Goal: Transaction & Acquisition: Purchase product/service

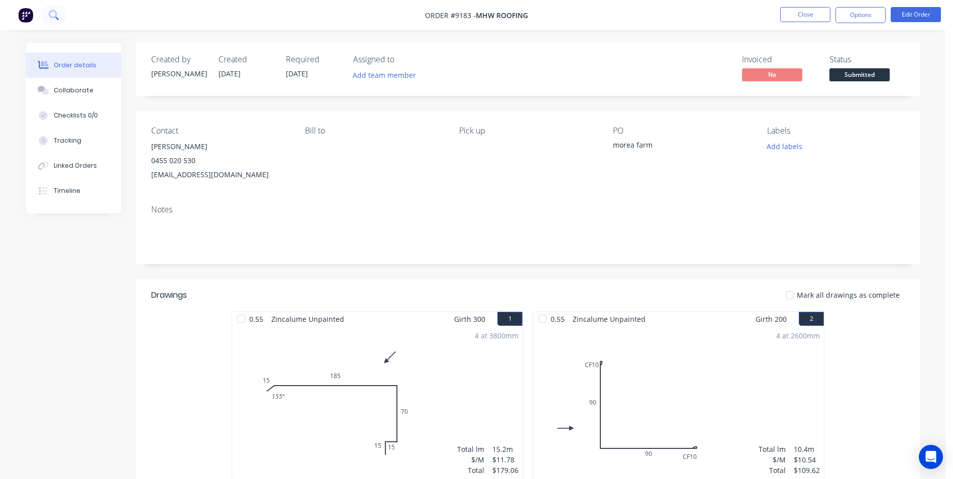
click at [53, 18] on icon at bounding box center [54, 15] width 10 height 10
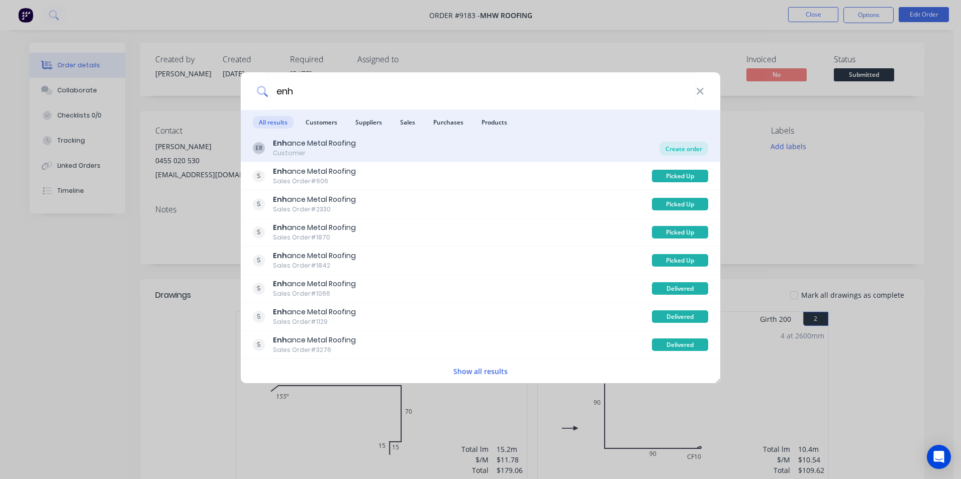
type input "enh"
click at [677, 144] on div "Create order" at bounding box center [683, 149] width 49 height 14
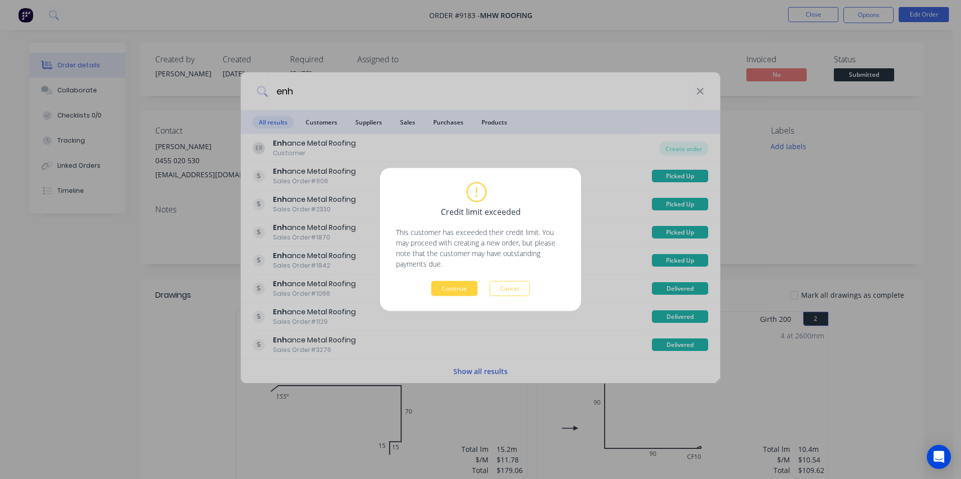
click at [469, 310] on div "Credit limit exceeded This customer has exceeded their credit limit. You may pr…" at bounding box center [480, 239] width 201 height 143
click at [447, 294] on button "Continue" at bounding box center [454, 288] width 46 height 15
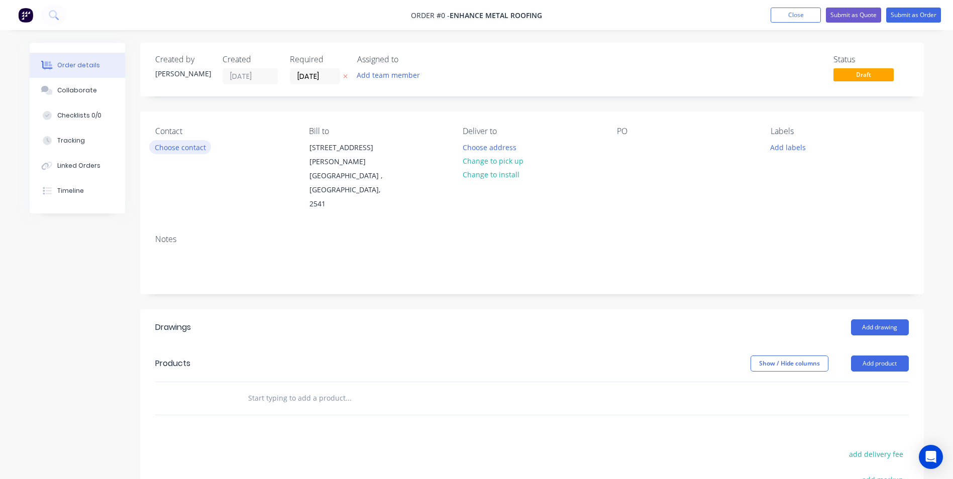
click at [166, 145] on button "Choose contact" at bounding box center [180, 147] width 62 height 14
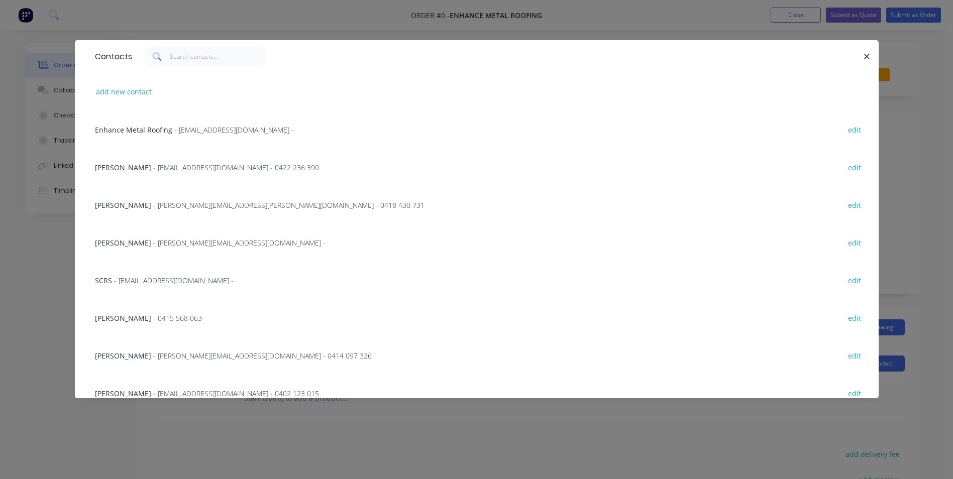
click at [130, 351] on div "Daniel Fitzsimmons - [EMAIL_ADDRESS][DOMAIN_NAME] - 0414 097 326" at bounding box center [233, 356] width 277 height 11
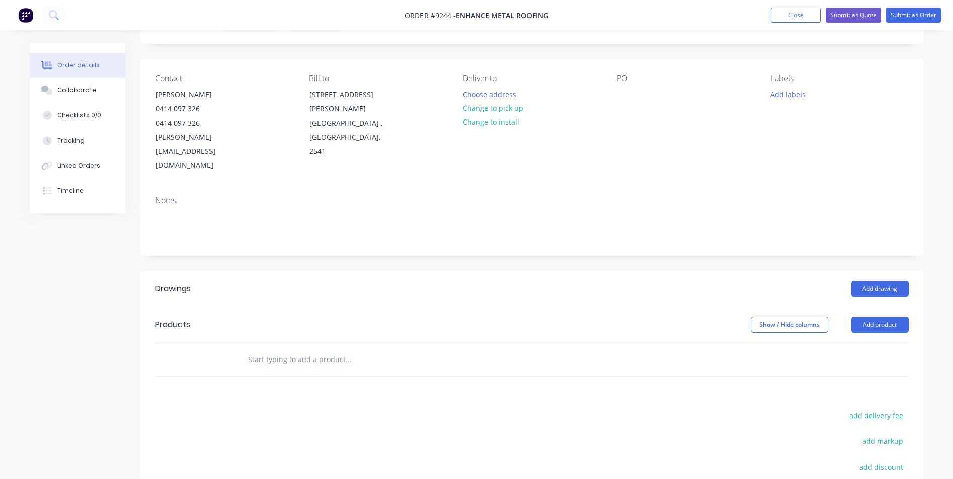
scroll to position [151, 0]
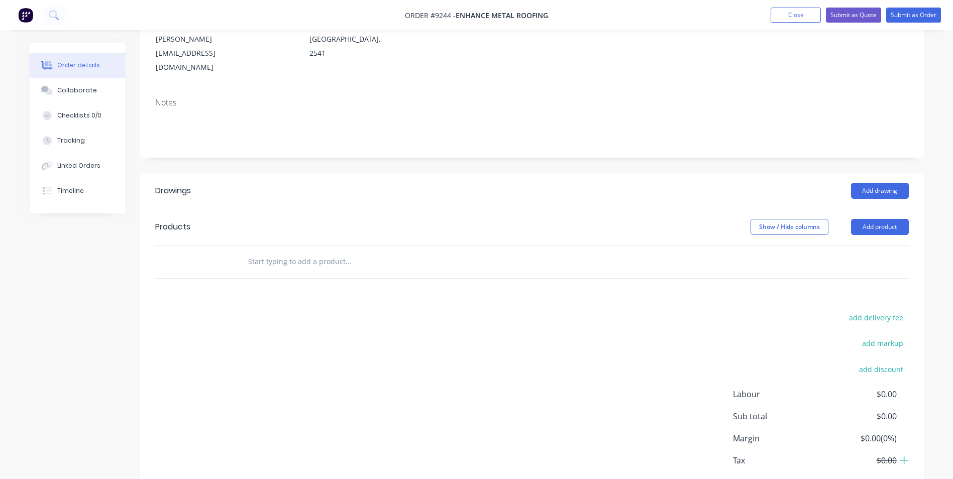
click at [262, 252] on input "text" at bounding box center [348, 262] width 201 height 20
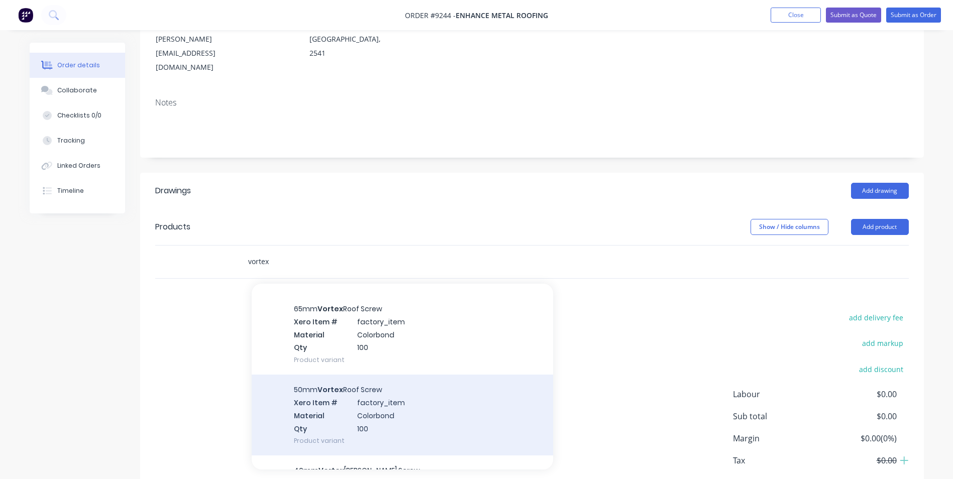
scroll to position [201, 0]
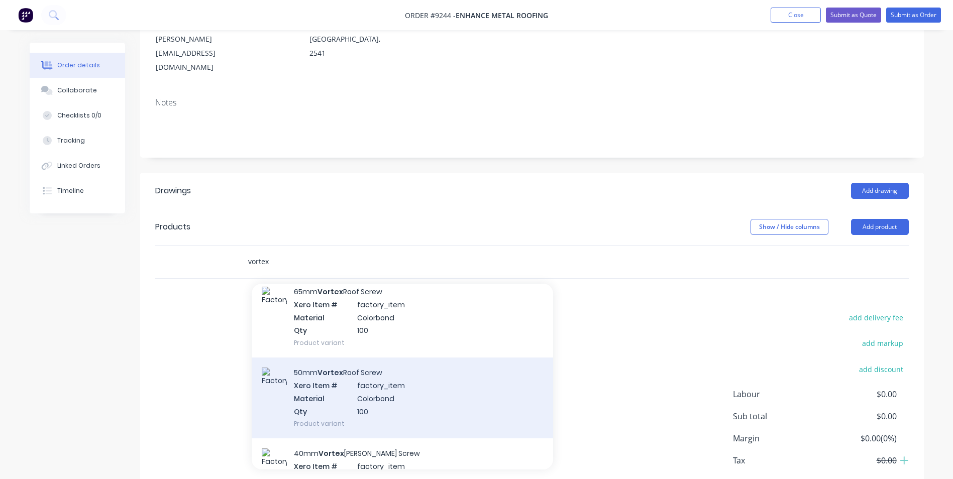
type input "vortex"
click at [396, 365] on div "50mm Vortex Roof Screw Xero Item # factory_item Material Colorbond Qty 100 Prod…" at bounding box center [402, 398] width 301 height 81
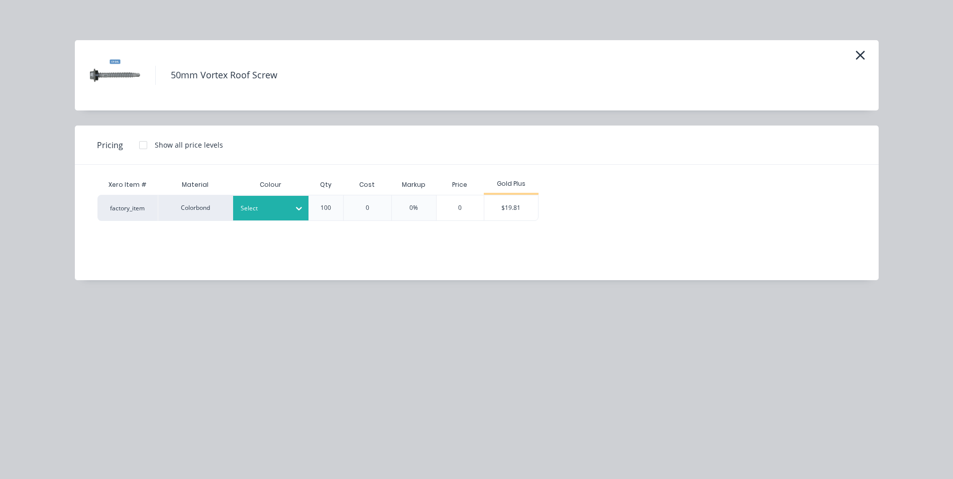
click at [270, 213] on div at bounding box center [263, 208] width 45 height 11
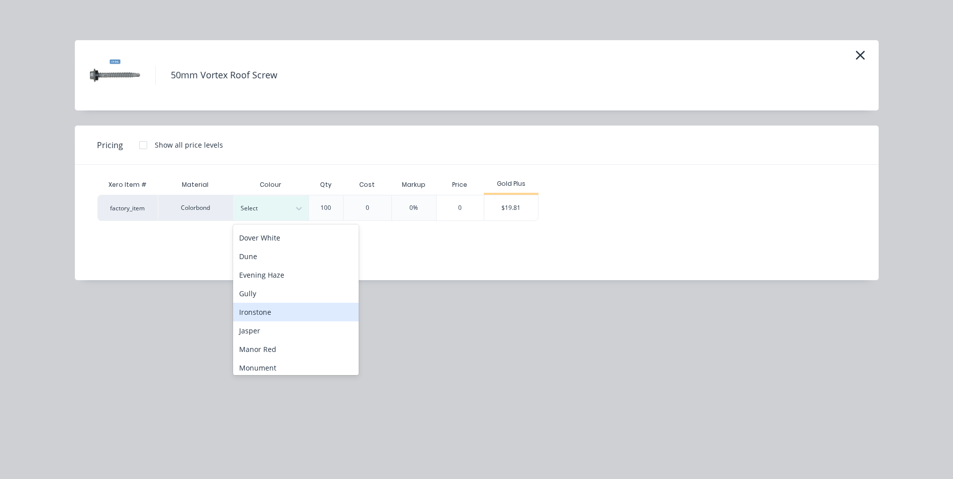
scroll to position [151, 0]
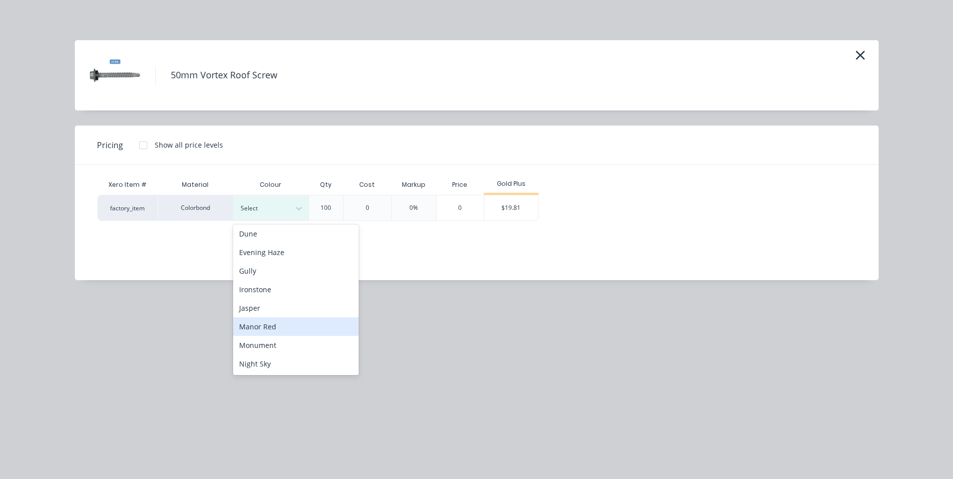
click at [285, 326] on div "Manor Red" at bounding box center [296, 327] width 126 height 19
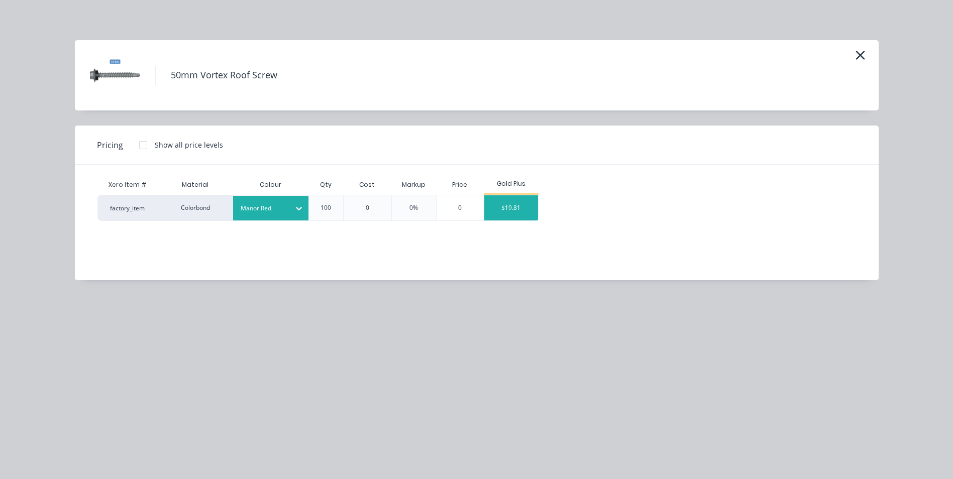
click at [502, 209] on div "$19.81" at bounding box center [511, 207] width 54 height 25
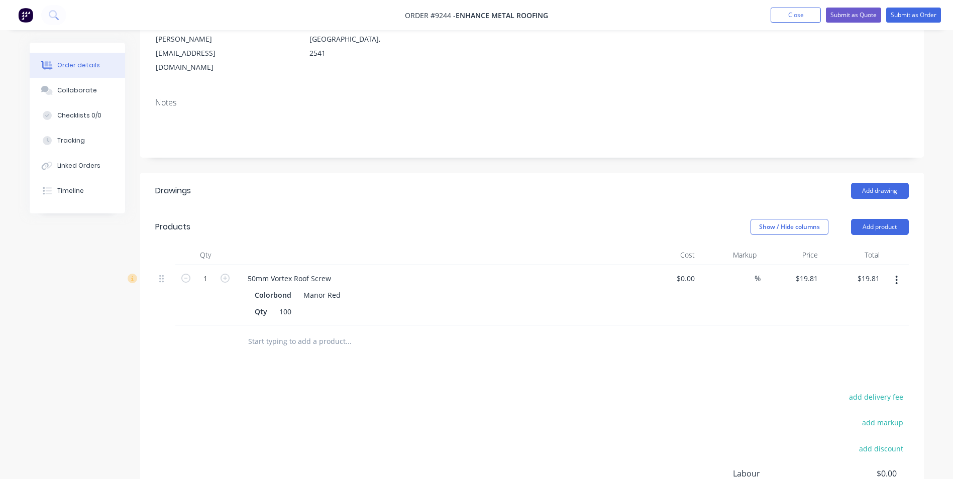
click at [258, 332] on input "text" at bounding box center [348, 342] width 201 height 20
click at [881, 183] on button "Add drawing" at bounding box center [880, 191] width 58 height 16
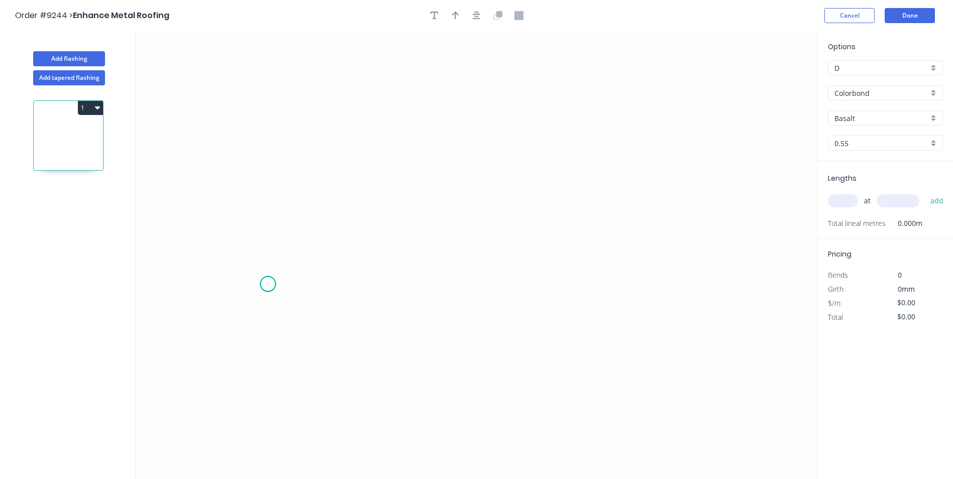
click at [268, 284] on icon "0" at bounding box center [477, 255] width 682 height 448
click at [290, 267] on icon "0" at bounding box center [477, 255] width 682 height 448
click at [542, 266] on icon "0 ?" at bounding box center [477, 255] width 682 height 448
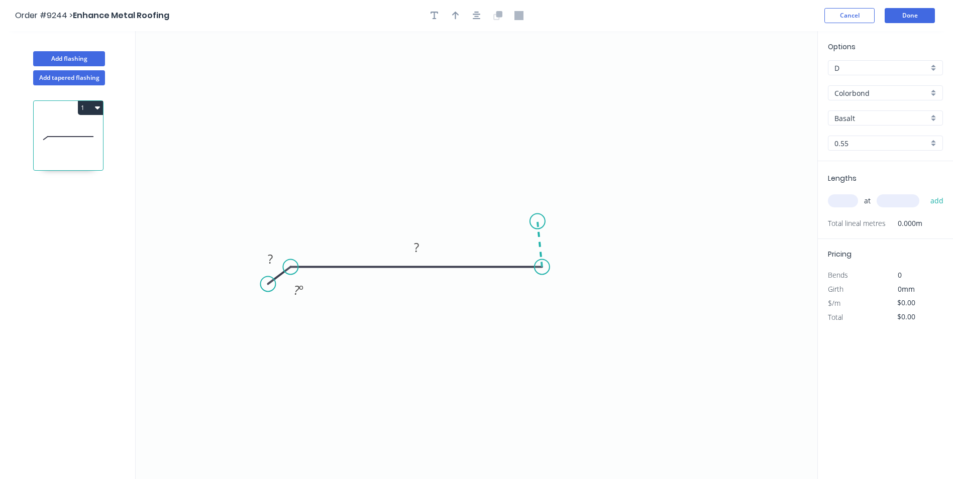
click at [538, 222] on icon "0 ? ? ? º" at bounding box center [477, 255] width 682 height 448
click at [720, 170] on icon "0 ? ? ? ? º ? º" at bounding box center [477, 255] width 682 height 448
click at [694, 151] on icon at bounding box center [707, 160] width 26 height 19
click at [694, 151] on circle at bounding box center [694, 150] width 15 height 15
drag, startPoint x: 536, startPoint y: 221, endPoint x: 541, endPoint y: 227, distance: 7.8
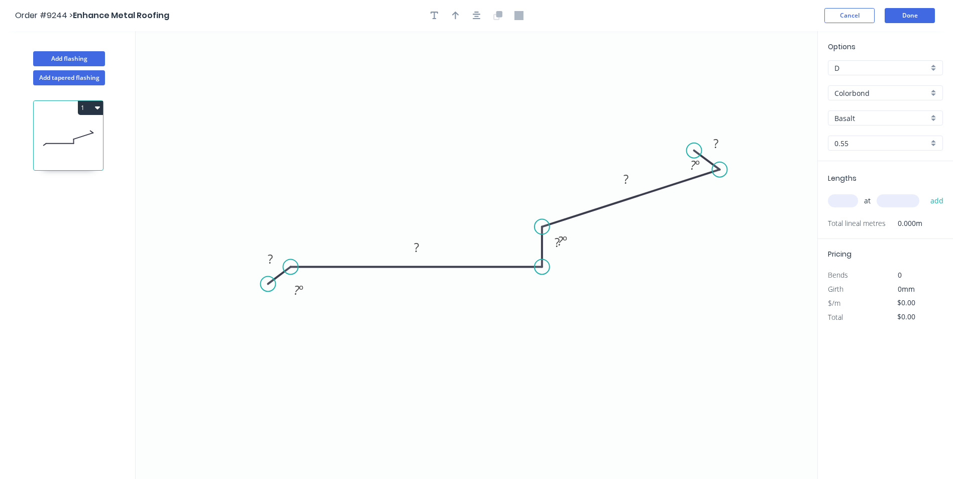
click at [541, 227] on circle at bounding box center [542, 227] width 15 height 15
click at [273, 262] on tspan "?" at bounding box center [270, 259] width 5 height 17
click at [509, 192] on icon "0 15 700 35 150 15 160 º 105 º 45 º" at bounding box center [477, 255] width 682 height 448
type input "$25.27"
drag, startPoint x: 580, startPoint y: 251, endPoint x: 590, endPoint y: 261, distance: 13.9
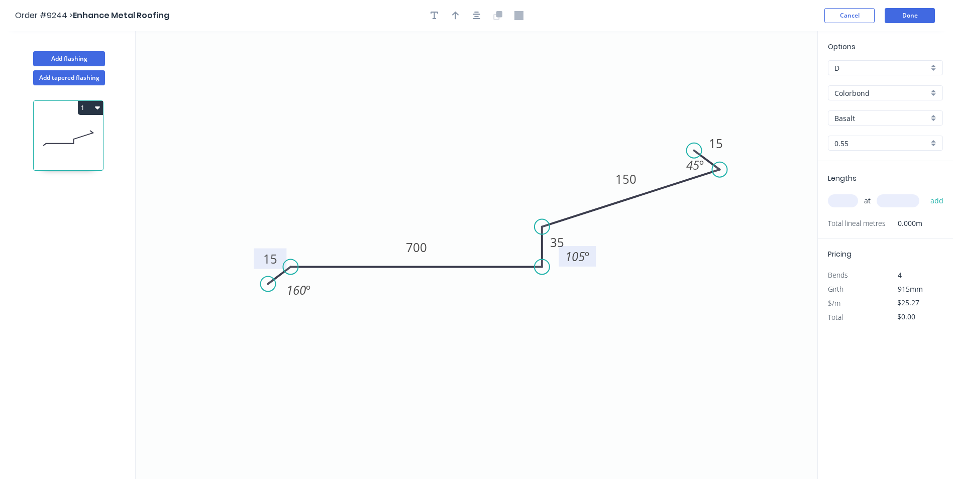
click at [590, 261] on rect at bounding box center [577, 256] width 37 height 21
click at [455, 16] on icon "button" at bounding box center [455, 16] width 7 height 8
drag, startPoint x: 764, startPoint y: 81, endPoint x: 464, endPoint y: 166, distance: 312.2
click at [464, 166] on icon at bounding box center [463, 154] width 9 height 32
click at [837, 198] on input "text" at bounding box center [843, 200] width 30 height 13
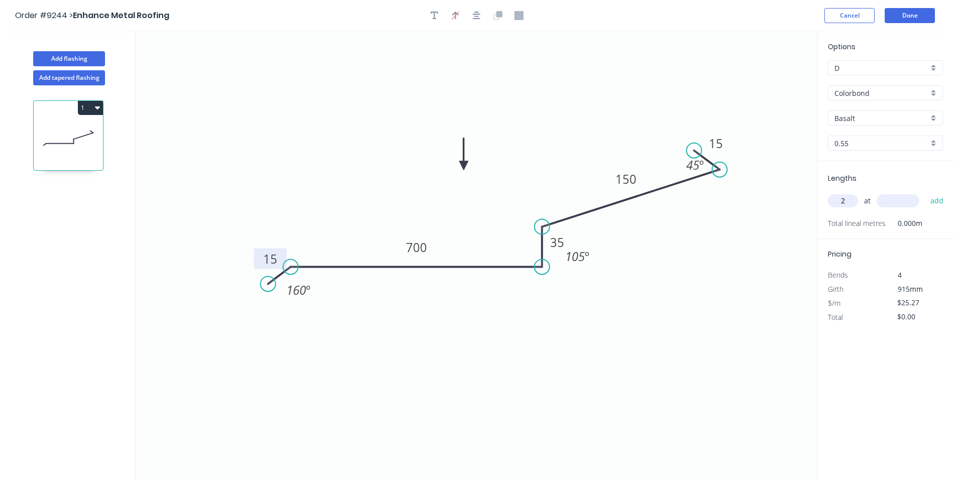
type input "2"
type input "4000"
click at [926, 192] on button "add" at bounding box center [938, 200] width 24 height 17
type input "$202.16"
click at [934, 118] on div "Basalt" at bounding box center [885, 118] width 115 height 15
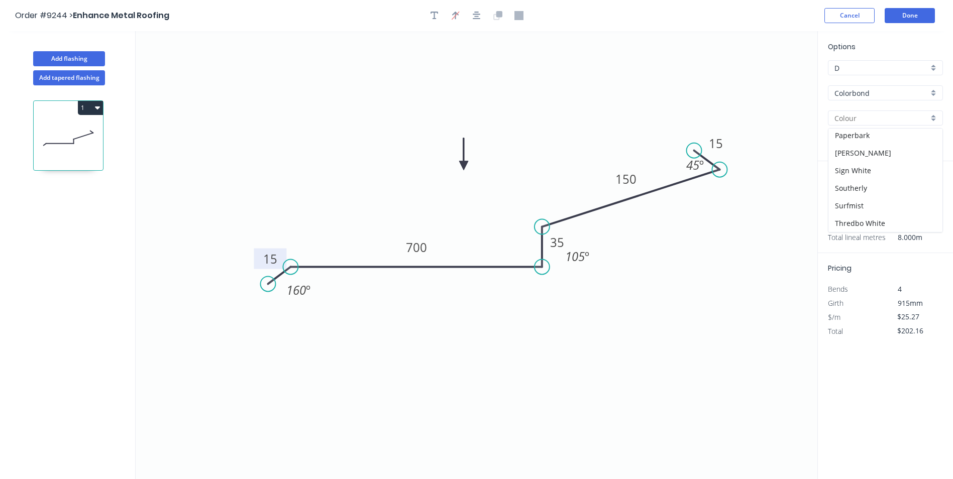
scroll to position [301, 0]
click at [866, 189] on div "Surfmist" at bounding box center [886, 188] width 114 height 18
type input "Surfmist"
click at [84, 61] on button "Add flashing" at bounding box center [69, 58] width 72 height 15
type input "$0.00"
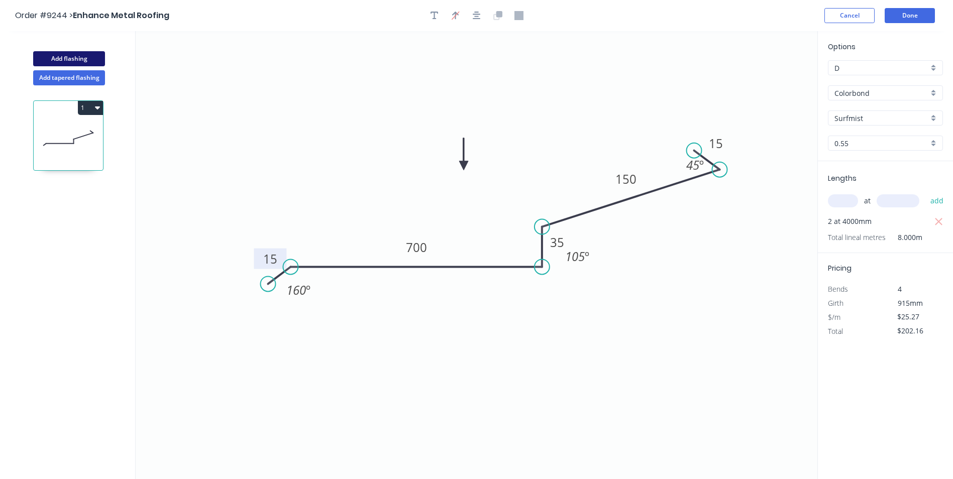
type input "$0.00"
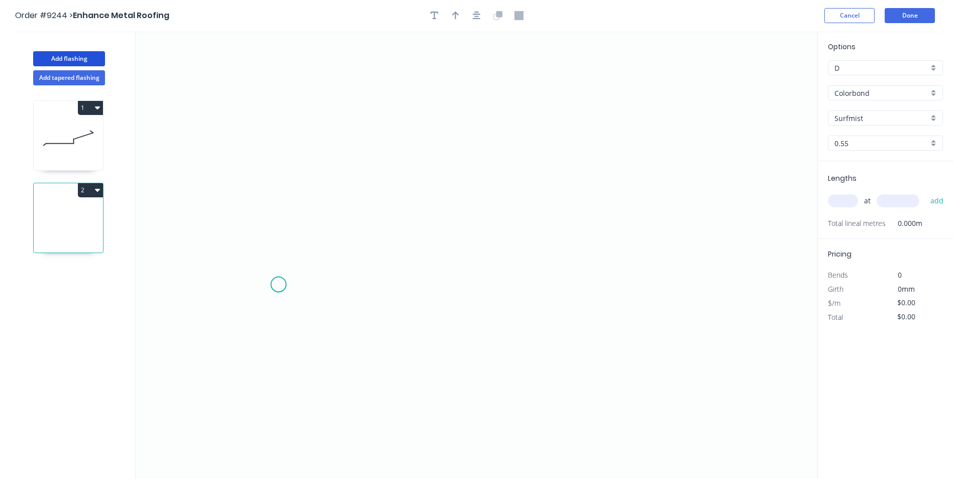
click at [276, 290] on icon "0" at bounding box center [477, 255] width 682 height 448
click at [294, 263] on icon at bounding box center [285, 276] width 18 height 27
click at [674, 254] on icon "0 ?" at bounding box center [477, 255] width 682 height 448
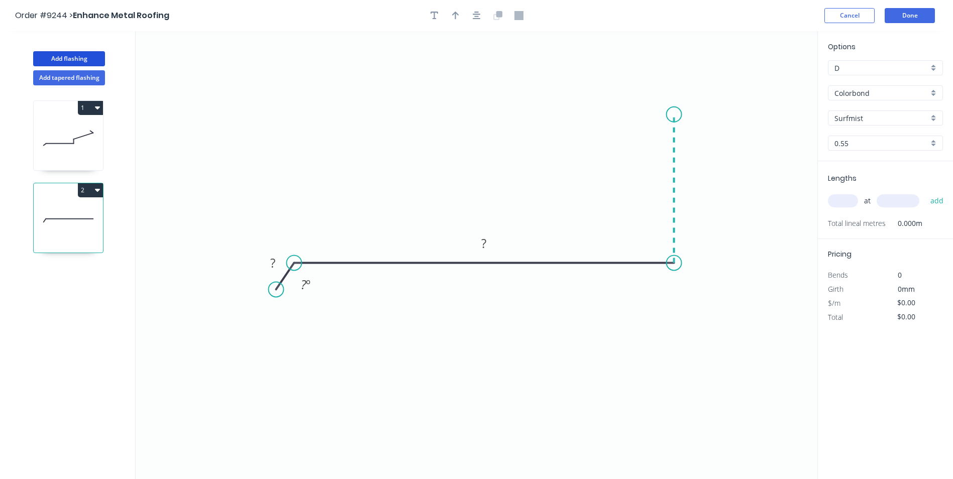
click at [676, 115] on icon "0 ? ? ? º" at bounding box center [477, 255] width 682 height 448
click at [676, 115] on circle at bounding box center [674, 114] width 15 height 15
click at [276, 261] on rect at bounding box center [273, 264] width 20 height 14
click at [479, 163] on icon "0 15 430 200 160 º" at bounding box center [477, 255] width 682 height 448
type input "$17.91"
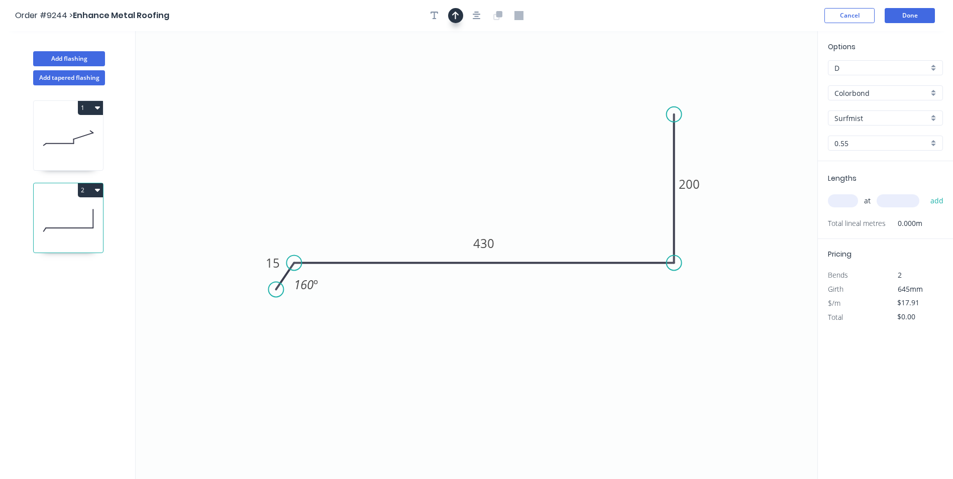
click at [460, 16] on button "button" at bounding box center [455, 15] width 15 height 15
drag, startPoint x: 766, startPoint y: 81, endPoint x: 487, endPoint y: 145, distance: 286.1
click at [487, 145] on icon at bounding box center [487, 134] width 9 height 32
click at [932, 116] on div "Surfmist" at bounding box center [885, 118] width 115 height 15
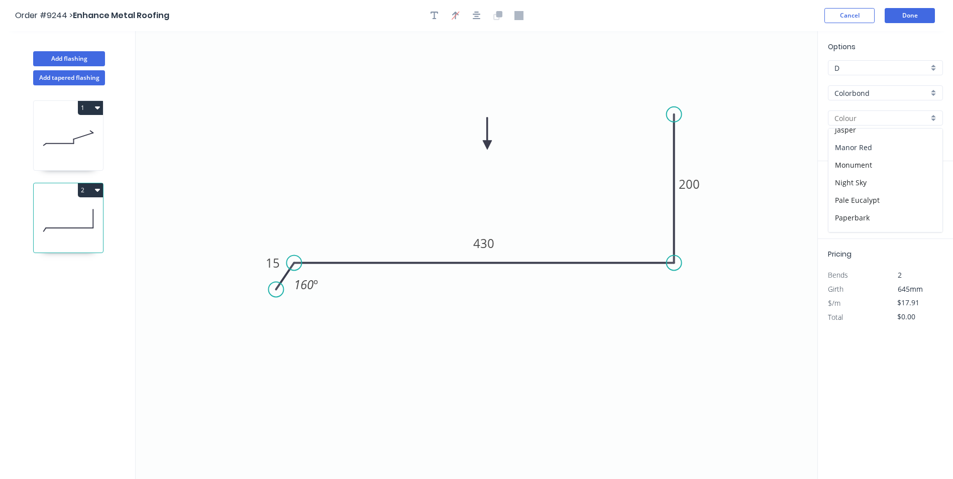
click at [861, 148] on div "Manor Red" at bounding box center [886, 148] width 114 height 18
type input "Manor Red"
click at [846, 200] on input "text" at bounding box center [843, 200] width 30 height 13
type input "1"
type input "1500"
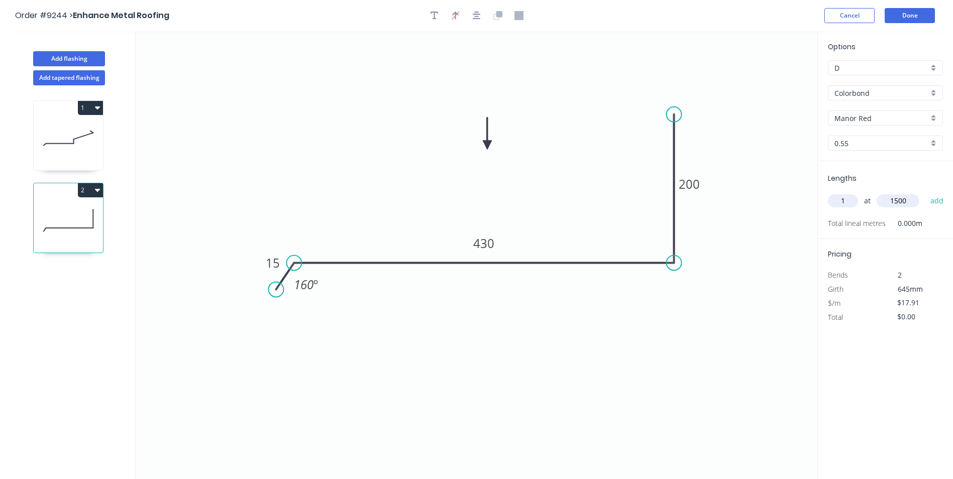
click at [926, 192] on button "add" at bounding box center [938, 200] width 24 height 17
type input "$26.87"
click at [75, 56] on button "Add flashing" at bounding box center [69, 58] width 72 height 15
type input "$0.00"
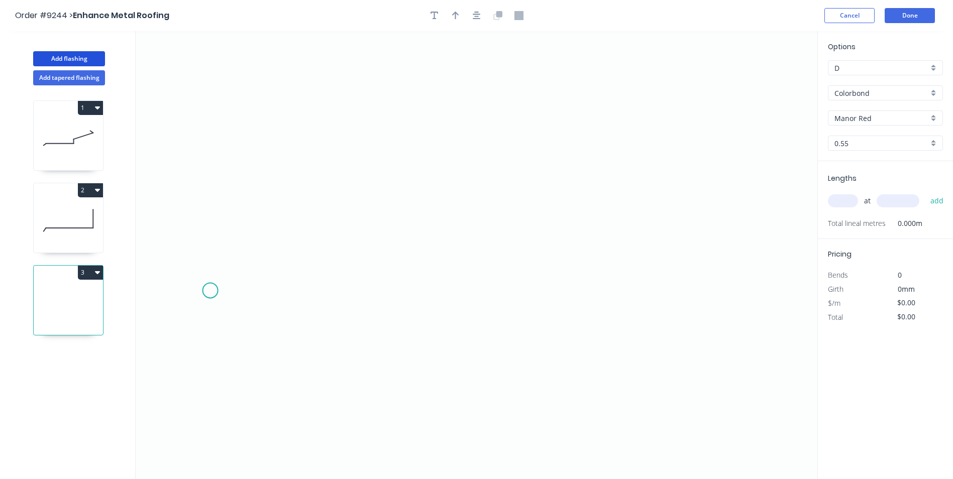
click at [210, 291] on icon "0" at bounding box center [477, 255] width 682 height 448
click at [254, 257] on icon at bounding box center [233, 273] width 44 height 34
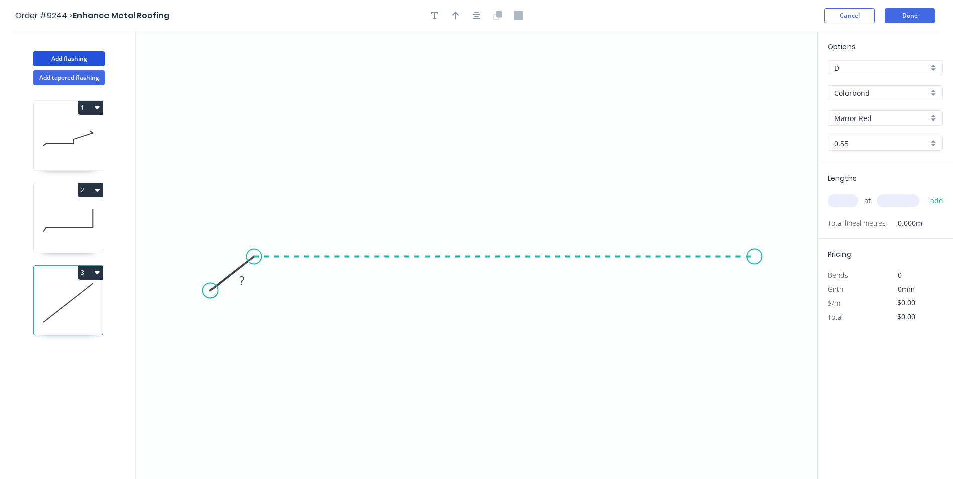
click at [755, 249] on icon "0 ?" at bounding box center [477, 255] width 682 height 448
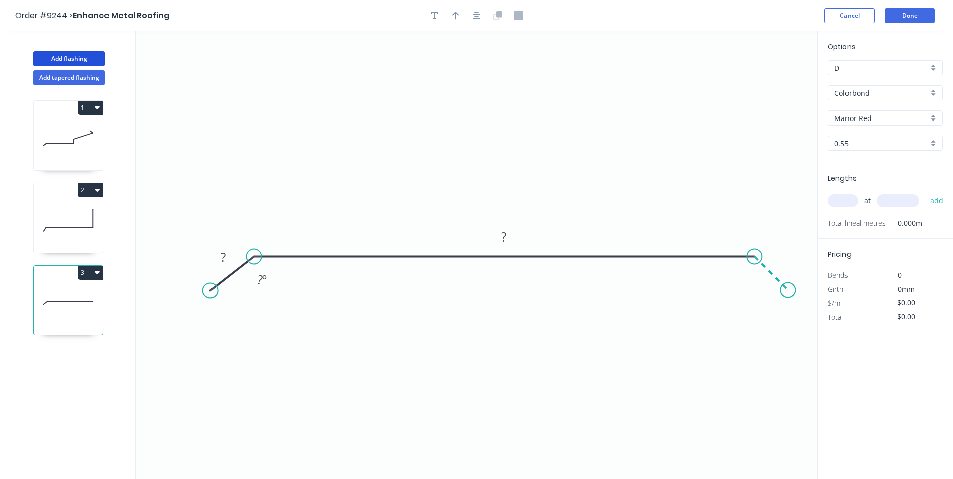
click at [788, 290] on icon "0 ? ? ? º" at bounding box center [477, 255] width 682 height 448
drag, startPoint x: 217, startPoint y: 284, endPoint x: 234, endPoint y: 276, distance: 19.3
click at [234, 276] on icon "0 ? ? ? ? º" at bounding box center [477, 255] width 682 height 448
click at [235, 274] on circle at bounding box center [235, 275] width 15 height 15
drag, startPoint x: 789, startPoint y: 291, endPoint x: 773, endPoint y: 271, distance: 26.1
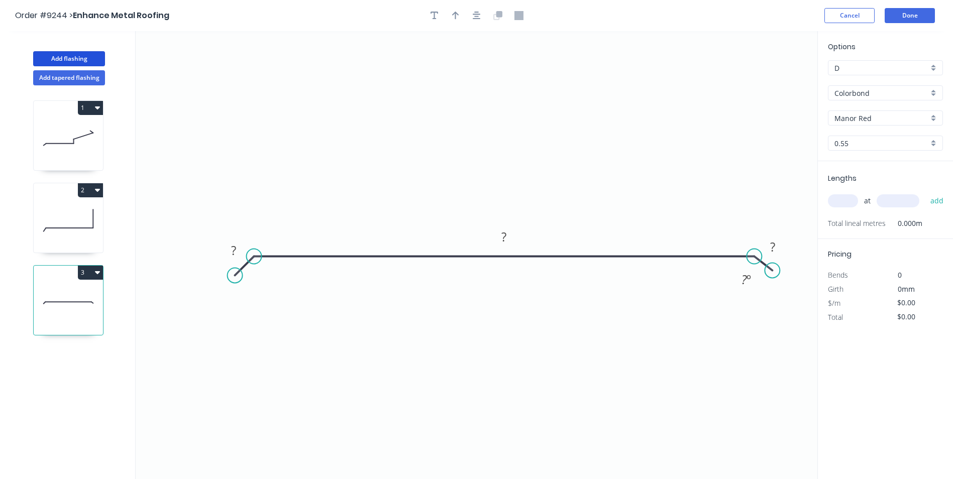
click at [773, 271] on circle at bounding box center [772, 270] width 15 height 15
click at [239, 252] on rect at bounding box center [234, 251] width 20 height 14
click at [400, 140] on icon "0 15 720 15 160 º" at bounding box center [477, 255] width 682 height 448
type input "$17.91"
click at [453, 20] on icon "button" at bounding box center [455, 15] width 7 height 9
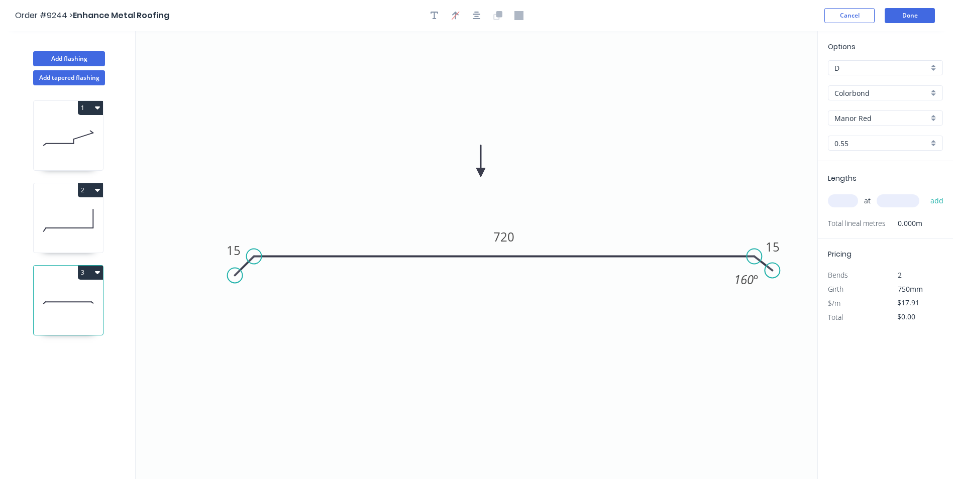
drag, startPoint x: 769, startPoint y: 81, endPoint x: 478, endPoint y: 174, distance: 305.1
click at [478, 174] on icon at bounding box center [480, 161] width 9 height 32
click at [843, 202] on input "text" at bounding box center [843, 200] width 30 height 13
type input "1"
type input "4000"
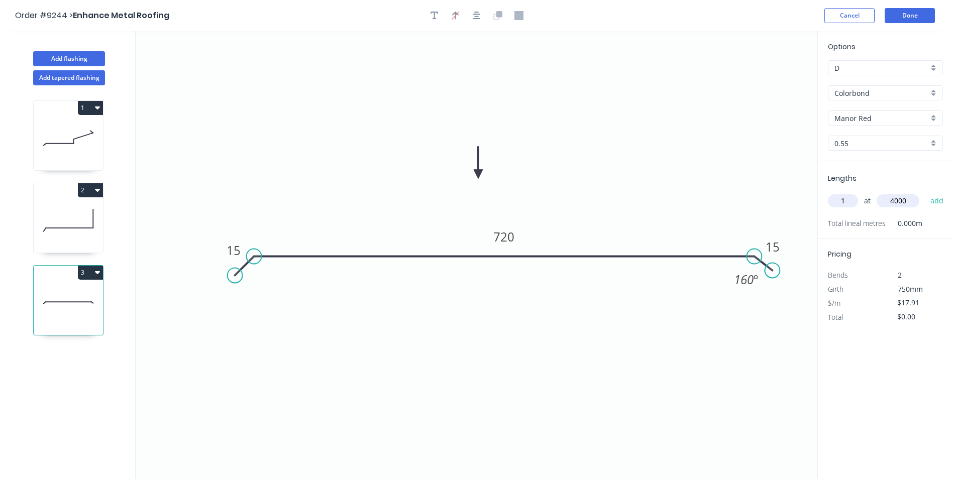
click at [926, 192] on button "add" at bounding box center [938, 200] width 24 height 17
type input "$71.64"
click at [88, 60] on button "Add flashing" at bounding box center [69, 58] width 72 height 15
type input "$0.00"
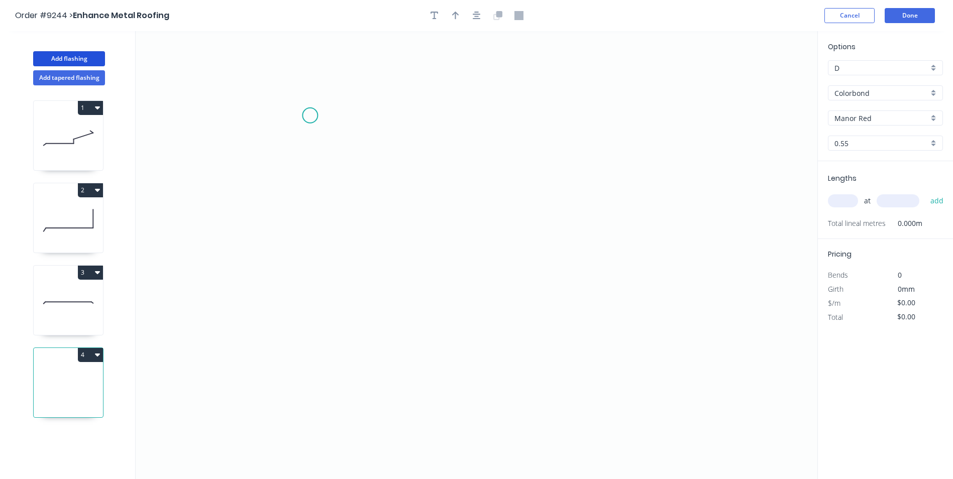
click at [310, 116] on icon "0" at bounding box center [477, 255] width 682 height 448
click at [328, 139] on icon "0" at bounding box center [477, 255] width 682 height 448
click at [334, 348] on icon "0 ?" at bounding box center [477, 255] width 682 height 448
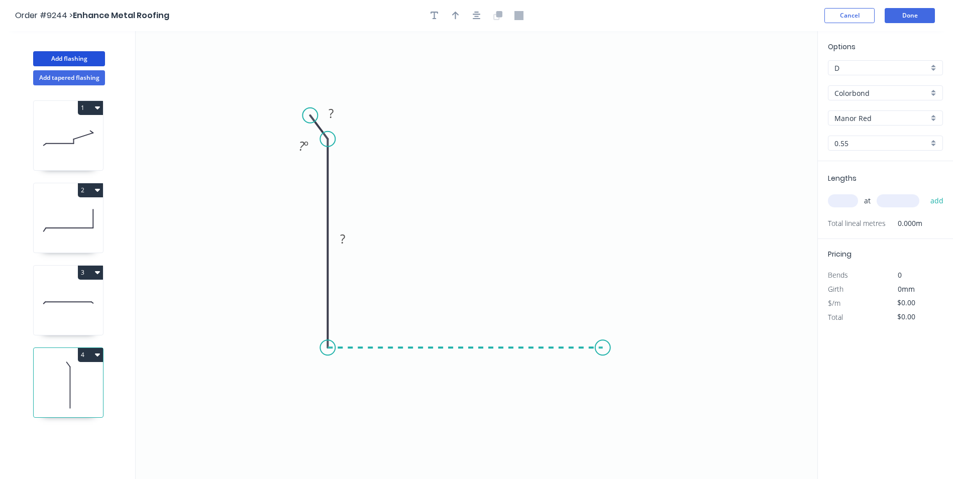
click at [603, 348] on icon "0 ? ? ? º" at bounding box center [477, 255] width 682 height 448
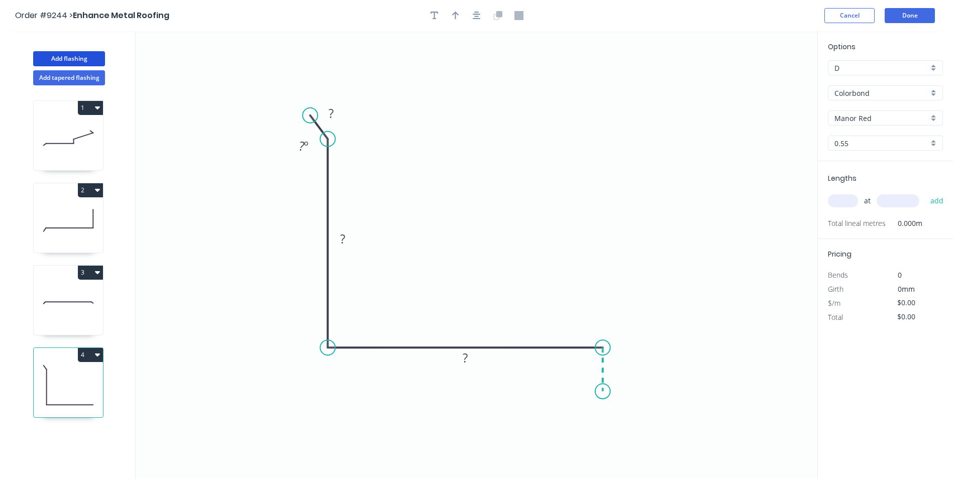
click at [606, 392] on icon "0 ? ? ? ? º" at bounding box center [477, 255] width 682 height 448
click at [628, 414] on div "Crush & Fold" at bounding box center [656, 410] width 101 height 21
click at [330, 110] on tspan "?" at bounding box center [331, 113] width 5 height 17
click at [447, 112] on icon "0 20 70 95 CF 10 15 160 º" at bounding box center [477, 255] width 682 height 448
type input "$10.40"
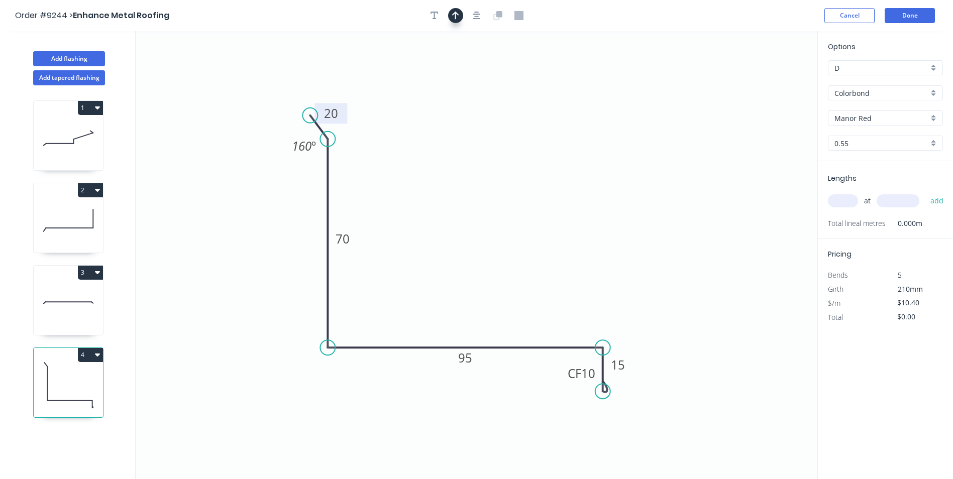
click at [457, 19] on icon "button" at bounding box center [455, 15] width 7 height 9
drag, startPoint x: 766, startPoint y: 81, endPoint x: 251, endPoint y: 405, distance: 608.3
click at [262, 405] on icon at bounding box center [266, 415] width 9 height 32
click at [251, 405] on icon at bounding box center [251, 393] width 9 height 32
click at [251, 405] on icon at bounding box center [259, 396] width 29 height 29
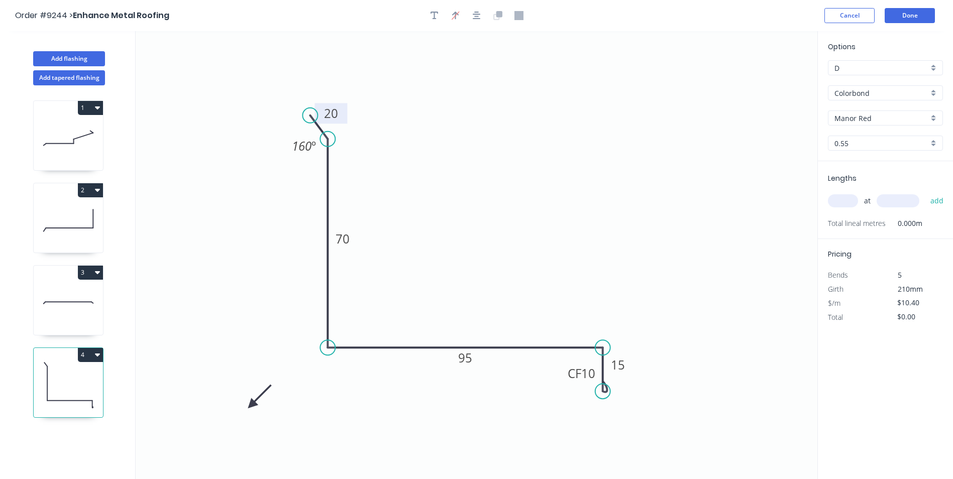
click at [251, 405] on icon at bounding box center [259, 396] width 29 height 29
click at [251, 405] on icon at bounding box center [259, 412] width 29 height 29
drag, startPoint x: 251, startPoint y: 405, endPoint x: 261, endPoint y: 348, distance: 58.2
click at [261, 348] on icon at bounding box center [253, 356] width 29 height 29
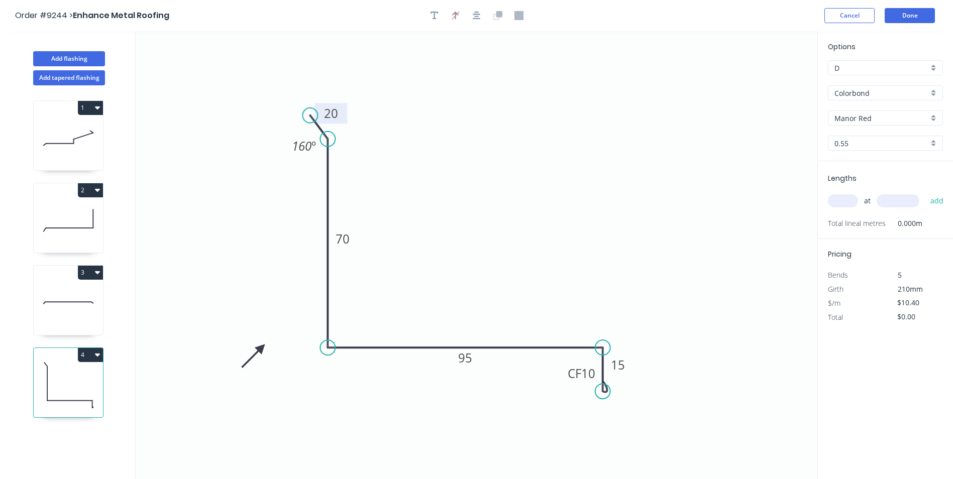
drag, startPoint x: 932, startPoint y: 119, endPoint x: 924, endPoint y: 123, distance: 8.8
click at [932, 119] on div "Manor Red" at bounding box center [885, 118] width 115 height 15
click at [873, 187] on div "Night Sky" at bounding box center [886, 183] width 114 height 18
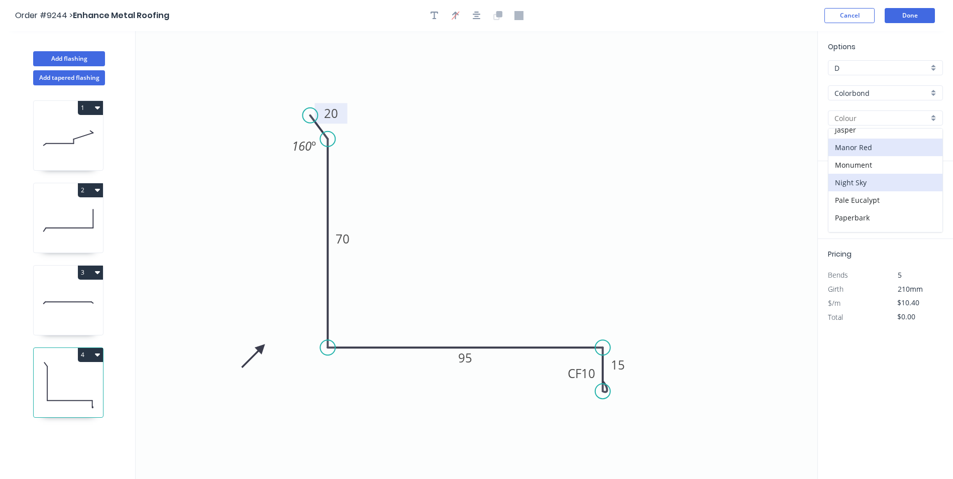
type input "Night Sky"
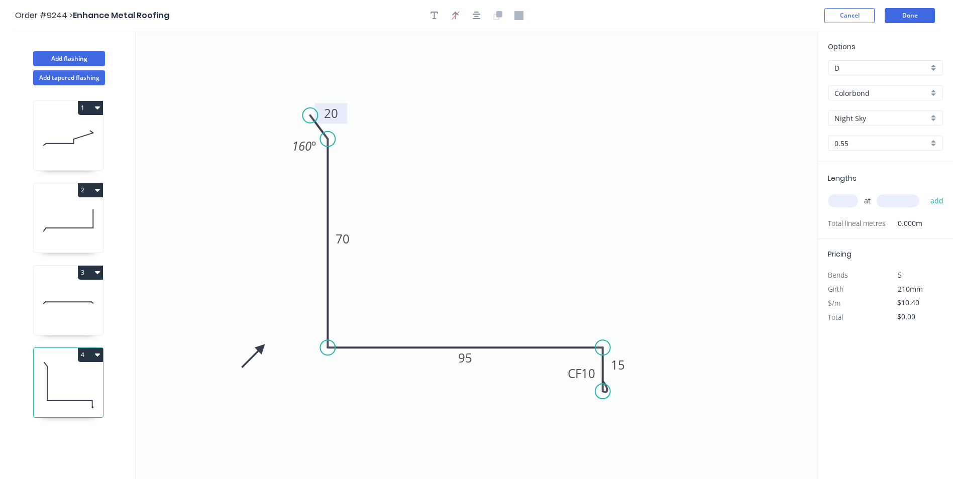
click at [842, 196] on input "text" at bounding box center [843, 200] width 30 height 13
type input "1"
type input "1500"
click at [926, 192] on button "add" at bounding box center [938, 200] width 24 height 17
type input "$15.60"
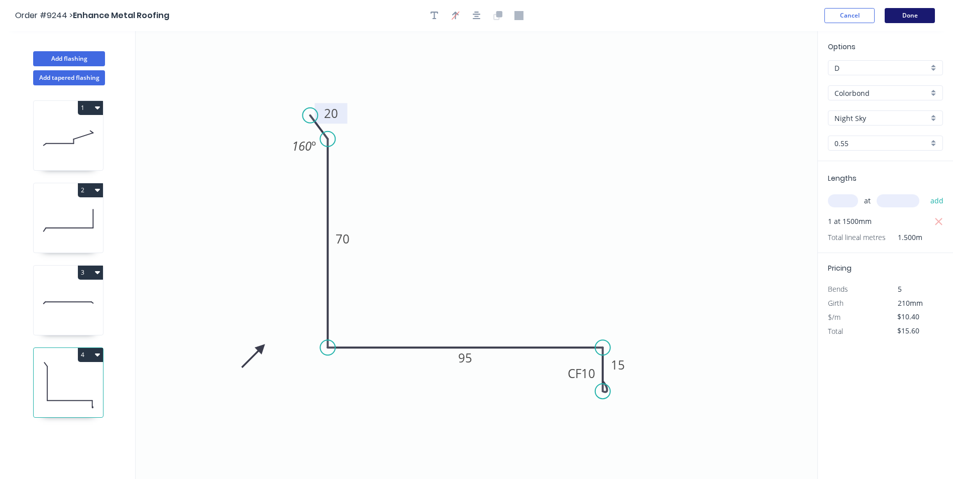
click at [907, 19] on button "Done" at bounding box center [910, 15] width 50 height 15
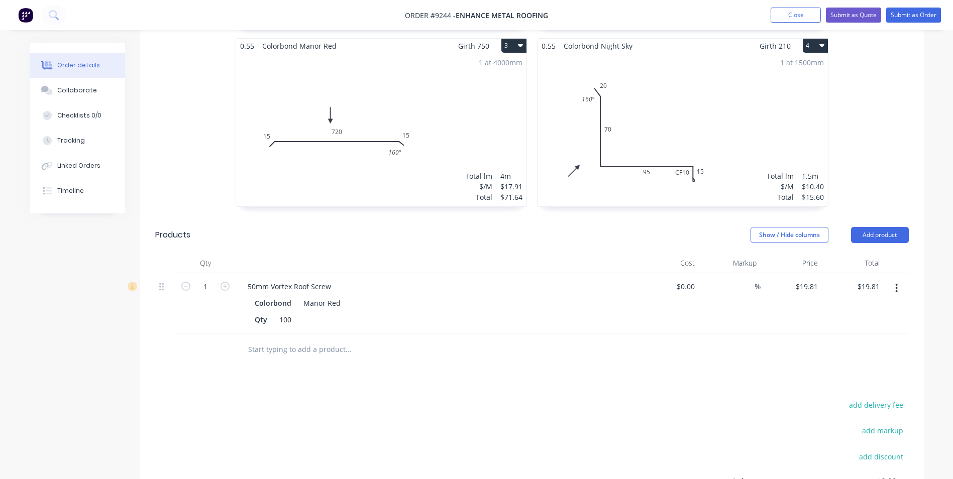
scroll to position [502, 0]
click at [316, 338] on input "text" at bounding box center [348, 348] width 201 height 20
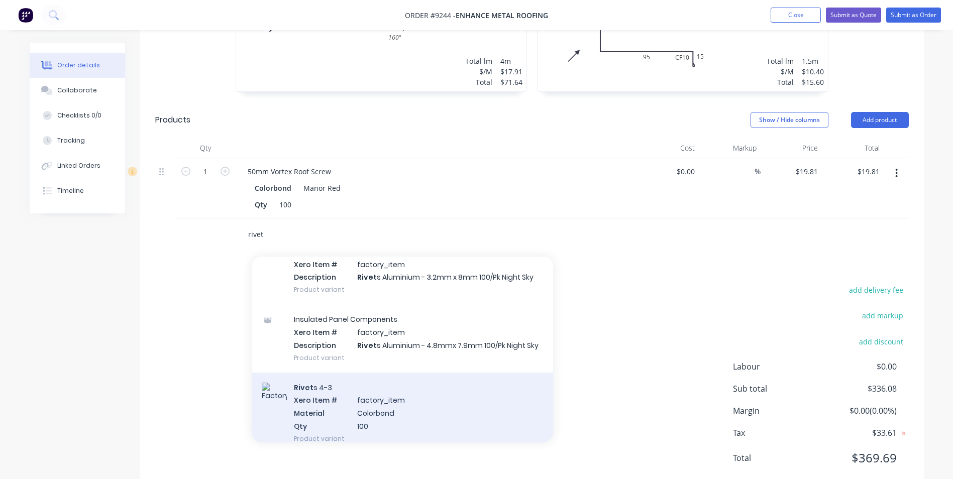
scroll to position [553, 0]
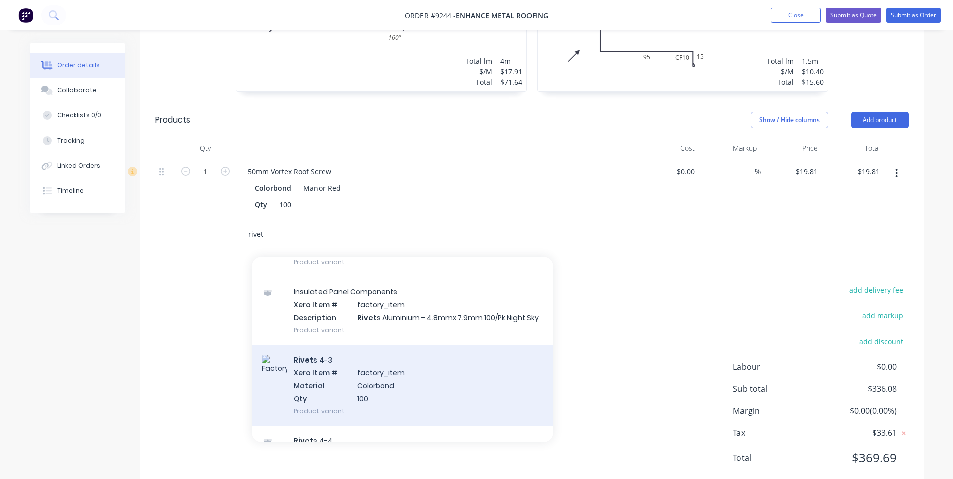
type input "rivet"
click at [367, 368] on div "Rivet s 4-3 Xero Item # factory_item Material Colorbond Qty 100 Product variant" at bounding box center [402, 385] width 301 height 81
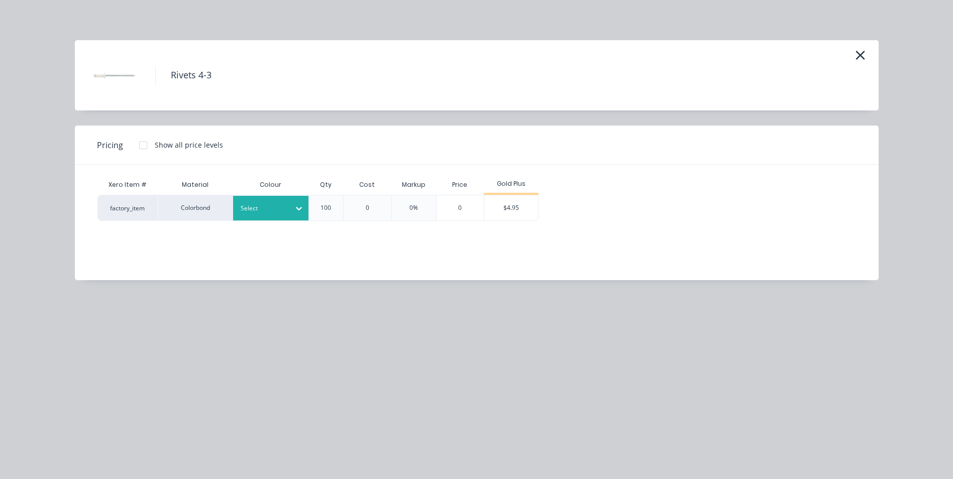
click at [286, 209] on div "Select" at bounding box center [262, 208] width 56 height 13
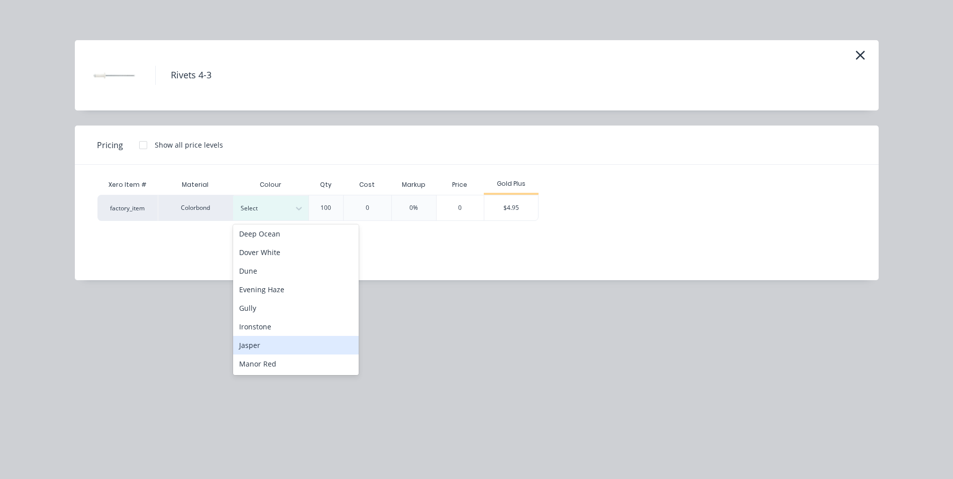
scroll to position [151, 0]
click at [288, 333] on div "Manor Red" at bounding box center [296, 327] width 126 height 19
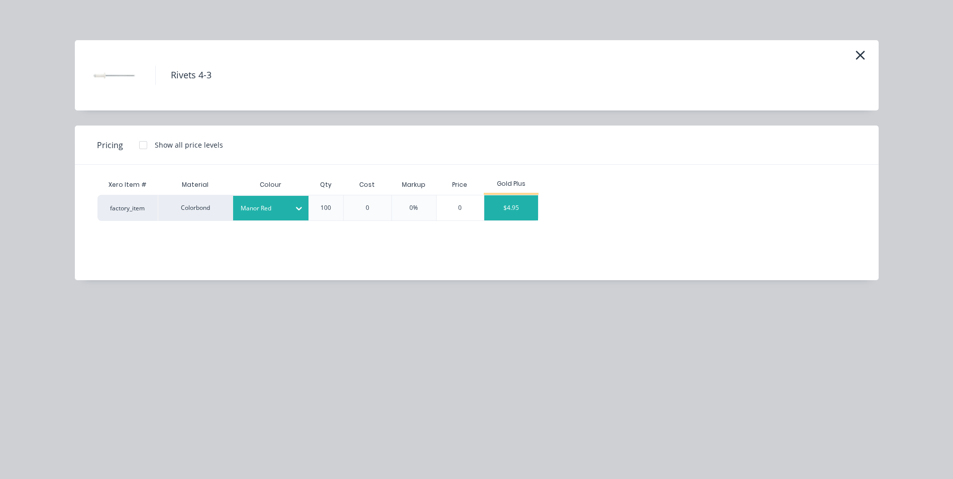
click at [512, 204] on div "$4.95" at bounding box center [511, 207] width 54 height 25
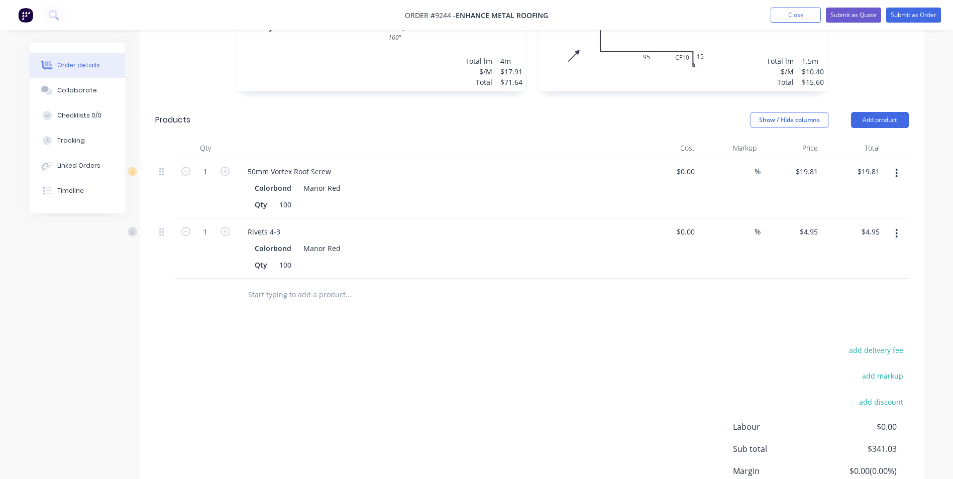
click at [897, 229] on icon "button" at bounding box center [897, 233] width 2 height 9
click at [874, 273] on div "Duplicate" at bounding box center [861, 280] width 77 height 15
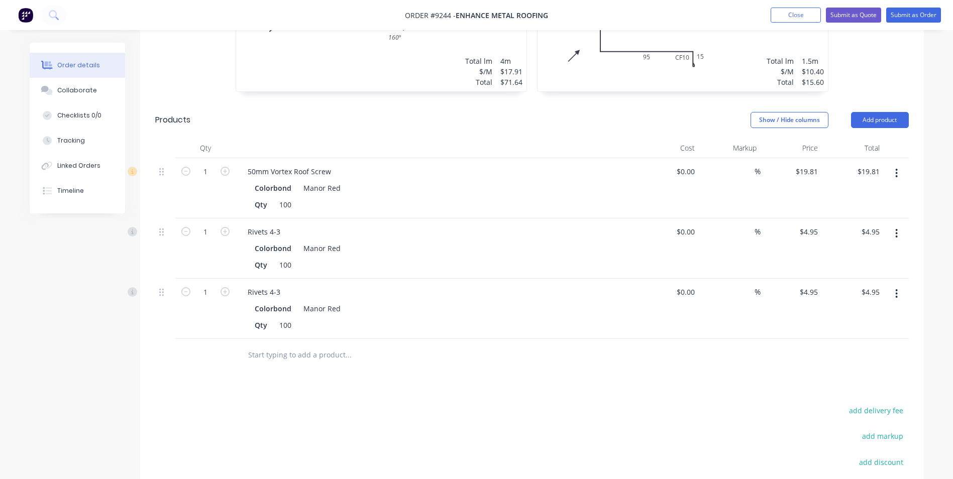
click at [896, 228] on icon "button" at bounding box center [896, 233] width 3 height 11
click at [876, 273] on div "Duplicate" at bounding box center [861, 280] width 77 height 15
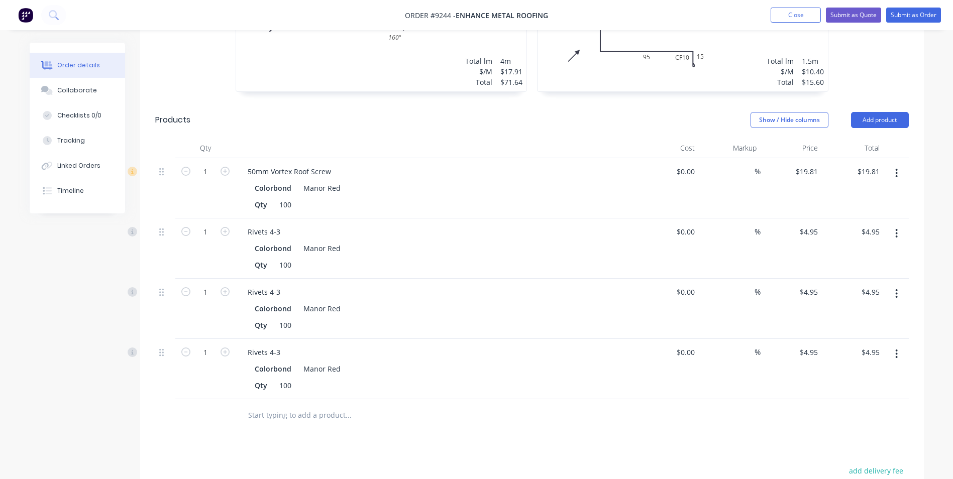
click at [897, 289] on icon "button" at bounding box center [897, 293] width 2 height 9
click at [839, 313] on div "Edit" at bounding box center [861, 320] width 77 height 15
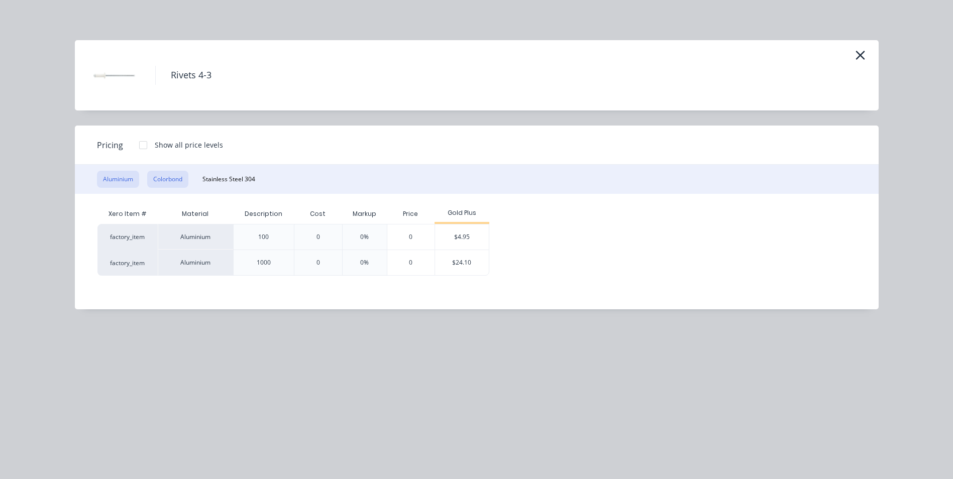
click at [177, 172] on button "Colorbond" at bounding box center [167, 179] width 41 height 17
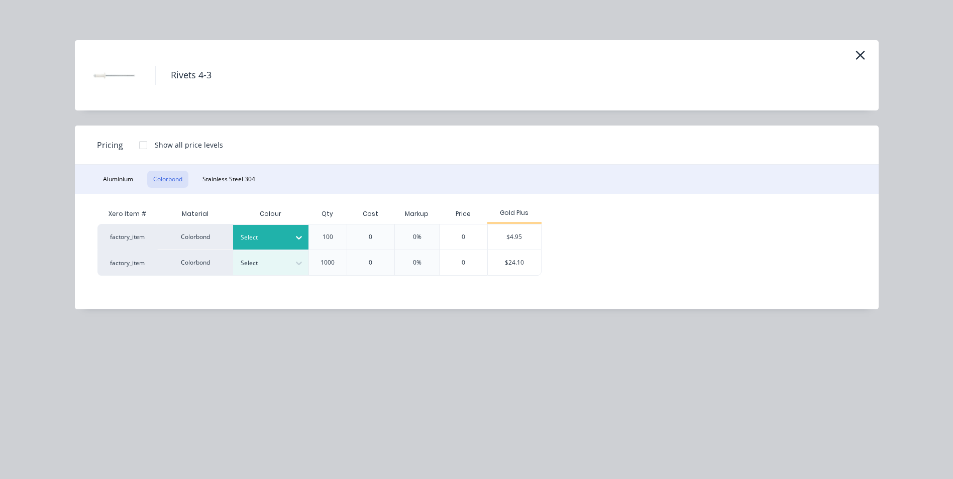
click at [290, 233] on div at bounding box center [299, 238] width 18 height 16
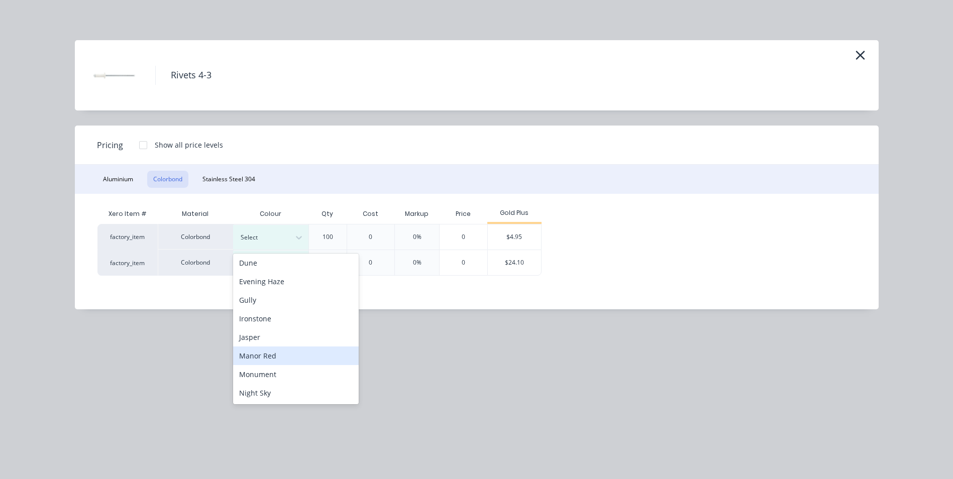
scroll to position [201, 0]
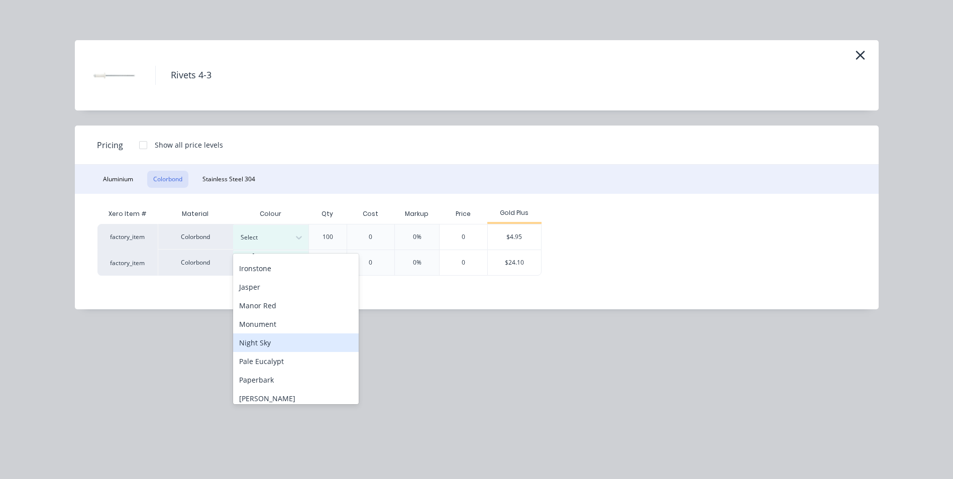
click at [285, 348] on div "Night Sky" at bounding box center [296, 343] width 126 height 19
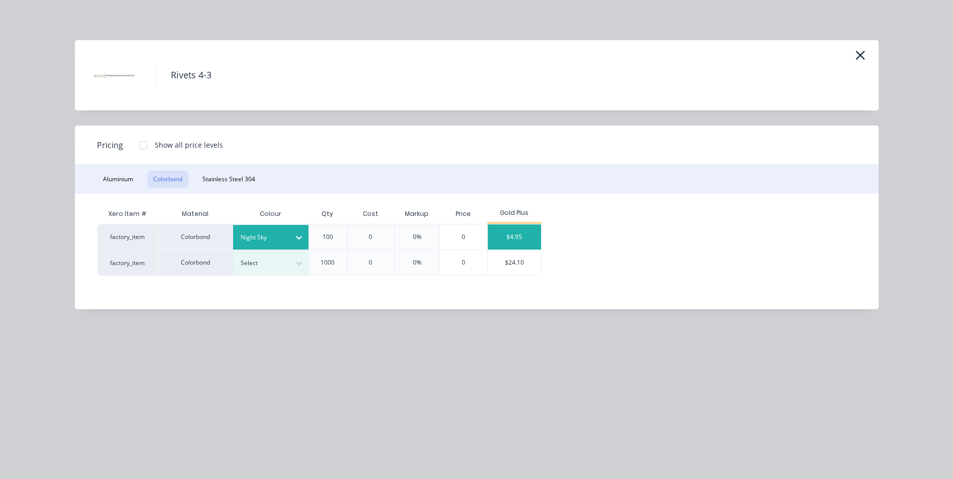
click at [513, 236] on div "$4.95" at bounding box center [515, 237] width 54 height 25
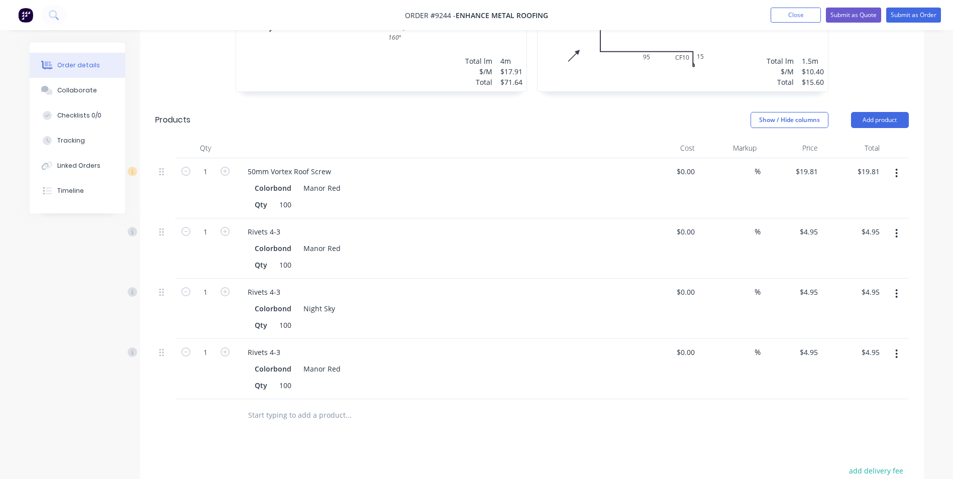
click at [895, 349] on icon "button" at bounding box center [896, 354] width 3 height 11
click at [853, 373] on div "Edit" at bounding box center [861, 380] width 77 height 15
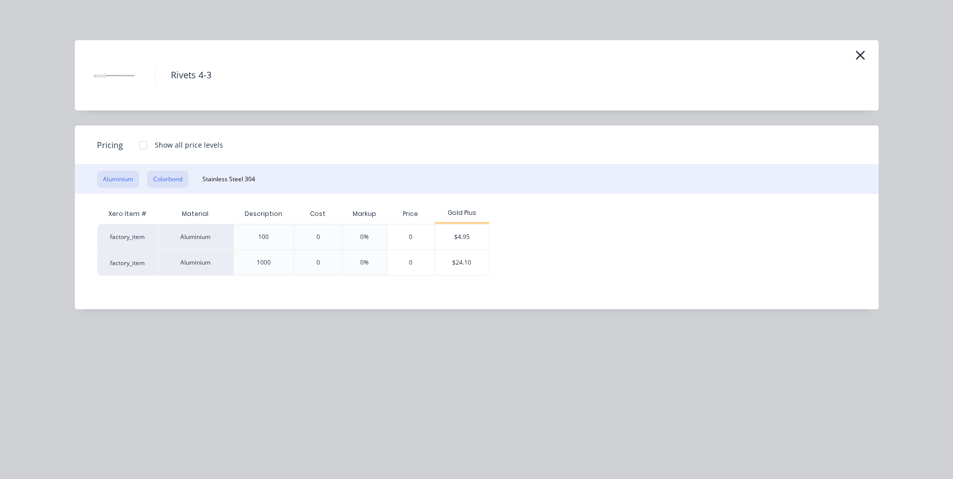
click at [172, 176] on button "Colorbond" at bounding box center [167, 179] width 41 height 17
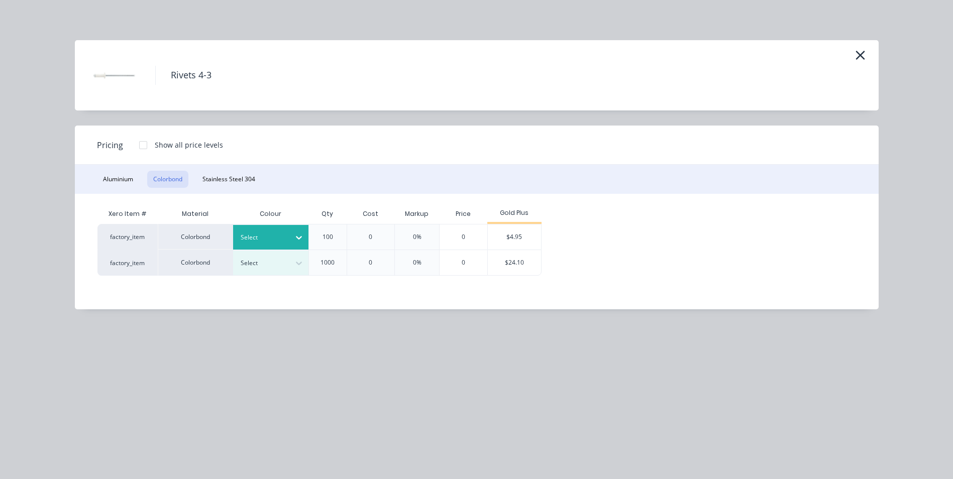
click at [276, 236] on div at bounding box center [263, 237] width 45 height 11
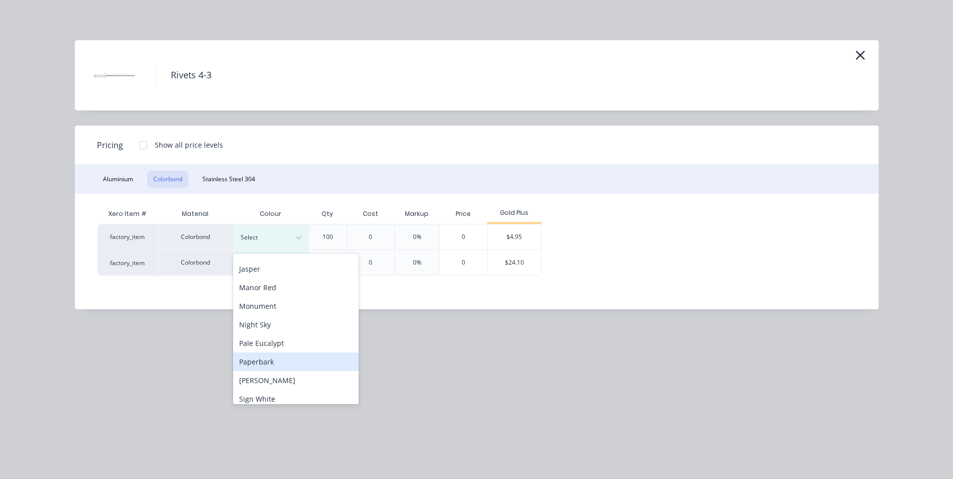
scroll to position [251, 0]
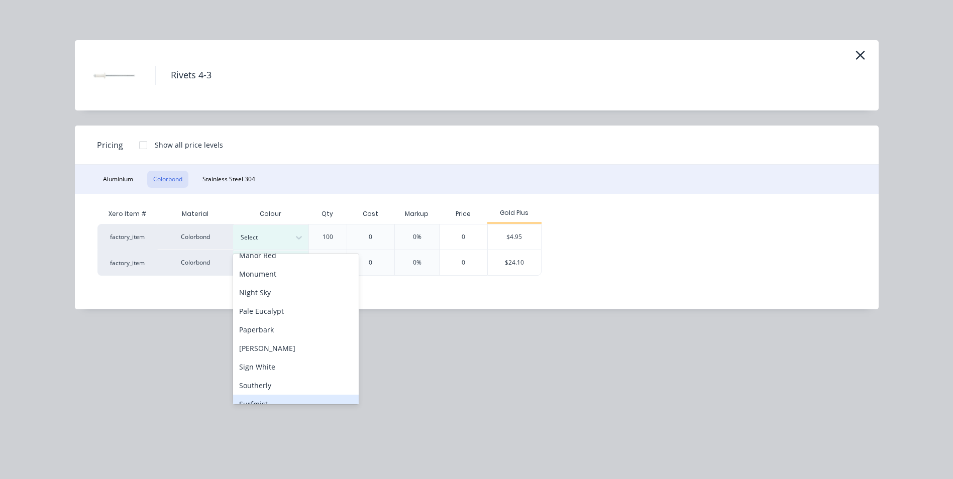
click at [273, 400] on div "Surfmist" at bounding box center [296, 404] width 126 height 19
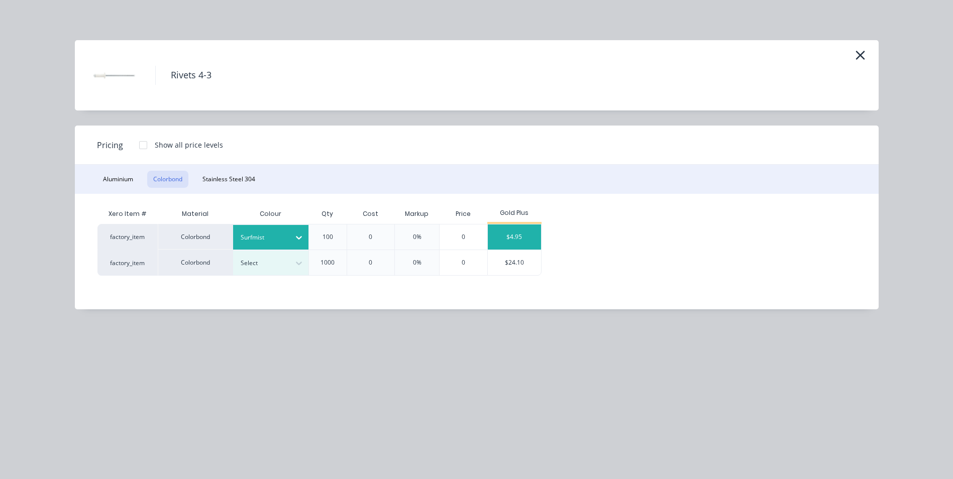
click at [514, 237] on div "$4.95" at bounding box center [515, 237] width 54 height 25
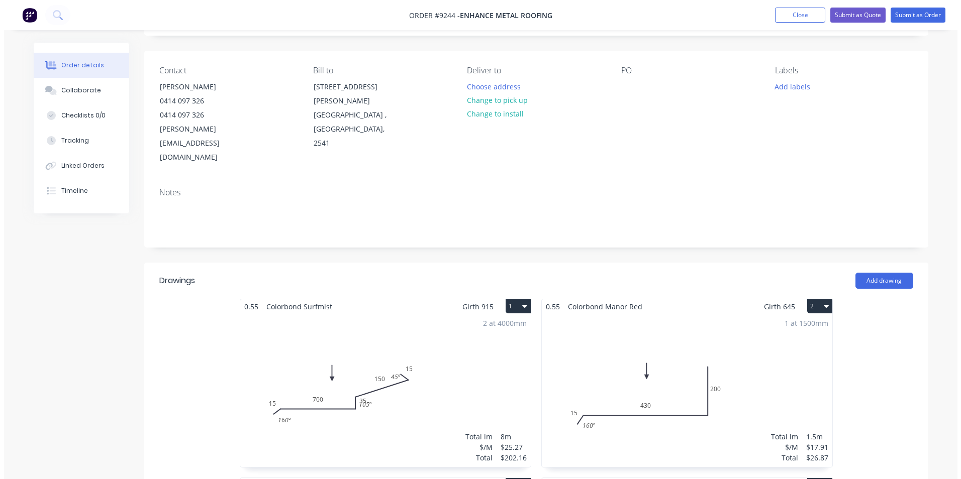
scroll to position [0, 0]
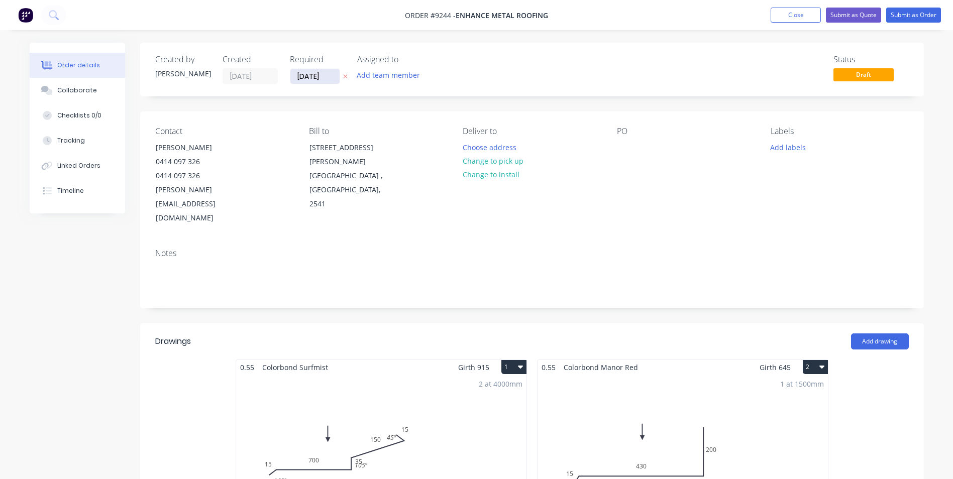
click at [305, 82] on input "[DATE]" at bounding box center [314, 76] width 49 height 15
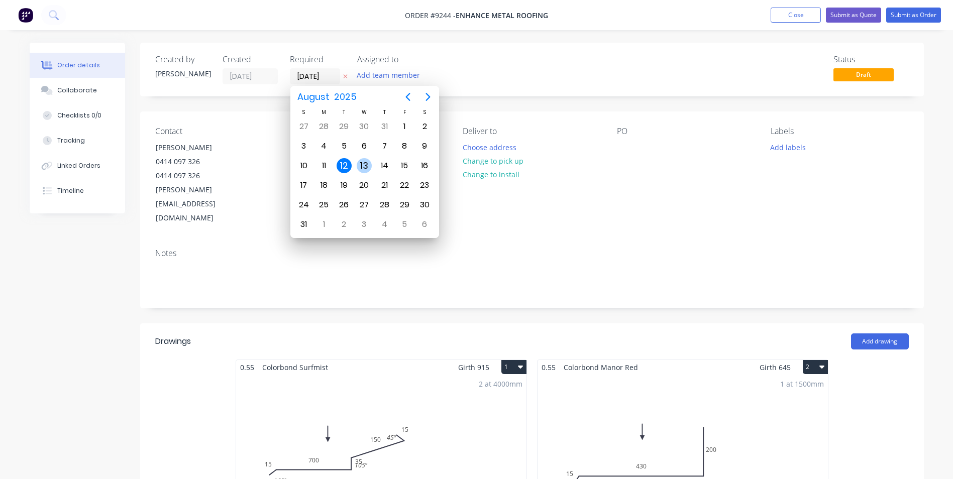
click at [363, 160] on div "13" at bounding box center [364, 165] width 15 height 15
type input "[DATE]"
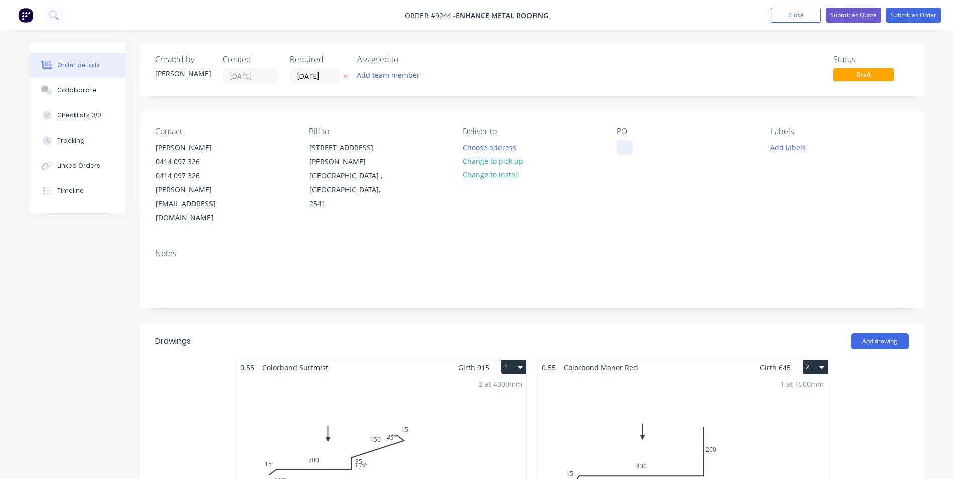
click at [621, 144] on div at bounding box center [625, 147] width 16 height 15
click at [486, 157] on button "Change to pick up" at bounding box center [492, 161] width 71 height 14
click at [904, 18] on button "Submit as Order" at bounding box center [913, 15] width 55 height 15
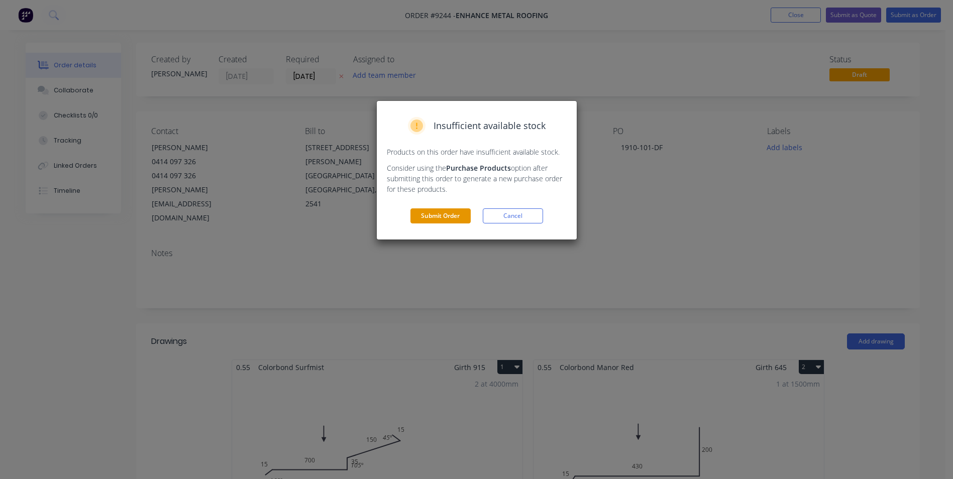
click at [430, 213] on button "Submit Order" at bounding box center [441, 216] width 60 height 15
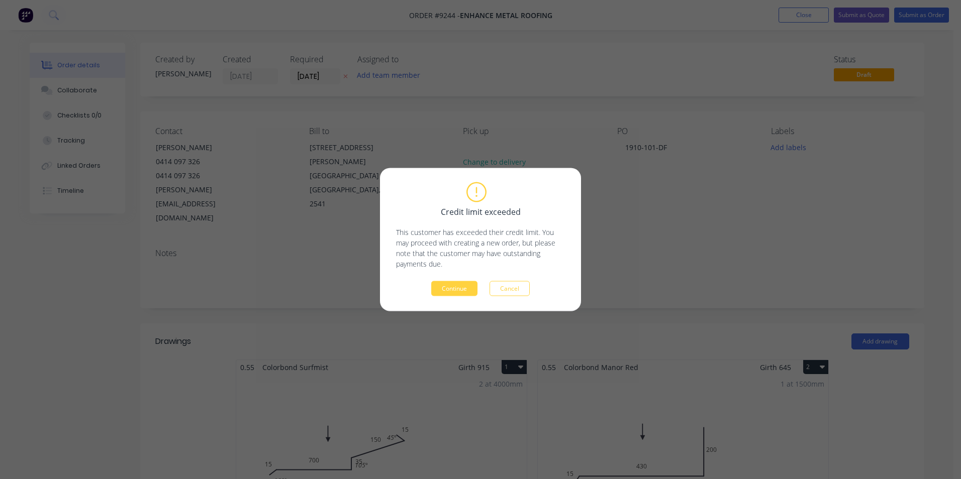
click at [462, 284] on button "Continue" at bounding box center [454, 288] width 46 height 15
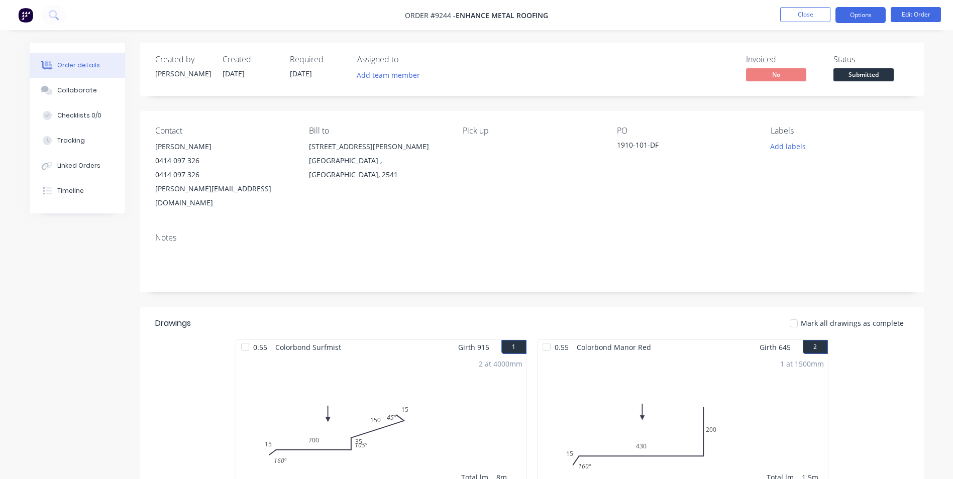
click at [855, 15] on button "Options" at bounding box center [861, 15] width 50 height 16
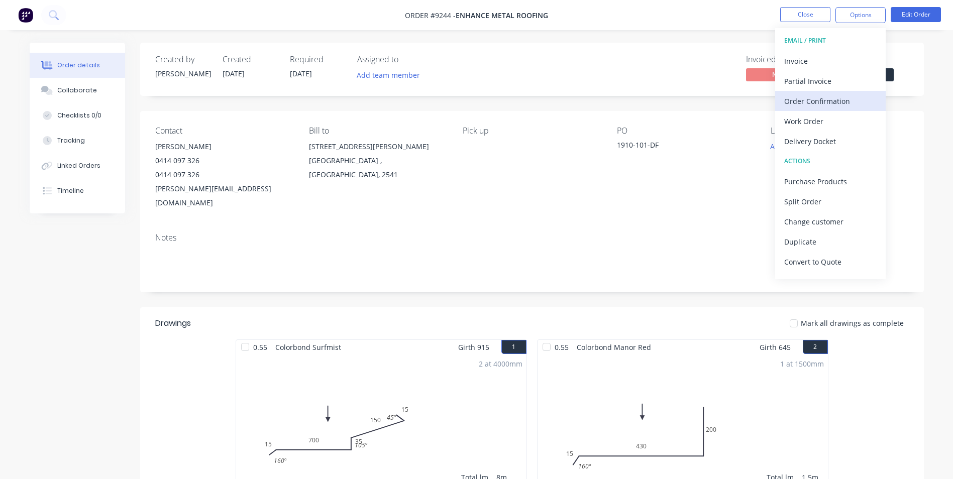
click at [841, 95] on div "Order Confirmation" at bounding box center [830, 101] width 92 height 15
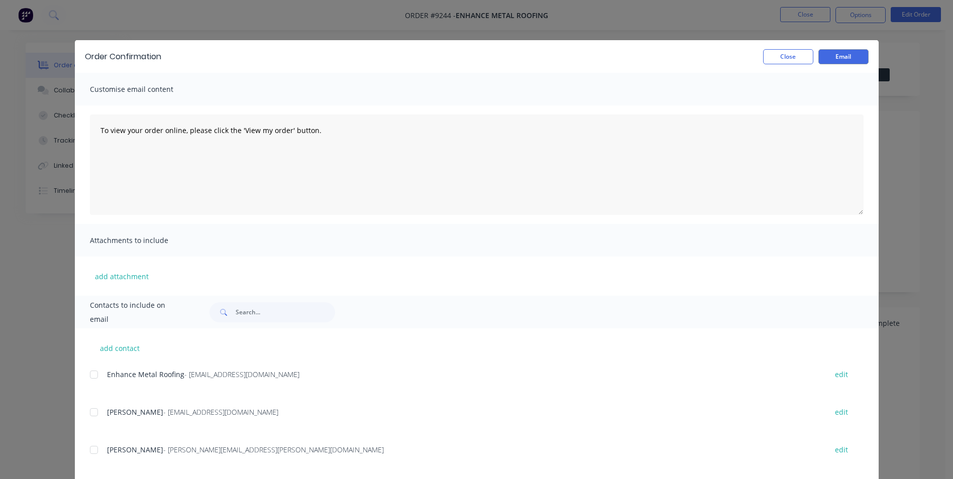
click at [93, 379] on div at bounding box center [94, 375] width 20 height 20
click at [825, 59] on button "Email" at bounding box center [844, 56] width 50 height 15
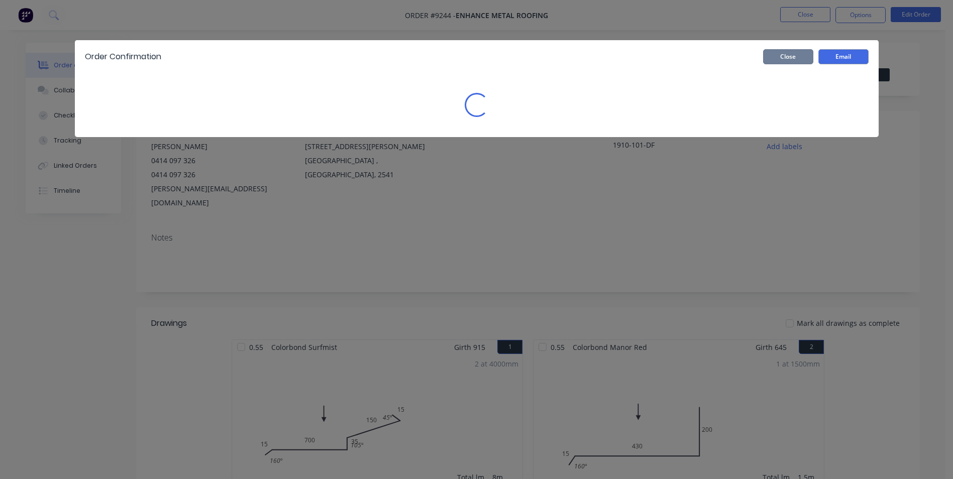
drag, startPoint x: 775, startPoint y: 59, endPoint x: 839, endPoint y: 27, distance: 71.0
click at [776, 59] on button "Close" at bounding box center [788, 56] width 50 height 15
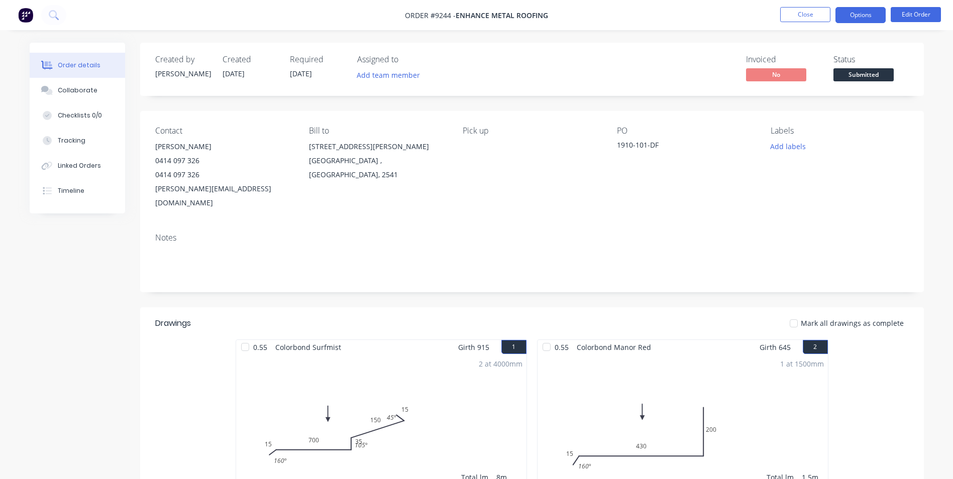
click at [860, 12] on button "Options" at bounding box center [861, 15] width 50 height 16
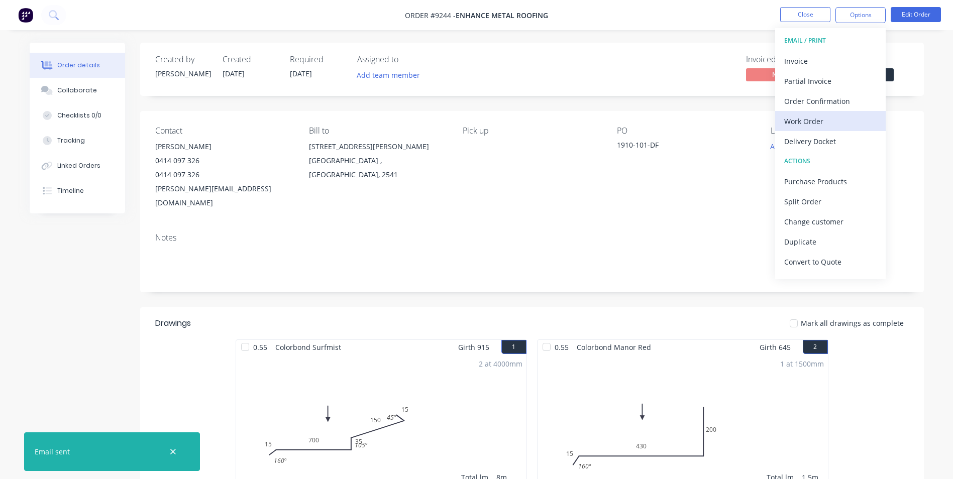
click at [824, 124] on div "Work Order" at bounding box center [830, 121] width 92 height 15
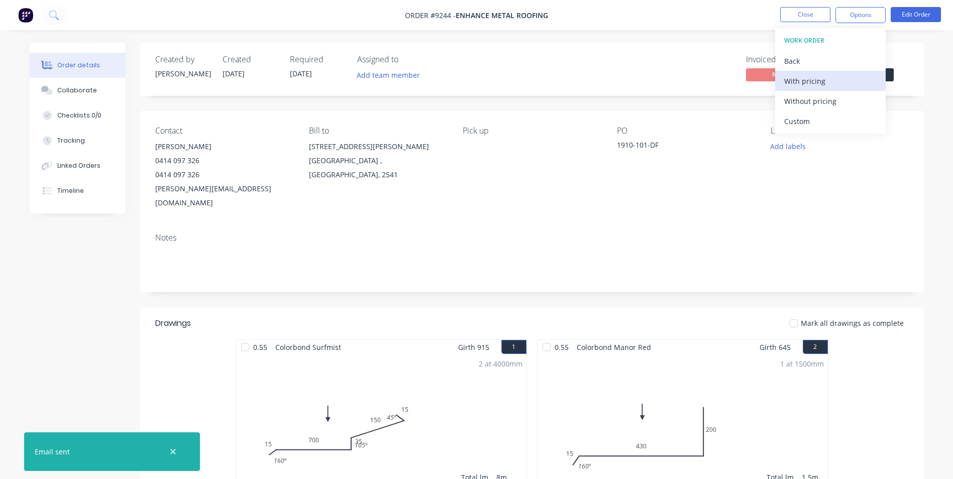
click at [832, 82] on div "With pricing" at bounding box center [830, 81] width 92 height 15
click at [49, 17] on icon at bounding box center [54, 15] width 10 height 10
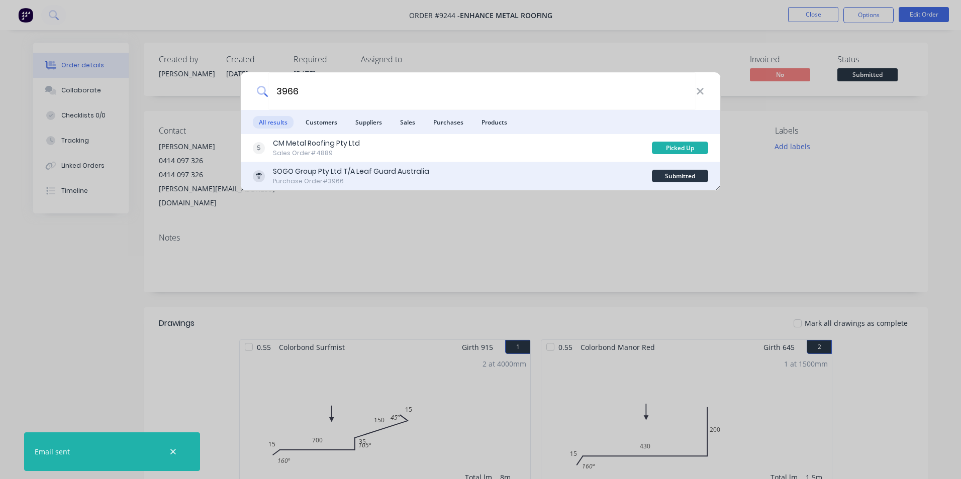
type input "3966"
click at [462, 178] on div "SOGO Group Pty Ltd T/A Leaf Guard Australia Purchase Order #3966" at bounding box center [452, 176] width 399 height 20
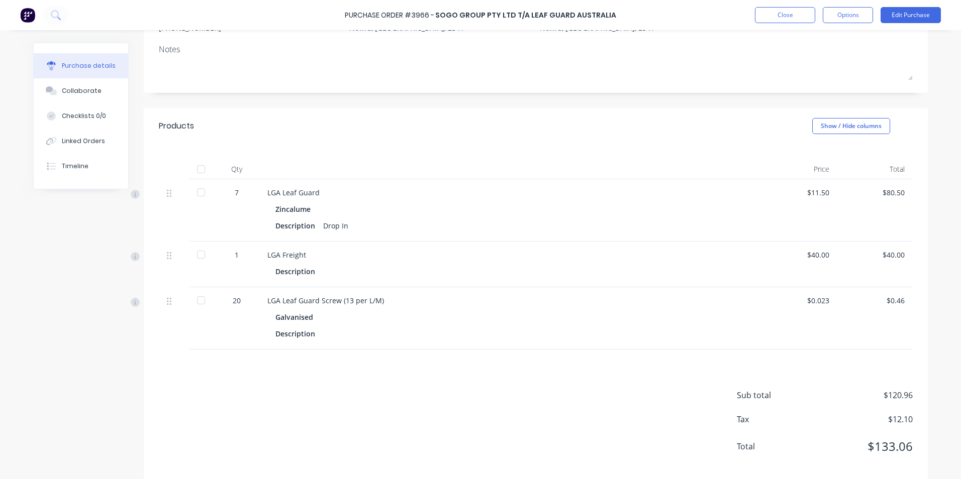
scroll to position [140, 0]
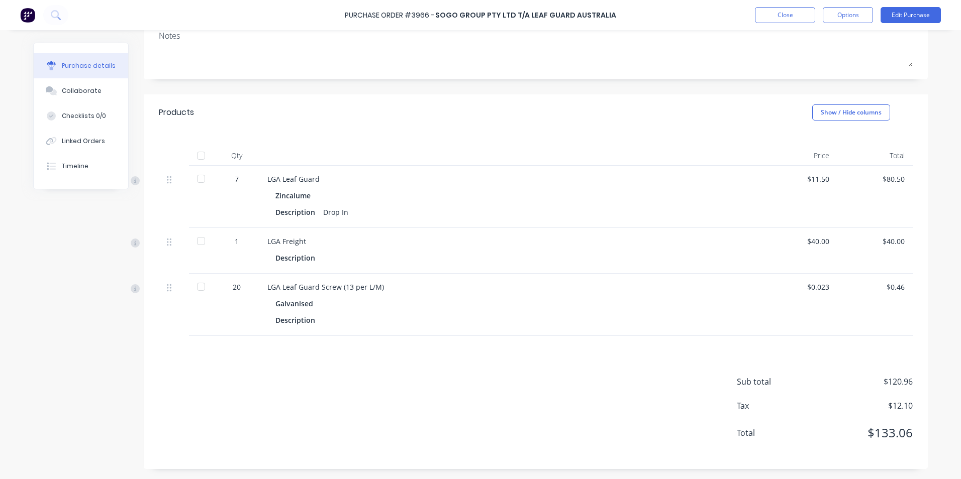
drag, startPoint x: 30, startPoint y: 16, endPoint x: 25, endPoint y: 17, distance: 5.1
click at [30, 16] on img at bounding box center [27, 15] width 15 height 15
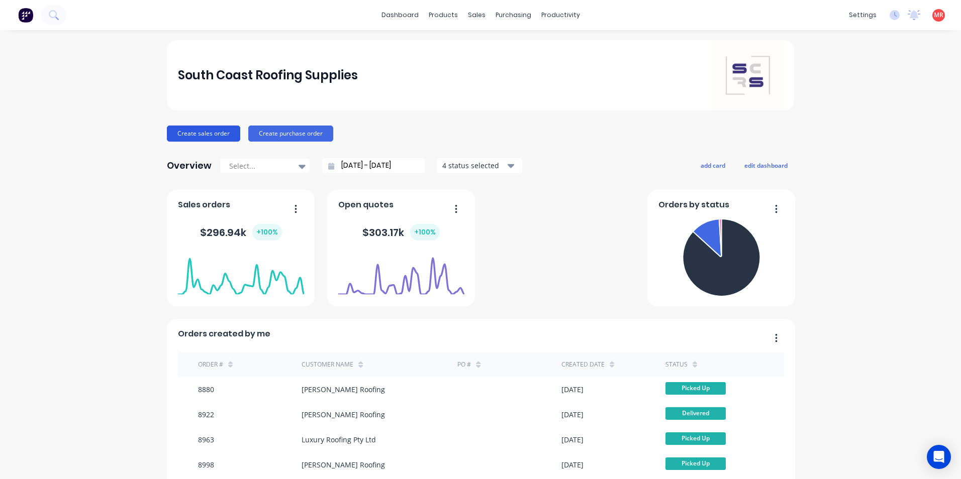
click at [179, 132] on button "Create sales order" at bounding box center [203, 134] width 73 height 16
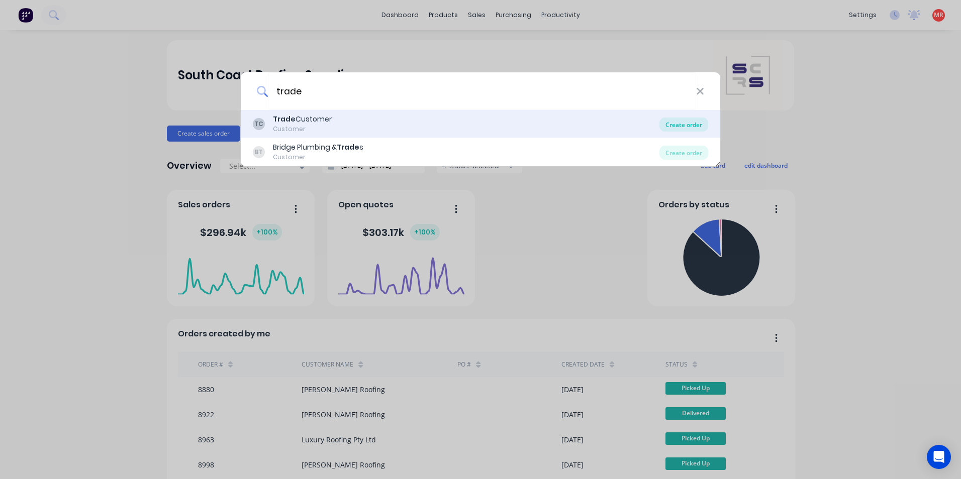
type input "trade"
click at [672, 128] on div "Create order" at bounding box center [683, 125] width 49 height 14
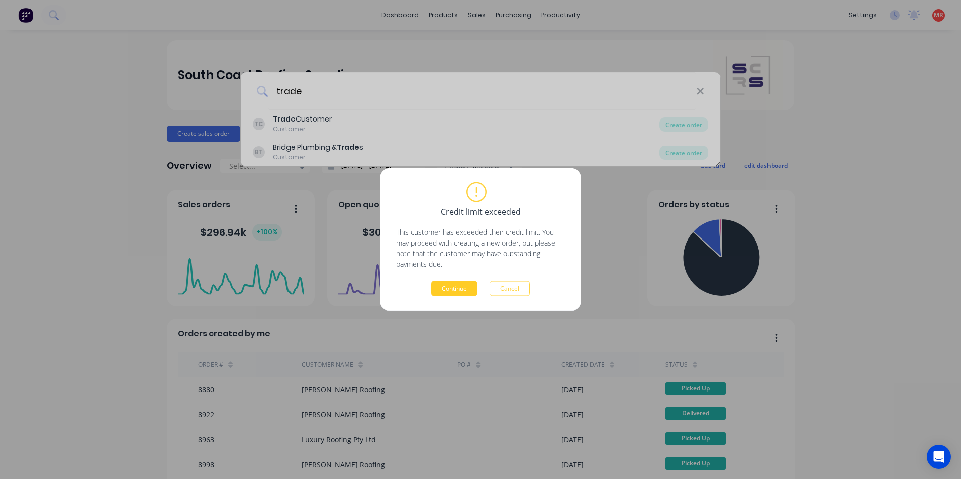
click at [447, 287] on button "Continue" at bounding box center [454, 288] width 46 height 15
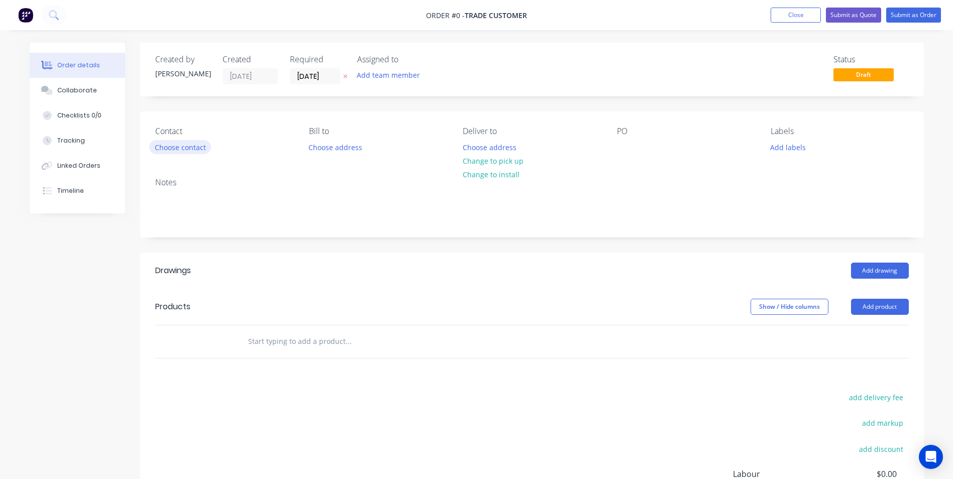
click at [197, 145] on button "Choose contact" at bounding box center [180, 147] width 62 height 14
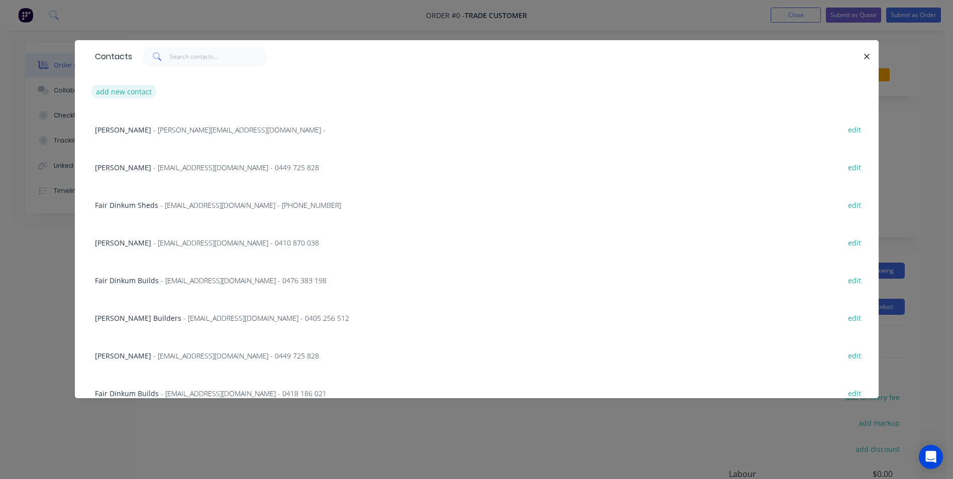
click at [130, 92] on button "add new contact" at bounding box center [124, 92] width 66 height 14
select select "AU"
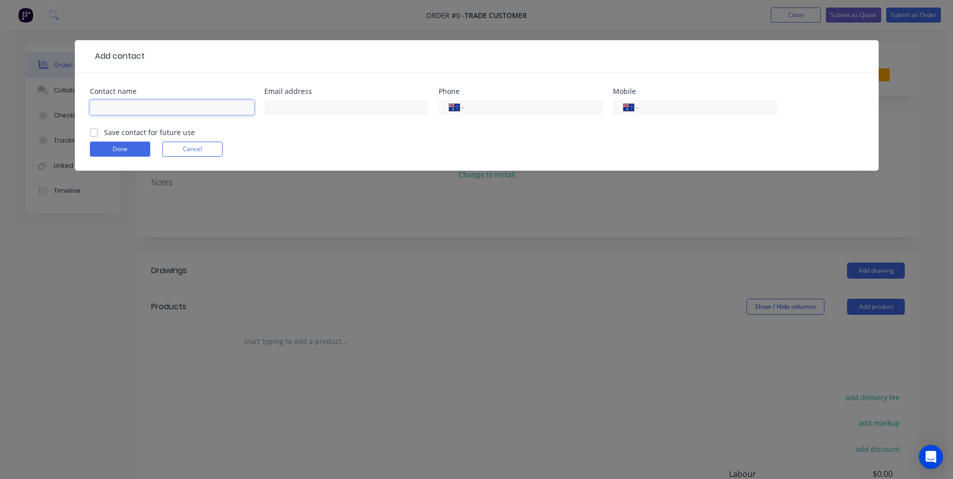
click at [170, 105] on input "text" at bounding box center [172, 107] width 164 height 15
type input "k"
click at [184, 148] on form "Contact name Email address Phone International Afghanistan Åland Islands Albani…" at bounding box center [477, 129] width 774 height 83
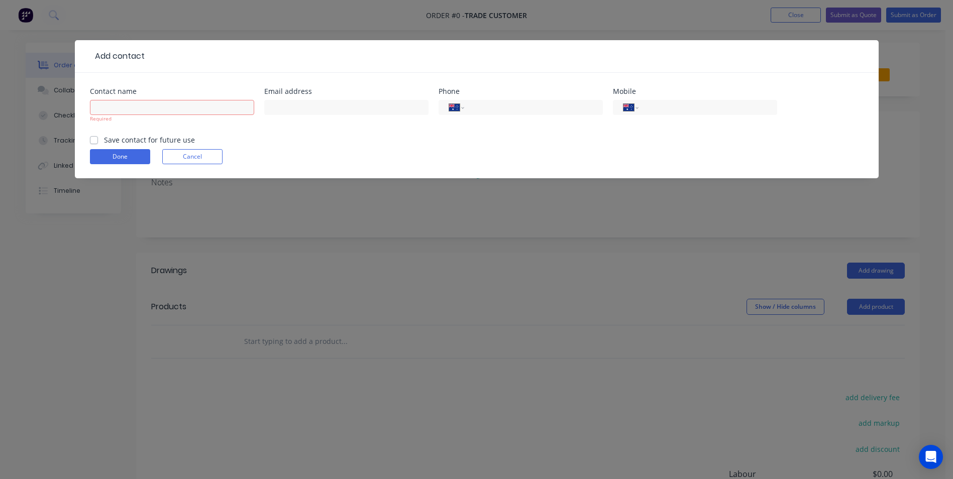
click at [195, 161] on button "Cancel" at bounding box center [192, 156] width 60 height 15
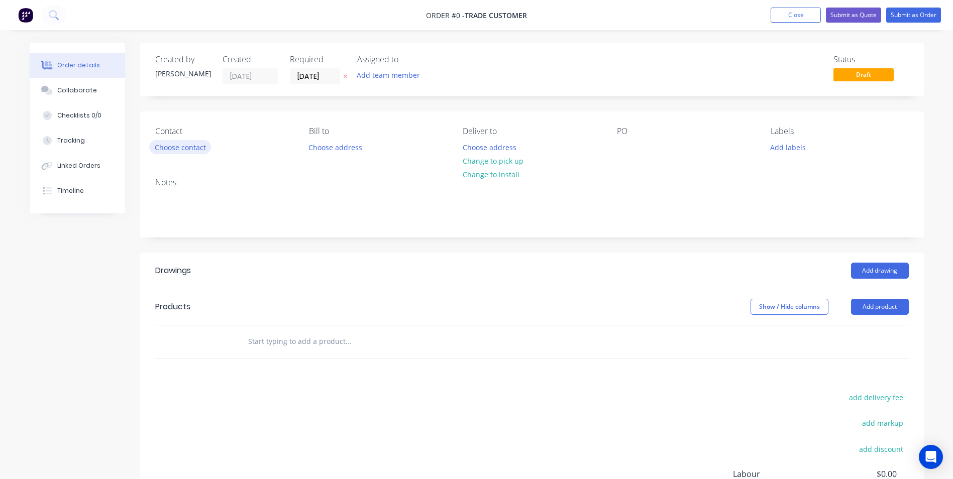
click at [181, 149] on button "Choose contact" at bounding box center [180, 147] width 62 height 14
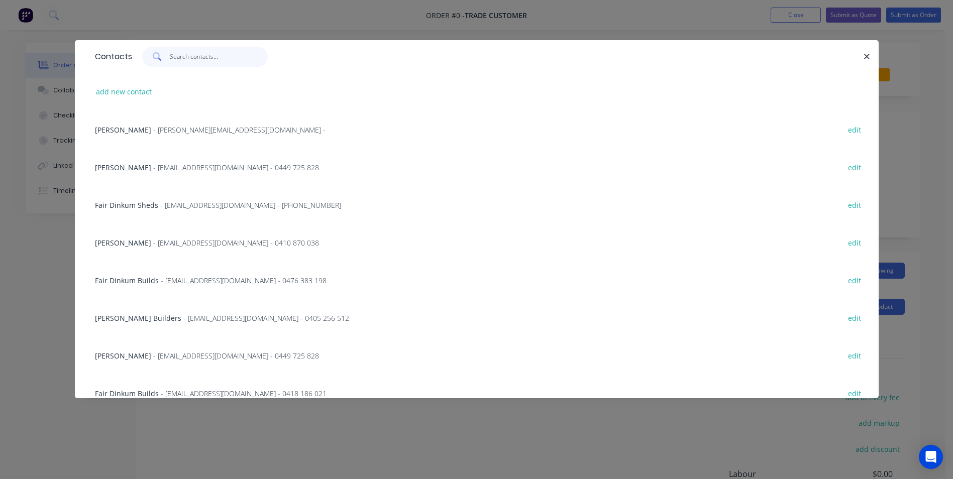
click at [186, 56] on input "text" at bounding box center [219, 57] width 98 height 20
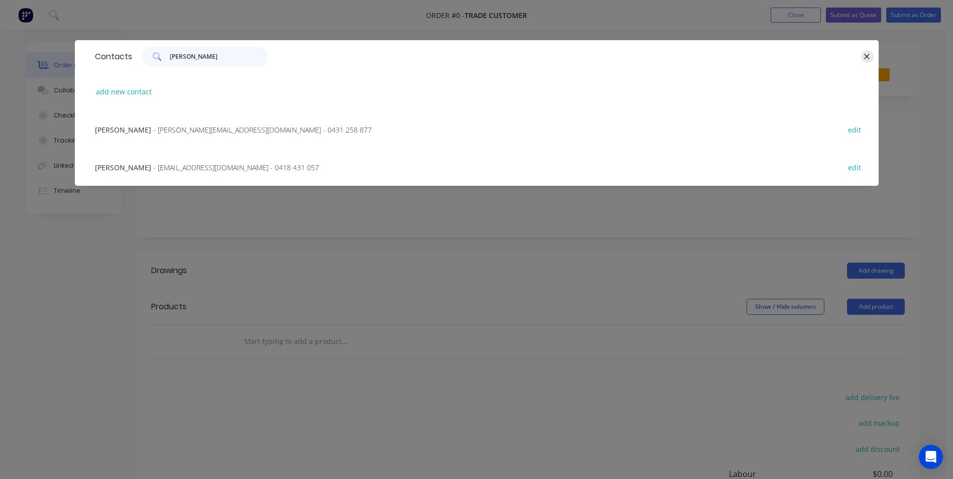
type input "kell"
click at [871, 56] on button "button" at bounding box center [867, 56] width 13 height 13
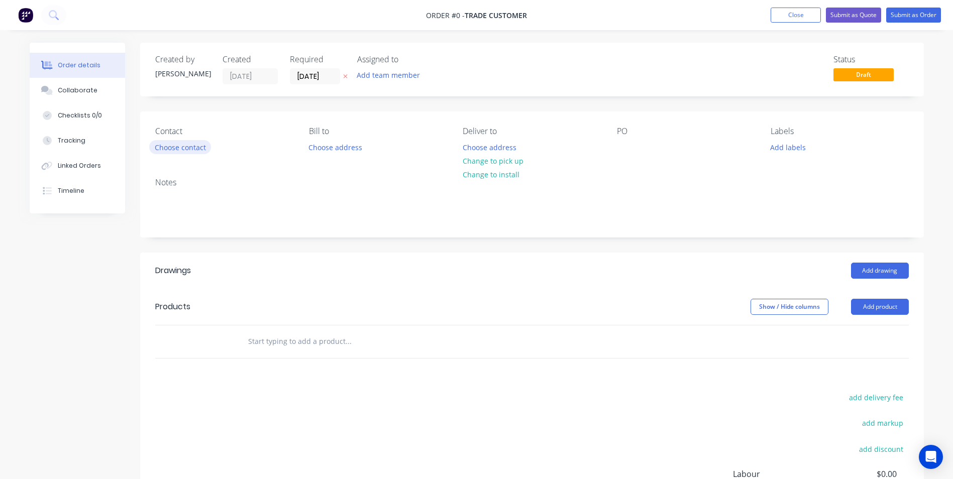
click at [168, 147] on button "Choose contact" at bounding box center [180, 147] width 62 height 14
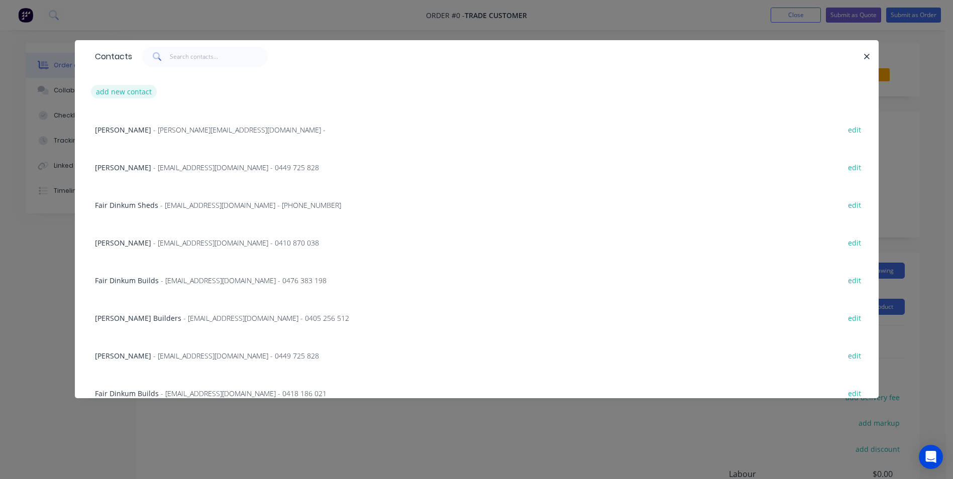
click at [142, 87] on button "add new contact" at bounding box center [124, 92] width 66 height 14
select select "AU"
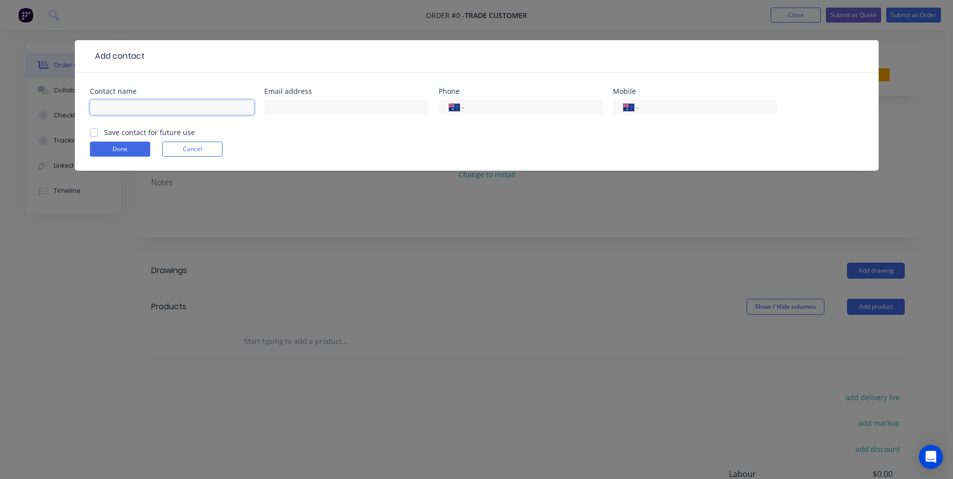
click at [134, 106] on input "text" at bounding box center [172, 107] width 164 height 15
type input "k"
type input "Chris Kelly"
click at [387, 105] on input "kellysmetalroofing@bigpond.com" at bounding box center [346, 107] width 164 height 15
type input "kellysmetalroofing@bigpond.com"
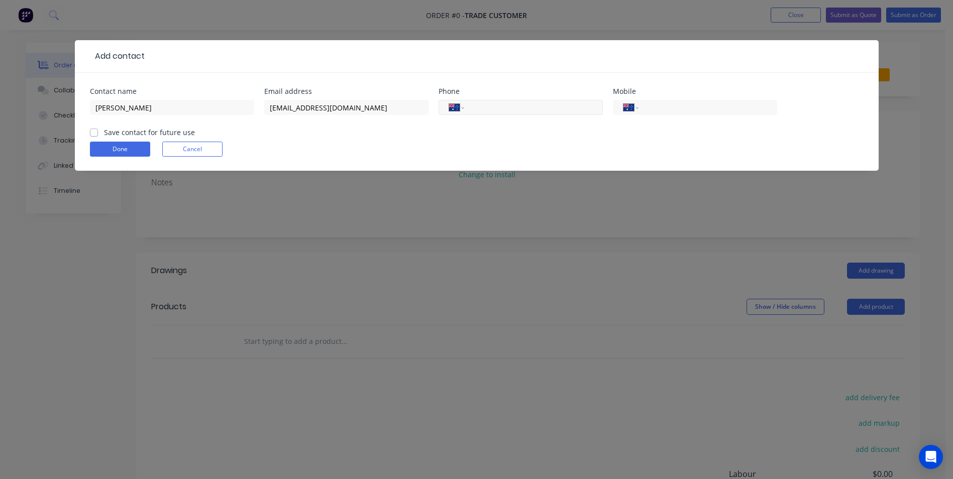
click at [500, 110] on input "tel" at bounding box center [531, 108] width 121 height 12
drag, startPoint x: 467, startPoint y: 135, endPoint x: 336, endPoint y: 134, distance: 130.6
click at [467, 135] on form "Contact name Chris Kelly Email address kellysmetalroofing@bigpond.com Phone Int…" at bounding box center [477, 129] width 774 height 83
click at [104, 135] on label "Save contact for future use" at bounding box center [149, 132] width 91 height 11
click at [96, 135] on input "Save contact for future use" at bounding box center [94, 132] width 8 height 10
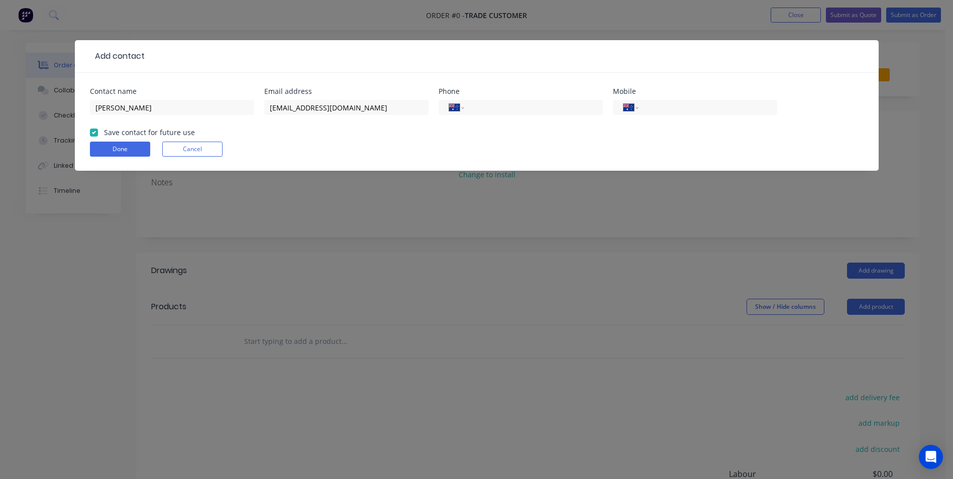
checkbox input "true"
click at [117, 147] on button "Done" at bounding box center [120, 149] width 60 height 15
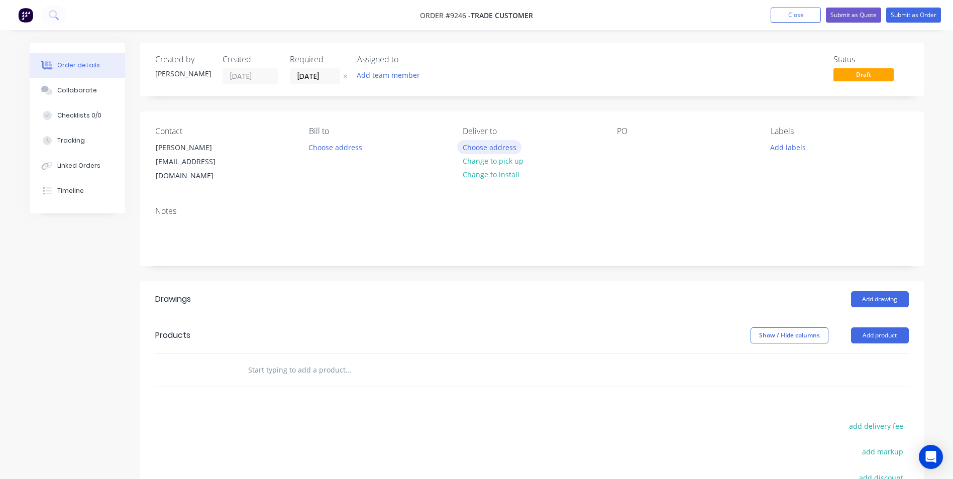
click at [492, 149] on button "Choose address" at bounding box center [489, 147] width 64 height 14
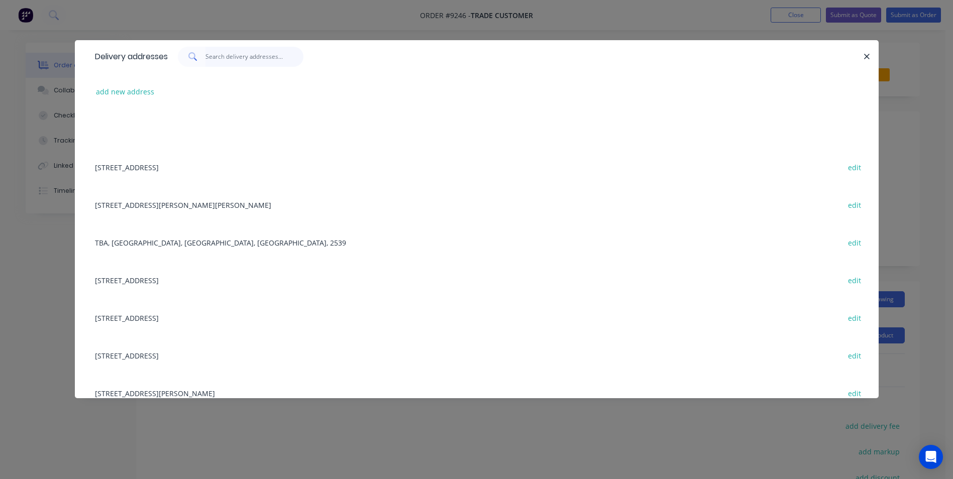
click at [240, 55] on input "text" at bounding box center [255, 57] width 98 height 20
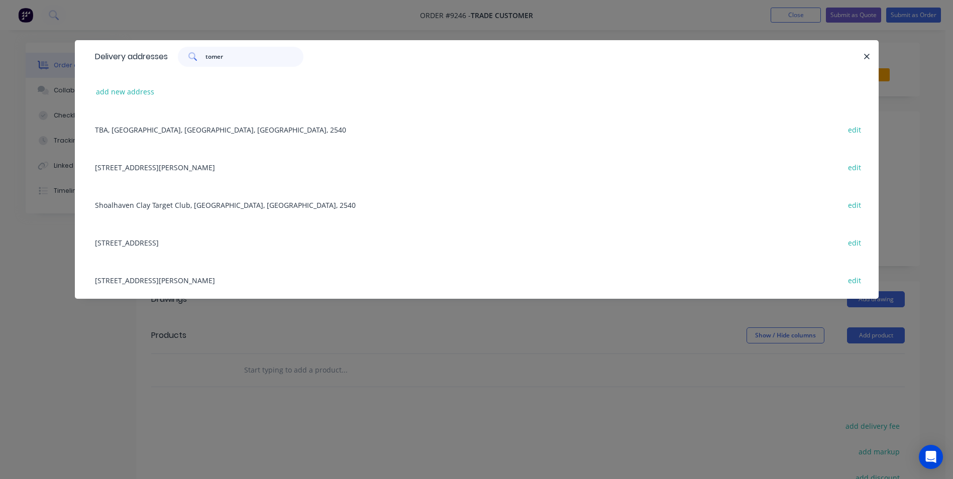
type input "tomer"
click at [126, 134] on div "TBA, Tomerong, New South Wales, Australia, 2540 edit" at bounding box center [477, 130] width 774 height 38
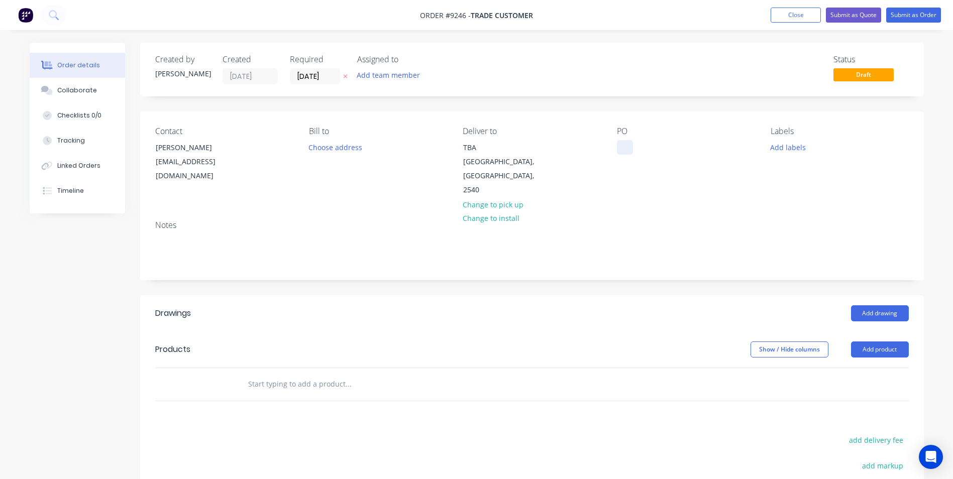
click at [626, 146] on div at bounding box center [625, 147] width 16 height 15
click at [296, 374] on input "text" at bounding box center [348, 384] width 201 height 20
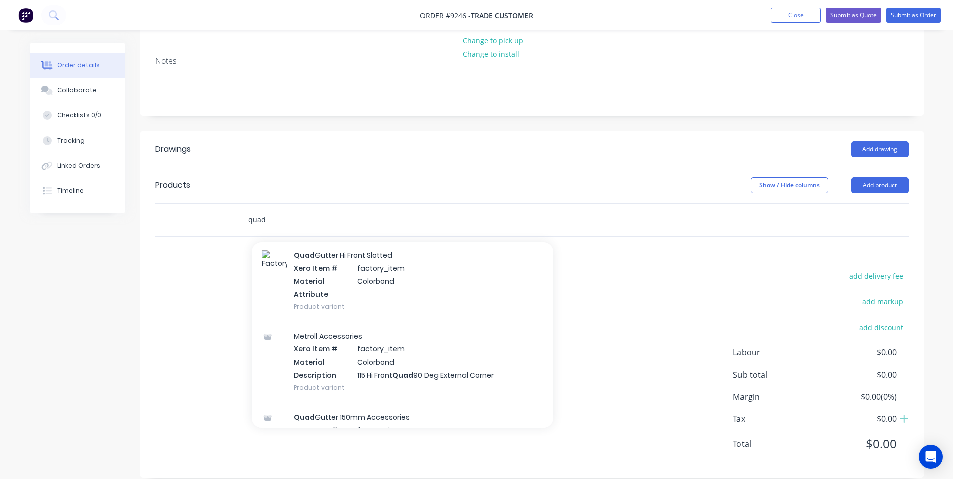
scroll to position [1960, 0]
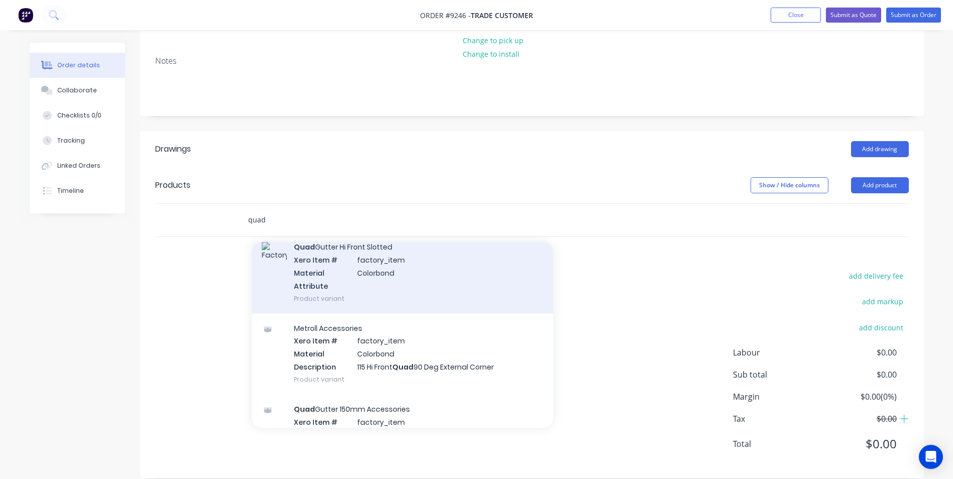
type input "quad"
click at [313, 275] on div "Quad Gutter Hi Front Slotted Xero Item # factory_item Material Colorbond Attrib…" at bounding box center [402, 272] width 301 height 81
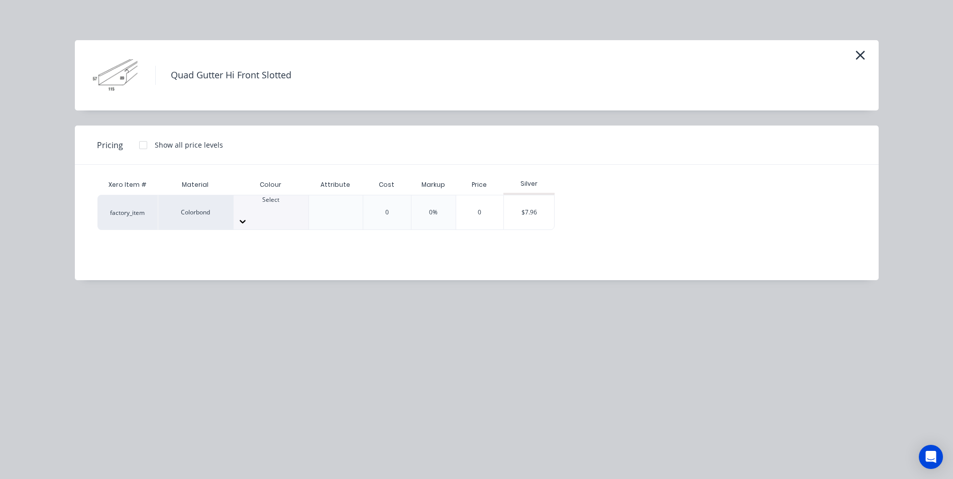
click at [248, 217] on icon at bounding box center [243, 222] width 10 height 10
click at [142, 144] on div at bounding box center [143, 145] width 20 height 20
click at [601, 217] on div "$6.80" at bounding box center [583, 212] width 48 height 34
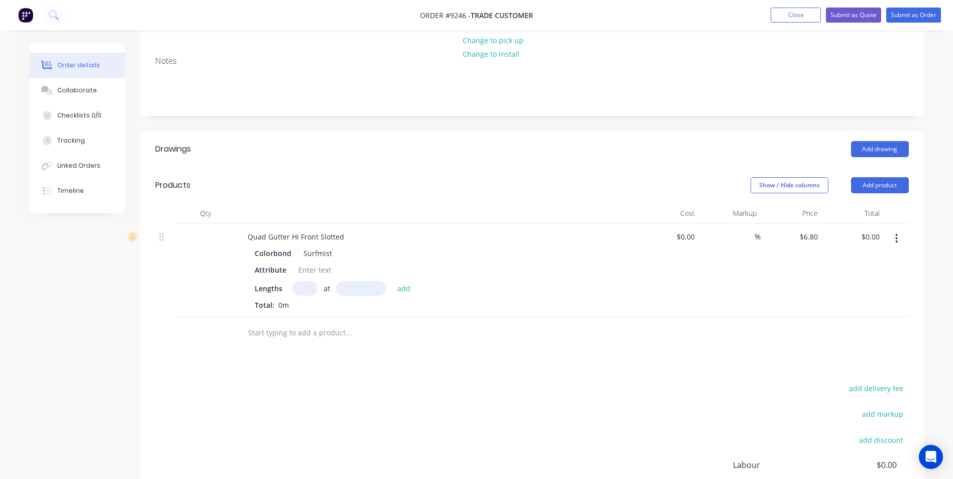
click at [307, 281] on input "text" at bounding box center [304, 288] width 25 height 15
type input "2"
type input "6800"
click at [392, 281] on button "add" at bounding box center [404, 288] width 24 height 14
type input "$92.48"
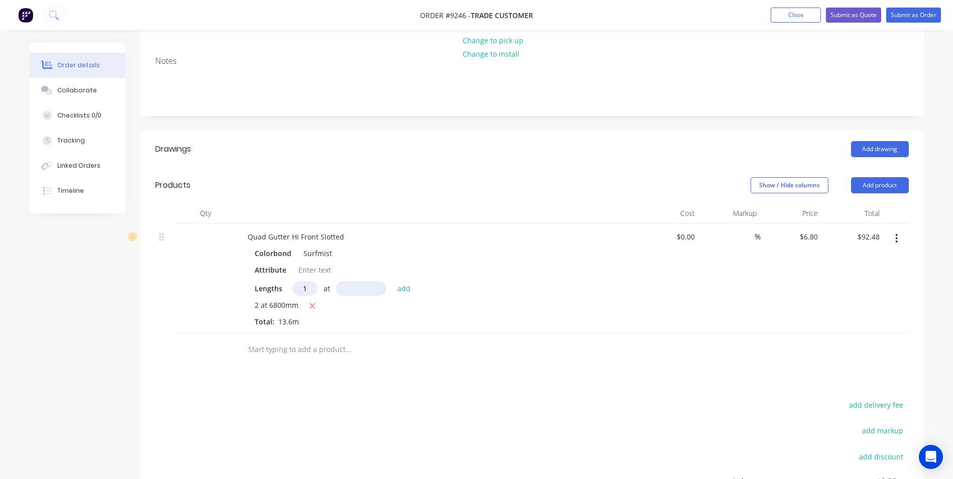
type input "1"
type input "3800"
click at [392, 281] on button "add" at bounding box center [404, 288] width 24 height 14
type input "$118.32"
type input "2"
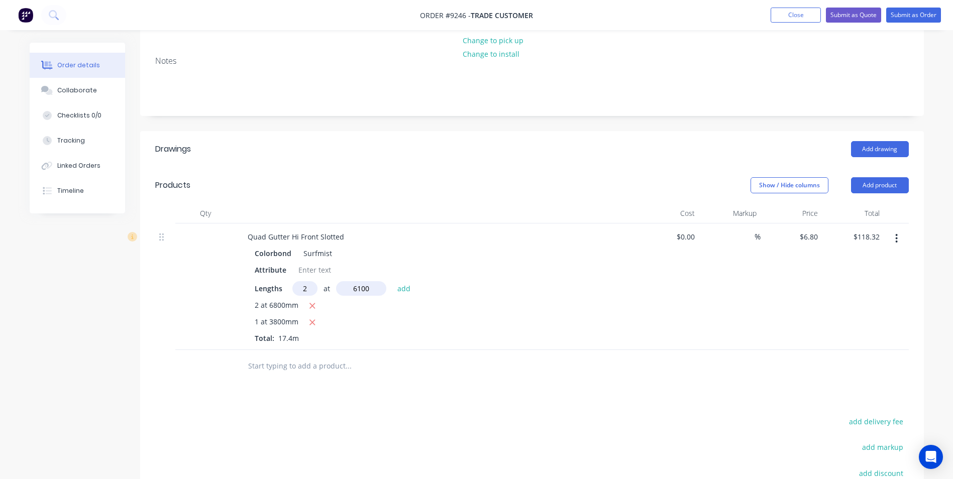
type input "6100"
click at [392, 281] on button "add" at bounding box center [404, 288] width 24 height 14
type input "$201.28"
type input "2"
type input "2300"
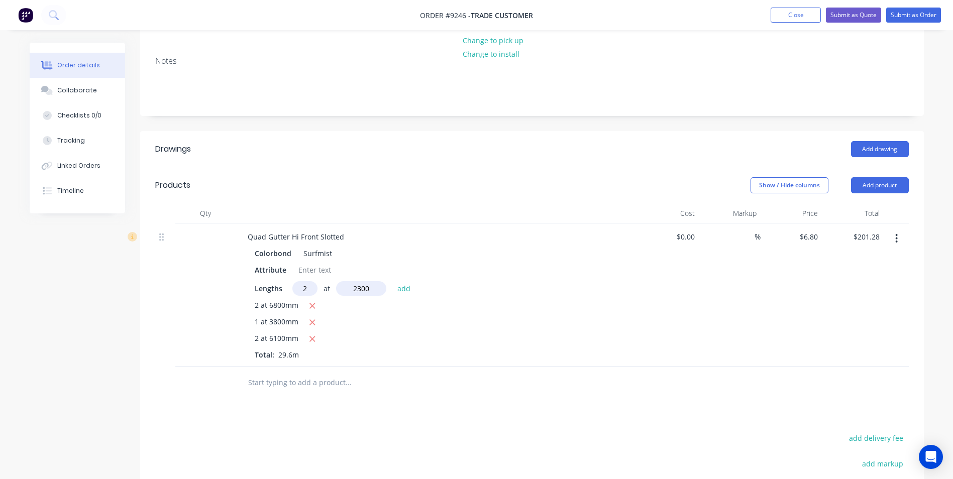
click at [392, 281] on button "add" at bounding box center [404, 288] width 24 height 14
type input "$232.56"
type input "2"
type input "8200"
click at [392, 281] on button "add" at bounding box center [404, 288] width 24 height 14
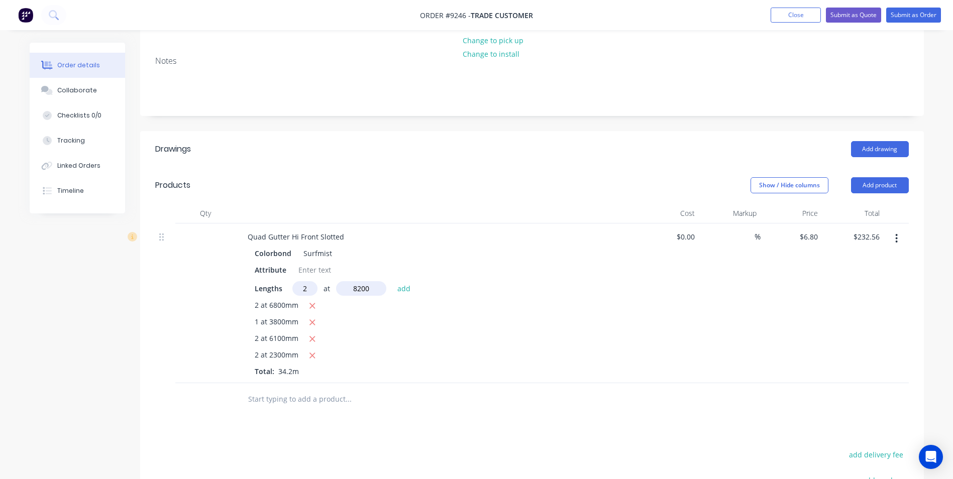
type input "$344.08"
click at [899, 230] on button "button" at bounding box center [897, 239] width 24 height 18
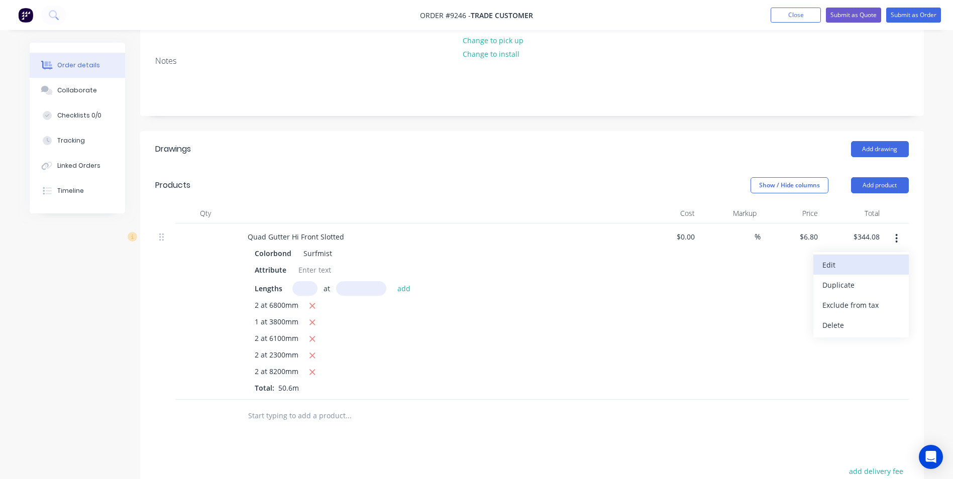
click at [855, 258] on div "Edit" at bounding box center [861, 265] width 77 height 15
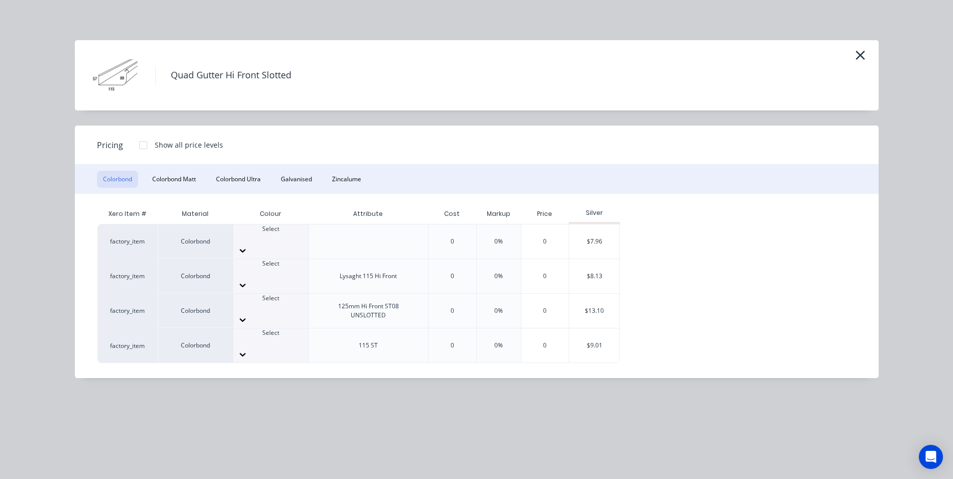
click at [141, 144] on div at bounding box center [143, 145] width 20 height 20
click at [290, 277] on div at bounding box center [271, 285] width 75 height 16
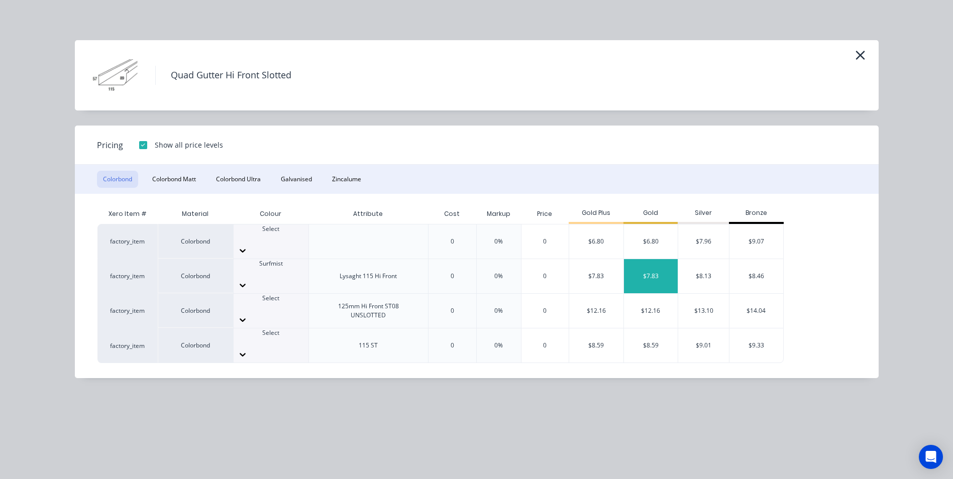
click at [632, 261] on div "$7.83" at bounding box center [651, 276] width 54 height 34
type input "$7.83"
type input "$396.20"
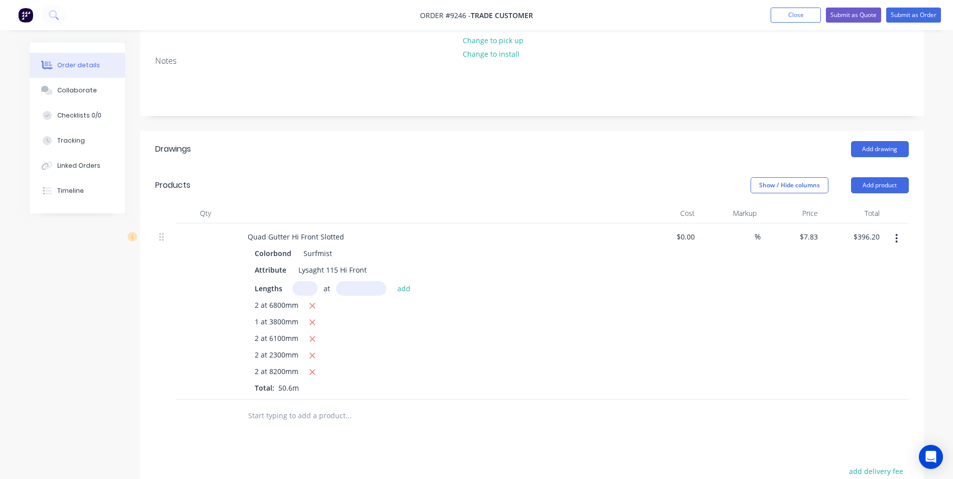
click at [289, 406] on input "text" at bounding box center [348, 416] width 201 height 20
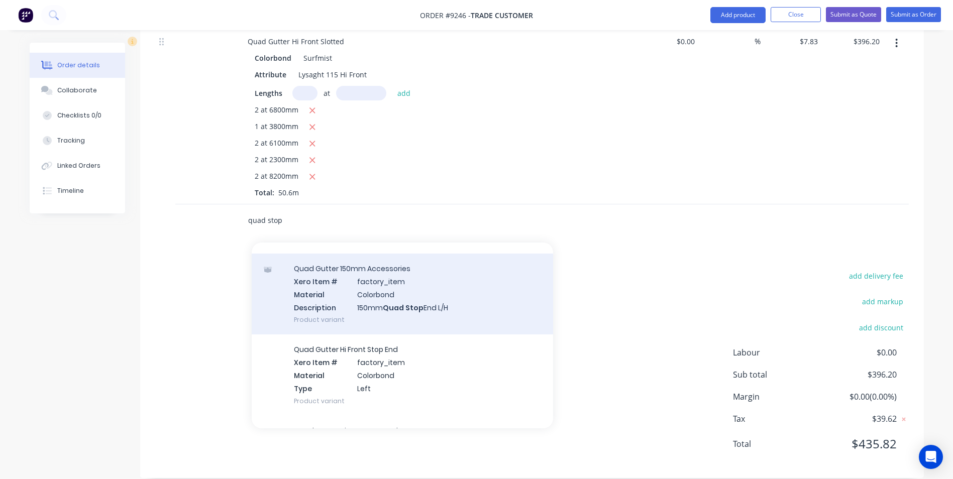
scroll to position [201, 0]
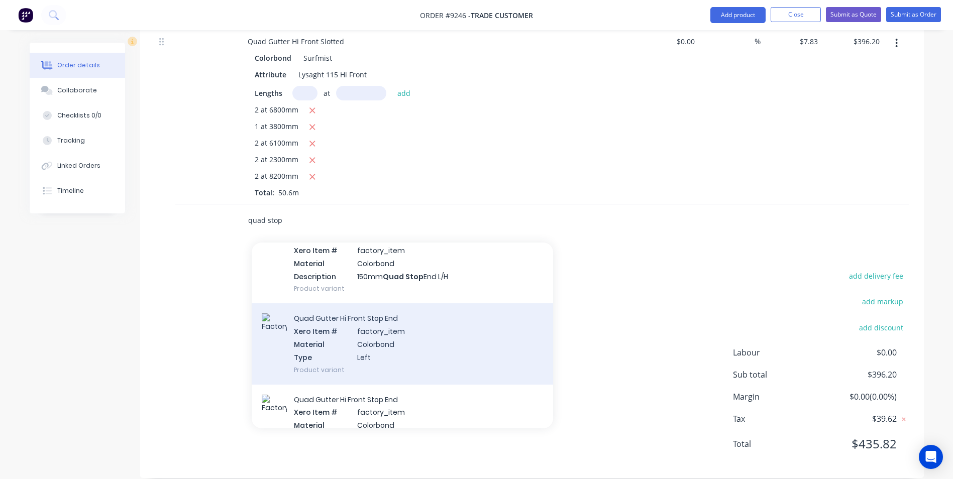
type input "quad stop"
click at [413, 331] on div "Quad Gutter Hi Front Stop End Xero Item # factory_item Material Colorbond Type …" at bounding box center [402, 343] width 301 height 81
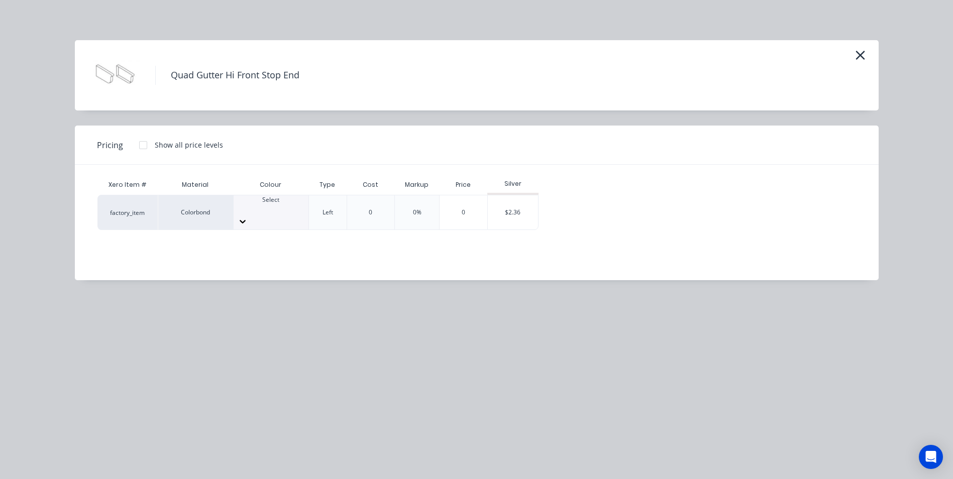
click at [261, 195] on div "Select" at bounding box center [270, 212] width 75 height 35
click at [265, 209] on div at bounding box center [271, 209] width 75 height 9
click at [503, 201] on div "$2.36" at bounding box center [513, 212] width 50 height 34
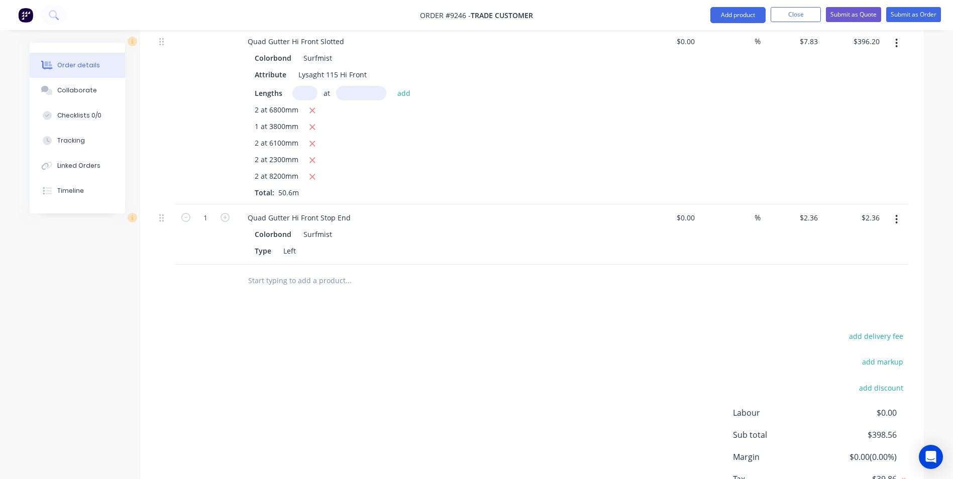
click at [275, 271] on input "text" at bounding box center [348, 281] width 201 height 20
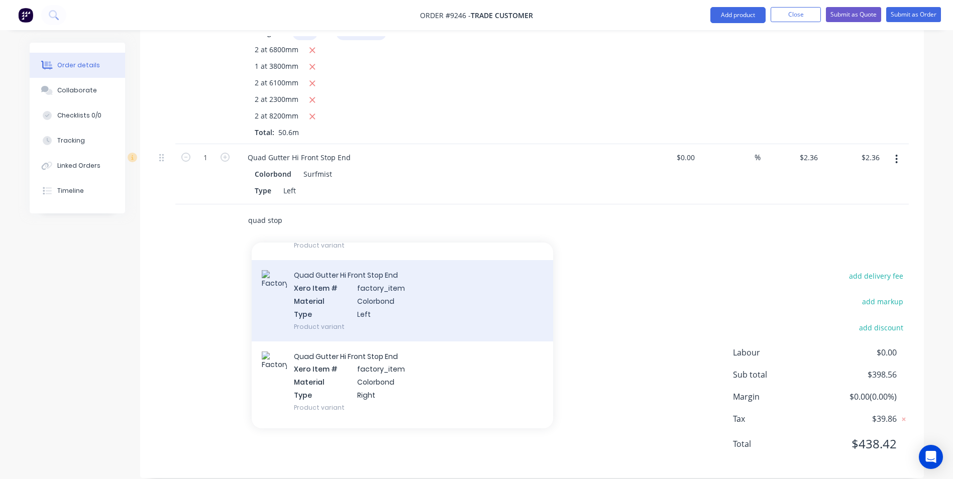
scroll to position [251, 0]
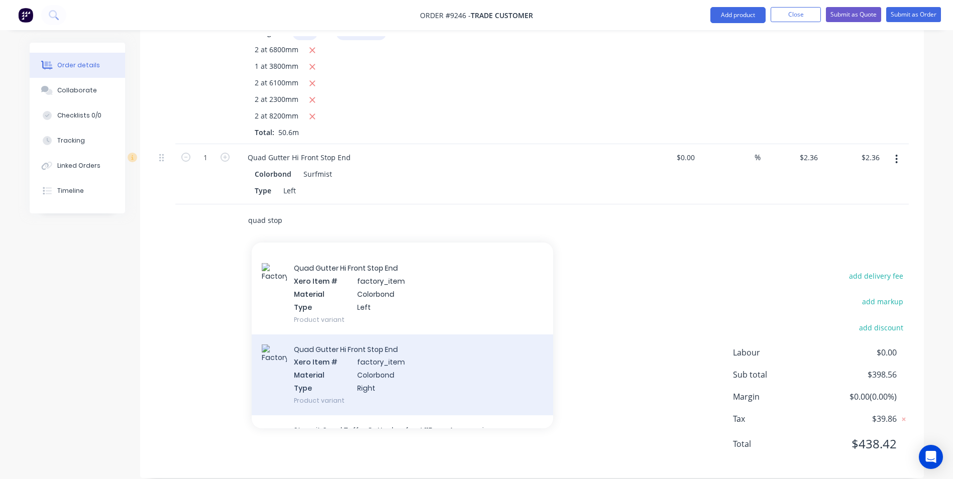
type input "quad stop"
click at [366, 347] on div "Quad Gutter Hi Front Stop End Xero Item # factory_item Material Colorbond Type …" at bounding box center [402, 375] width 301 height 81
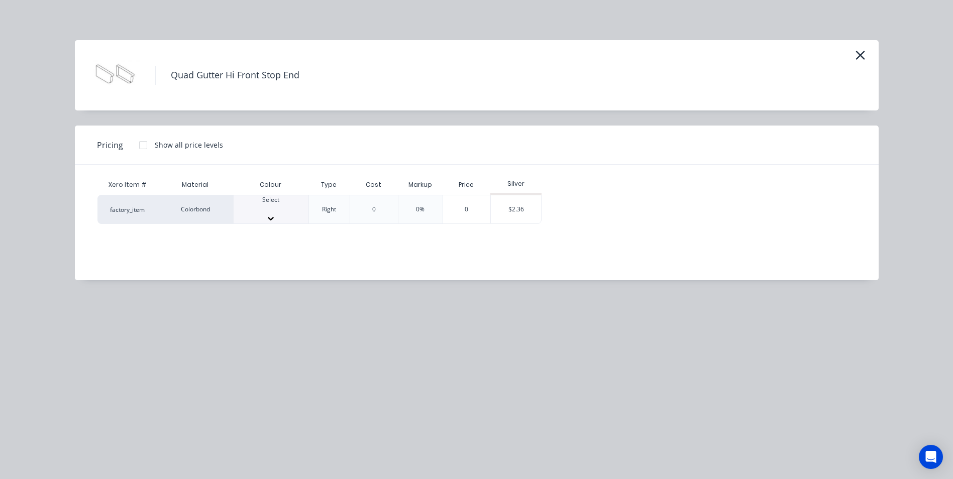
click at [253, 208] on div at bounding box center [271, 209] width 75 height 9
click at [511, 213] on div "$2.36" at bounding box center [516, 212] width 50 height 34
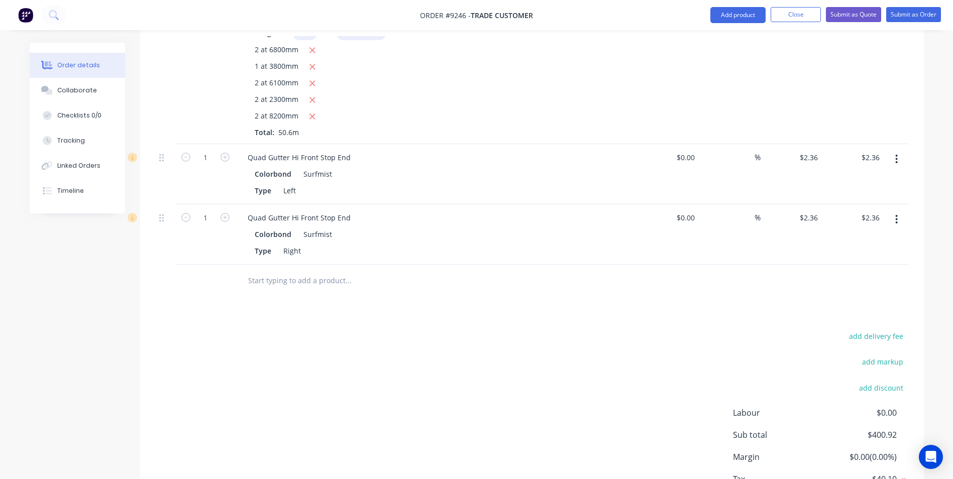
click at [261, 271] on input "text" at bounding box center [348, 281] width 201 height 20
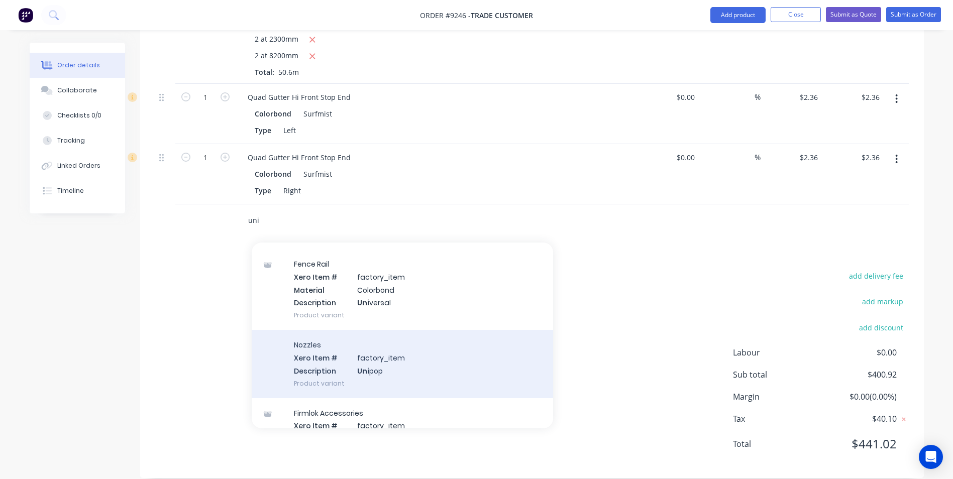
scroll to position [151, 0]
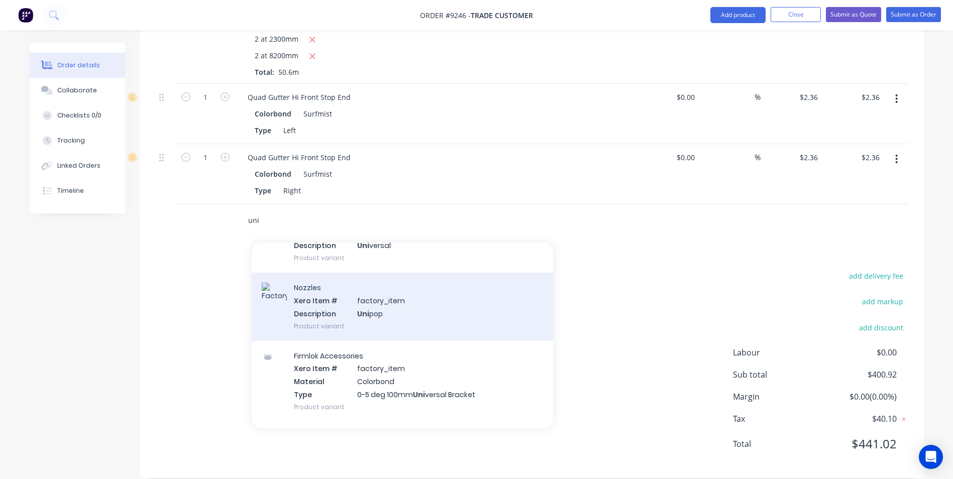
type input "uni"
click at [341, 308] on div "Nozzles Xero Item # factory_item Description Uni pop Product variant" at bounding box center [402, 307] width 301 height 68
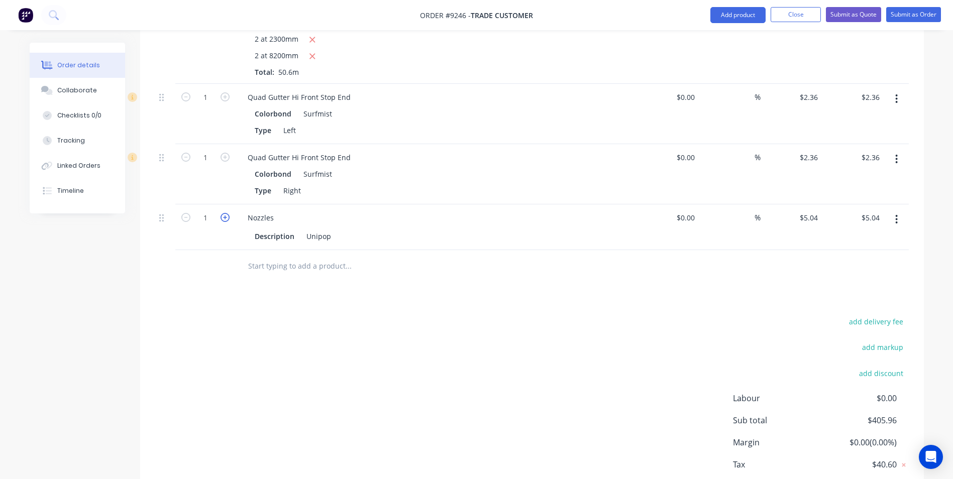
click at [225, 213] on icon "button" at bounding box center [225, 217] width 9 height 9
type input "2"
type input "$10.08"
click at [225, 213] on icon "button" at bounding box center [225, 217] width 9 height 9
type input "3"
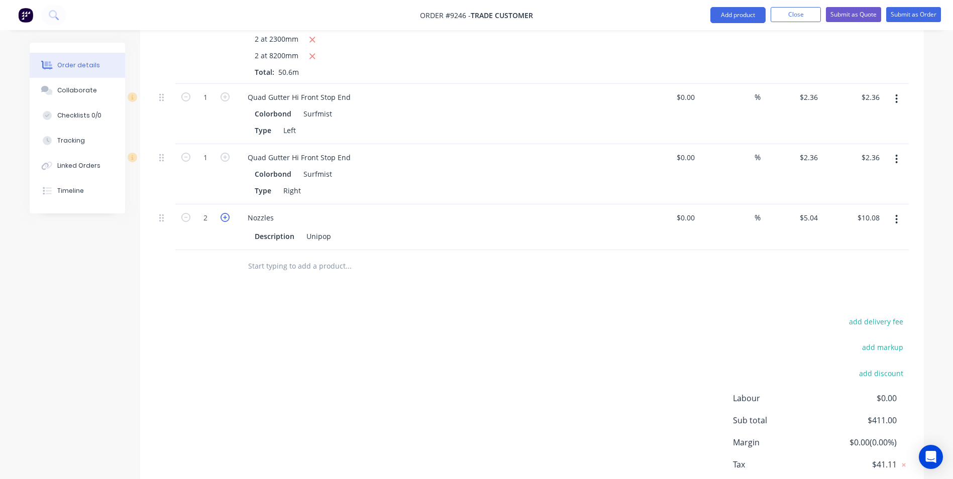
type input "$15.12"
click at [225, 213] on icon "button" at bounding box center [225, 217] width 9 height 9
type input "4"
type input "$20.16"
click at [225, 213] on icon "button" at bounding box center [225, 217] width 9 height 9
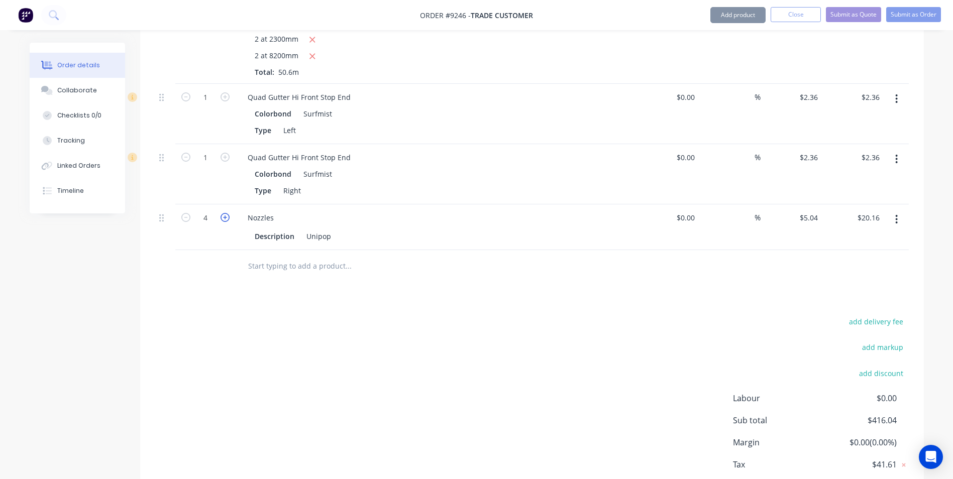
type input "5"
type input "$25.20"
click at [225, 213] on icon "button" at bounding box center [225, 217] width 9 height 9
type input "6"
type input "$30.24"
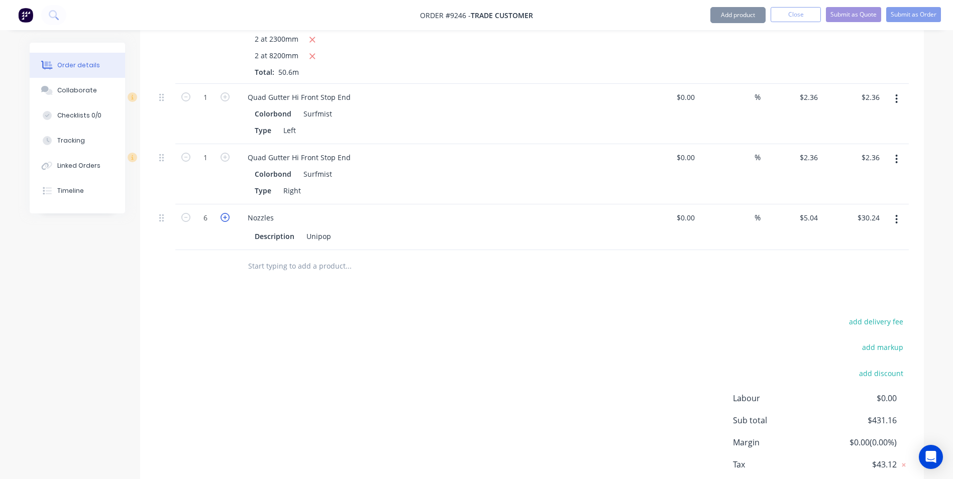
click at [225, 213] on icon "button" at bounding box center [225, 217] width 9 height 9
type input "7"
type input "$35.28"
click at [225, 213] on icon "button" at bounding box center [225, 217] width 9 height 9
type input "8"
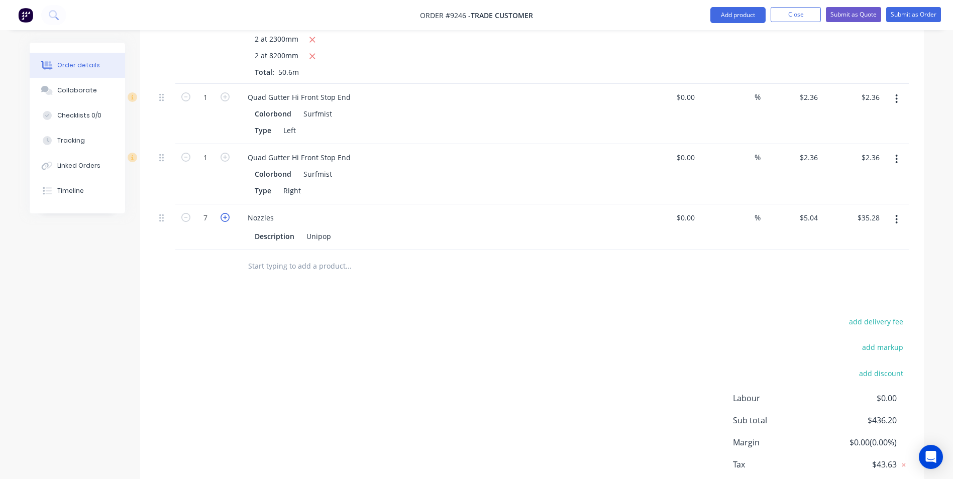
type input "$40.32"
click at [225, 213] on icon "button" at bounding box center [225, 217] width 9 height 9
type input "9"
type input "$45.36"
click at [323, 256] on input "text" at bounding box center [348, 266] width 201 height 20
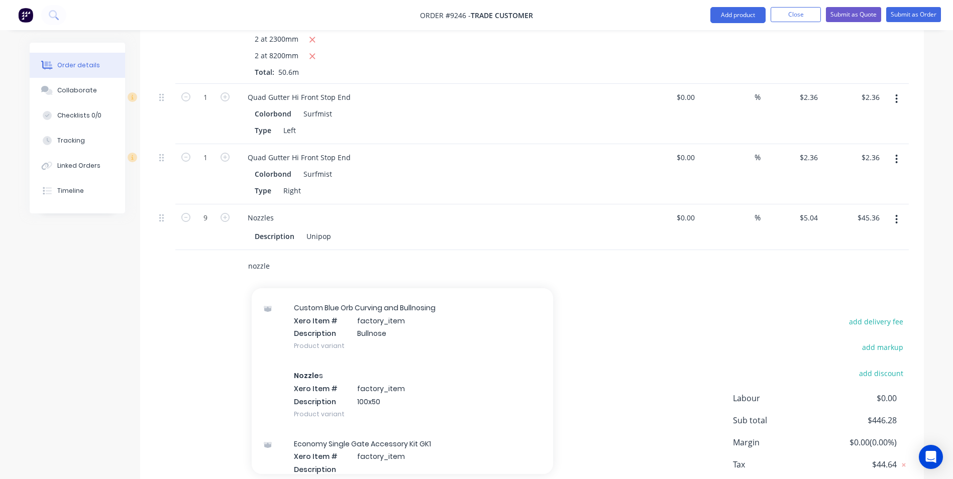
scroll to position [854, 0]
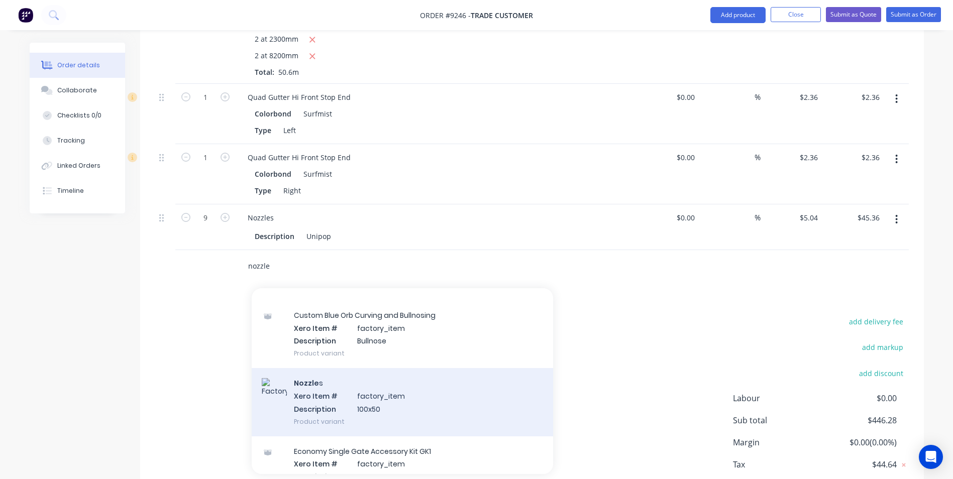
type input "nozzle"
click at [348, 368] on div "Nozzle s Xero Item # factory_item Description 100x50 Product variant" at bounding box center [402, 402] width 301 height 68
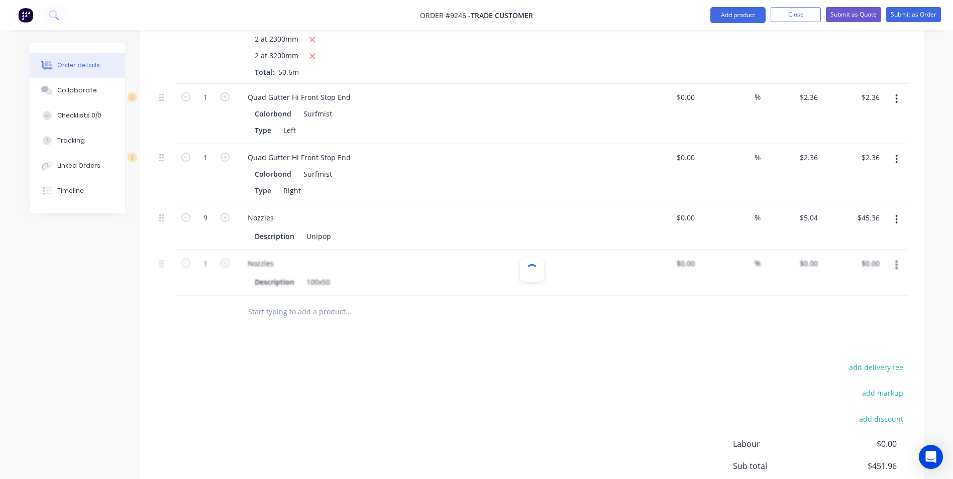
type input "$5.68"
click at [305, 302] on input "text" at bounding box center [348, 312] width 201 height 20
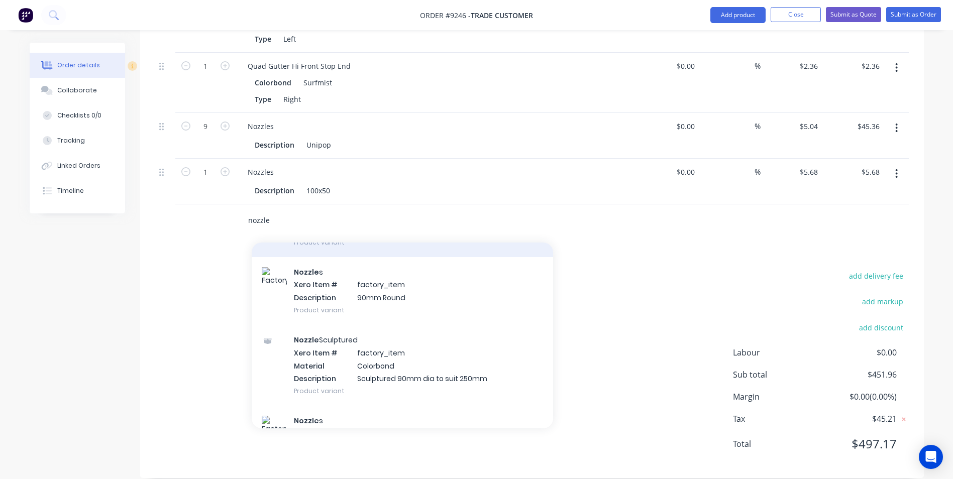
scroll to position [553, 0]
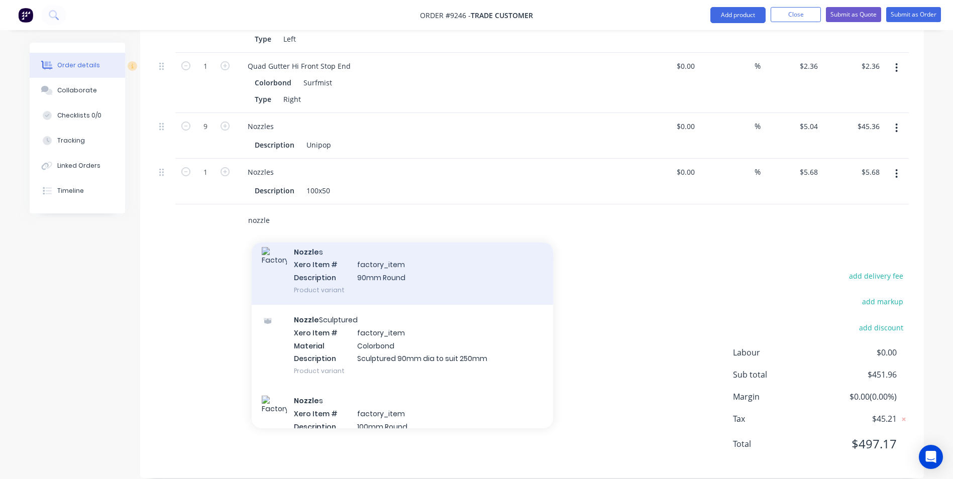
type input "nozzle"
click at [384, 272] on div "Nozzle s Xero Item # factory_item Description 90mm Round Product variant" at bounding box center [402, 271] width 301 height 68
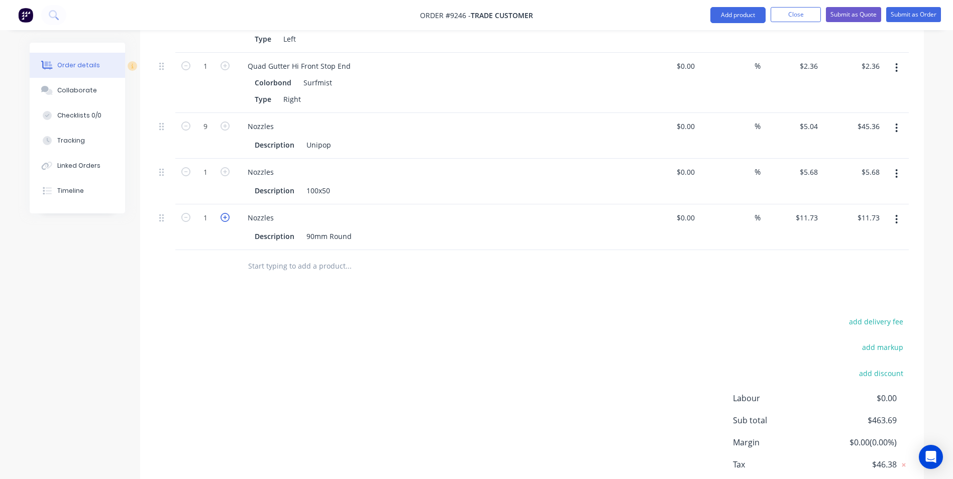
click at [224, 213] on icon "button" at bounding box center [225, 217] width 9 height 9
type input "2"
type input "$23.46"
click at [224, 213] on icon "button" at bounding box center [225, 217] width 9 height 9
type input "3"
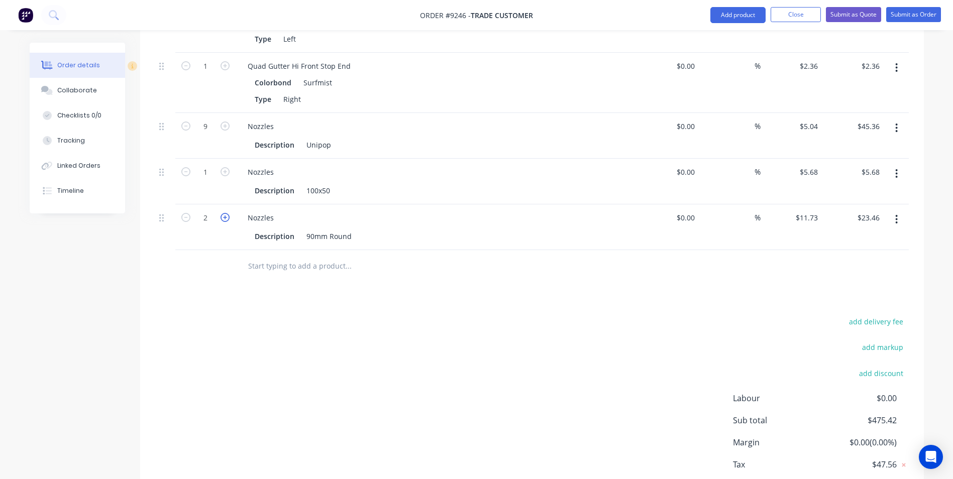
type input "$35.19"
click at [224, 213] on icon "button" at bounding box center [225, 217] width 9 height 9
type input "4"
type input "$46.92"
click at [224, 213] on icon "button" at bounding box center [225, 217] width 9 height 9
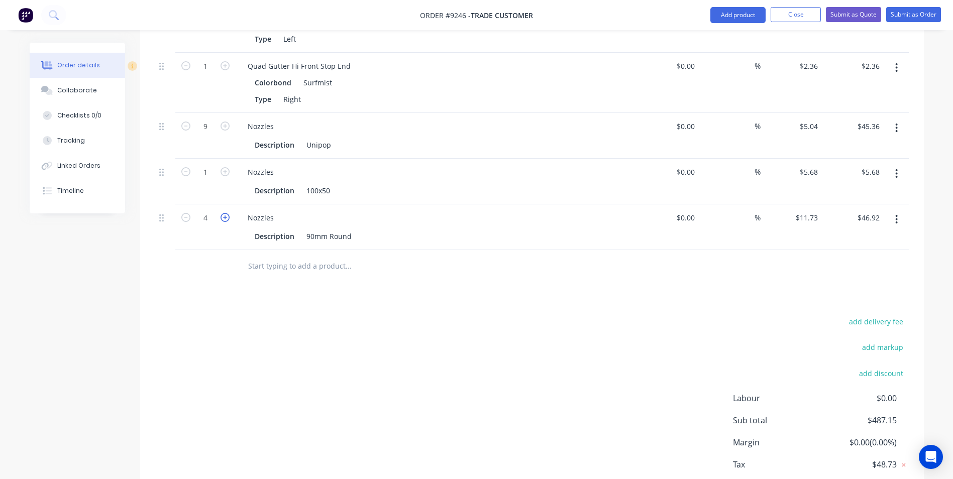
type input "5"
type input "$58.65"
click at [224, 213] on icon "button" at bounding box center [225, 217] width 9 height 9
type input "6"
type input "$70.38"
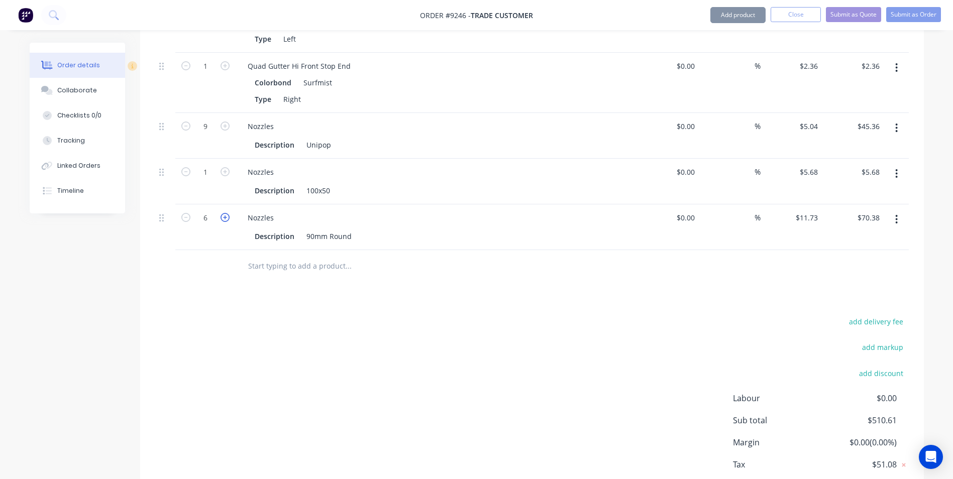
click at [224, 213] on icon "button" at bounding box center [225, 217] width 9 height 9
type input "7"
type input "$82.11"
click at [225, 167] on icon "button" at bounding box center [225, 171] width 9 height 9
type input "2"
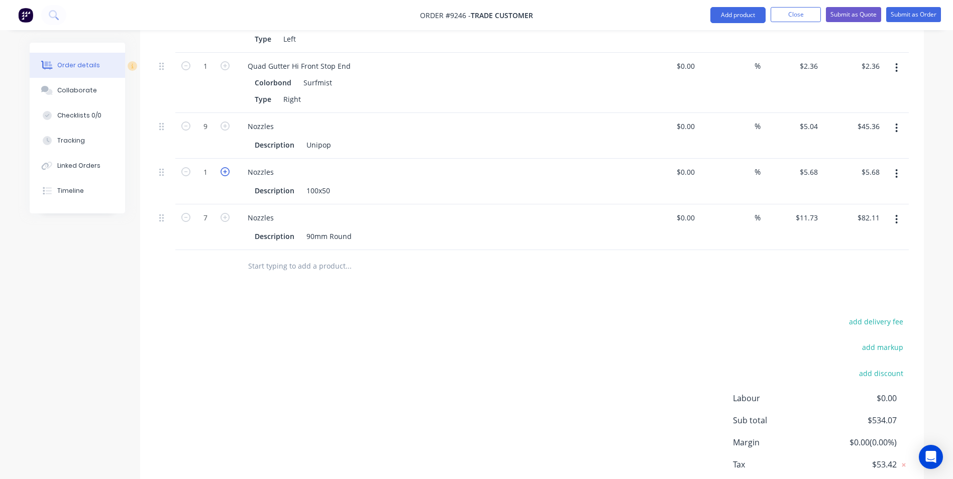
type input "$11.36"
click at [225, 164] on form "2" at bounding box center [205, 171] width 52 height 15
click at [898, 119] on button "button" at bounding box center [897, 128] width 24 height 18
click at [836, 208] on div "Delete" at bounding box center [861, 215] width 77 height 15
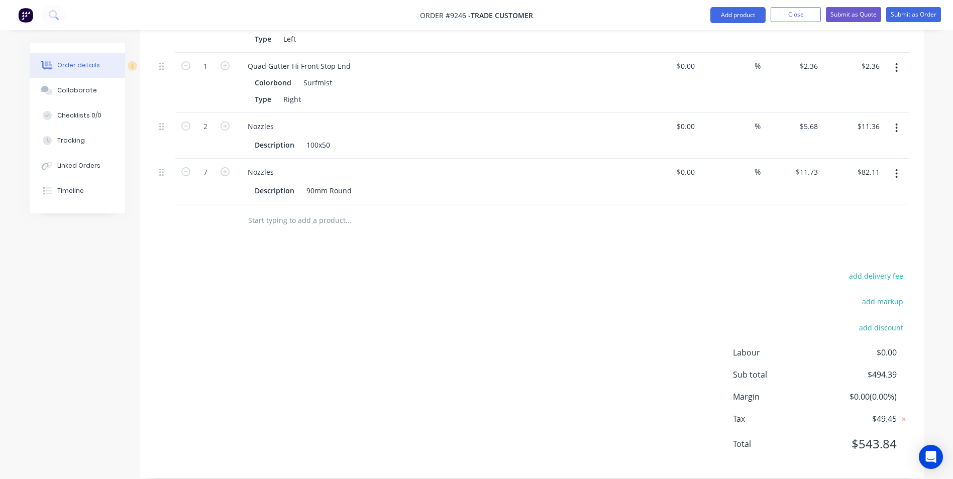
click at [896, 168] on icon "button" at bounding box center [896, 173] width 3 height 11
click at [873, 193] on div "Edit" at bounding box center [861, 200] width 77 height 15
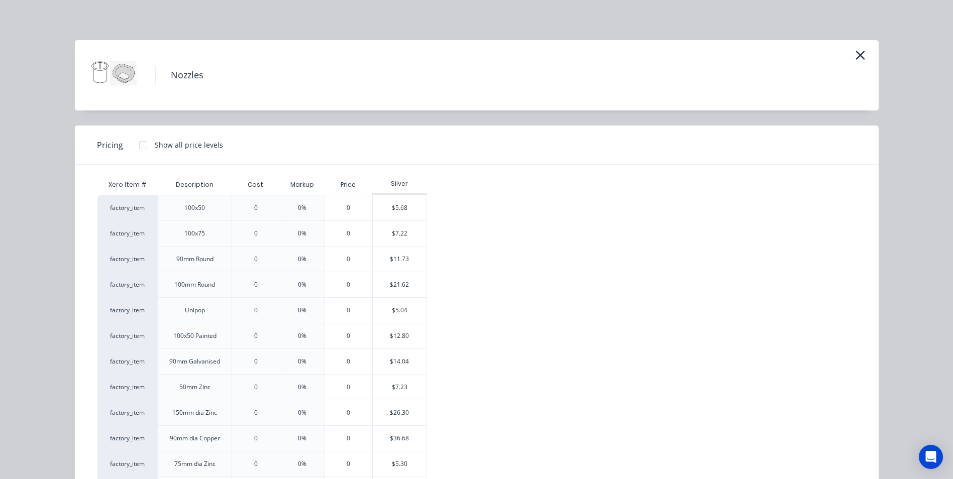
click at [139, 142] on div at bounding box center [143, 145] width 20 height 20
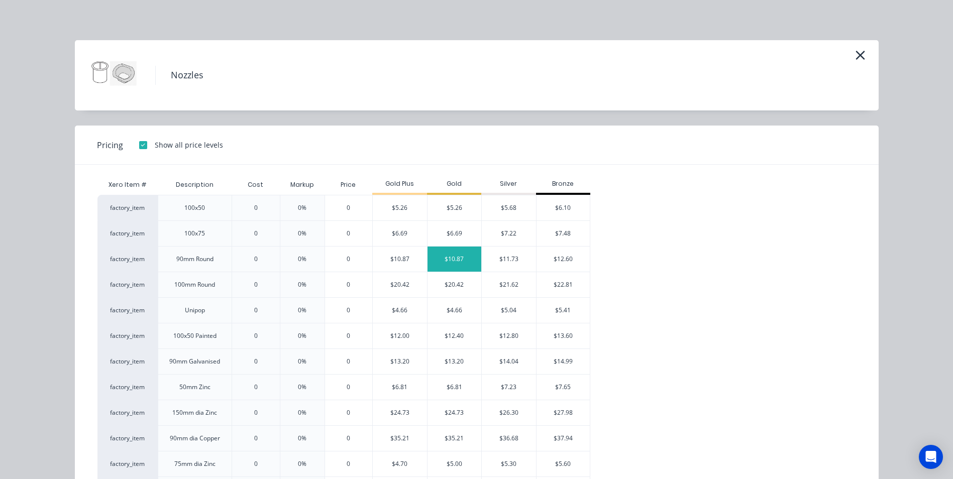
click at [441, 262] on div "$10.87" at bounding box center [455, 259] width 54 height 25
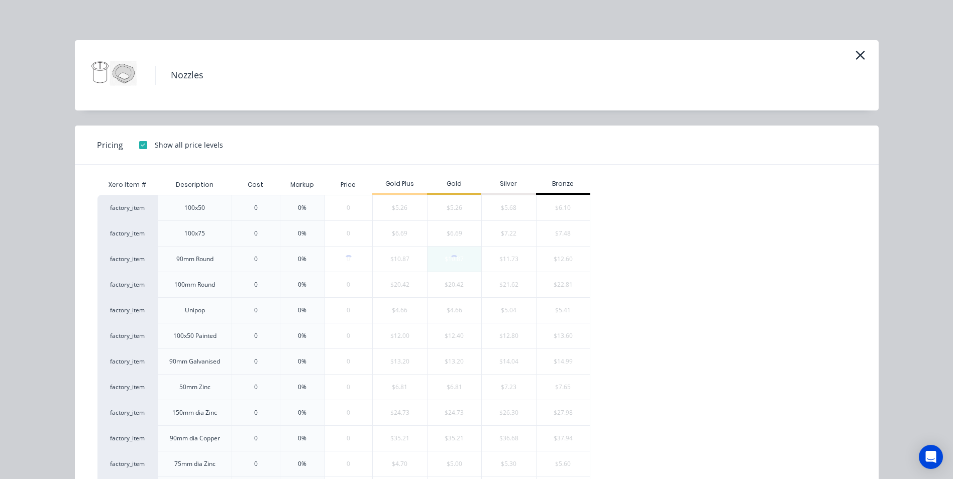
type input "$10.87"
type input "$76.09"
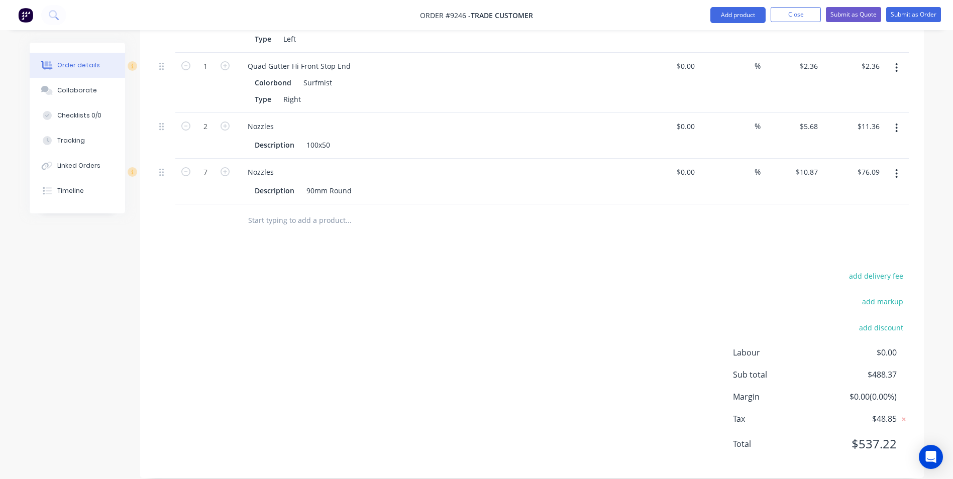
click at [896, 123] on icon "button" at bounding box center [896, 128] width 3 height 11
click at [870, 147] on div "Edit" at bounding box center [861, 154] width 77 height 15
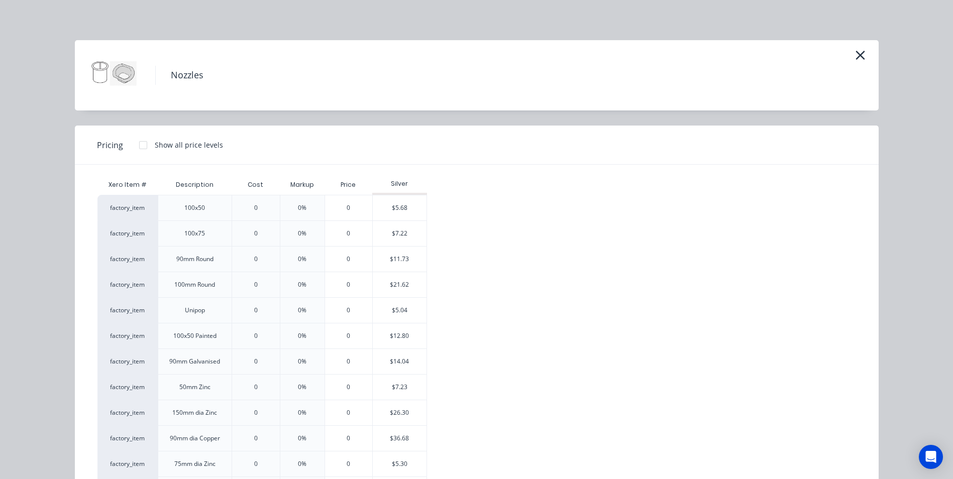
click at [137, 143] on div at bounding box center [143, 145] width 20 height 20
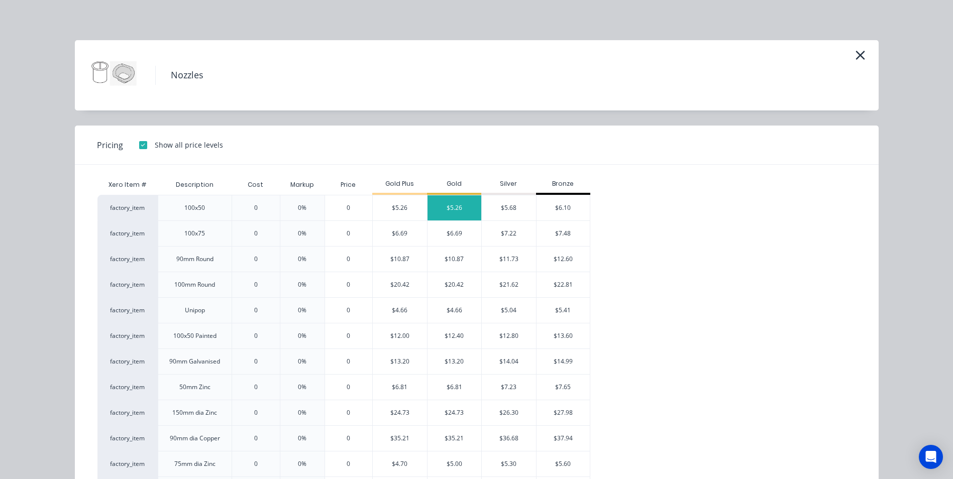
click at [443, 201] on div "$5.26" at bounding box center [455, 207] width 54 height 25
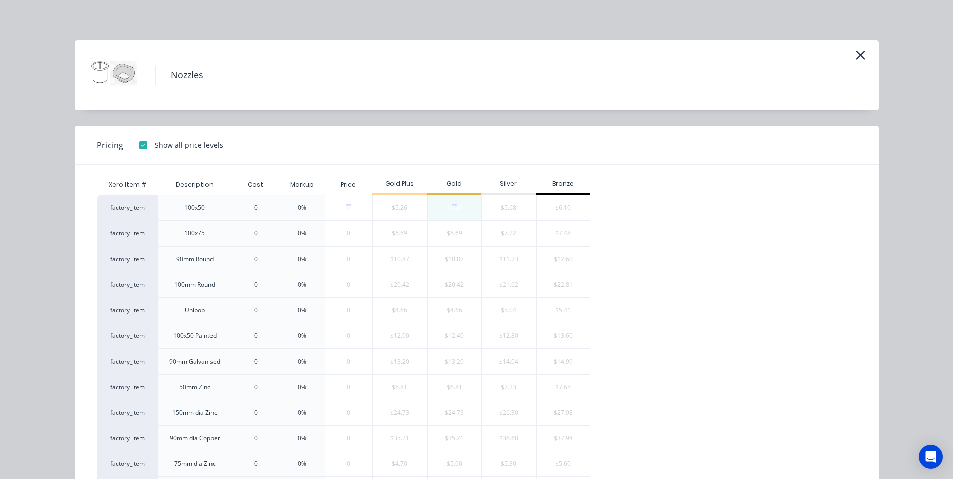
type input "$5.26"
type input "$10.52"
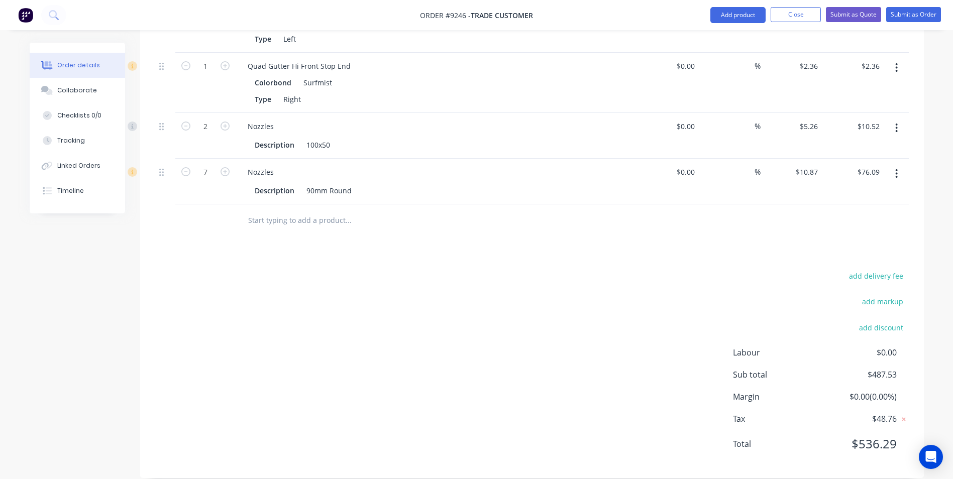
click at [310, 211] on input "text" at bounding box center [348, 221] width 201 height 20
type input "q"
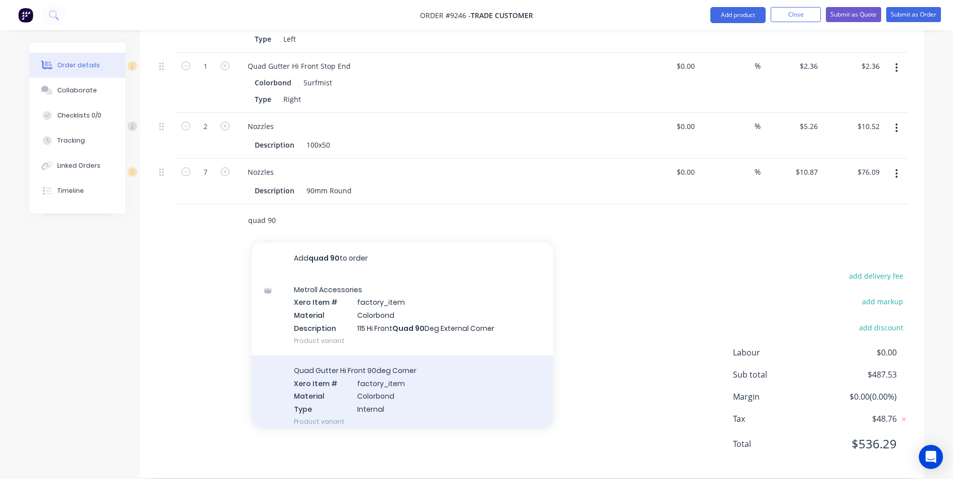
type input "quad 90"
click at [333, 373] on div "Quad Gutter Hi Front 90deg Corner Xero Item # factory_item Material Colorbond T…" at bounding box center [402, 396] width 301 height 81
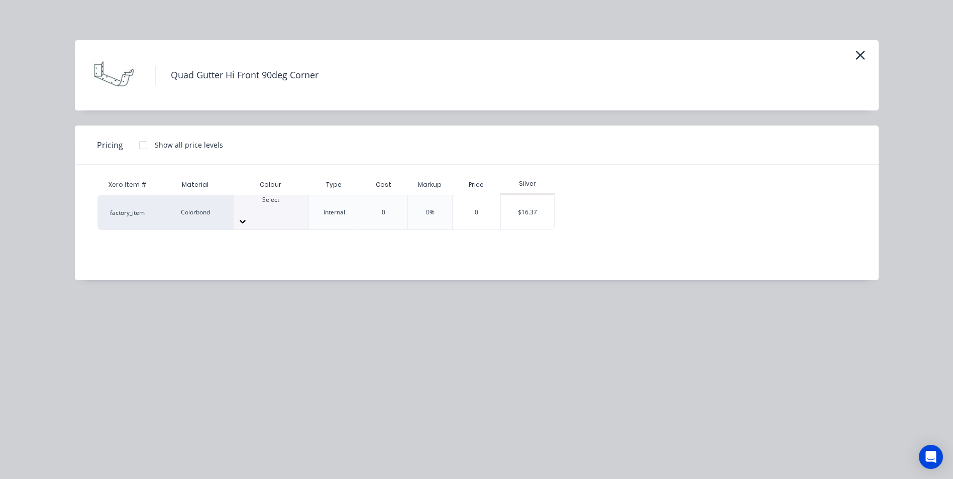
click at [264, 208] on div at bounding box center [271, 209] width 75 height 9
click at [535, 214] on div "$16.37" at bounding box center [528, 212] width 54 height 34
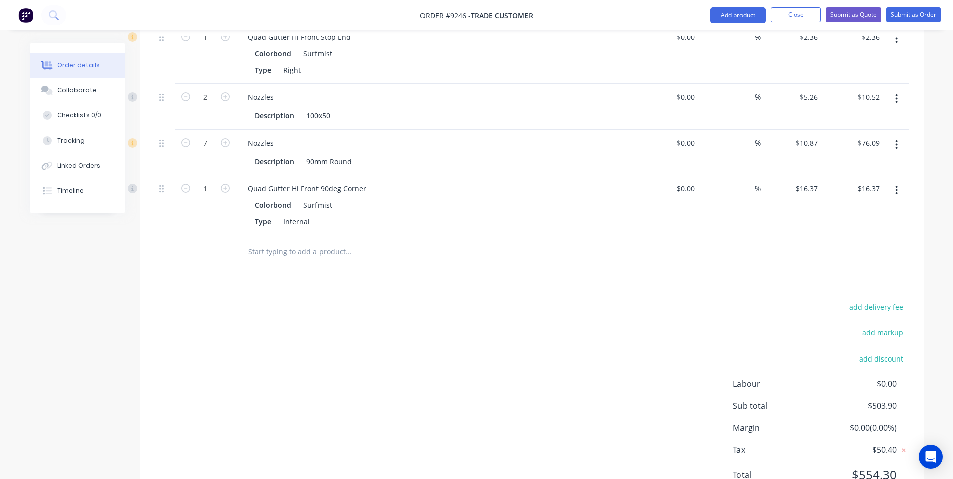
scroll to position [632, 0]
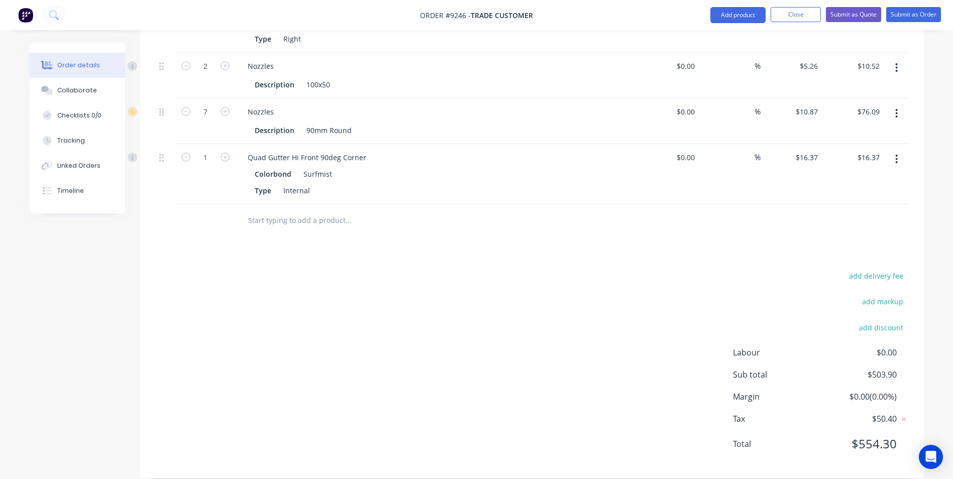
click at [292, 211] on input "text" at bounding box center [348, 221] width 201 height 20
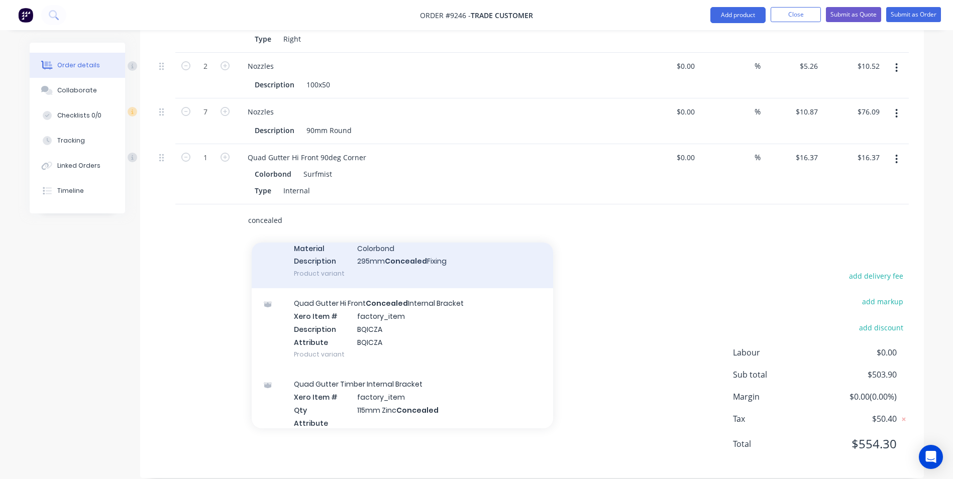
scroll to position [301, 0]
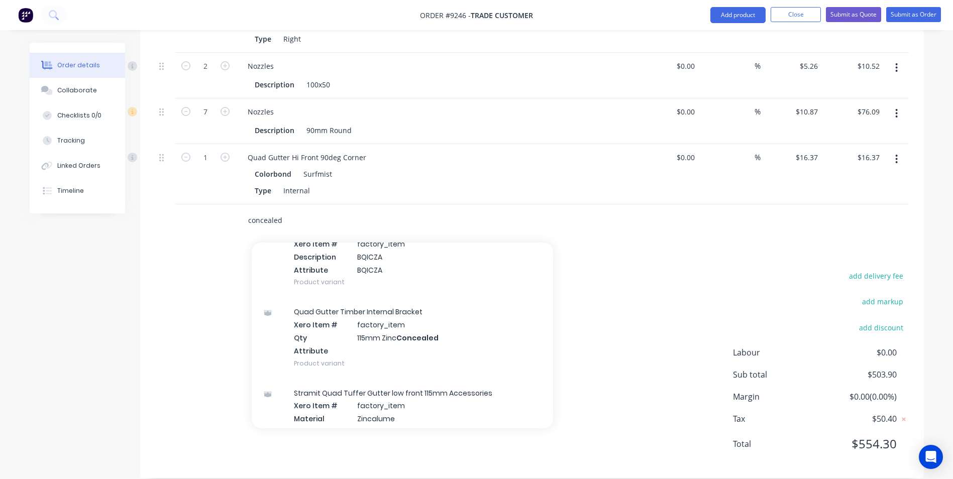
type input "concealed"
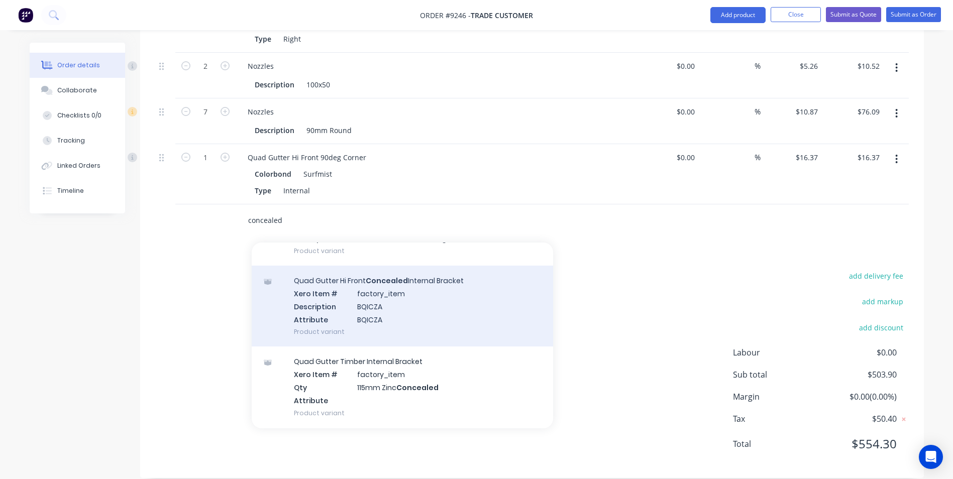
scroll to position [251, 0]
click at [363, 305] on div "Quad Gutter Hi Front Concealed Internal Bracket Xero Item # factory_item Descri…" at bounding box center [402, 306] width 301 height 81
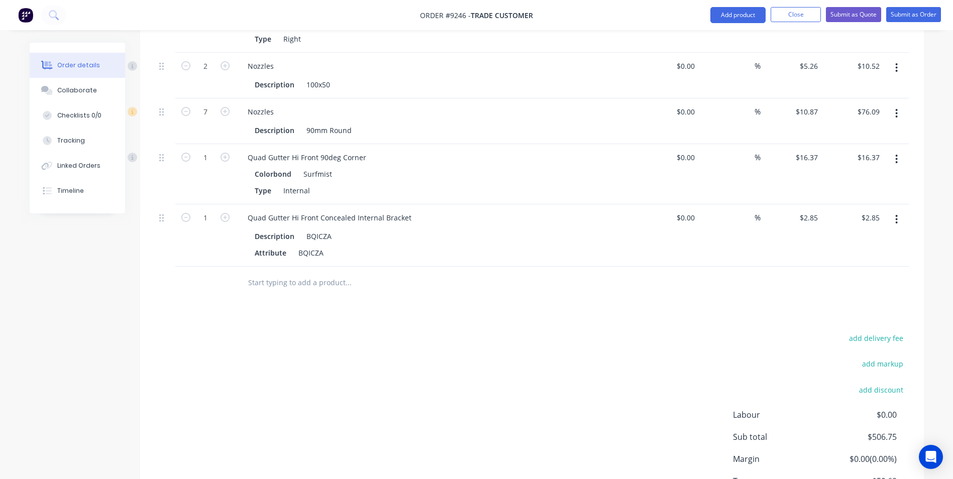
click at [284, 267] on div at bounding box center [417, 283] width 362 height 33
click at [273, 273] on input "text" at bounding box center [348, 283] width 201 height 20
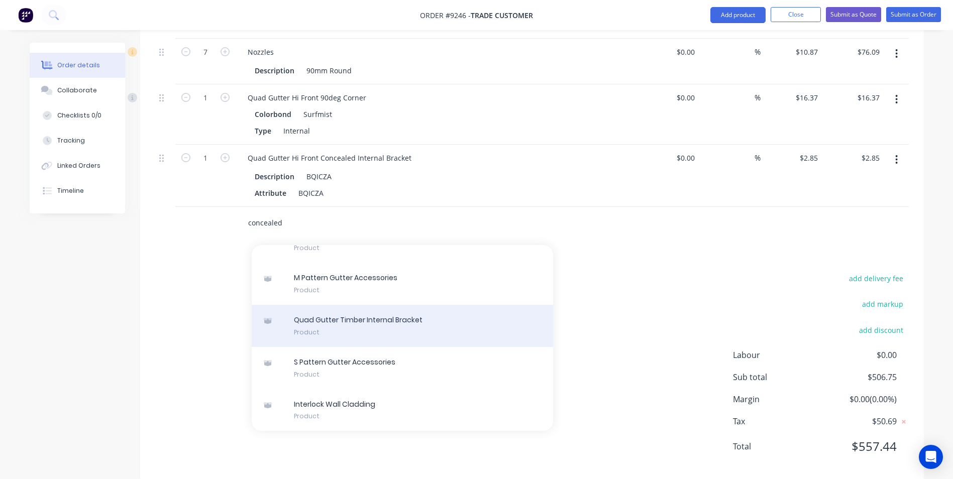
scroll to position [694, 0]
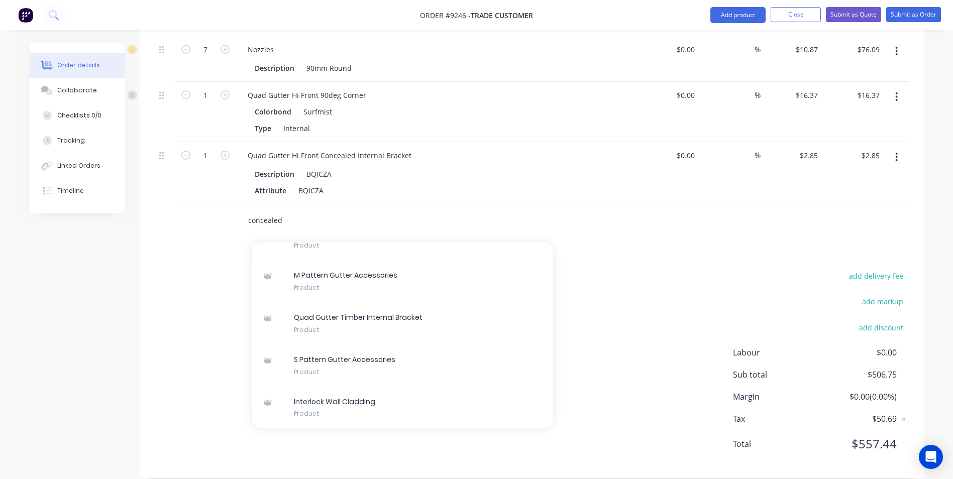
type input "concealed"
click at [213, 304] on div "add delivery fee add markup add discount Labour $0.00 Sub total $506.75 Margin …" at bounding box center [532, 366] width 754 height 194
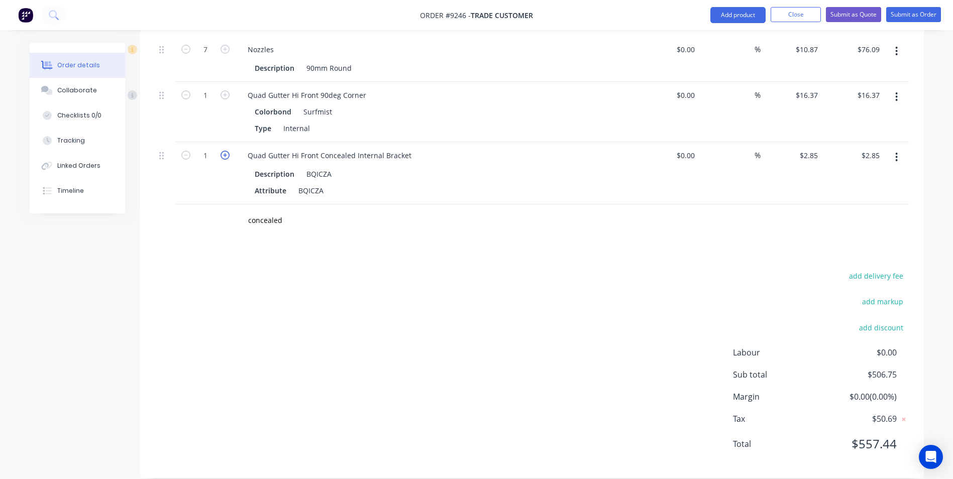
click at [226, 151] on icon "button" at bounding box center [225, 155] width 9 height 9
type input "2"
type input "$5.70"
click at [226, 151] on icon "button" at bounding box center [225, 155] width 9 height 9
type input "3"
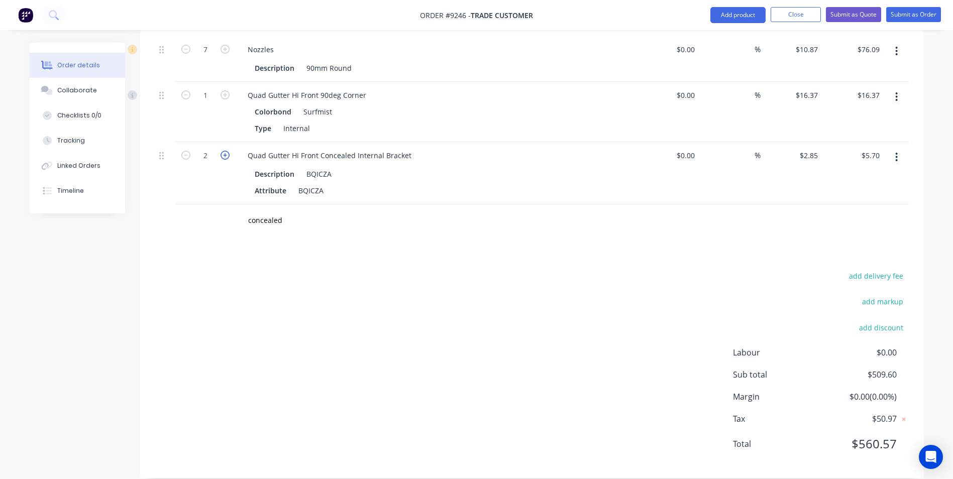
type input "$8.55"
click at [226, 151] on icon "button" at bounding box center [225, 155] width 9 height 9
type input "4"
type input "$11.40"
click at [226, 151] on icon "button" at bounding box center [225, 155] width 9 height 9
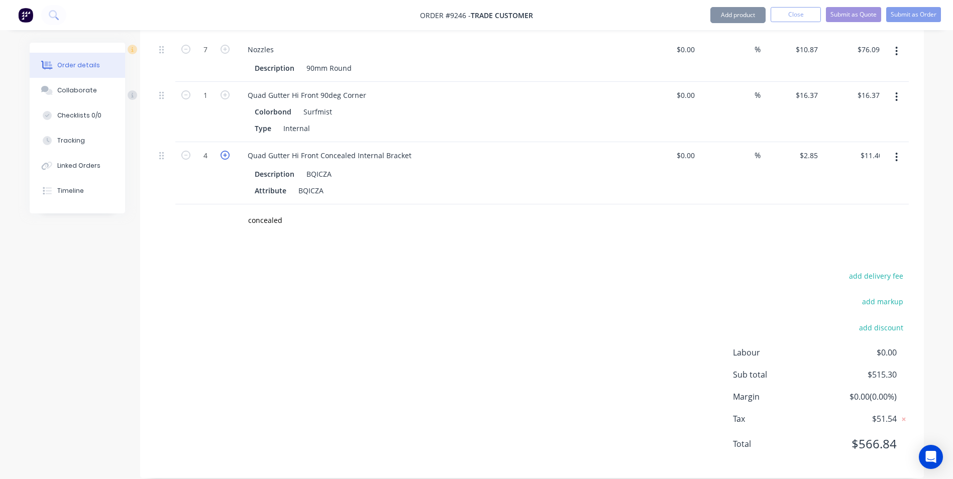
type input "5"
type input "$14.25"
click at [226, 151] on icon "button" at bounding box center [225, 155] width 9 height 9
type input "6"
type input "$17.10"
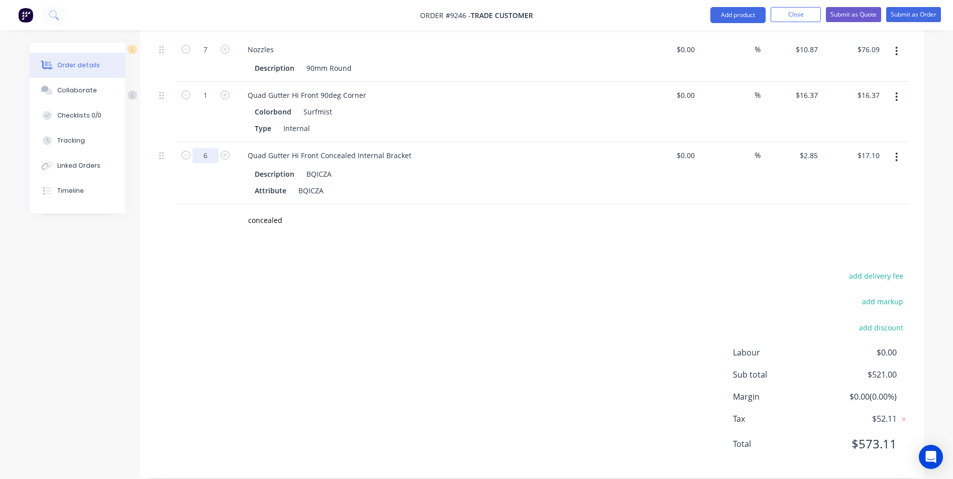
type input "60"
type input "$171.00"
click at [556, 228] on div "Drawings Add drawing Products Show / Hide columns Add product Qty Cost Markup P…" at bounding box center [532, 39] width 784 height 877
click at [896, 152] on icon "button" at bounding box center [896, 157] width 3 height 11
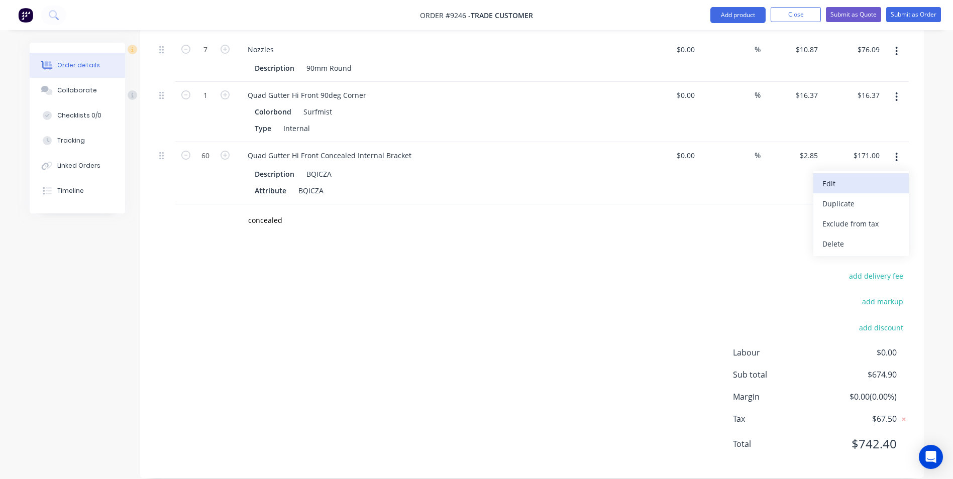
click at [876, 176] on div "Edit" at bounding box center [861, 183] width 77 height 15
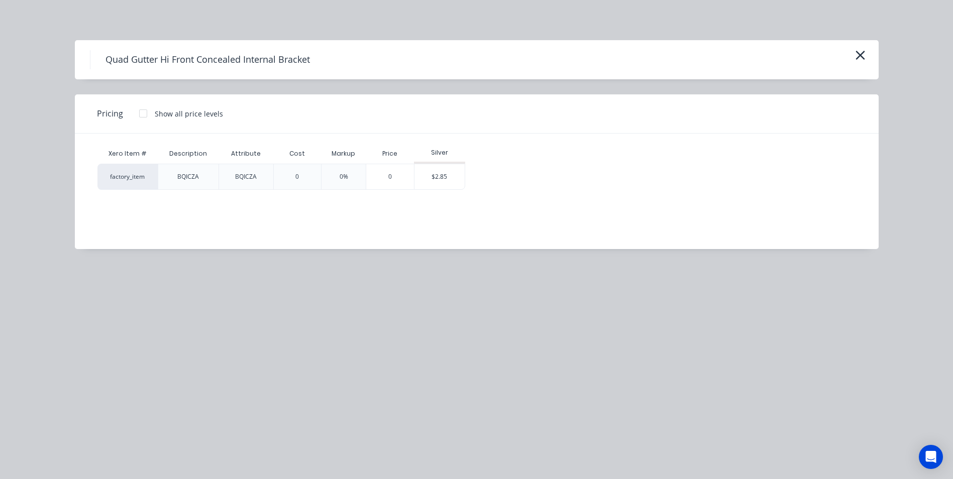
click at [147, 115] on div at bounding box center [143, 114] width 20 height 20
click at [457, 182] on div "$2.70" at bounding box center [442, 176] width 54 height 25
type input "$2.70"
type input "$162.00"
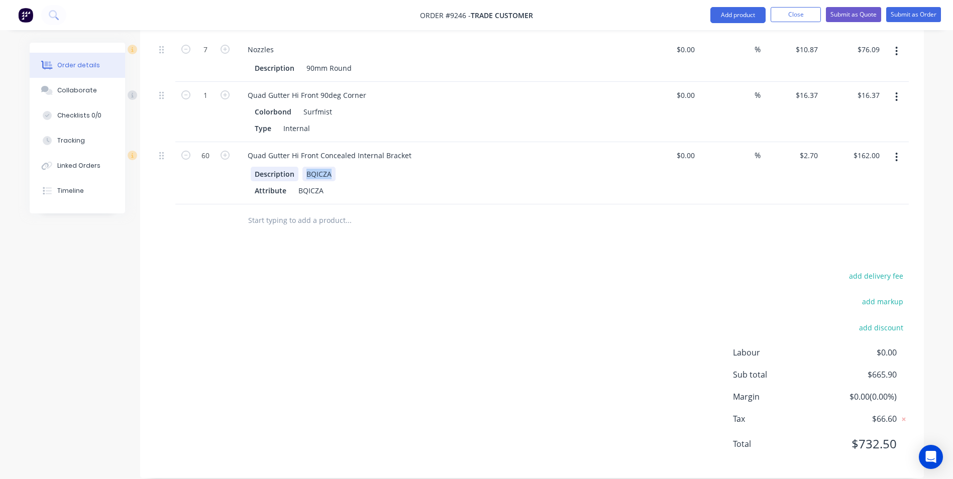
drag, startPoint x: 331, startPoint y: 161, endPoint x: 285, endPoint y: 157, distance: 45.9
click at [285, 167] on div "Description BQICZA" at bounding box center [435, 174] width 368 height 15
drag, startPoint x: 323, startPoint y: 176, endPoint x: 277, endPoint y: 173, distance: 45.9
click at [277, 183] on div "Attribute BQICZA" at bounding box center [435, 190] width 368 height 15
drag, startPoint x: 380, startPoint y: 141, endPoint x: 352, endPoint y: 141, distance: 28.6
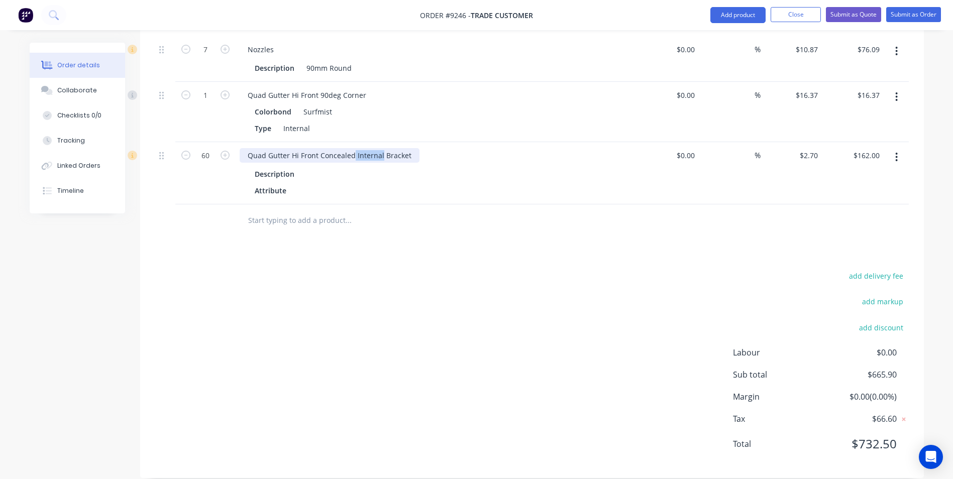
click at [352, 148] on div "Quad Gutter Hi Front Concealed Internal Bracket" at bounding box center [330, 155] width 180 height 15
click at [305, 214] on input "text" at bounding box center [348, 221] width 201 height 20
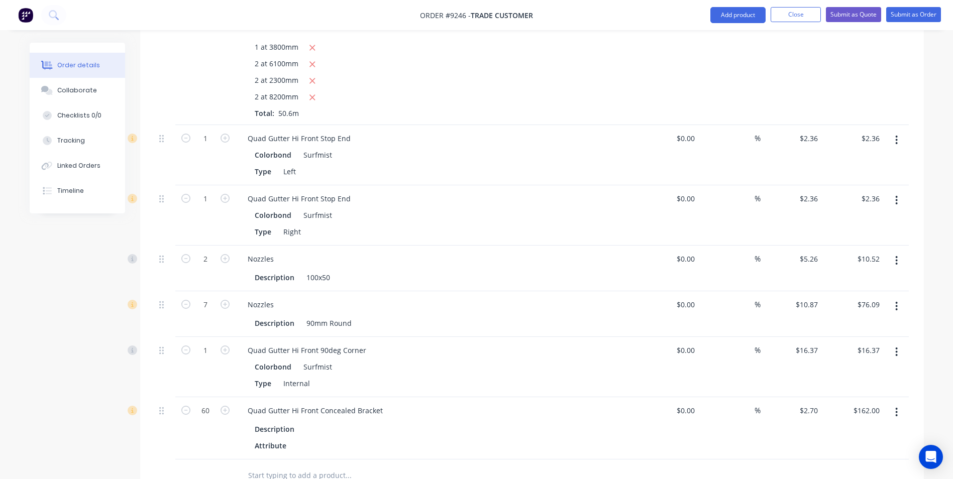
scroll to position [443, 0]
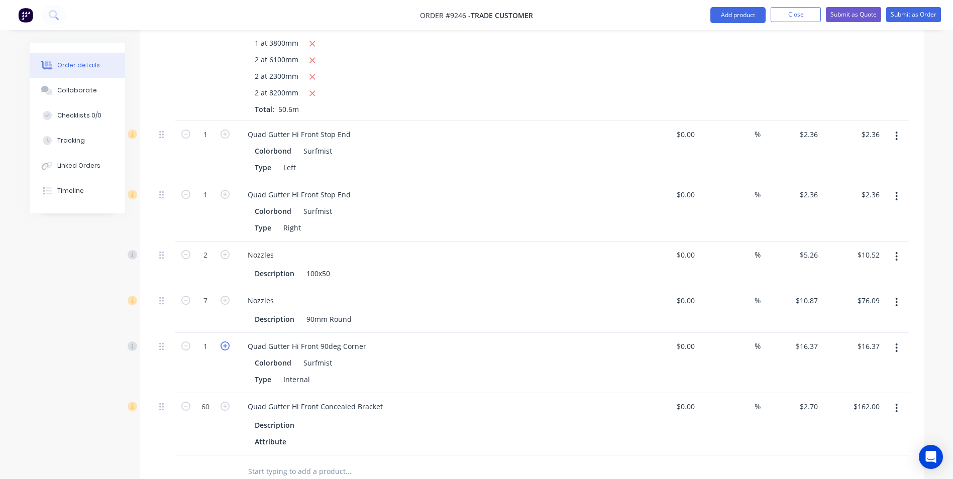
click at [227, 342] on icon "button" at bounding box center [225, 346] width 9 height 9
type input "2"
type input "$32.74"
click at [223, 130] on icon "button" at bounding box center [225, 134] width 9 height 9
type input "2"
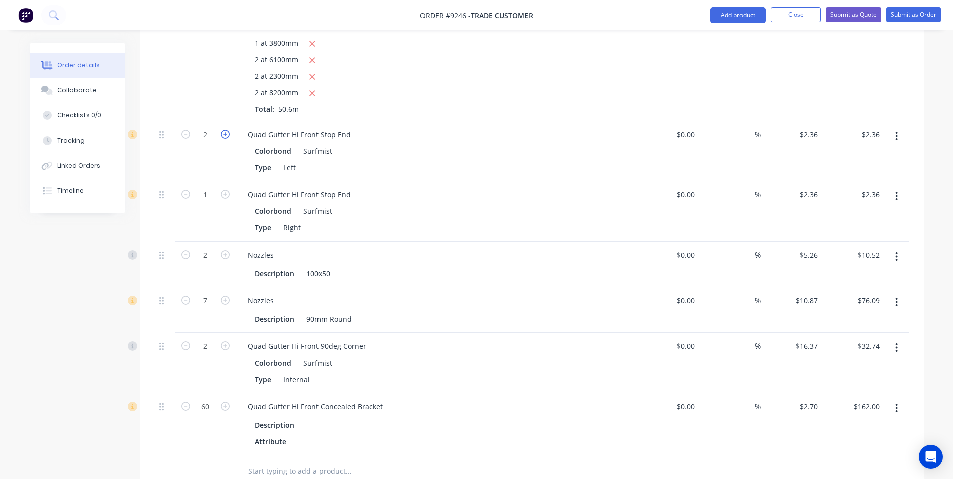
type input "$4.72"
click at [223, 130] on icon "button" at bounding box center [225, 134] width 9 height 9
type input "3"
type input "$7.08"
click at [224, 130] on icon "button" at bounding box center [225, 134] width 9 height 9
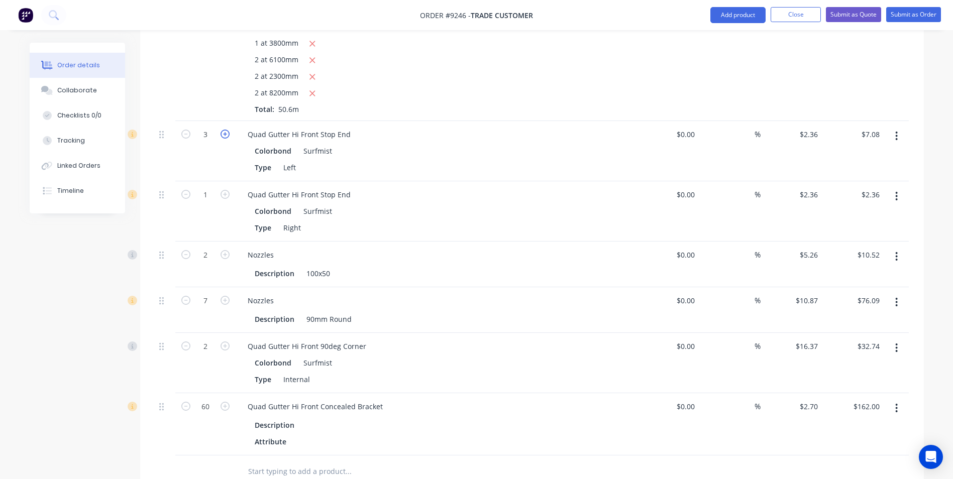
type input "4"
type input "$9.44"
click at [224, 130] on icon "button" at bounding box center [225, 134] width 9 height 9
type input "5"
type input "$11.80"
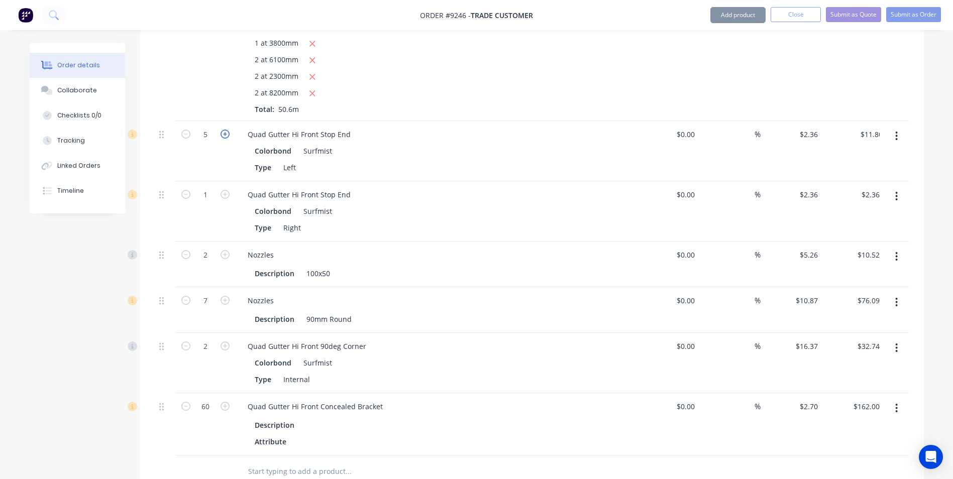
click at [224, 130] on icon "button" at bounding box center [225, 134] width 9 height 9
type input "6"
type input "$14.16"
click at [222, 190] on icon "button" at bounding box center [225, 194] width 9 height 9
type input "2"
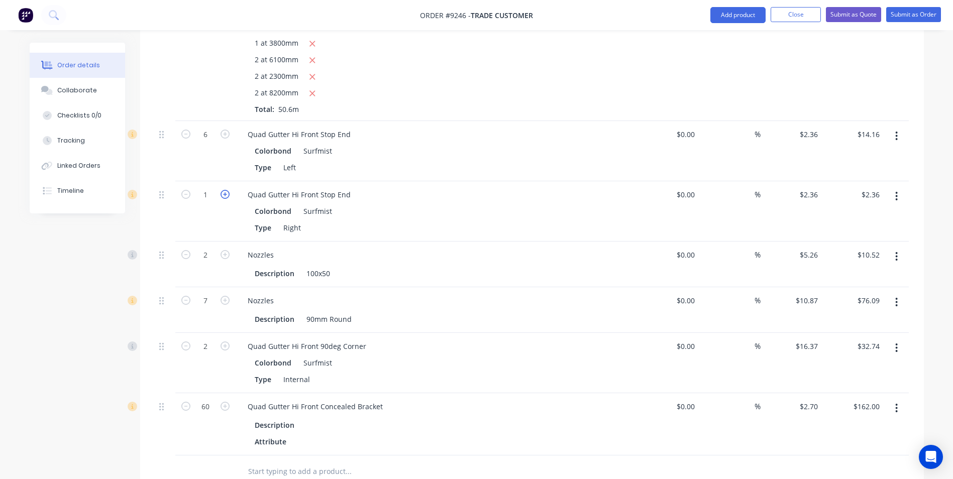
type input "$4.72"
click at [222, 190] on icon "button" at bounding box center [225, 194] width 9 height 9
type input "3"
type input "$7.08"
click at [224, 190] on icon "button" at bounding box center [225, 194] width 9 height 9
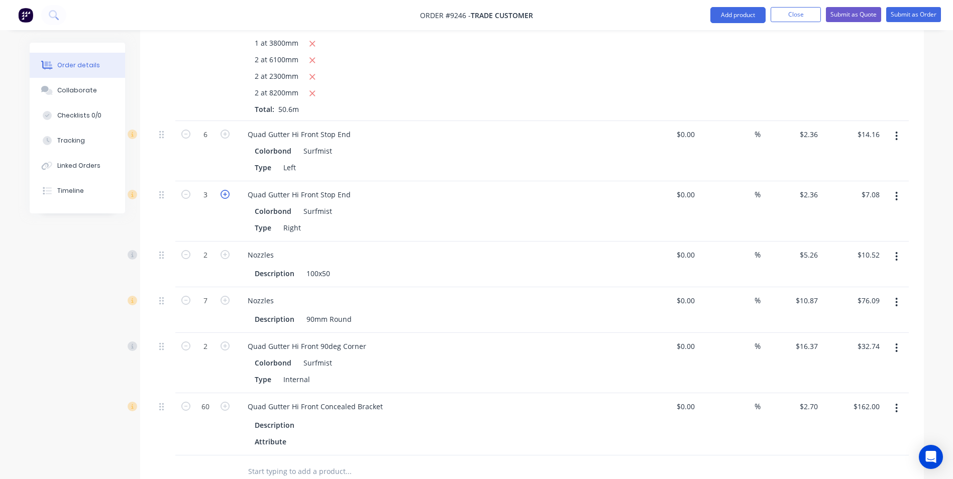
type input "4"
type input "$9.44"
click at [224, 190] on icon "button" at bounding box center [225, 194] width 9 height 9
type input "5"
type input "$11.80"
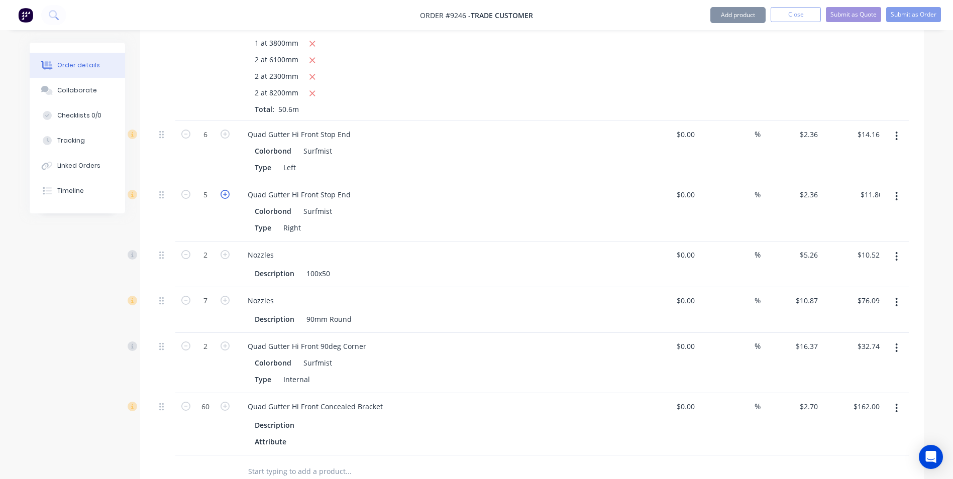
click at [224, 190] on icon "button" at bounding box center [225, 194] width 9 height 9
type input "6"
type input "$14.16"
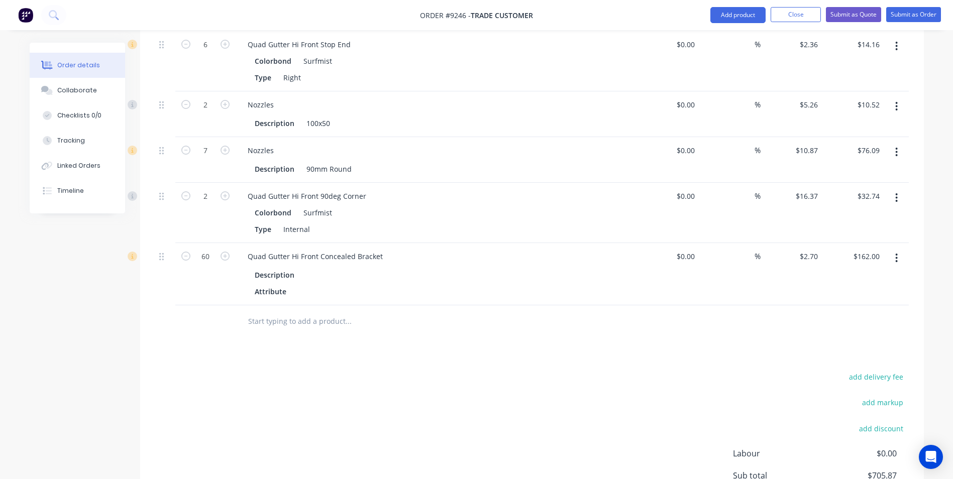
scroll to position [594, 0]
click at [268, 311] on input "text" at bounding box center [348, 321] width 201 height 20
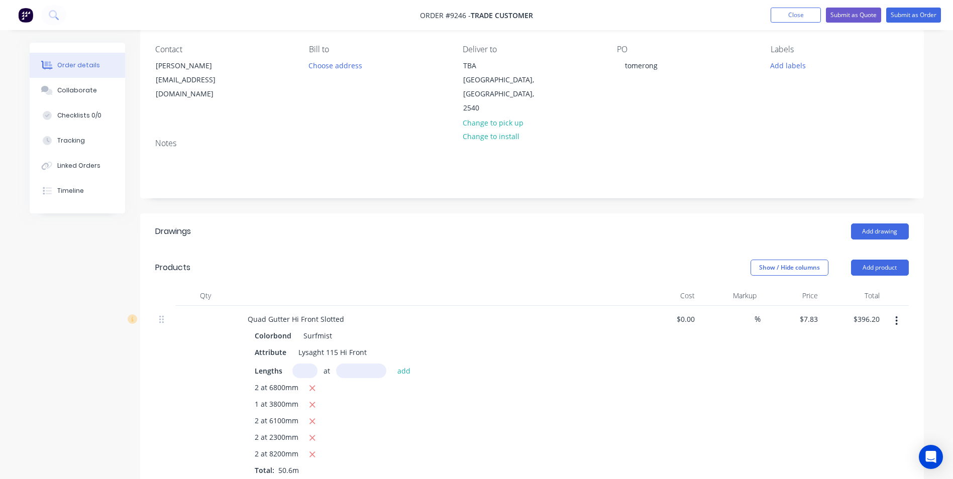
scroll to position [0, 0]
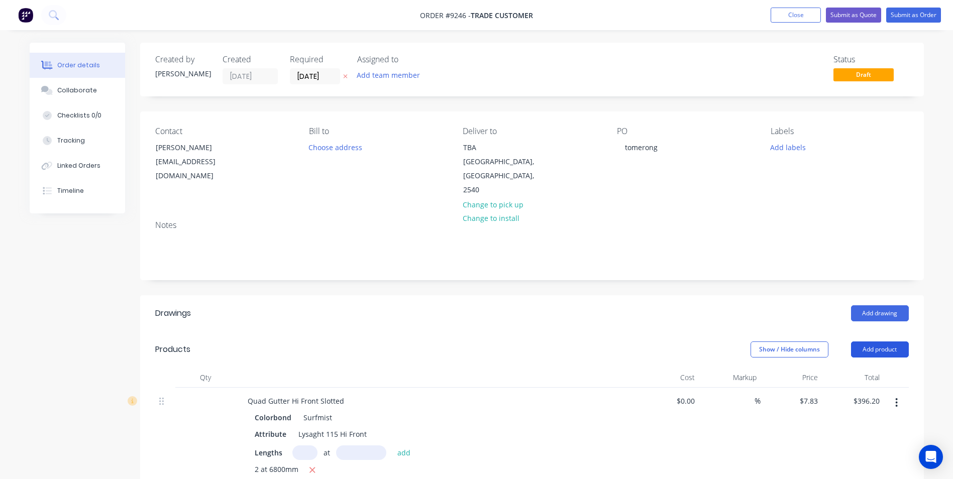
click at [876, 342] on button "Add product" at bounding box center [880, 350] width 58 height 16
click at [830, 368] on div "Product catalogue" at bounding box center [861, 375] width 77 height 15
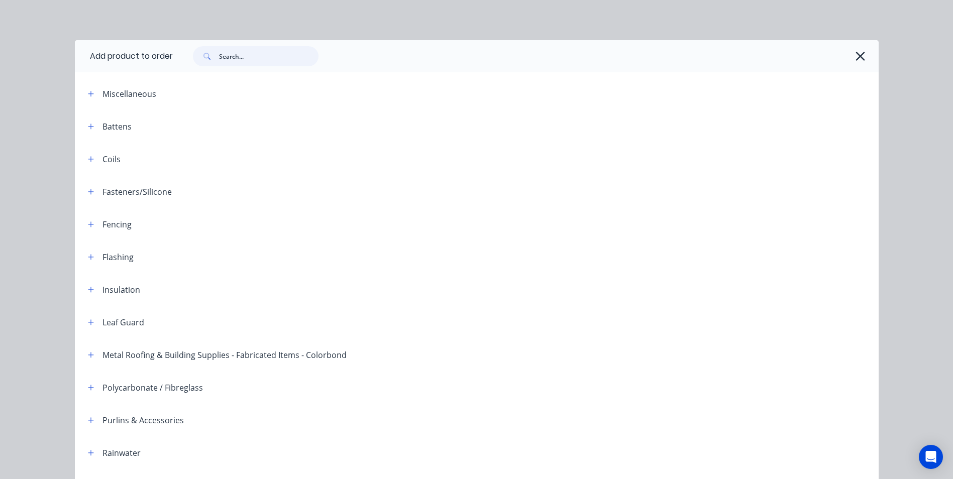
click at [250, 56] on input "text" at bounding box center [268, 56] width 99 height 20
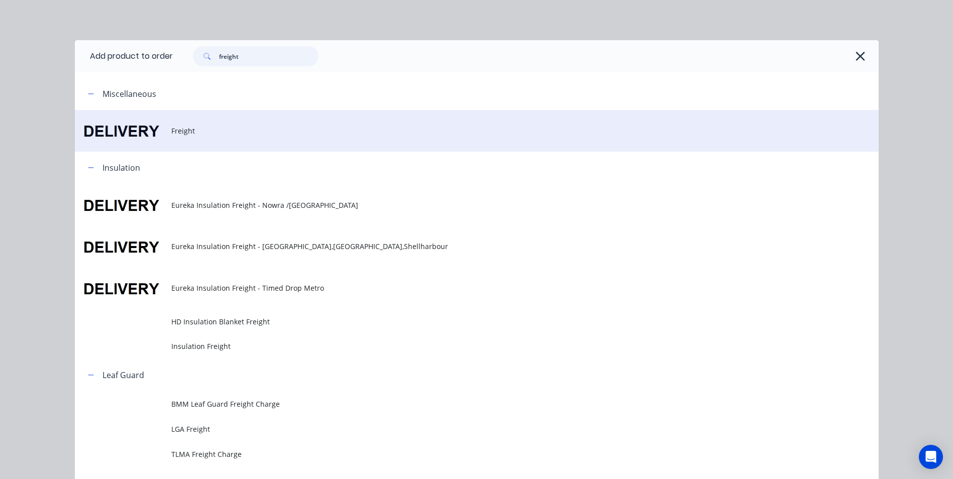
type input "freight"
click at [176, 131] on span "Freight" at bounding box center [454, 131] width 566 height 11
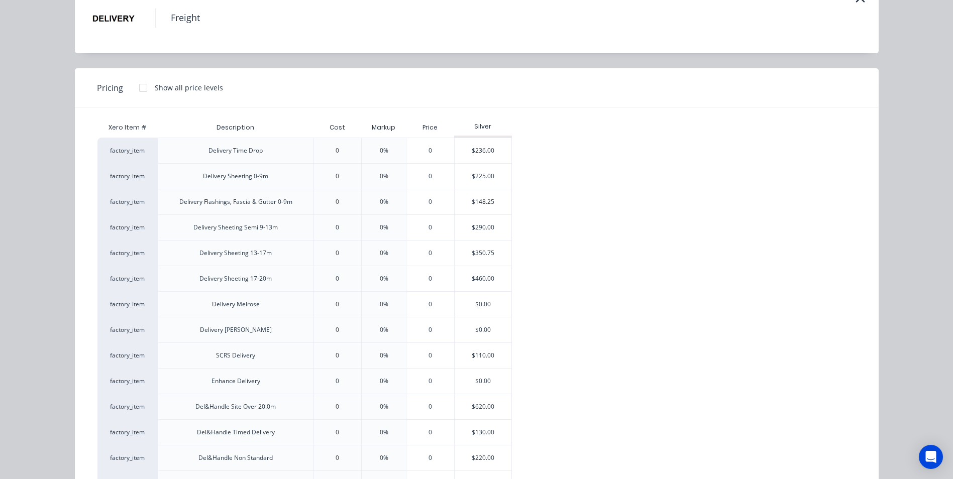
scroll to position [50, 0]
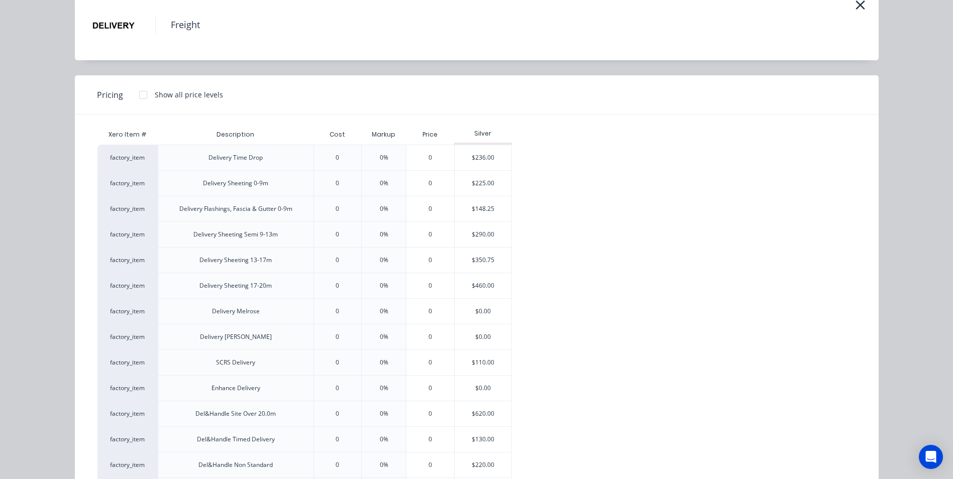
click at [138, 91] on div at bounding box center [143, 95] width 20 height 20
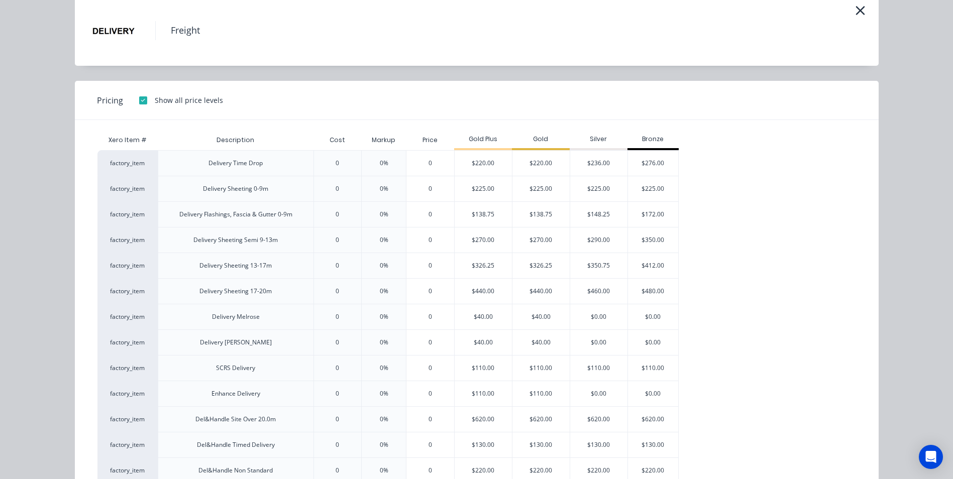
scroll to position [100, 0]
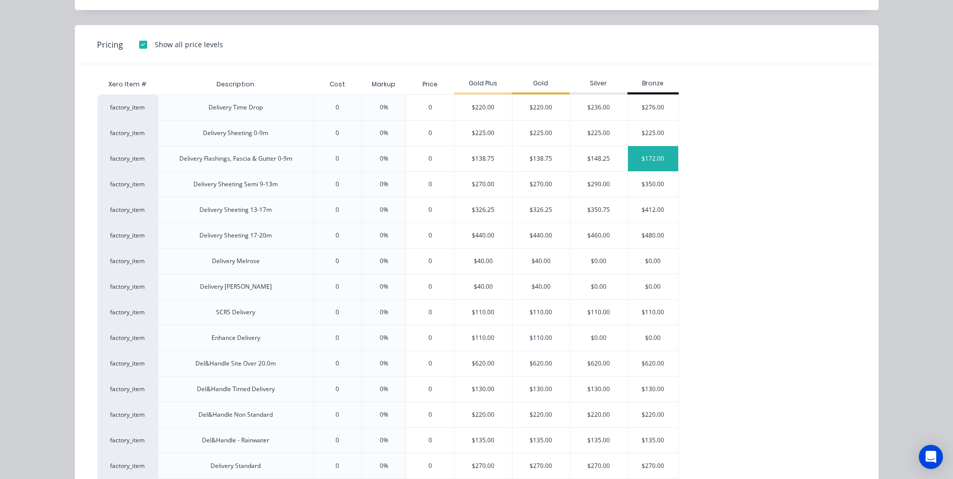
click at [662, 156] on div "$172.00" at bounding box center [653, 158] width 50 height 25
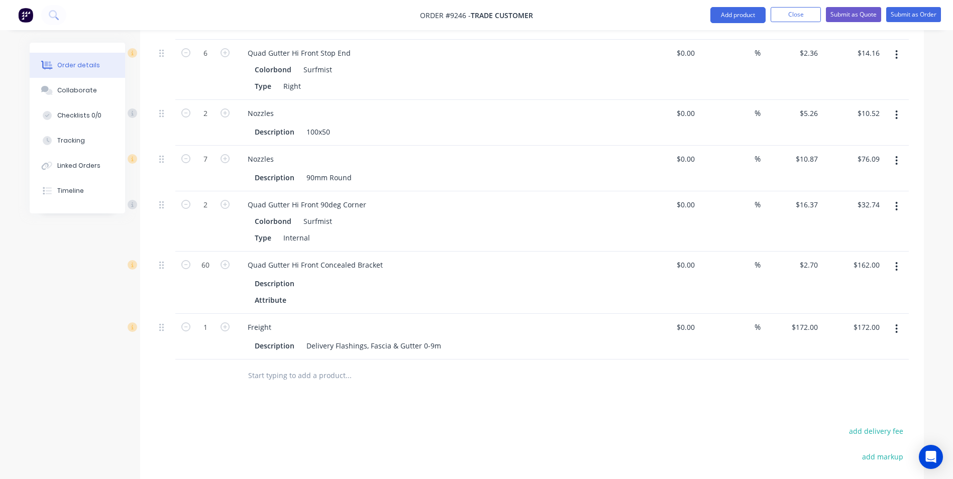
scroll to position [740, 0]
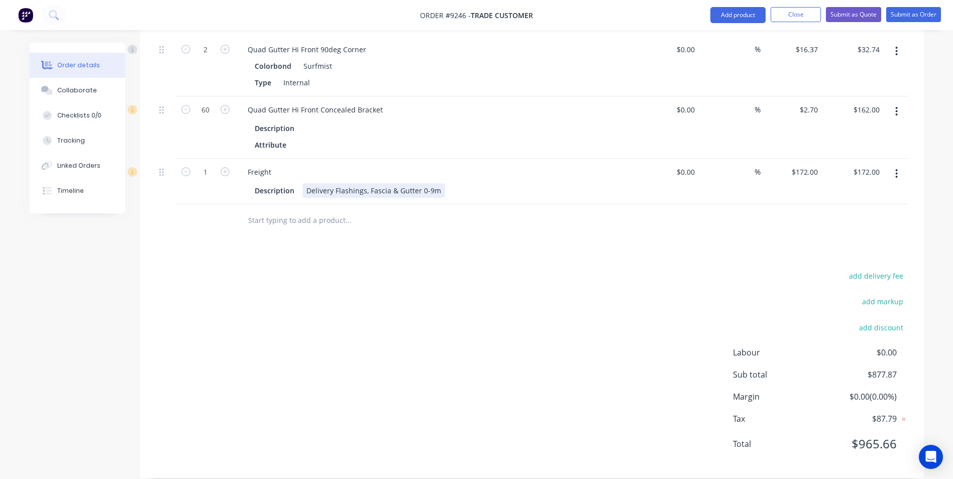
click at [439, 183] on div "Delivery Flashings, Fascia & Gutter 0-9m" at bounding box center [373, 190] width 143 height 15
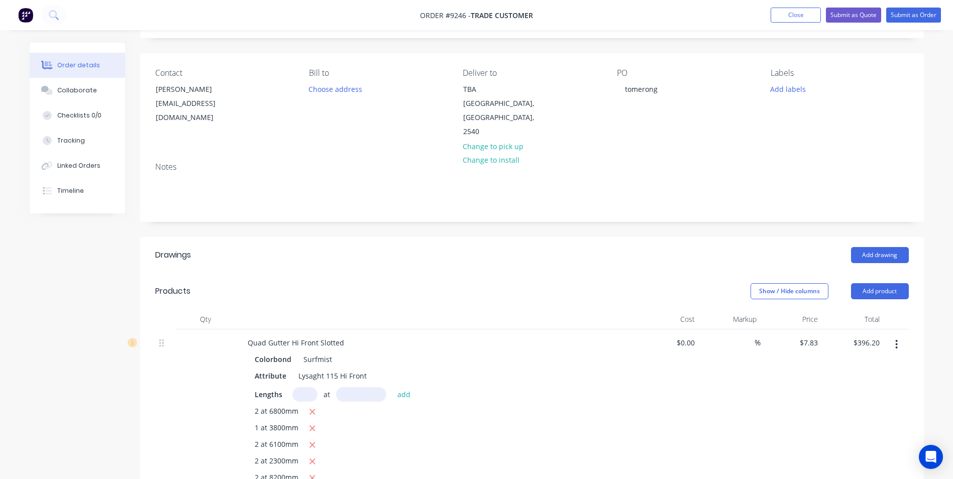
scroll to position [0, 0]
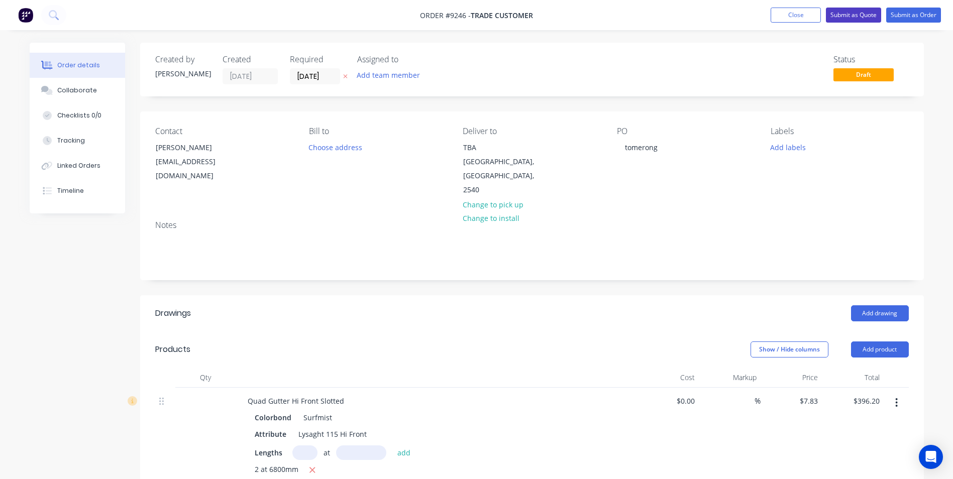
click at [871, 13] on button "Submit as Quote" at bounding box center [853, 15] width 55 height 15
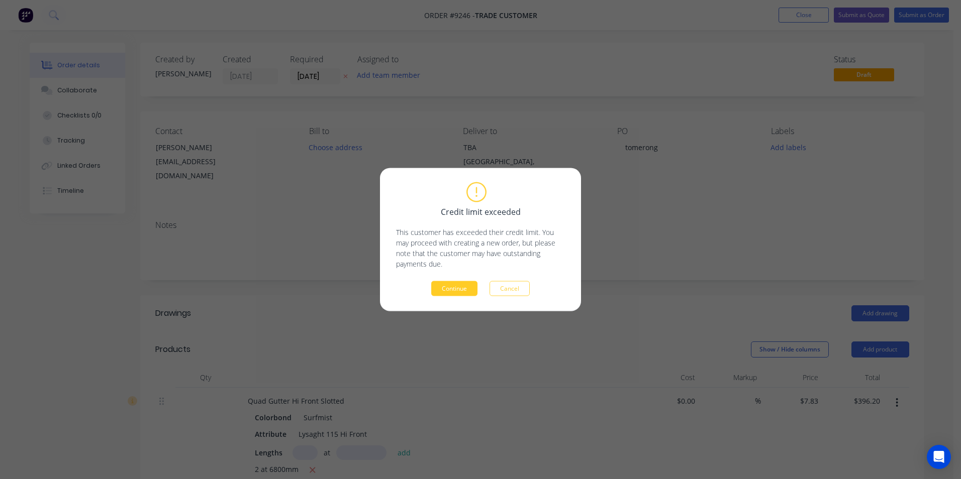
click at [456, 287] on button "Continue" at bounding box center [454, 288] width 46 height 15
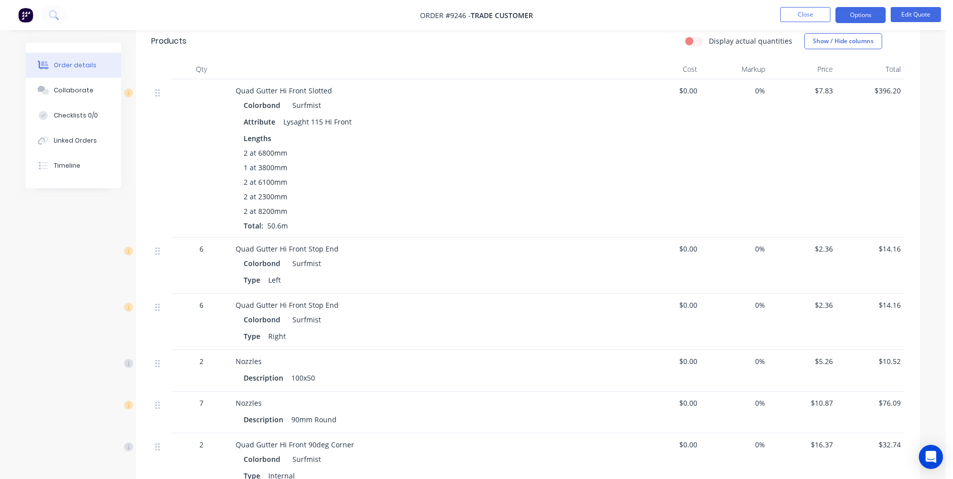
scroll to position [201, 0]
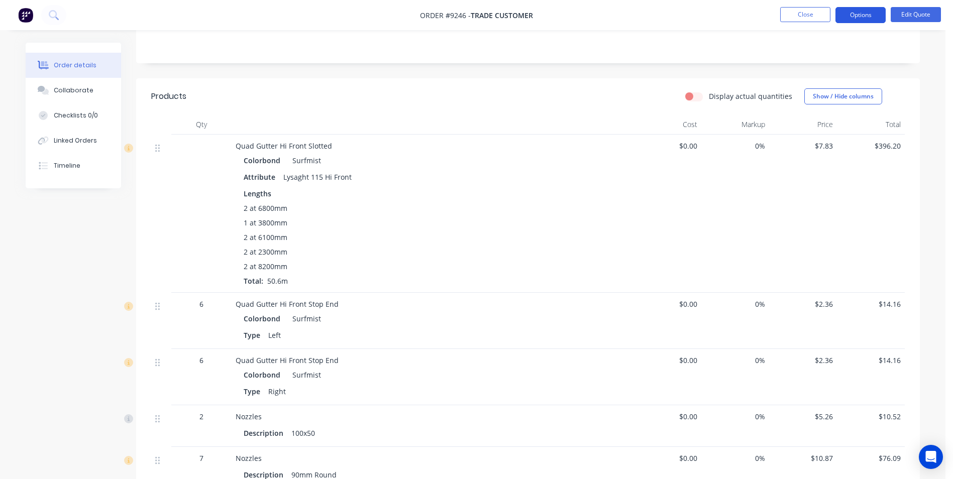
click at [852, 8] on button "Options" at bounding box center [861, 15] width 50 height 16
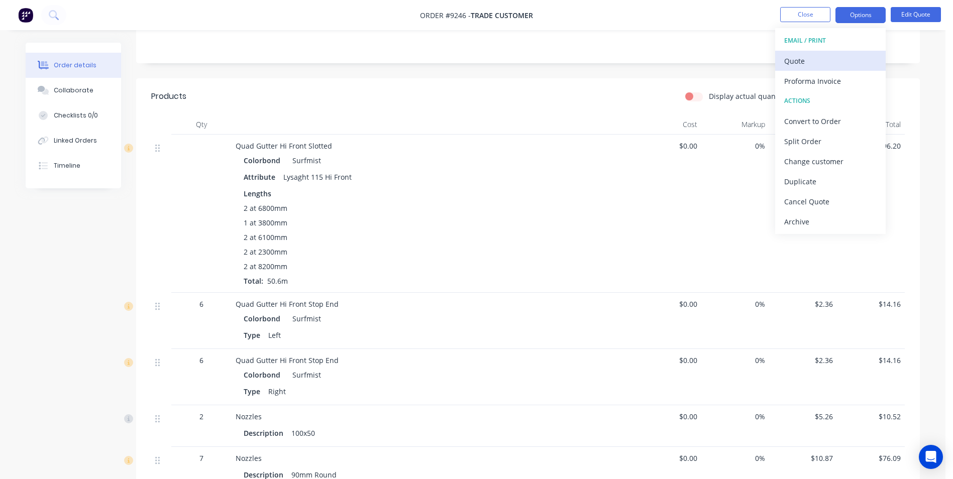
click at [811, 67] on div "Quote" at bounding box center [830, 61] width 92 height 15
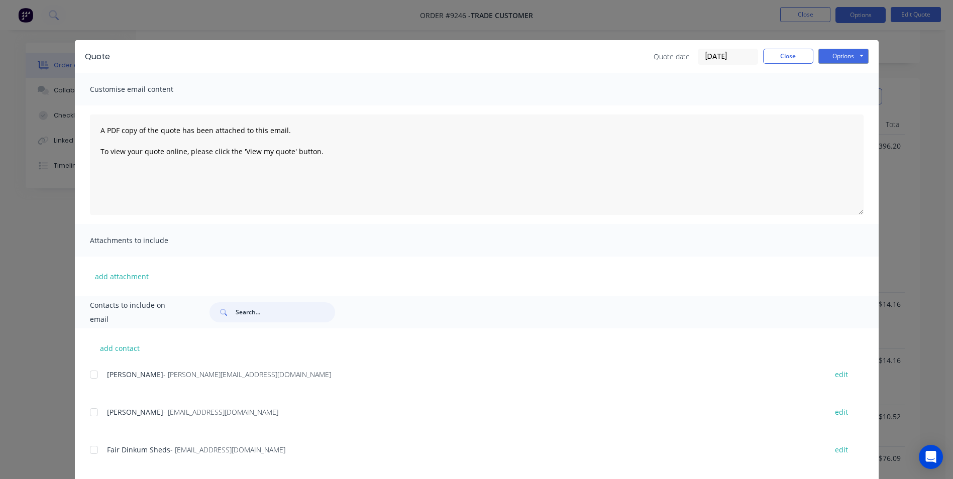
click at [272, 319] on input "text" at bounding box center [285, 312] width 99 height 20
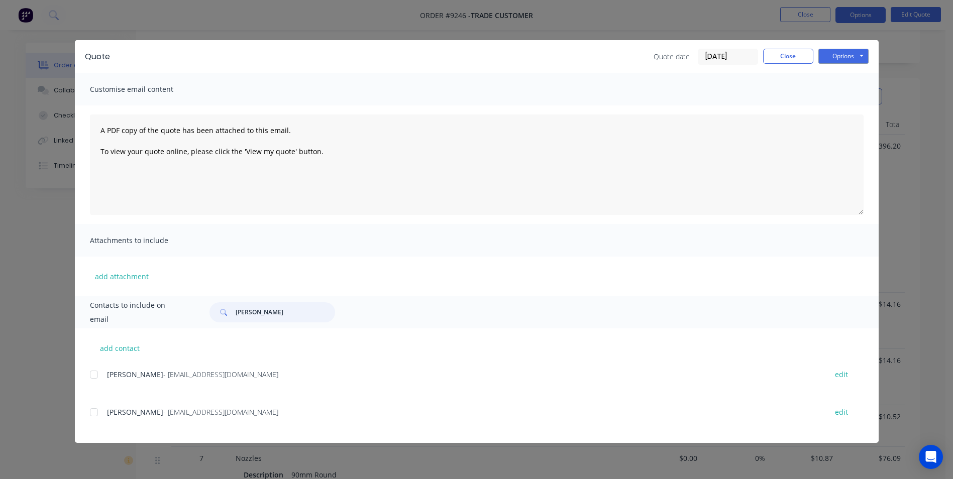
click at [93, 415] on div at bounding box center [94, 412] width 20 height 20
type input "kelly"
click at [835, 62] on button "Options" at bounding box center [844, 56] width 50 height 15
click at [836, 104] on button "Email" at bounding box center [851, 107] width 64 height 17
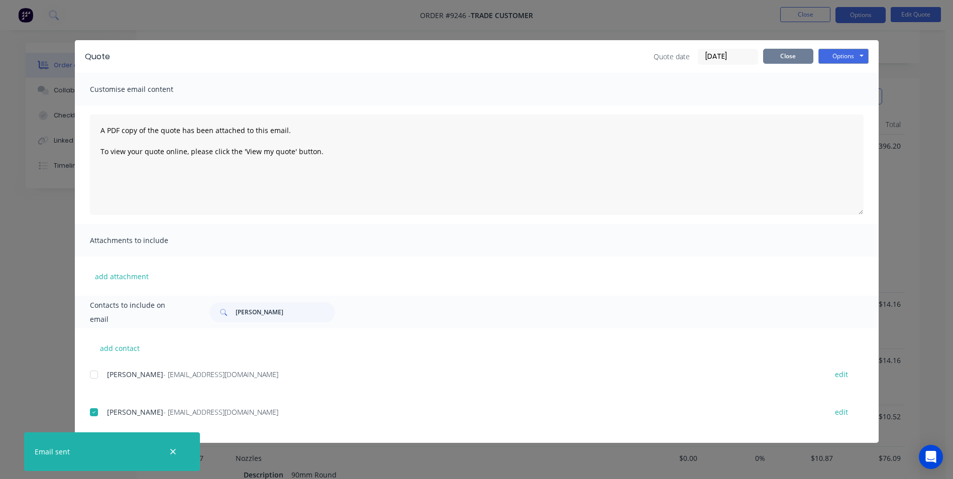
click at [782, 56] on button "Close" at bounding box center [788, 56] width 50 height 15
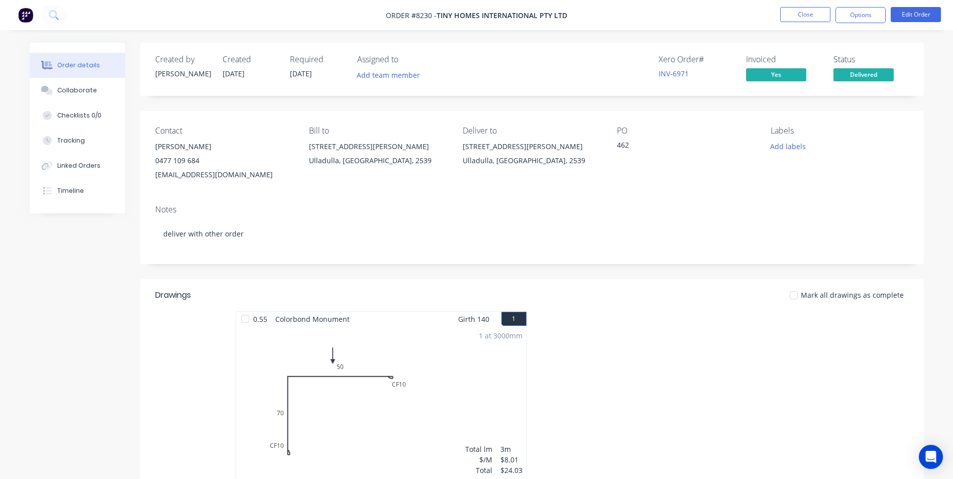
click at [24, 14] on img at bounding box center [25, 15] width 15 height 15
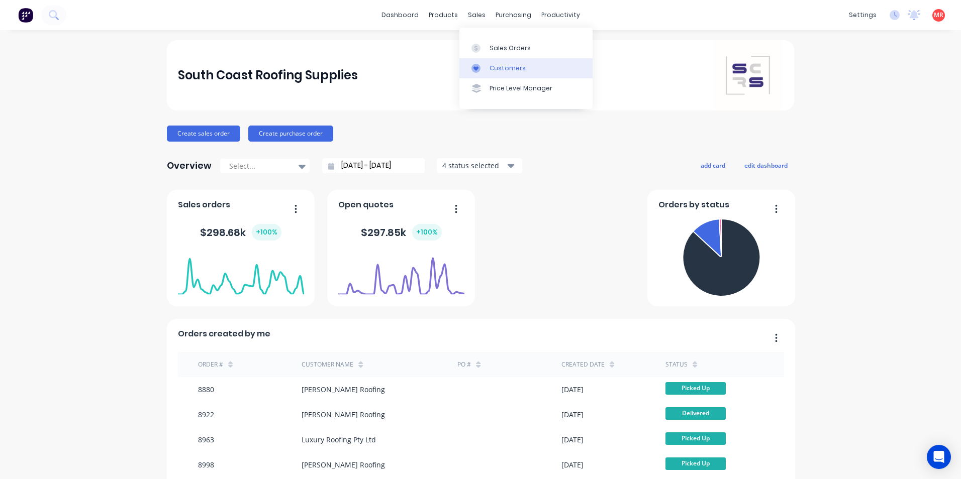
click at [494, 66] on div "Customers" at bounding box center [507, 68] width 36 height 9
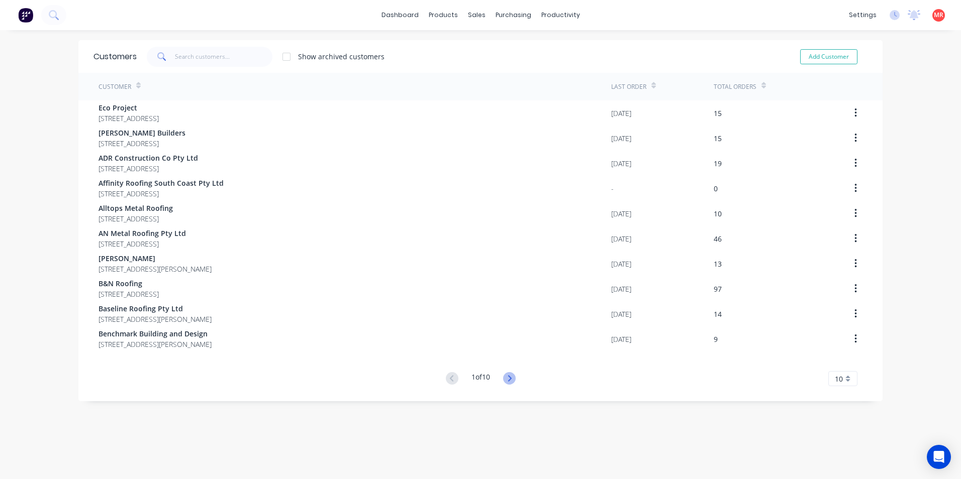
click at [509, 378] on icon at bounding box center [509, 378] width 13 height 13
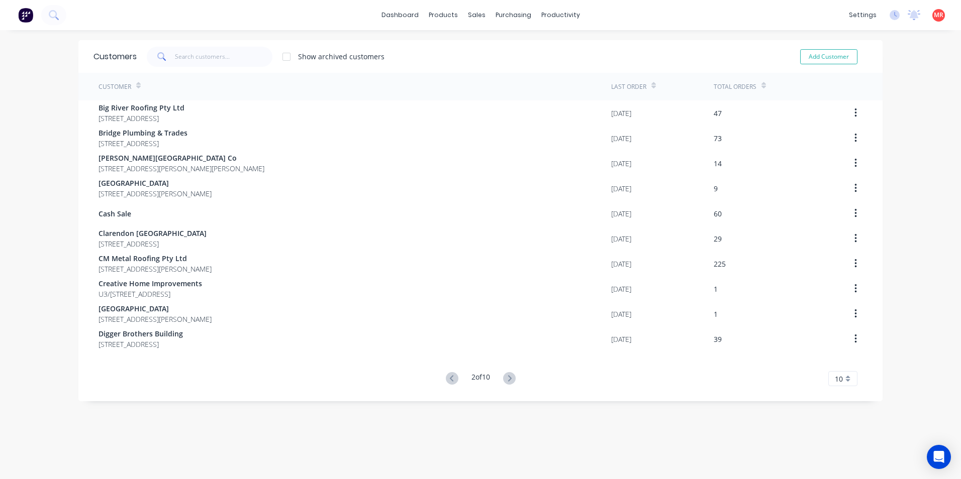
click at [509, 378] on icon at bounding box center [509, 378] width 13 height 13
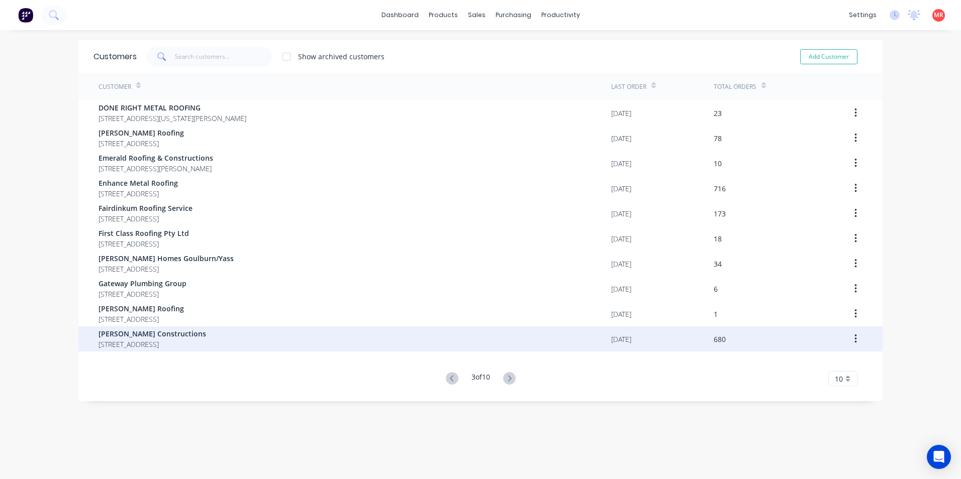
click at [195, 343] on span "12 Park Road St Georges Basin New South Wales 2540" at bounding box center [152, 344] width 108 height 11
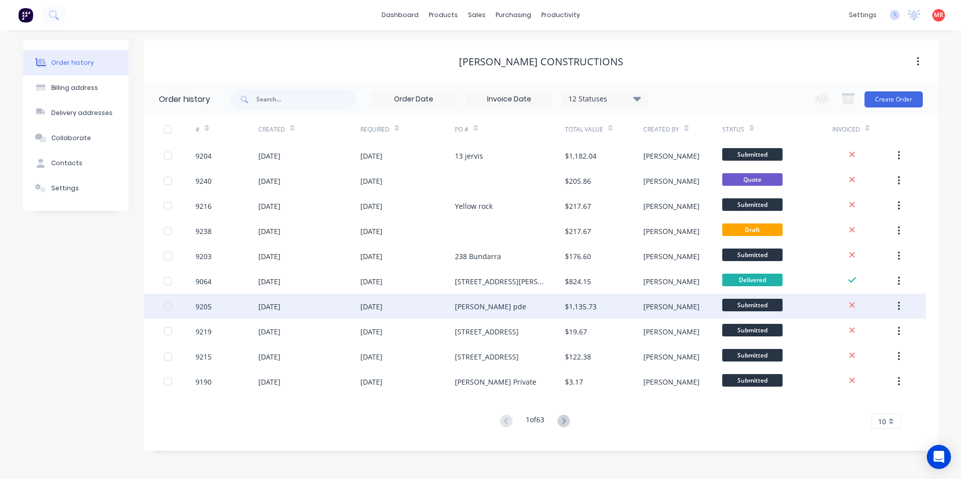
click at [518, 300] on div "Mitchell pde" at bounding box center [510, 306] width 110 height 25
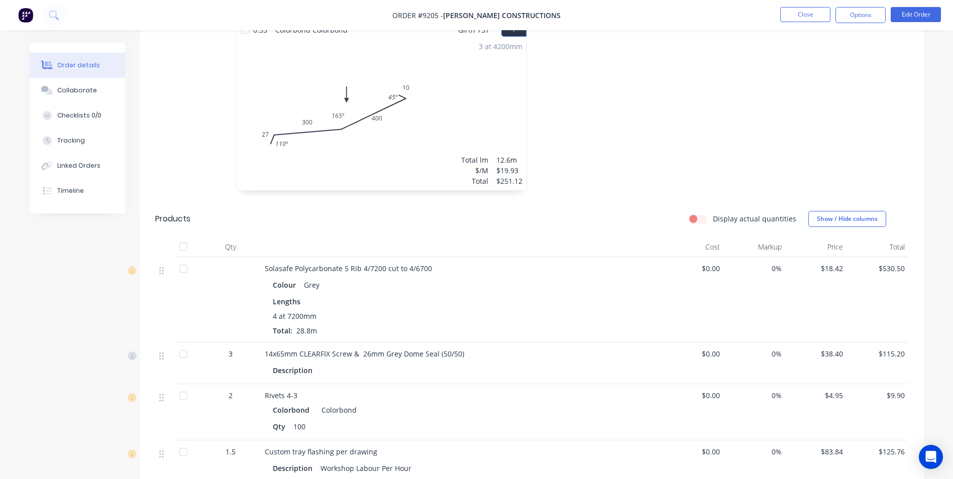
scroll to position [352, 0]
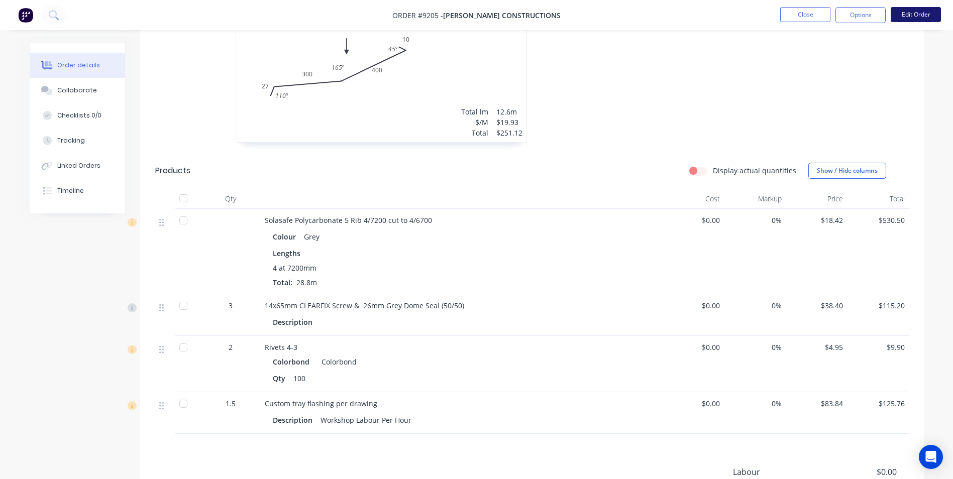
click at [916, 19] on button "Edit Order" at bounding box center [916, 14] width 50 height 15
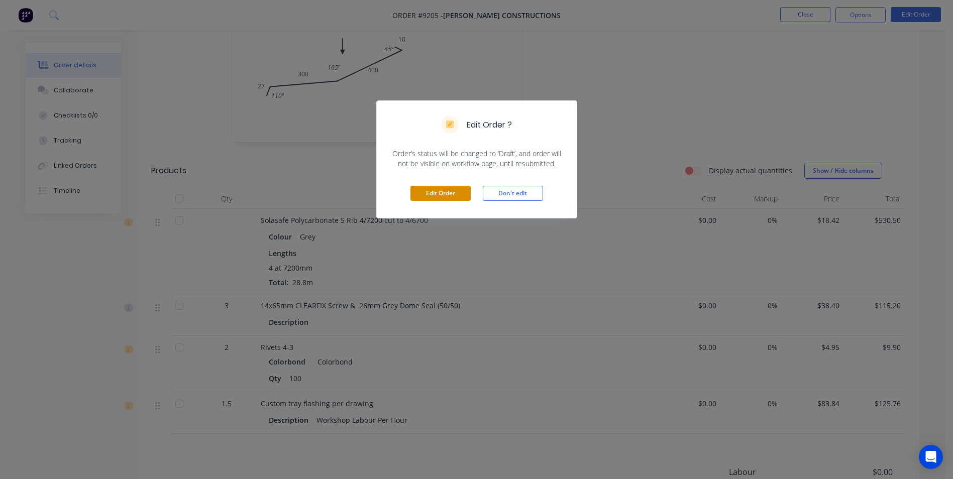
click at [453, 196] on button "Edit Order" at bounding box center [441, 193] width 60 height 15
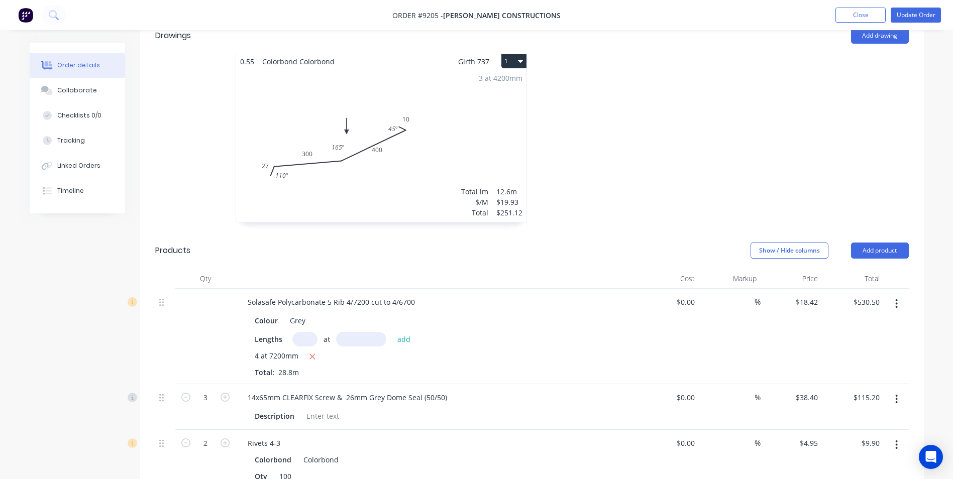
scroll to position [402, 0]
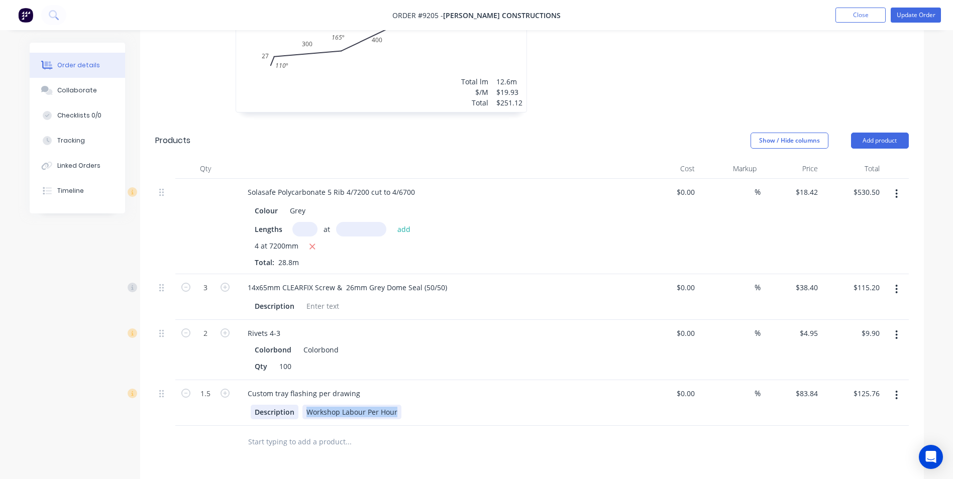
drag, startPoint x: 396, startPoint y: 384, endPoint x: 288, endPoint y: 389, distance: 108.6
click at [288, 405] on div "Description Workshop Labour Per Hour" at bounding box center [435, 412] width 368 height 15
click at [415, 440] on div "Drawings Add drawing 0.55 Colorbond Colorbond Girth 737 1 0 27 300 400 10 110 º…" at bounding box center [532, 304] width 784 height 792
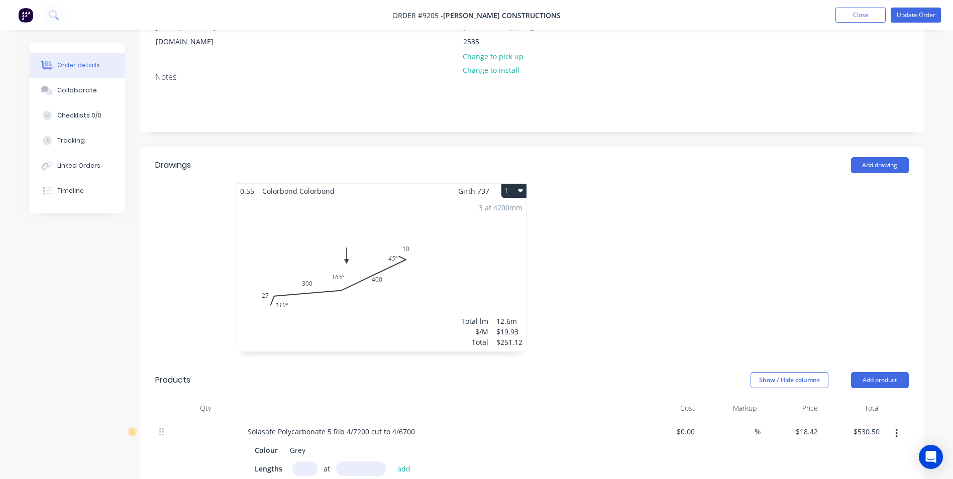
scroll to position [151, 0]
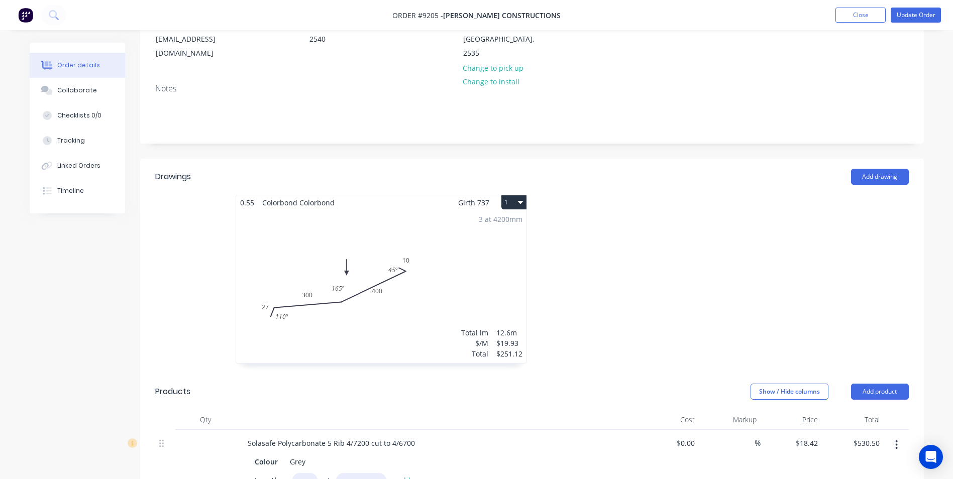
click at [477, 238] on div "3 at 4200mm Total lm $/M Total 12.6m $19.93 $251.12" at bounding box center [381, 286] width 290 height 153
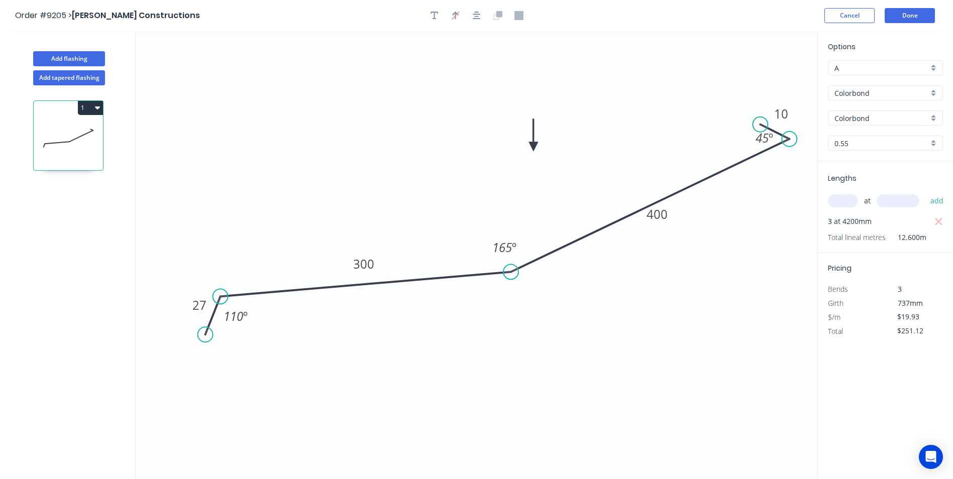
click at [935, 93] on div "Colorbond" at bounding box center [885, 92] width 115 height 15
click at [903, 146] on div "Colorbond Ultra" at bounding box center [886, 148] width 114 height 18
type input "Colorbond Ultra"
type input "Basalt"
type input "$33.33"
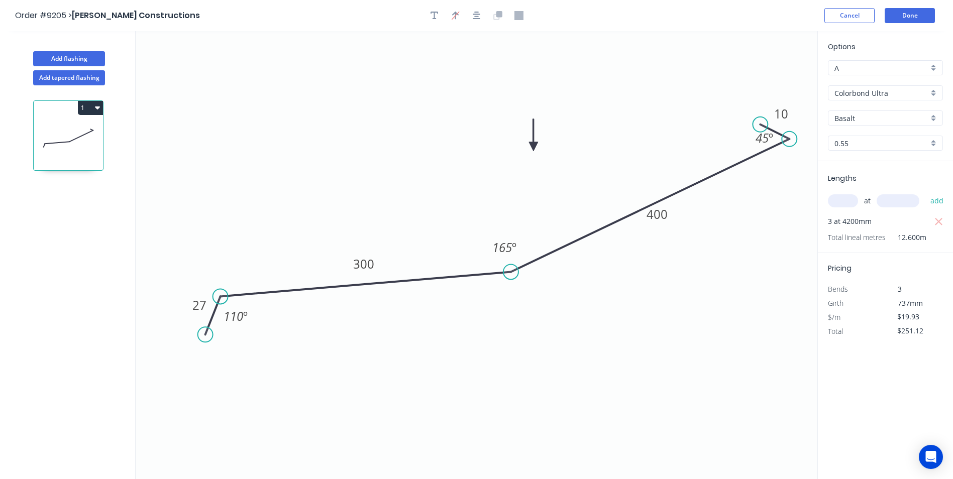
type input "$419.96"
click at [935, 123] on div "Basalt" at bounding box center [885, 118] width 115 height 15
click at [874, 207] on div "Windspray" at bounding box center [886, 210] width 114 height 18
type input "Windspray"
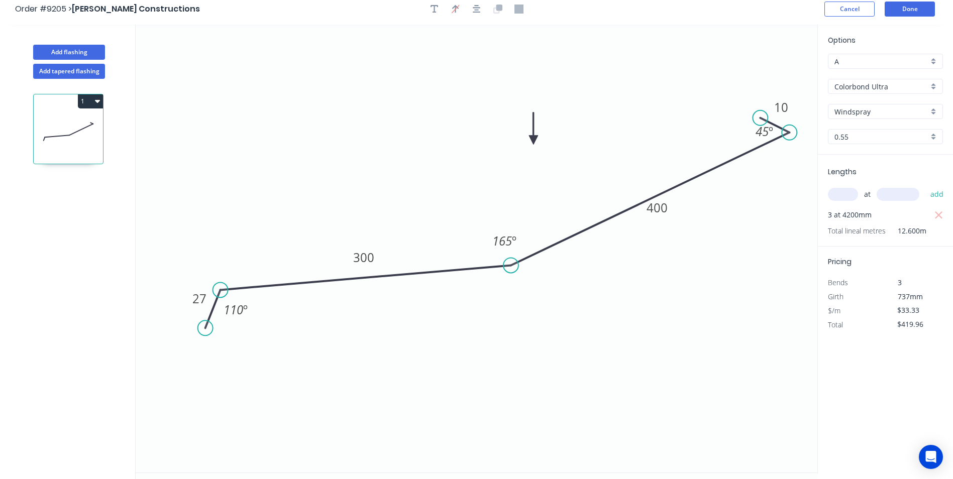
scroll to position [0, 0]
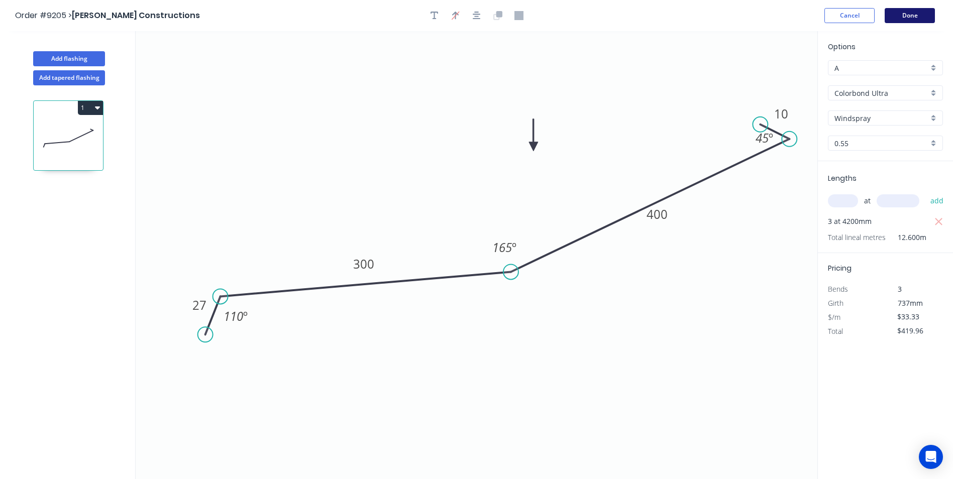
click at [918, 19] on button "Done" at bounding box center [910, 15] width 50 height 15
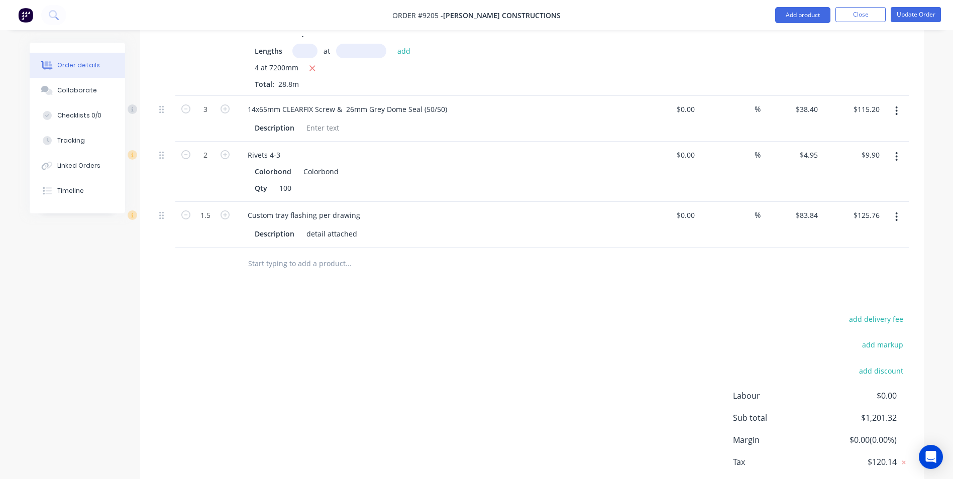
scroll to position [603, 0]
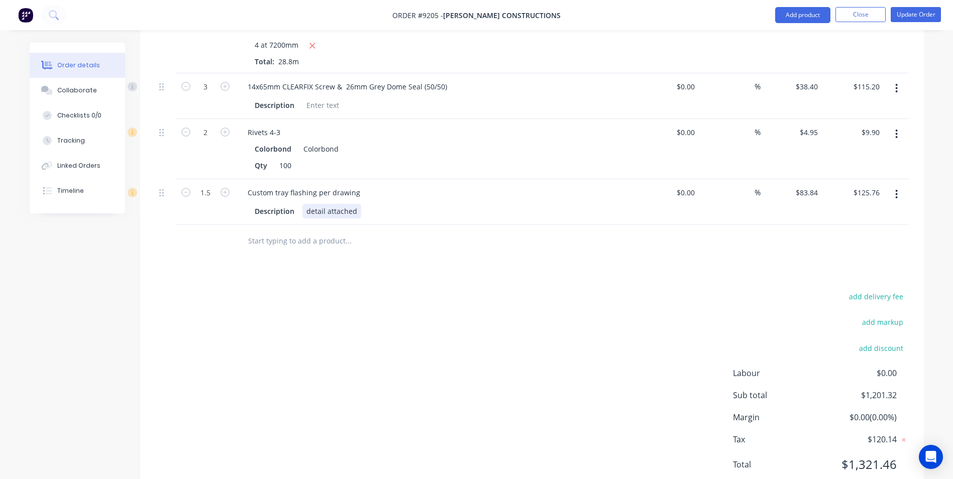
click at [356, 204] on div "detail attached" at bounding box center [331, 211] width 59 height 15
click at [225, 188] on icon "button" at bounding box center [225, 192] width 9 height 9
type input "2.5"
type input "$209.60"
click at [209, 94] on input "2.5" at bounding box center [205, 86] width 26 height 15
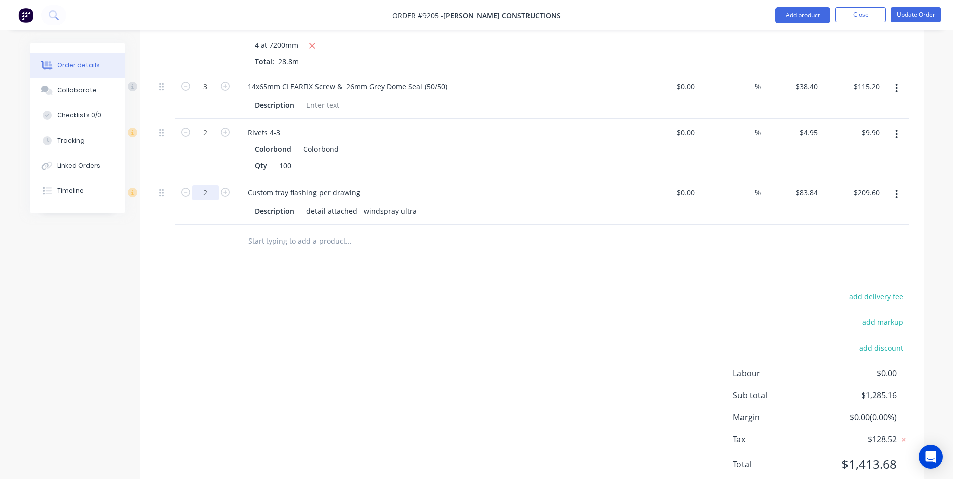
type input "2"
type input "$167.68"
click at [720, 290] on div "add delivery fee add markup add discount Labour $0.00 Sub total $1,285.16 Margi…" at bounding box center [532, 387] width 754 height 194
type input "$1.00"
type input "$2.00"
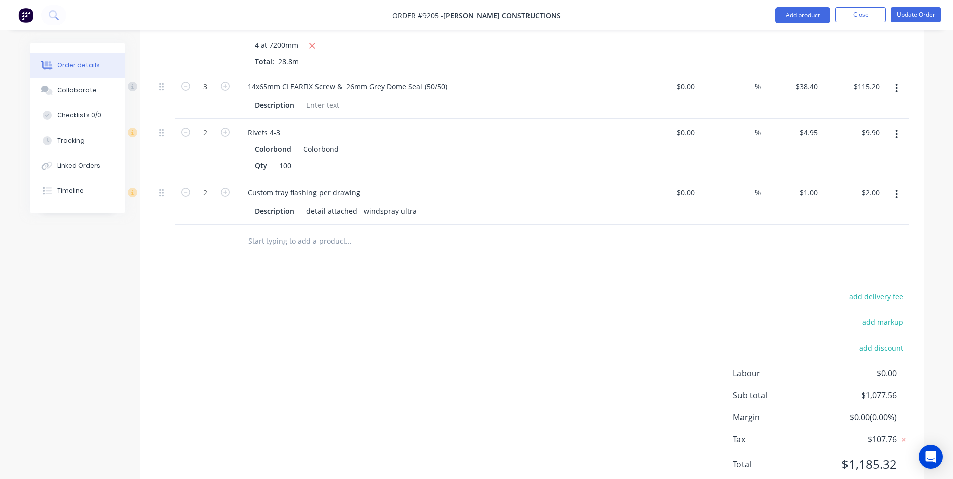
click at [784, 230] on div "Drawings Add drawing 0.55 Colorbond Ultra Windspray Girth 737 1 0 27 300 400 10…" at bounding box center [532, 103] width 784 height 792
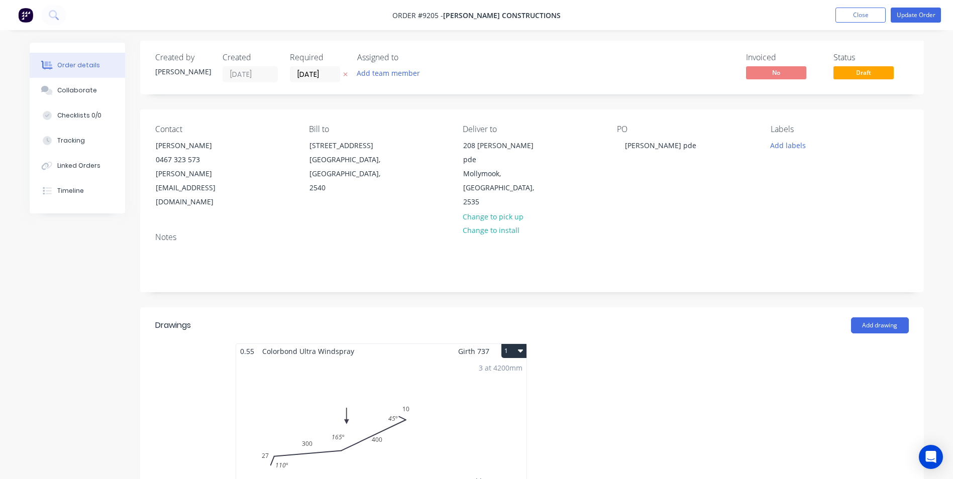
scroll to position [0, 0]
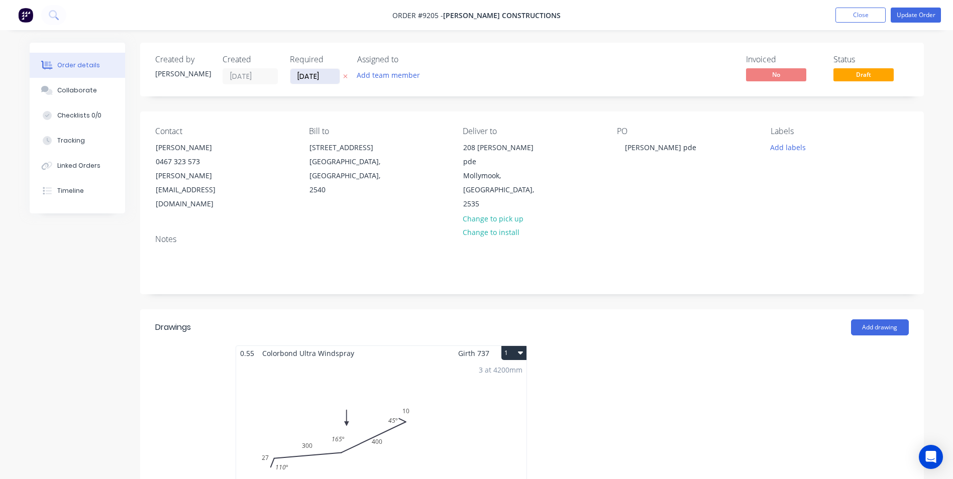
click at [321, 82] on input "13/08/25" at bounding box center [314, 76] width 49 height 15
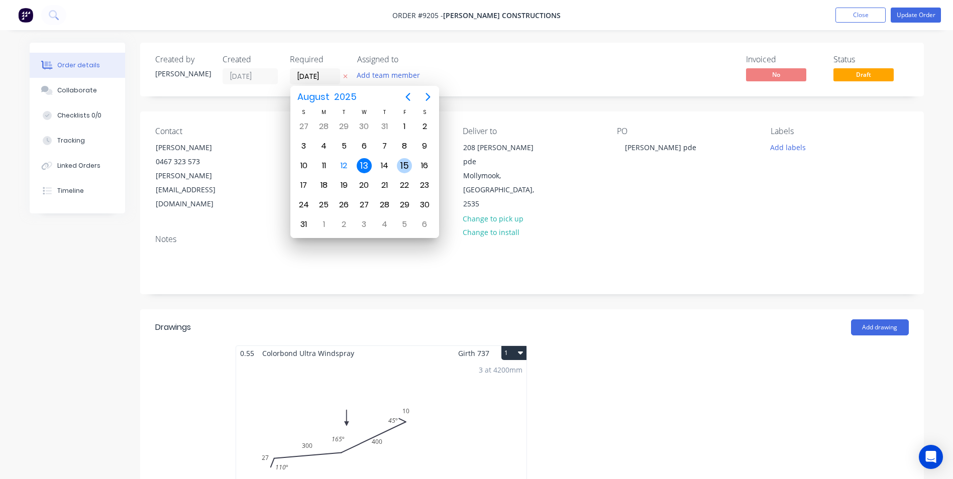
click at [407, 168] on div "15" at bounding box center [404, 165] width 15 height 15
type input "15/08/25"
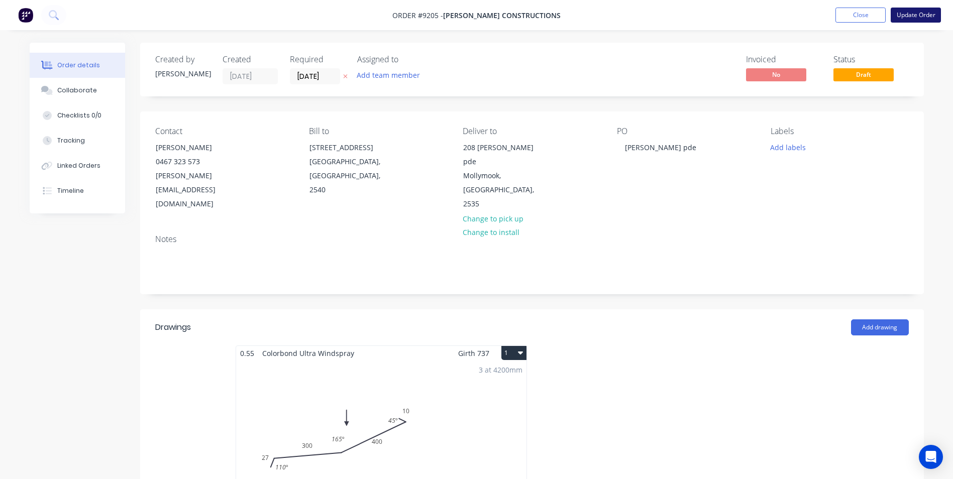
click at [927, 20] on button "Update Order" at bounding box center [916, 15] width 50 height 15
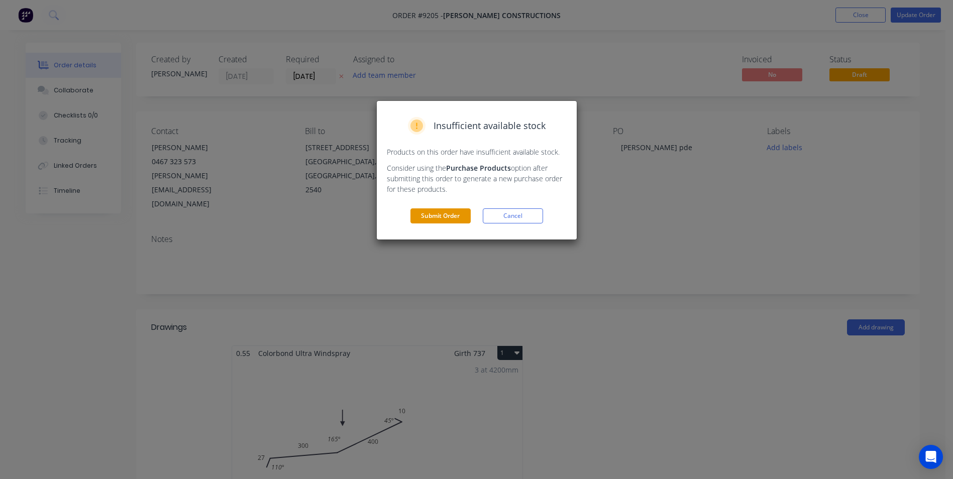
click at [429, 218] on button "Submit Order" at bounding box center [441, 216] width 60 height 15
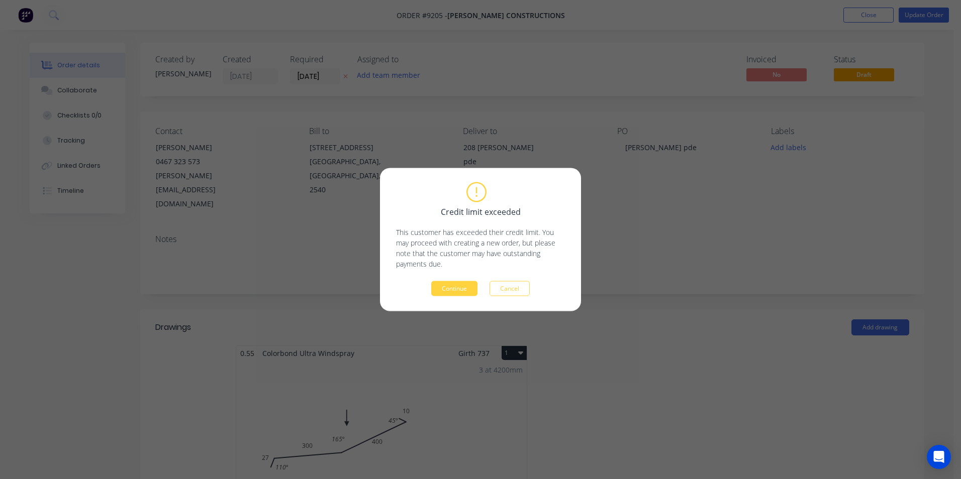
click at [435, 278] on div "Credit limit exceeded This customer has exceeded their credit limit. You may pr…" at bounding box center [480, 239] width 169 height 113
click at [437, 286] on button "Continue" at bounding box center [454, 288] width 46 height 15
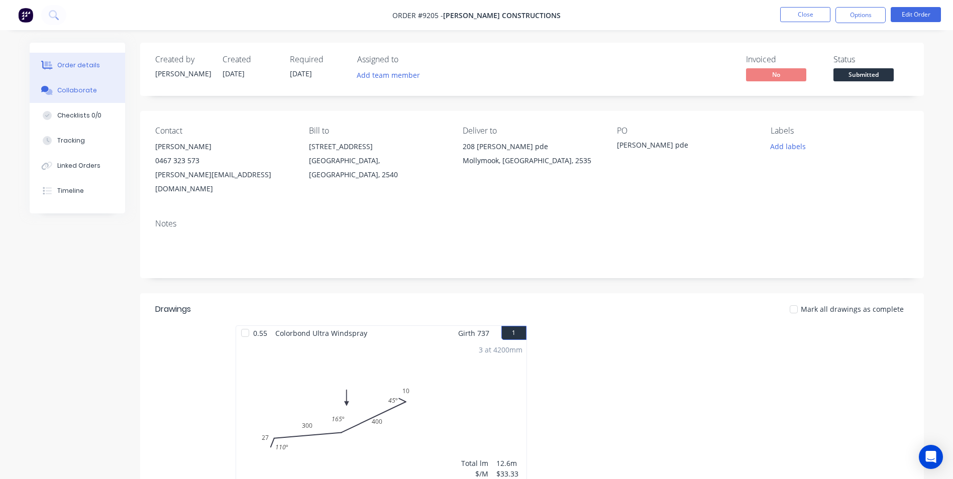
click at [81, 89] on div "Collaborate" at bounding box center [77, 90] width 40 height 9
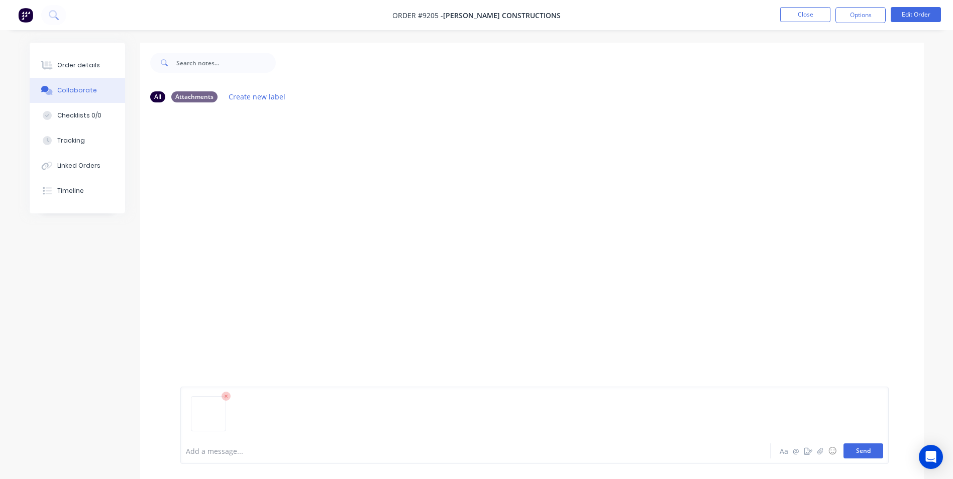
click at [879, 450] on button "Send" at bounding box center [864, 451] width 40 height 15
click at [851, 10] on button "Options" at bounding box center [861, 15] width 50 height 16
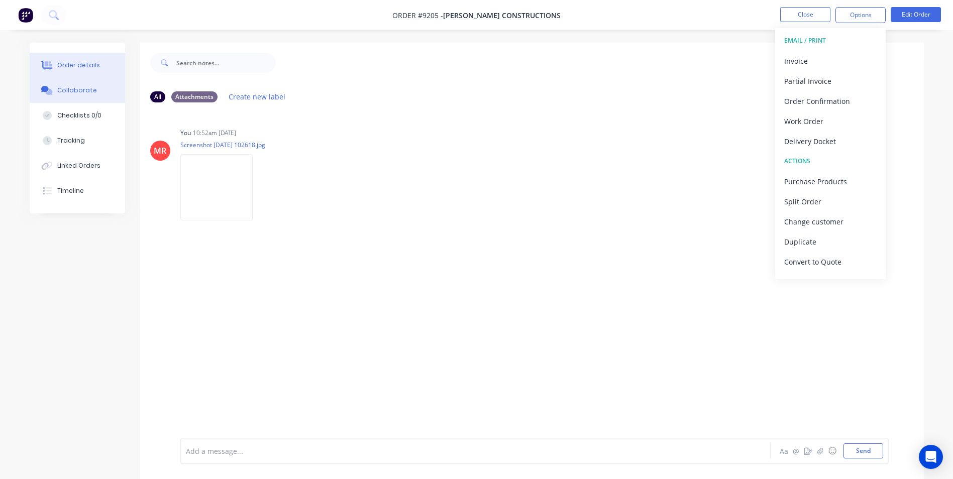
click at [69, 67] on div "Order details" at bounding box center [78, 65] width 43 height 9
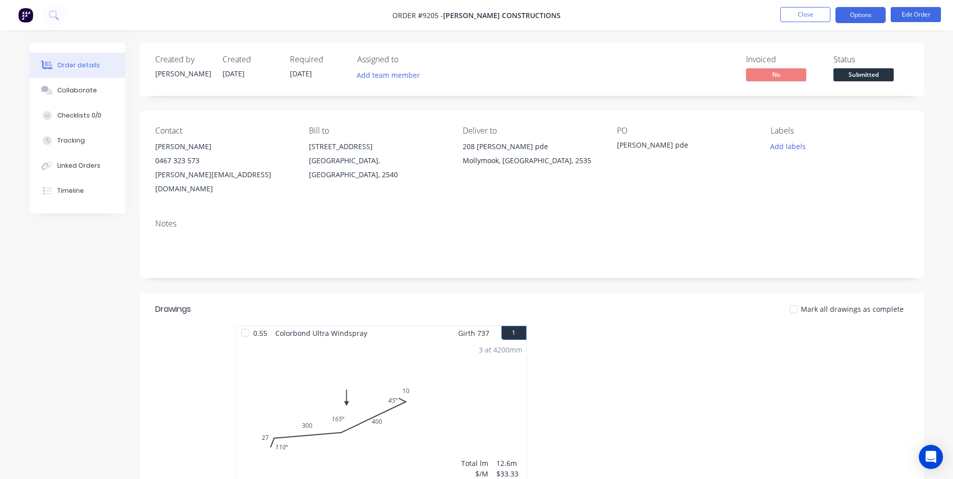
click at [881, 17] on button "Options" at bounding box center [861, 15] width 50 height 16
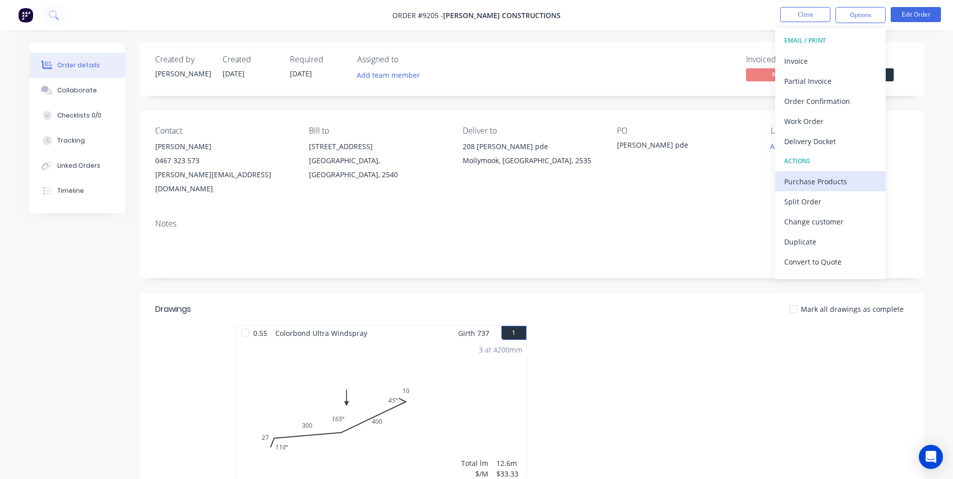
click at [812, 177] on div "Purchase Products" at bounding box center [830, 181] width 92 height 15
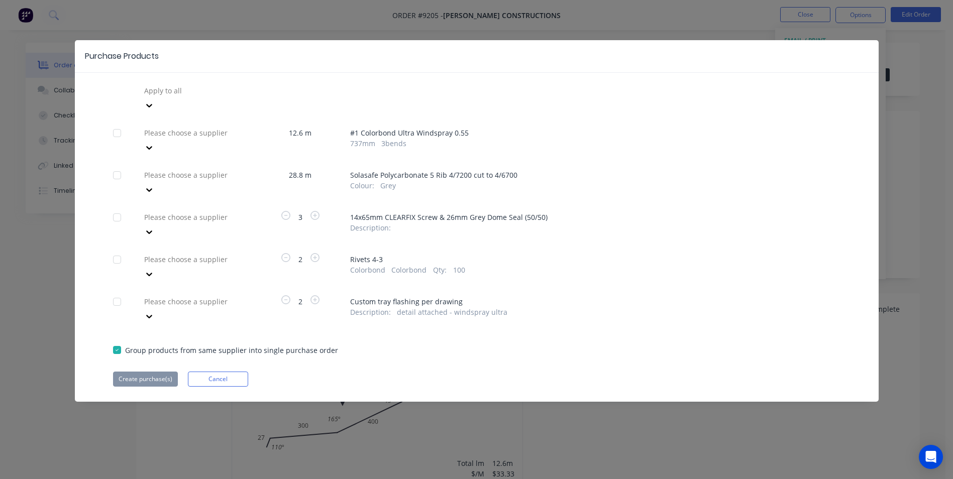
click at [208, 97] on div at bounding box center [215, 90] width 145 height 13
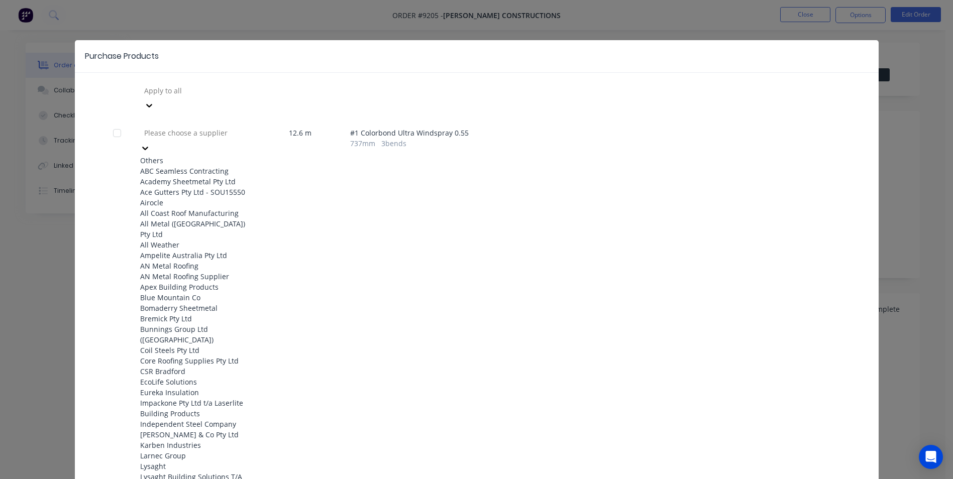
scroll to position [553, 0]
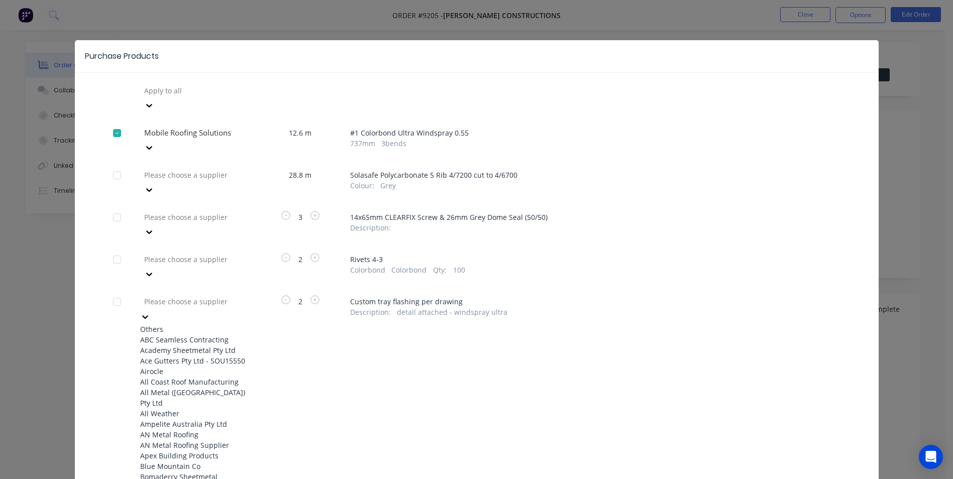
click at [199, 295] on div at bounding box center [215, 301] width 145 height 13
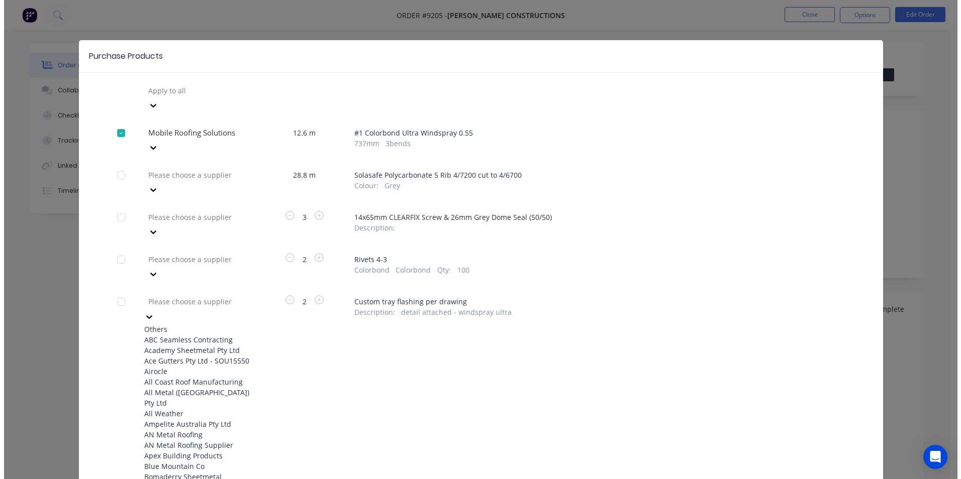
scroll to position [502, 0]
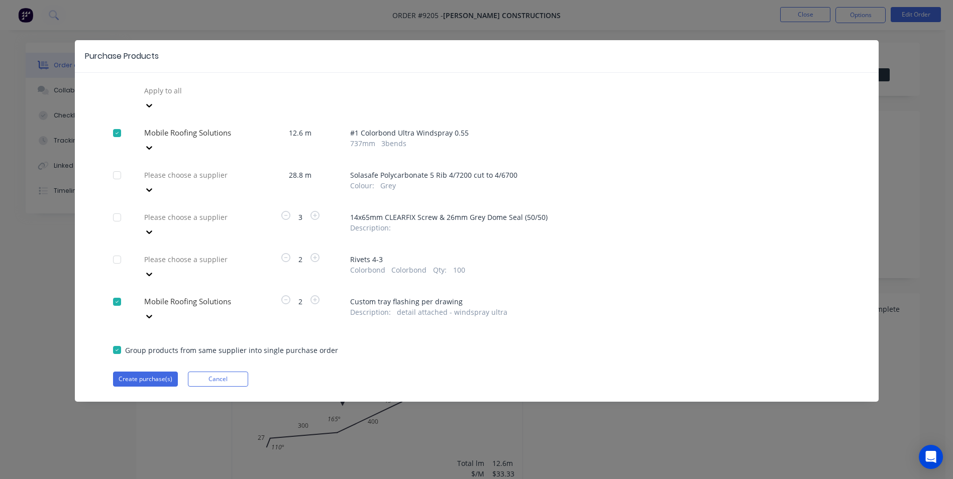
click at [212, 97] on div at bounding box center [215, 90] width 145 height 13
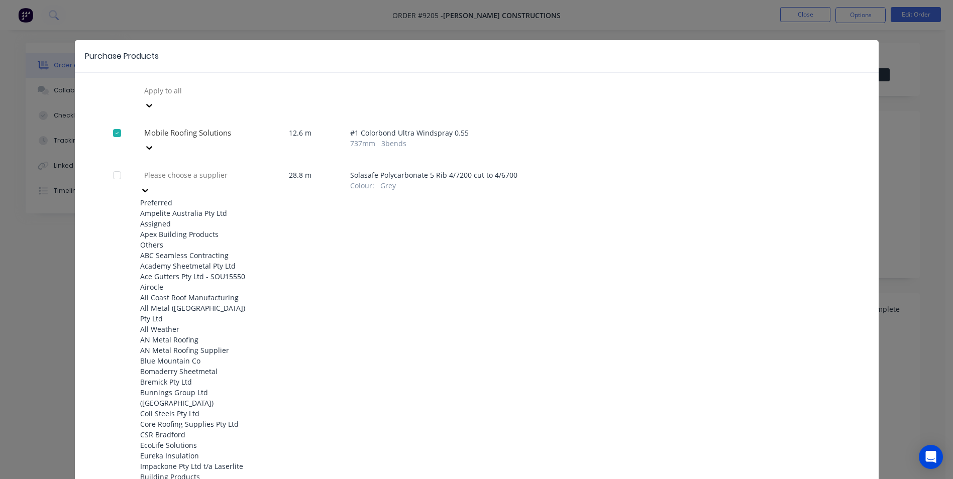
click at [204, 208] on div "Ampelite Australia Pty Ltd" at bounding box center [195, 213] width 111 height 11
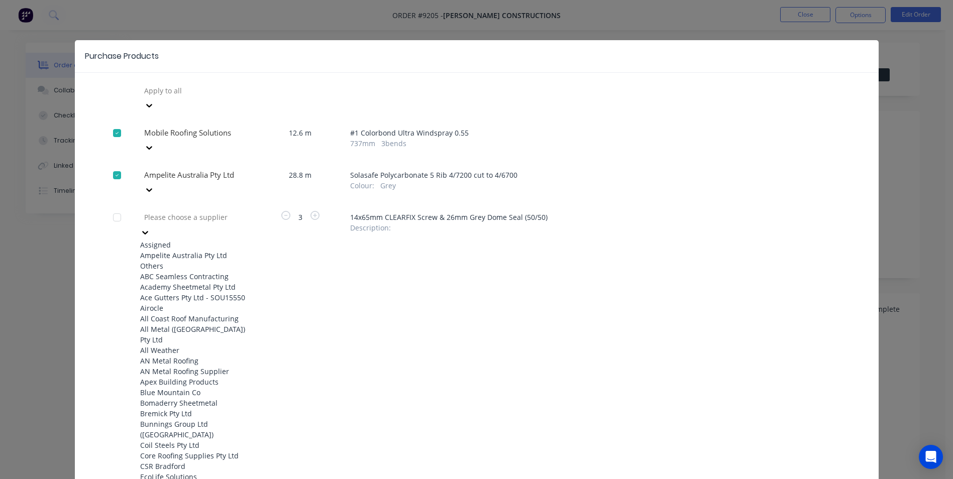
click at [204, 211] on div at bounding box center [215, 217] width 145 height 13
click at [193, 250] on div "Ampelite Australia Pty Ltd" at bounding box center [195, 255] width 111 height 11
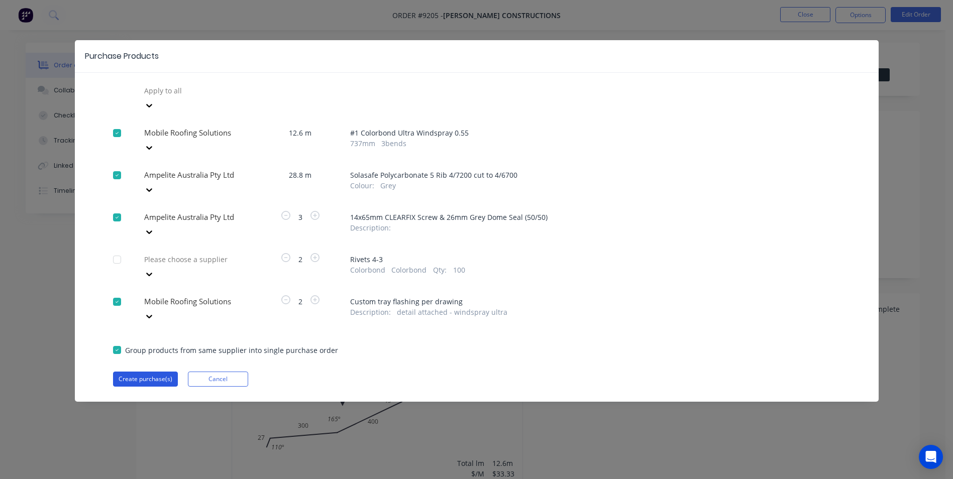
click at [123, 372] on button "Create purchase(s)" at bounding box center [145, 379] width 65 height 15
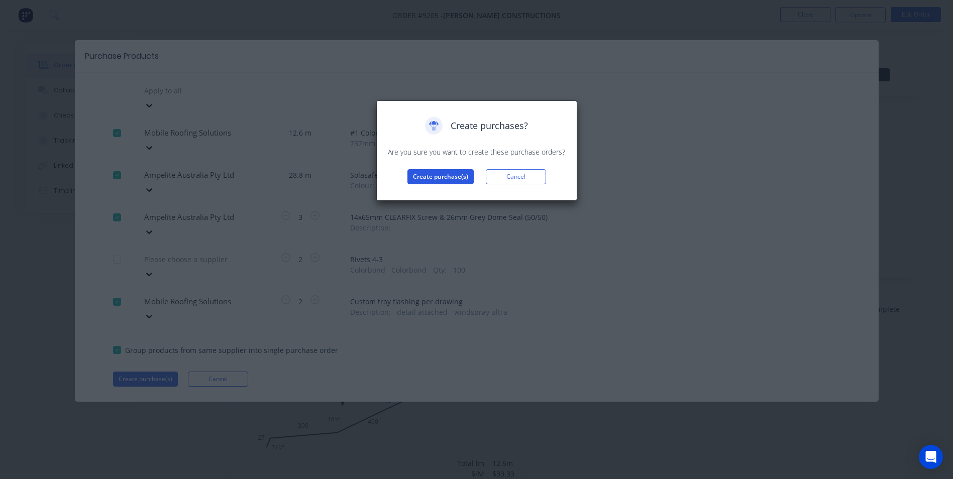
click at [450, 173] on button "Create purchase(s)" at bounding box center [440, 176] width 66 height 15
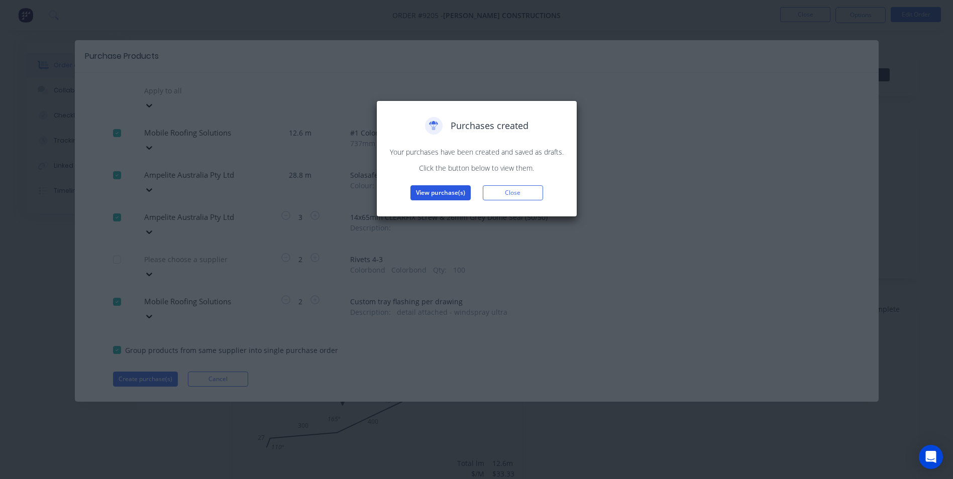
click at [440, 195] on button "View purchase(s)" at bounding box center [441, 192] width 60 height 15
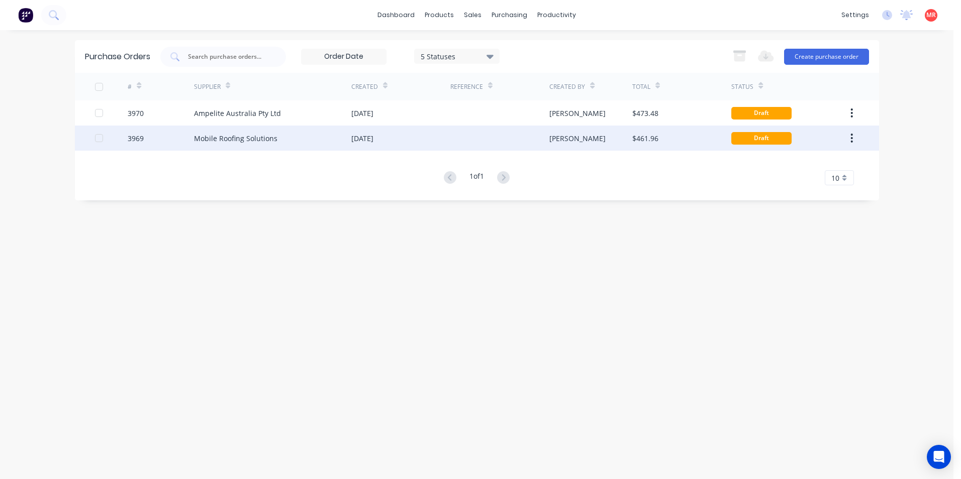
click at [418, 133] on div "[DATE]" at bounding box center [400, 138] width 99 height 25
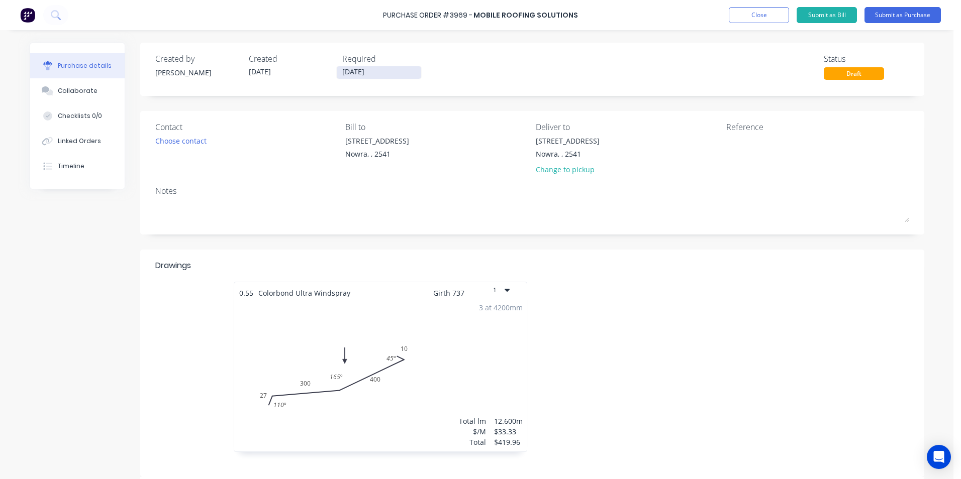
click at [347, 69] on input "12/08/25" at bounding box center [379, 72] width 84 height 13
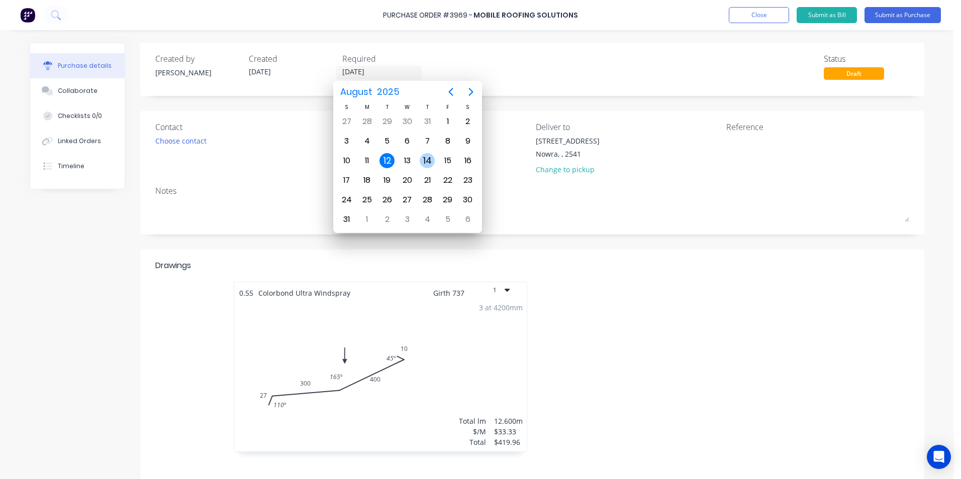
click at [425, 155] on div "14" at bounding box center [427, 160] width 15 height 15
type input "14/08/25"
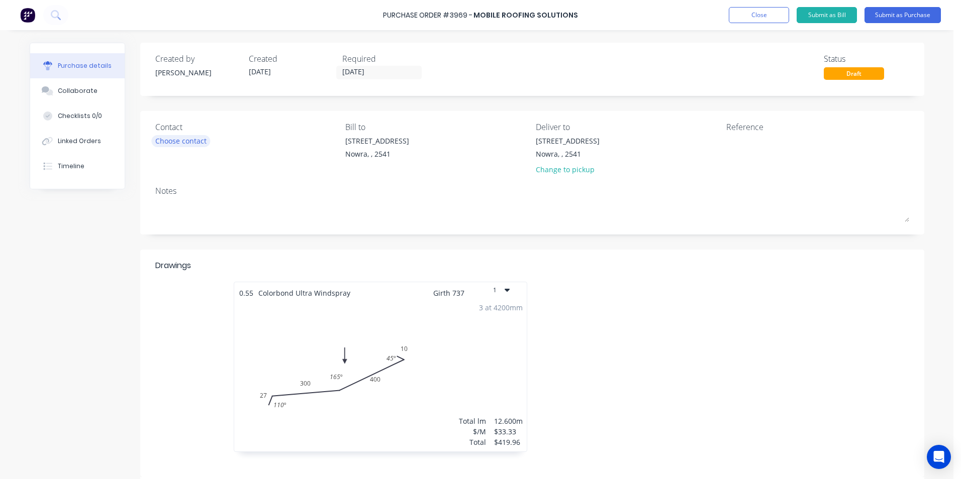
click at [202, 141] on div "Choose contact" at bounding box center [180, 141] width 51 height 11
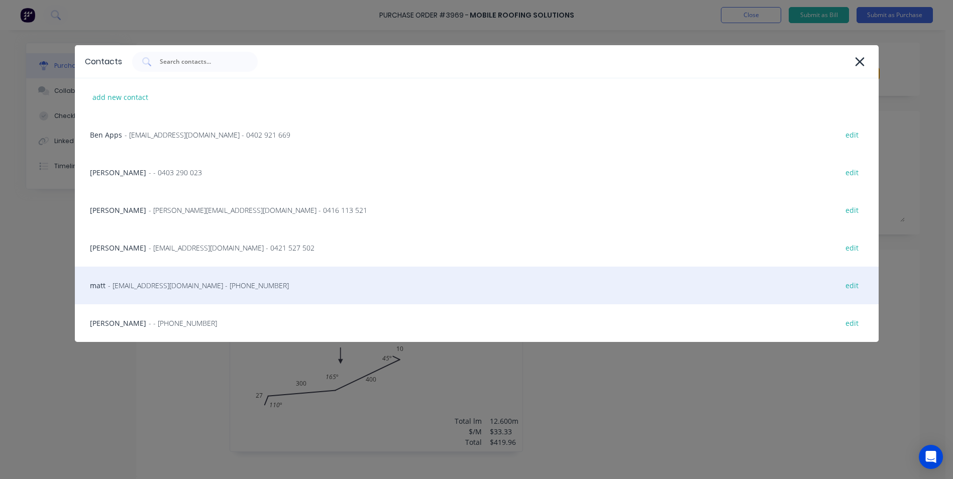
click at [143, 282] on span "- info@scrs.net.au - (02) 4411 1090" at bounding box center [198, 285] width 181 height 11
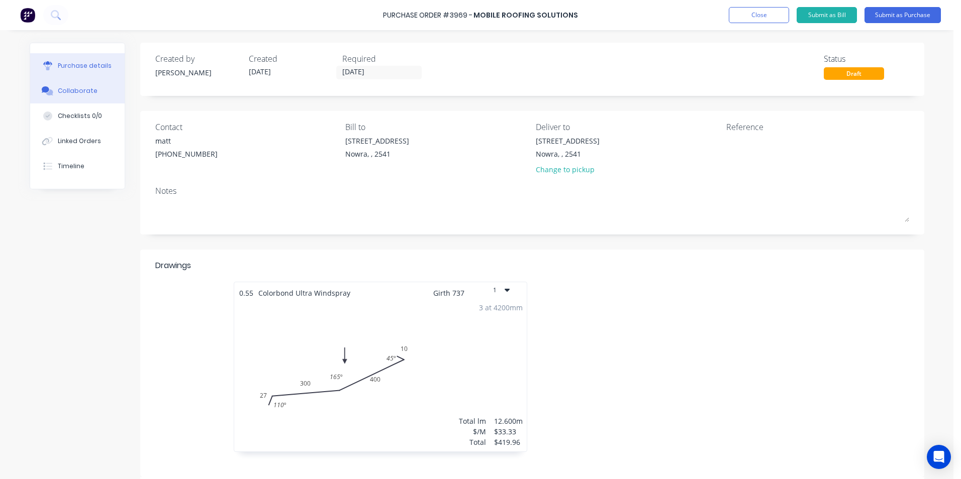
click at [72, 85] on button "Collaborate" at bounding box center [77, 90] width 94 height 25
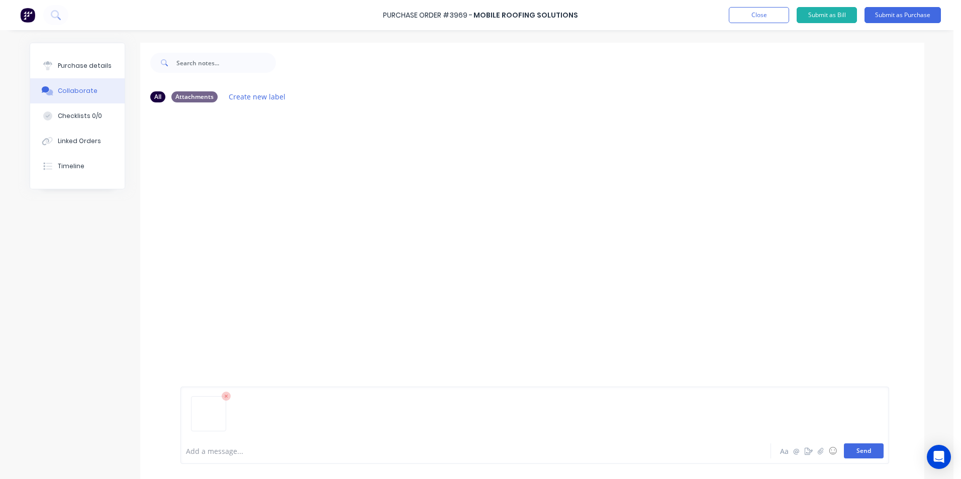
click at [868, 450] on button "Send" at bounding box center [864, 451] width 40 height 15
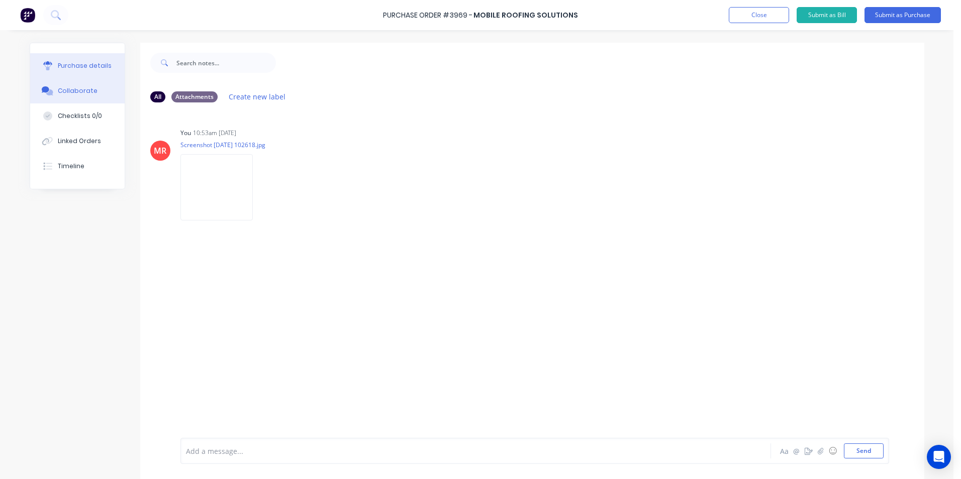
click at [82, 69] on div "Purchase details" at bounding box center [85, 65] width 54 height 9
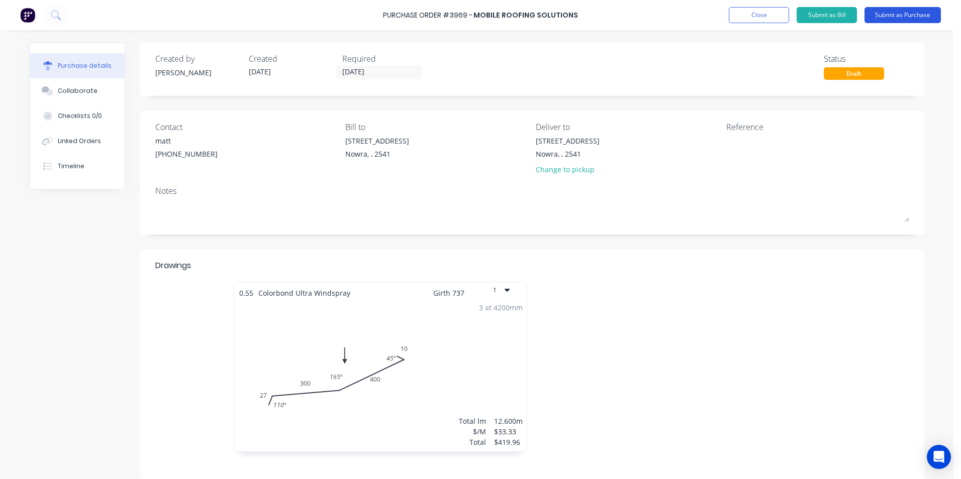
click at [906, 19] on button "Submit as Purchase" at bounding box center [902, 15] width 76 height 16
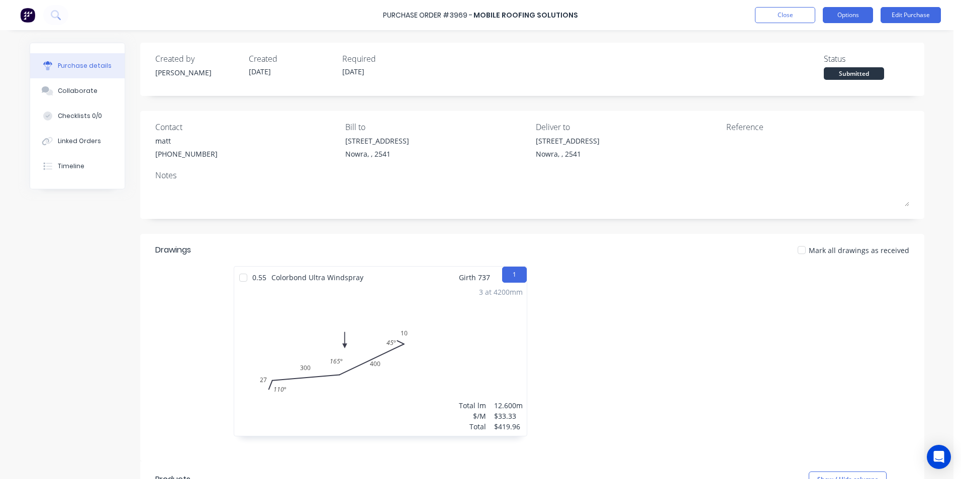
click at [841, 16] on button "Options" at bounding box center [848, 15] width 50 height 16
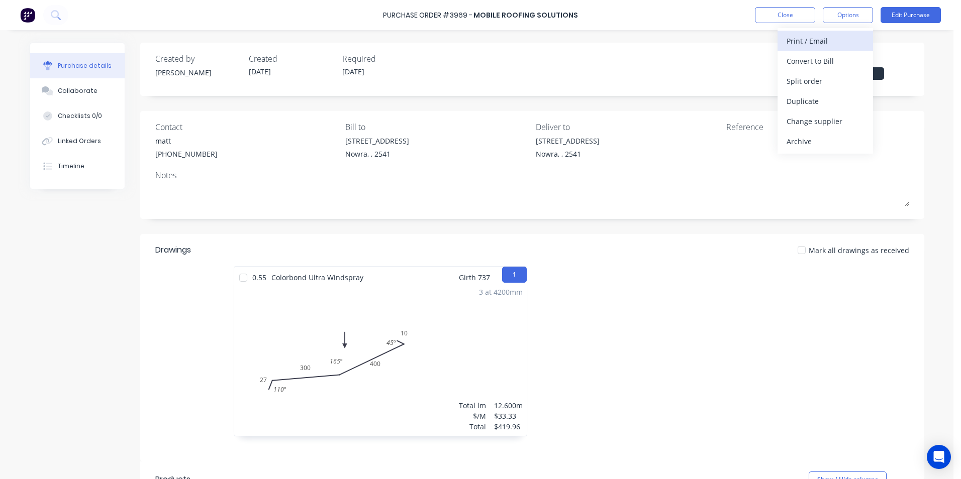
click at [813, 39] on div "Print / Email" at bounding box center [824, 41] width 77 height 15
click at [810, 60] on div "With pricing" at bounding box center [824, 61] width 77 height 15
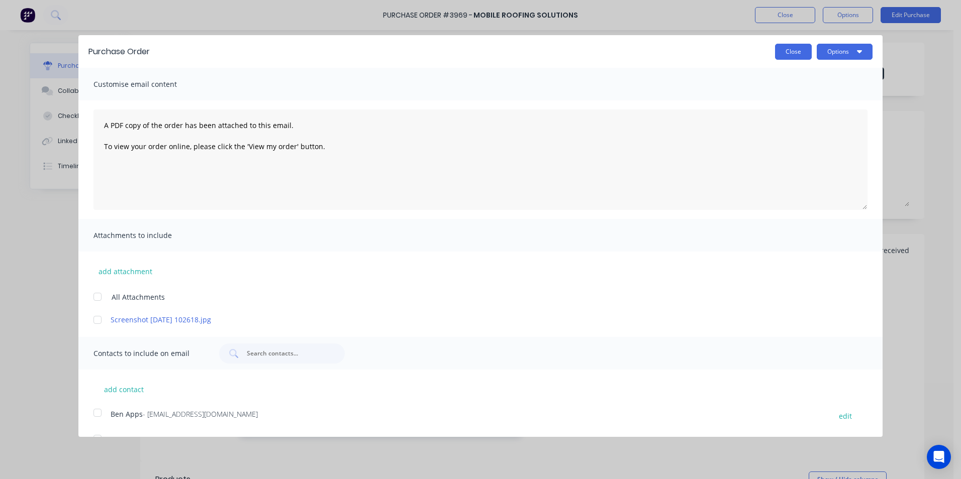
click at [795, 56] on button "Close" at bounding box center [793, 52] width 37 height 16
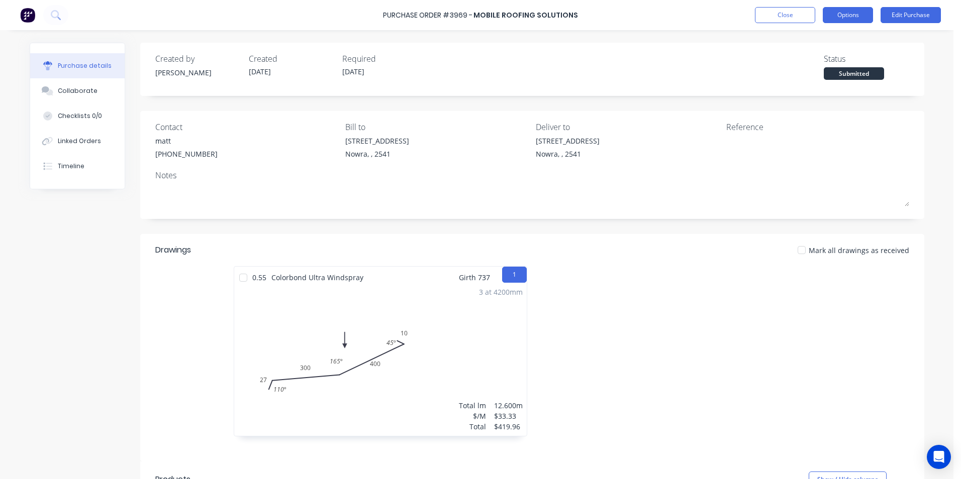
click at [862, 15] on button "Options" at bounding box center [848, 15] width 50 height 16
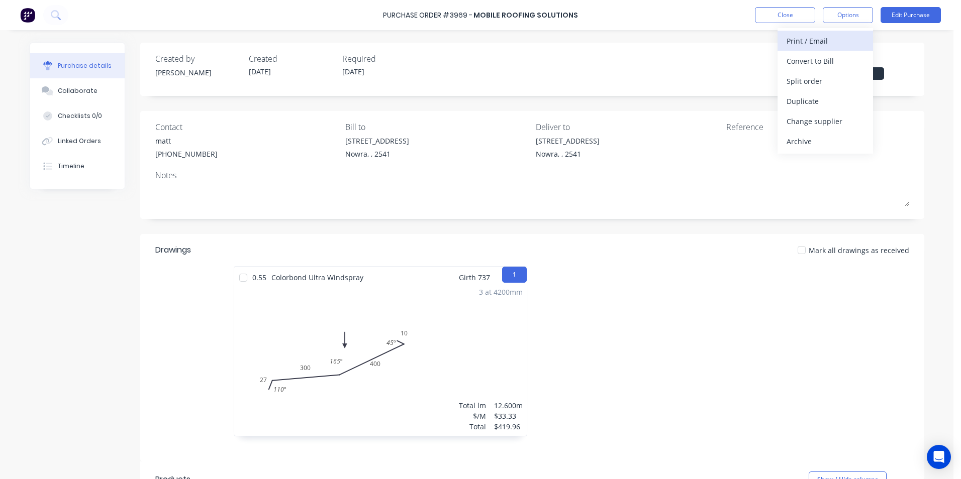
click at [828, 41] on div "Print / Email" at bounding box center [824, 41] width 77 height 15
click at [829, 79] on div "Without pricing" at bounding box center [824, 81] width 77 height 15
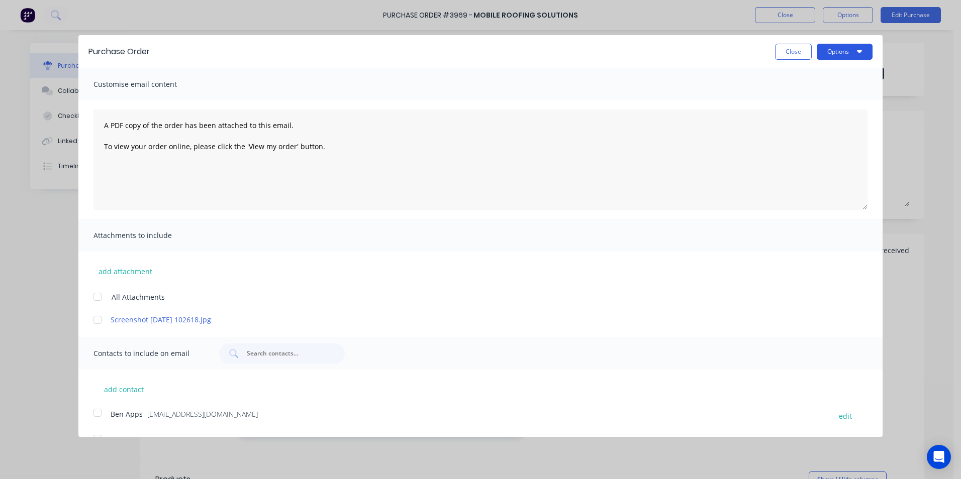
click at [835, 52] on button "Options" at bounding box center [844, 52] width 56 height 16
click at [826, 80] on div "Print" at bounding box center [824, 77] width 77 height 15
drag, startPoint x: 781, startPoint y: 47, endPoint x: 827, endPoint y: 25, distance: 50.6
click at [781, 47] on button "Close" at bounding box center [793, 52] width 37 height 16
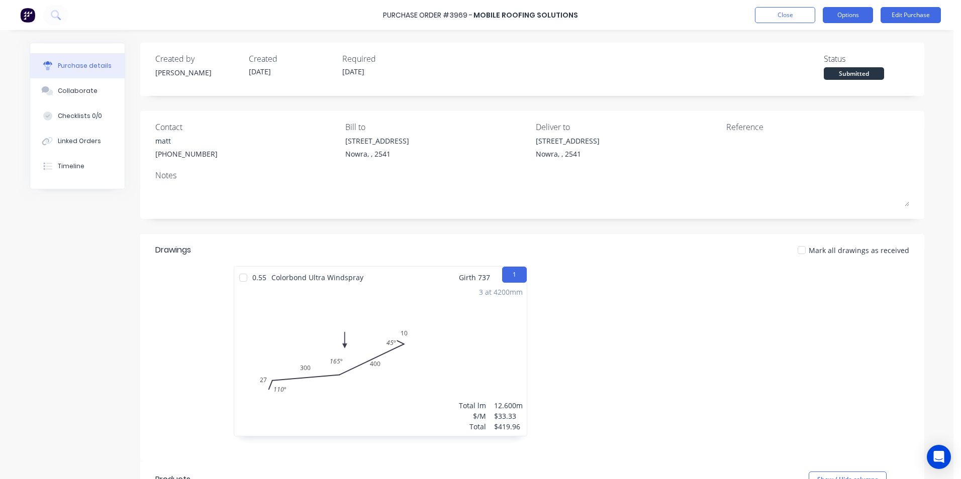
click at [840, 16] on button "Options" at bounding box center [848, 15] width 50 height 16
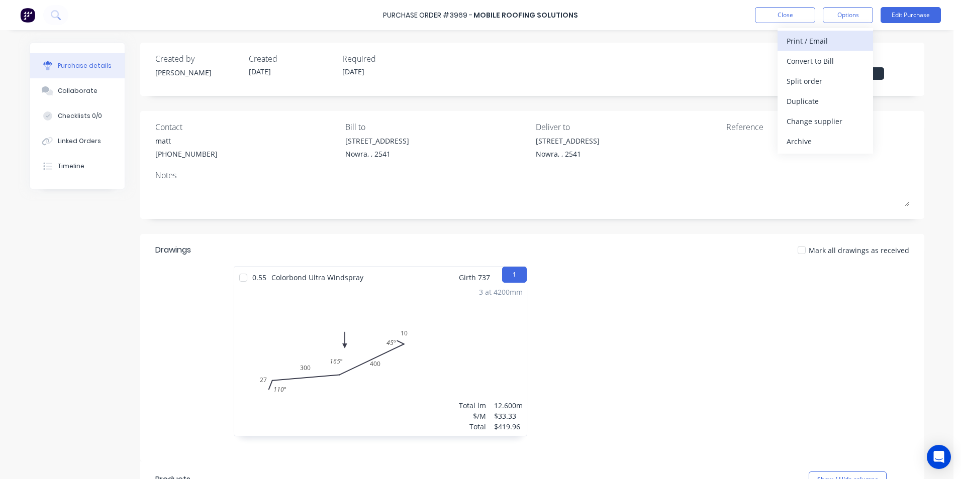
click at [838, 35] on div "Print / Email" at bounding box center [824, 41] width 77 height 15
click at [802, 60] on div "With pricing" at bounding box center [824, 61] width 77 height 15
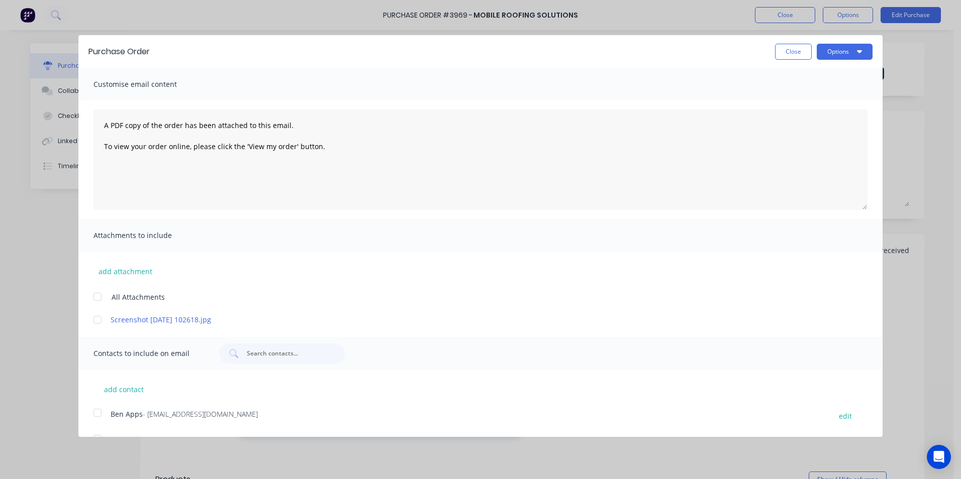
click at [786, 54] on button "Close" at bounding box center [793, 52] width 37 height 16
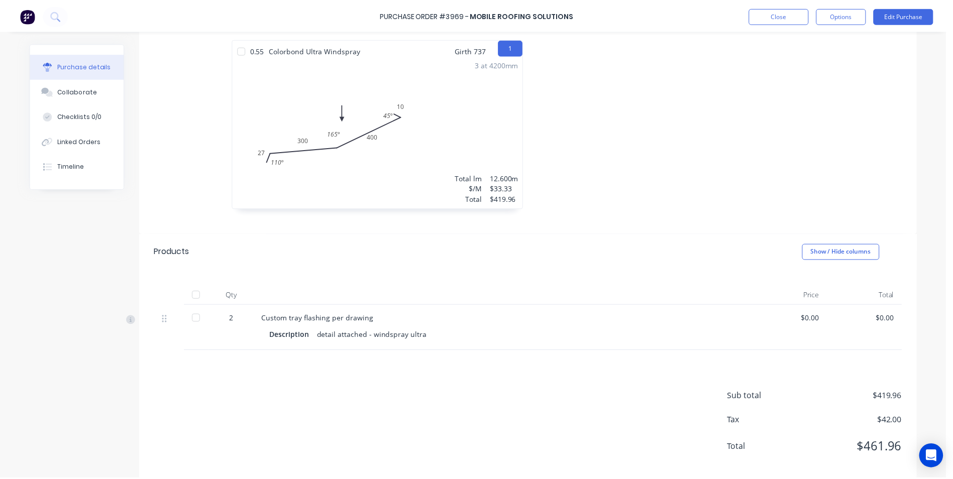
scroll to position [243, 0]
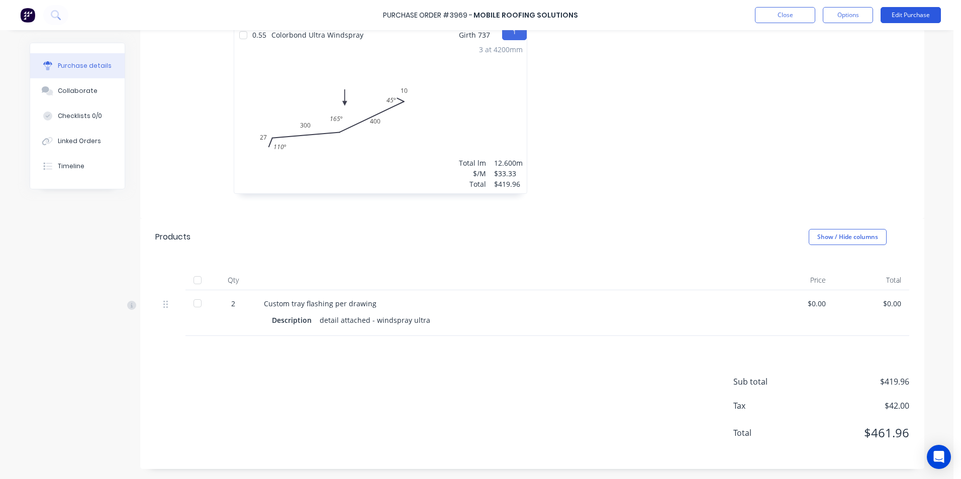
click at [902, 15] on button "Edit Purchase" at bounding box center [910, 15] width 60 height 16
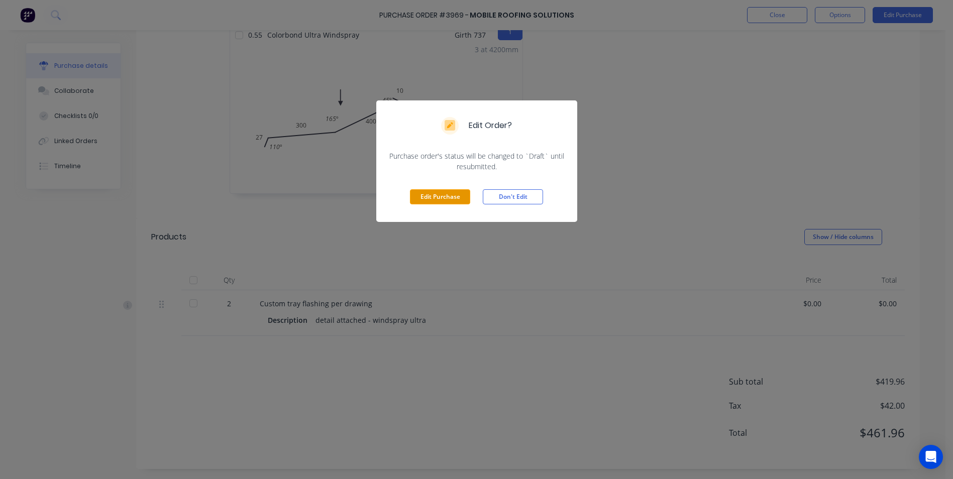
click at [465, 198] on button "Edit Purchase" at bounding box center [440, 196] width 60 height 15
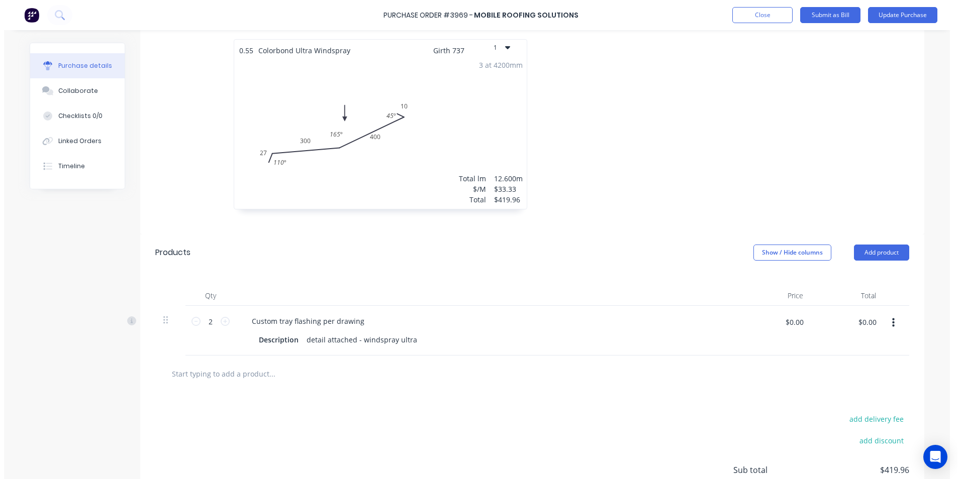
scroll to position [258, 0]
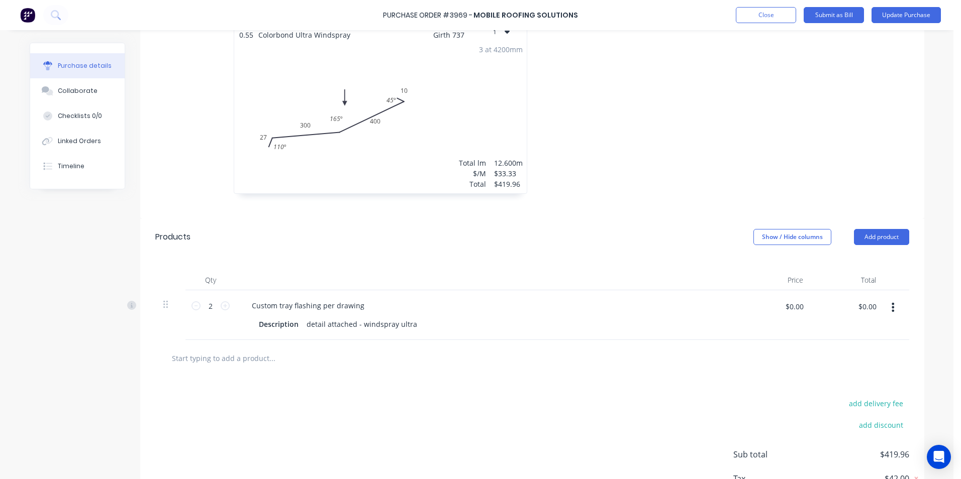
click at [261, 358] on input "text" at bounding box center [271, 358] width 201 height 20
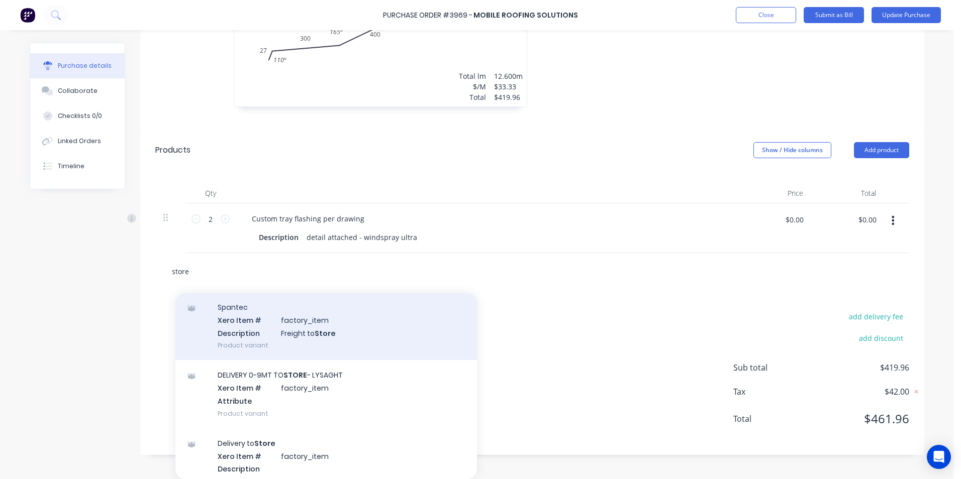
scroll to position [100, 0]
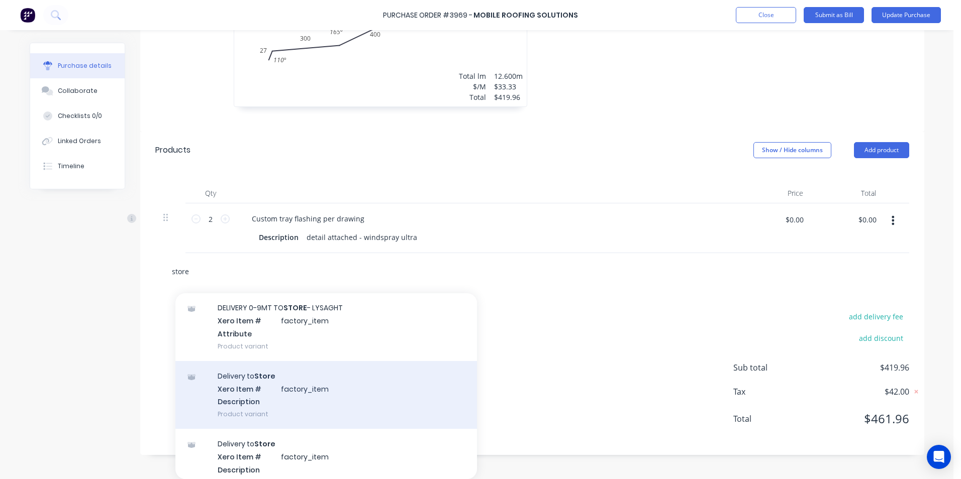
type input "store"
click at [282, 390] on div "Delivery to Store Xero Item # factory_item Description Product variant" at bounding box center [325, 395] width 301 height 68
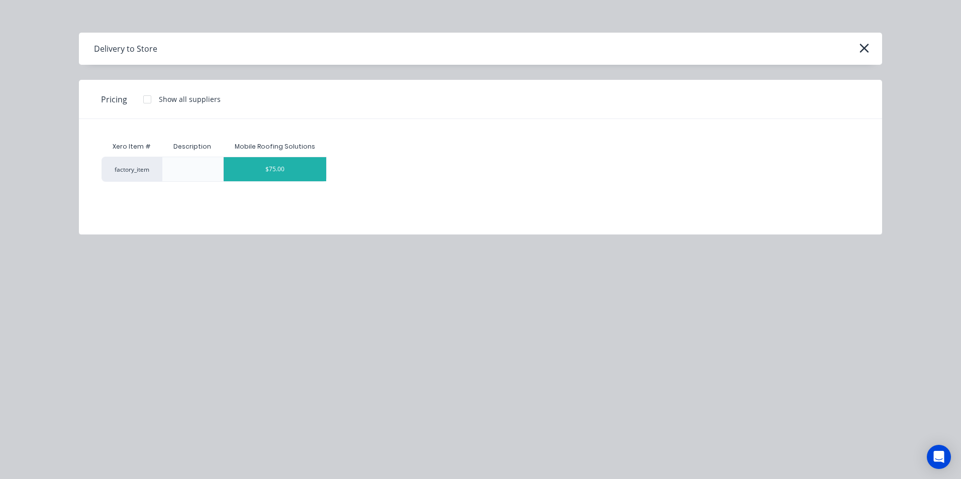
click at [284, 174] on div "$75.00" at bounding box center [275, 169] width 103 height 24
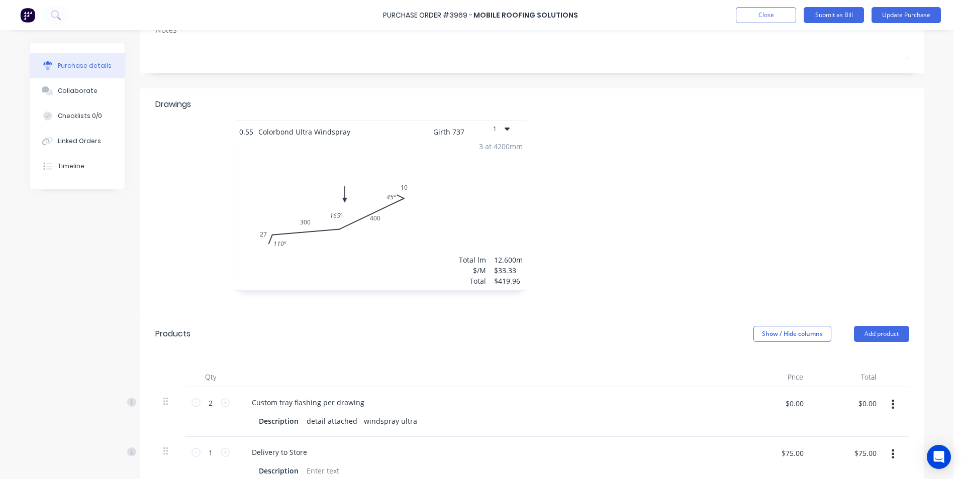
scroll to position [0, 0]
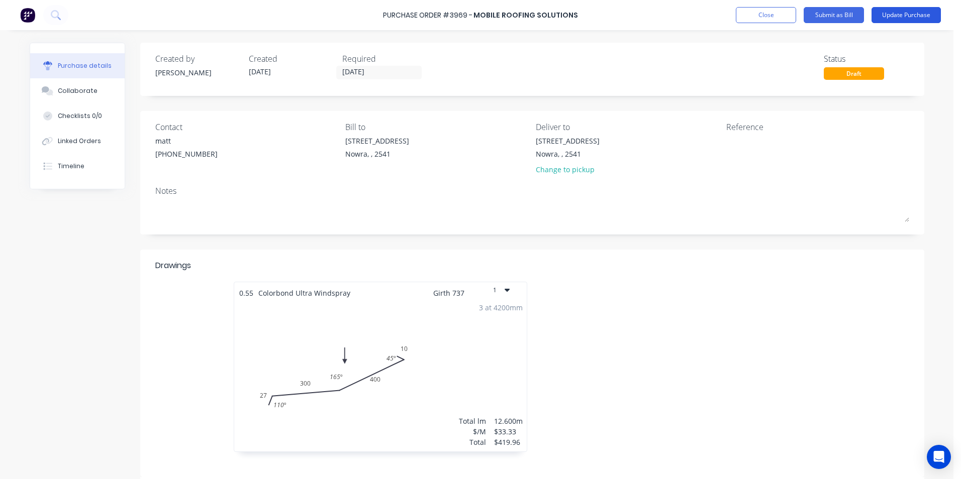
click at [897, 12] on button "Update Purchase" at bounding box center [905, 15] width 69 height 16
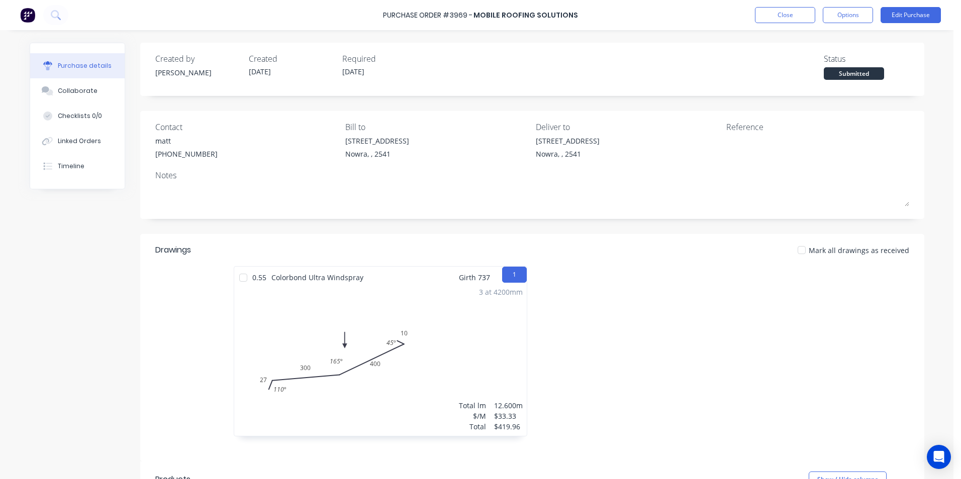
drag, startPoint x: 832, startPoint y: 18, endPoint x: 827, endPoint y: 24, distance: 7.8
click at [832, 18] on button "Options" at bounding box center [848, 15] width 50 height 16
click at [815, 45] on div "Print / Email" at bounding box center [824, 41] width 77 height 15
click at [819, 62] on div "With pricing" at bounding box center [824, 61] width 77 height 15
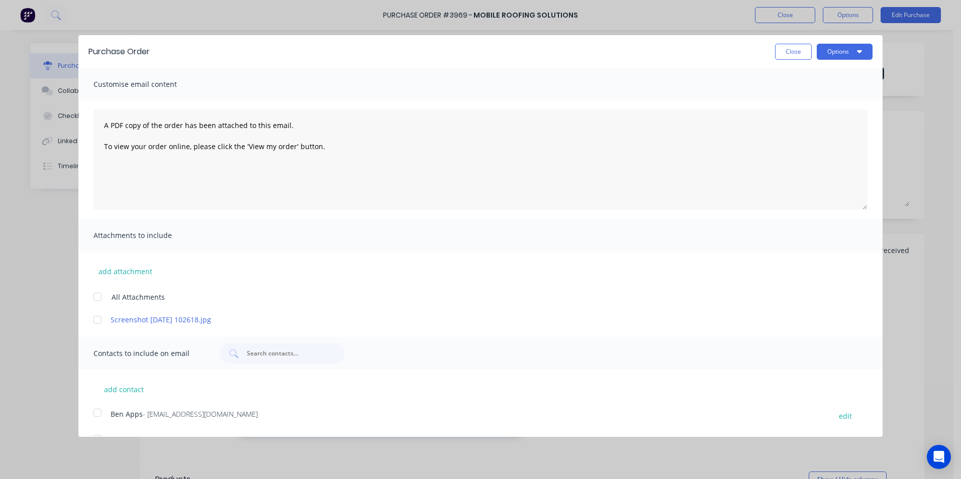
click at [104, 319] on div at bounding box center [97, 320] width 20 height 20
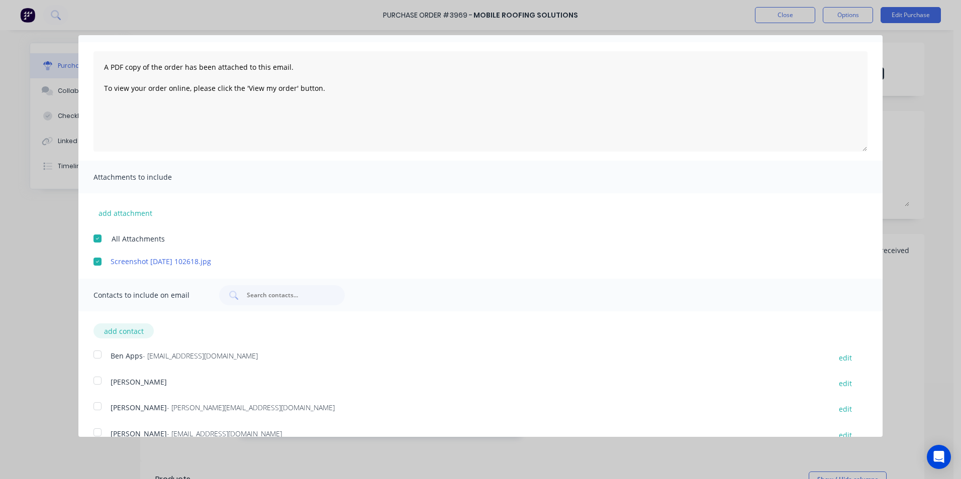
scroll to position [127, 0]
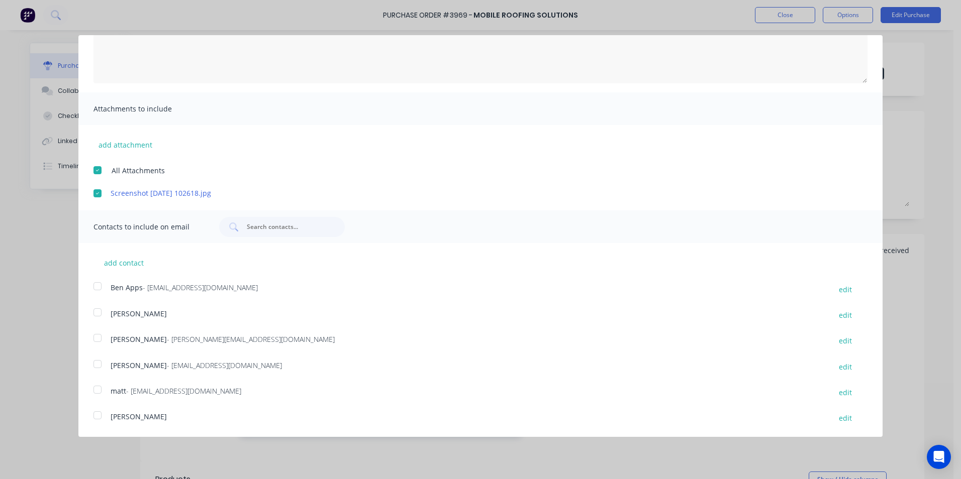
click at [96, 369] on div at bounding box center [97, 364] width 20 height 20
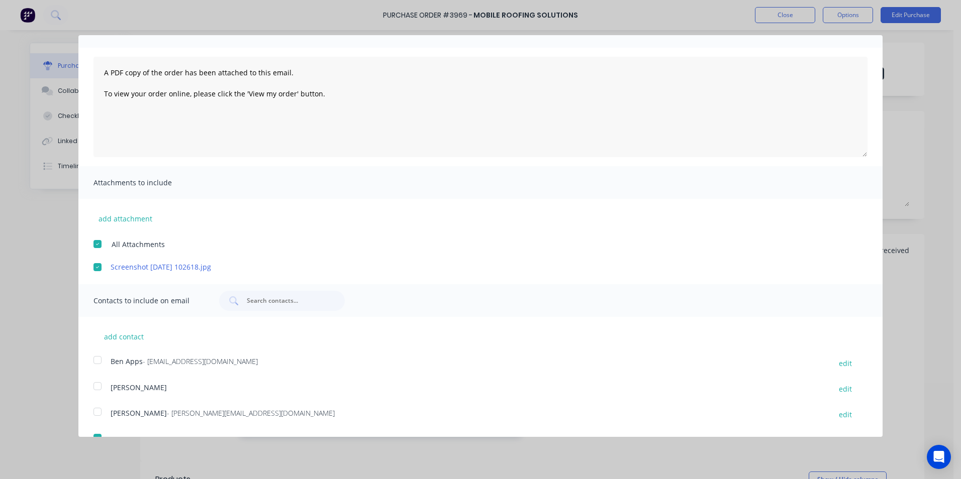
scroll to position [0, 0]
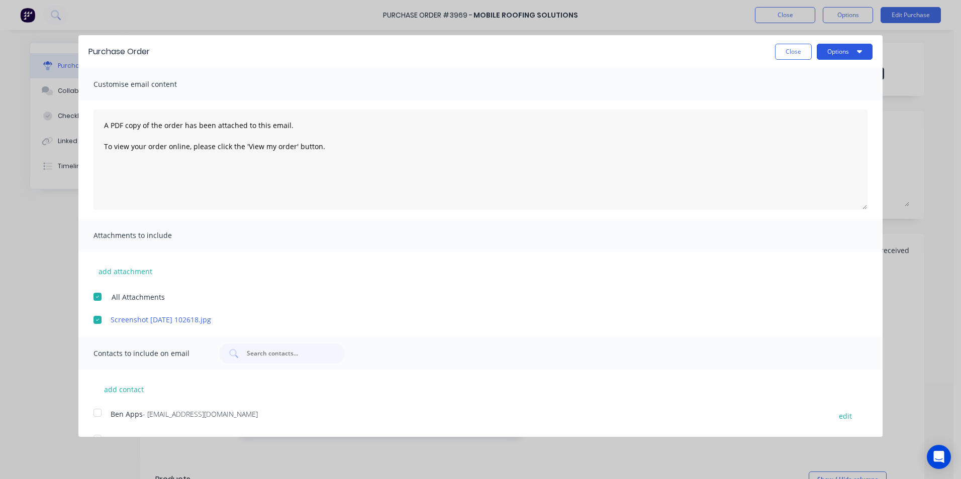
click at [830, 55] on button "Options" at bounding box center [844, 52] width 56 height 16
click at [823, 94] on div "Email" at bounding box center [824, 97] width 77 height 15
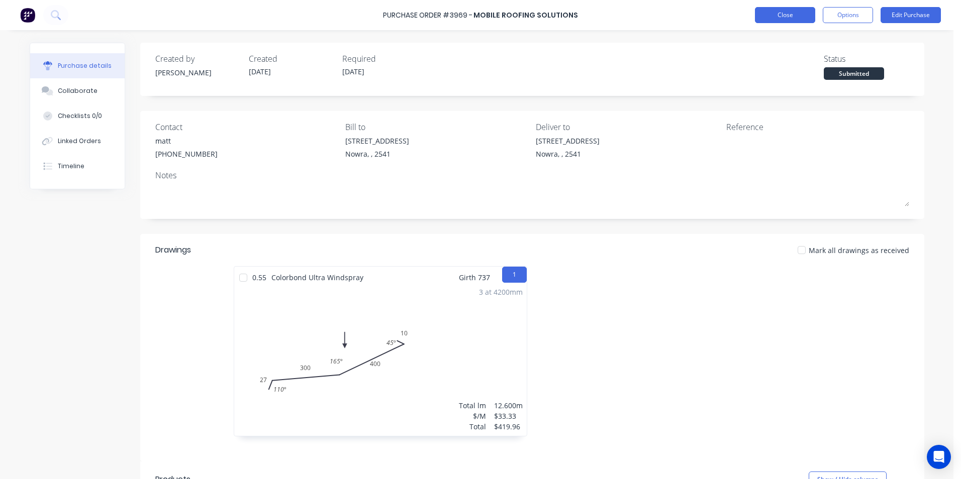
click at [765, 13] on button "Close" at bounding box center [785, 15] width 60 height 16
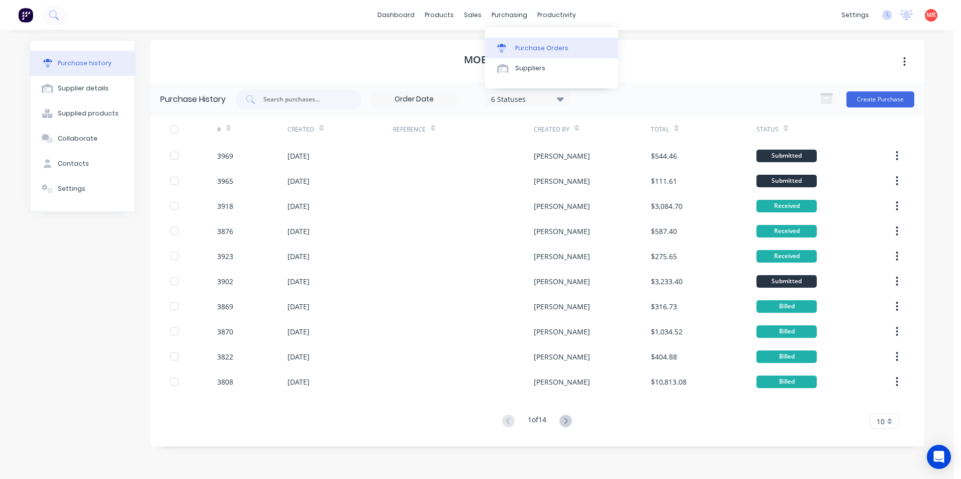
click at [522, 46] on div "Purchase Orders" at bounding box center [541, 48] width 53 height 9
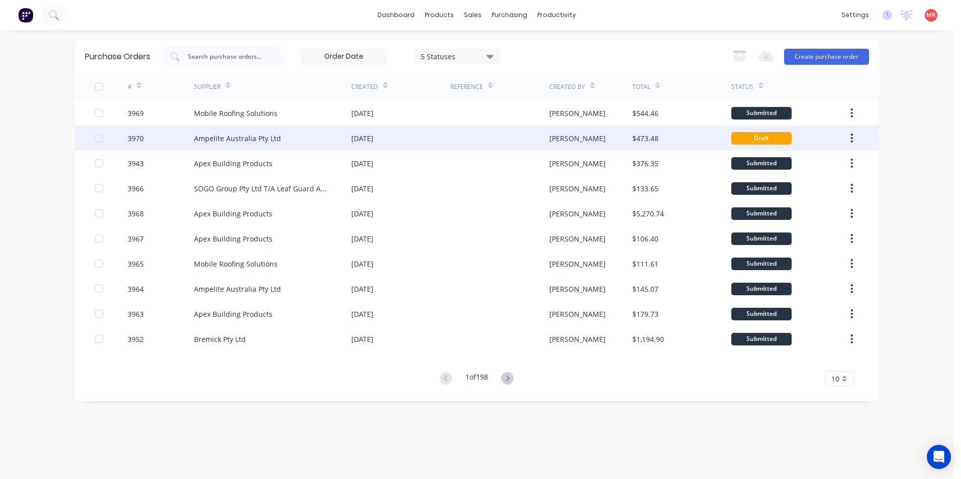
click at [565, 136] on div "[PERSON_NAME]" at bounding box center [590, 138] width 83 height 25
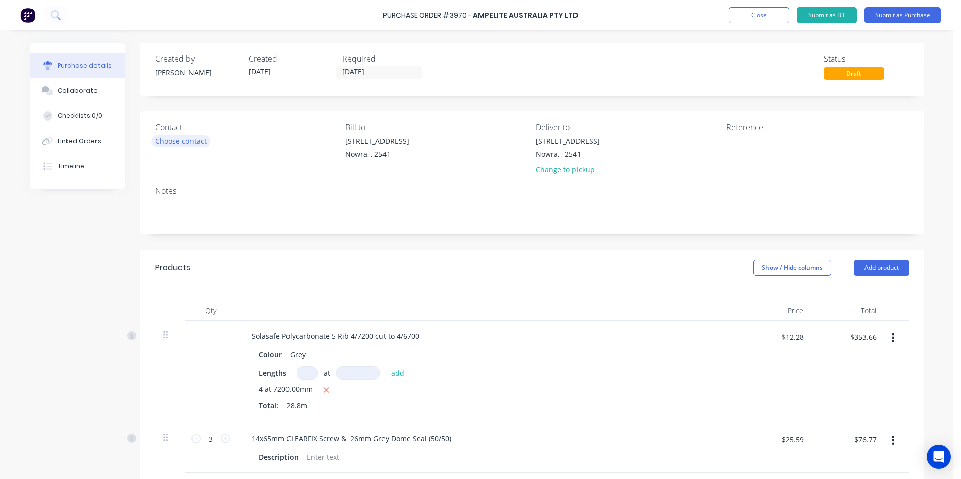
click at [174, 144] on div "Choose contact" at bounding box center [180, 141] width 51 height 11
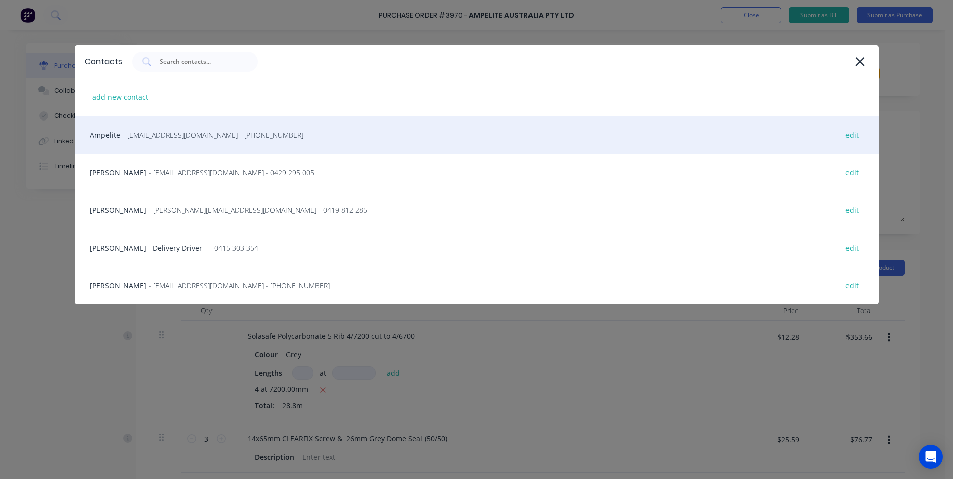
click at [174, 144] on div "Ampelite - nsworders@ampelite.com.au - (02) 9625 7200 edit" at bounding box center [477, 135] width 804 height 38
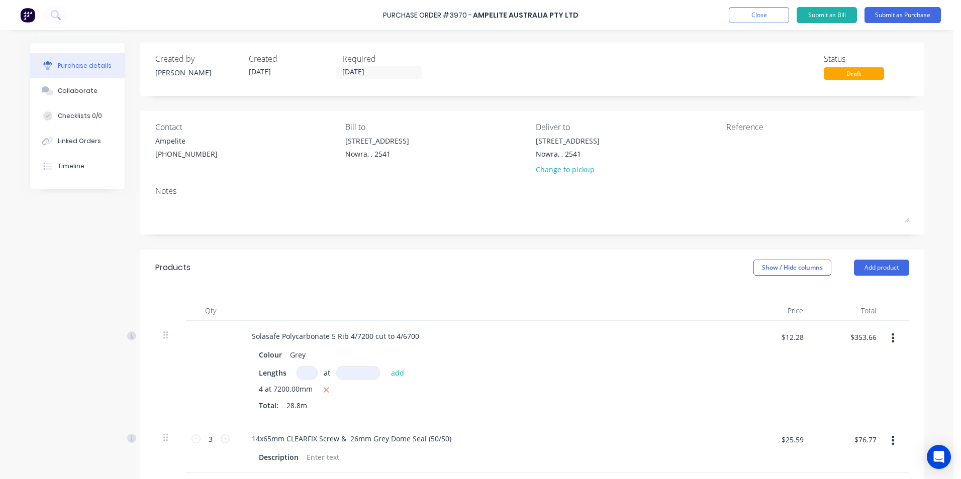
click at [174, 144] on div "Ampelite" at bounding box center [186, 141] width 62 height 11
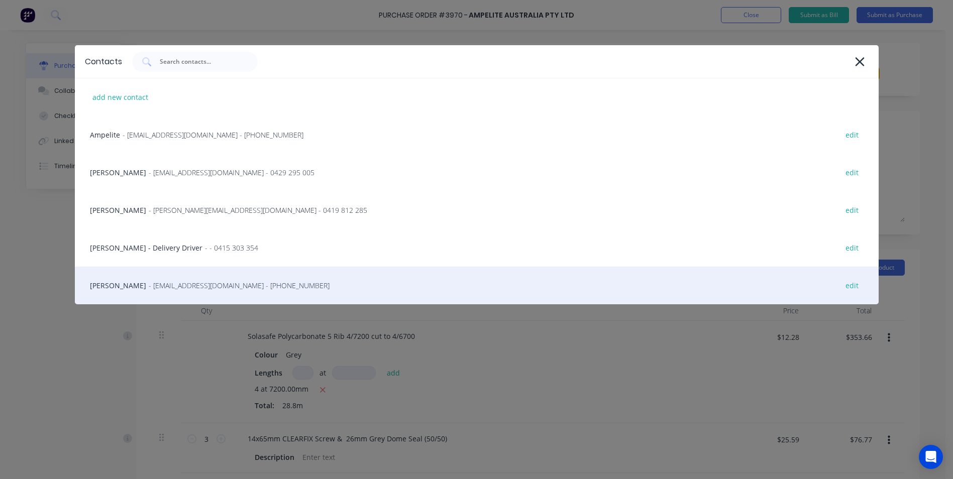
click at [131, 292] on div "Trevor - info@SCRS.net.au - (02) 4411 1090 edit" at bounding box center [477, 286] width 804 height 38
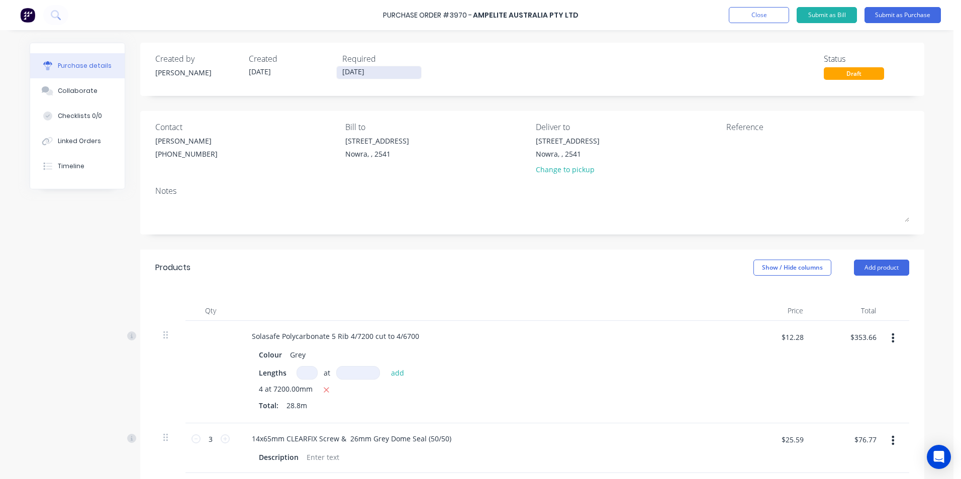
click at [350, 73] on input "12/08/25" at bounding box center [379, 72] width 84 height 13
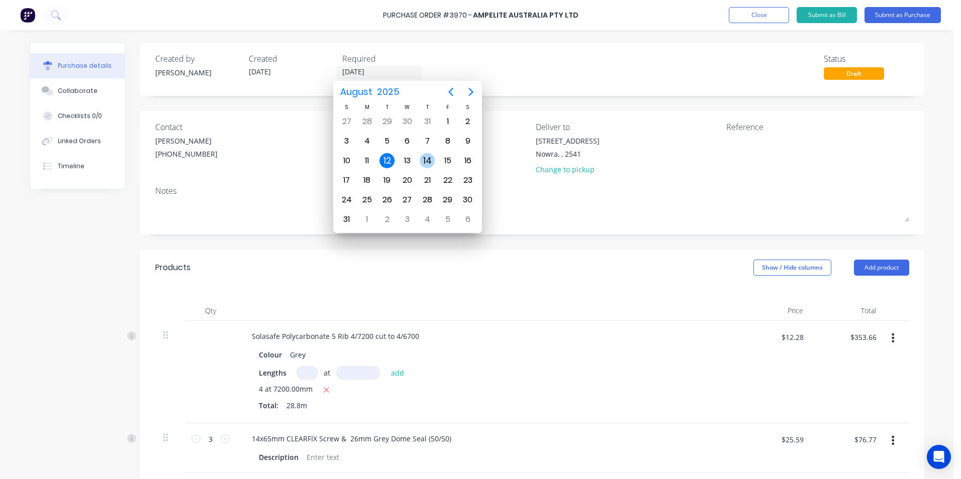
click at [422, 161] on div "14" at bounding box center [427, 160] width 15 height 15
type input "14/08/25"
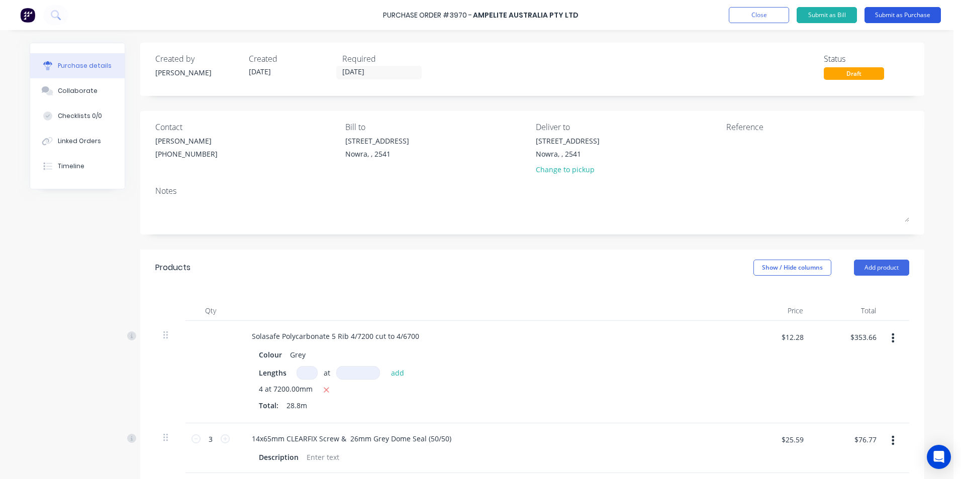
click at [917, 10] on button "Submit as Purchase" at bounding box center [902, 15] width 76 height 16
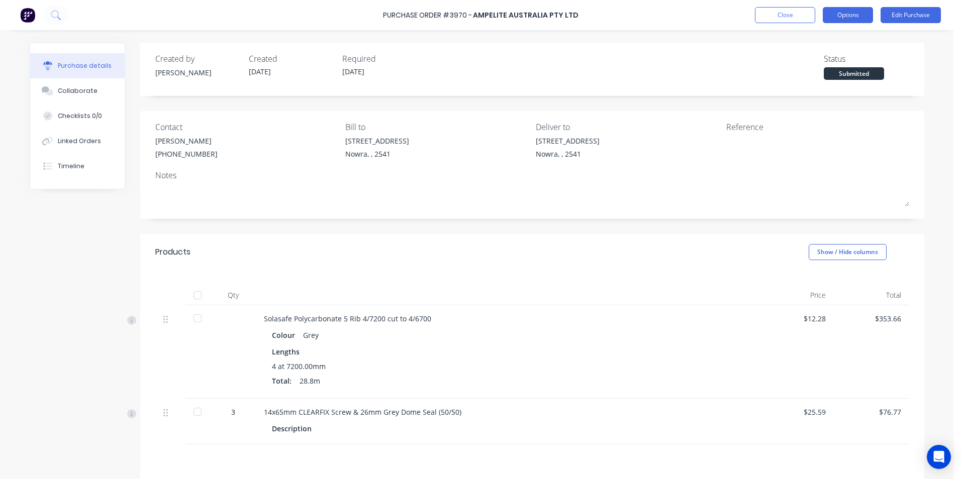
click at [854, 17] on button "Options" at bounding box center [848, 15] width 50 height 16
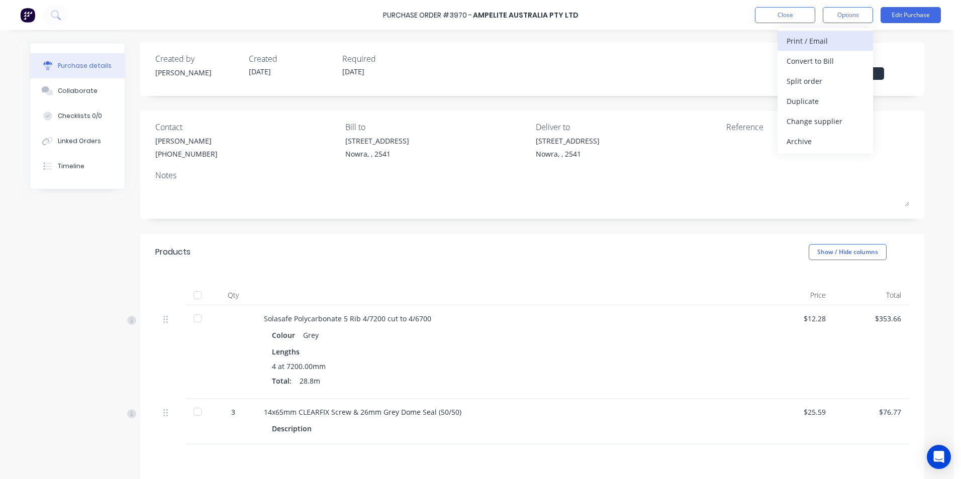
click at [842, 38] on div "Print / Email" at bounding box center [824, 41] width 77 height 15
click at [834, 75] on div "Without pricing" at bounding box center [824, 81] width 77 height 15
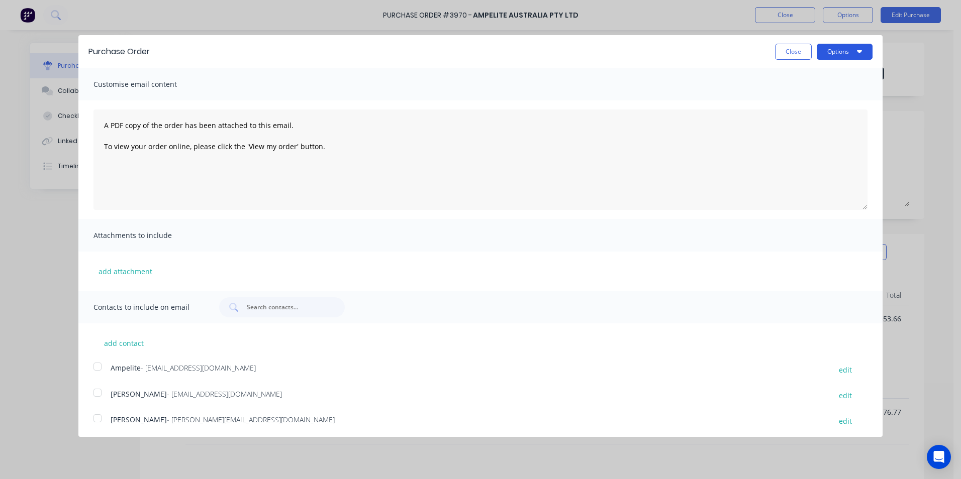
click at [842, 52] on button "Options" at bounding box center [844, 52] width 56 height 16
click at [831, 71] on div "Print" at bounding box center [824, 77] width 77 height 15
click at [786, 48] on button "Close" at bounding box center [793, 52] width 37 height 16
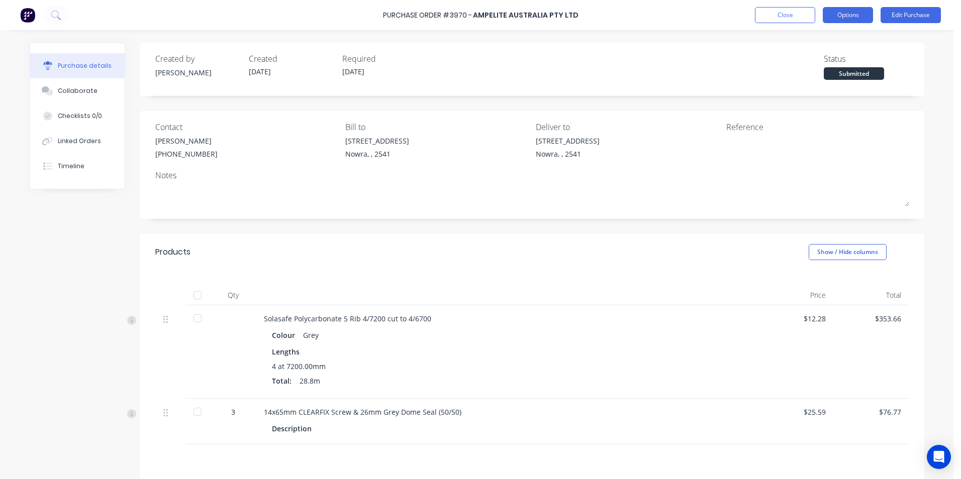
click at [848, 12] on button "Options" at bounding box center [848, 15] width 50 height 16
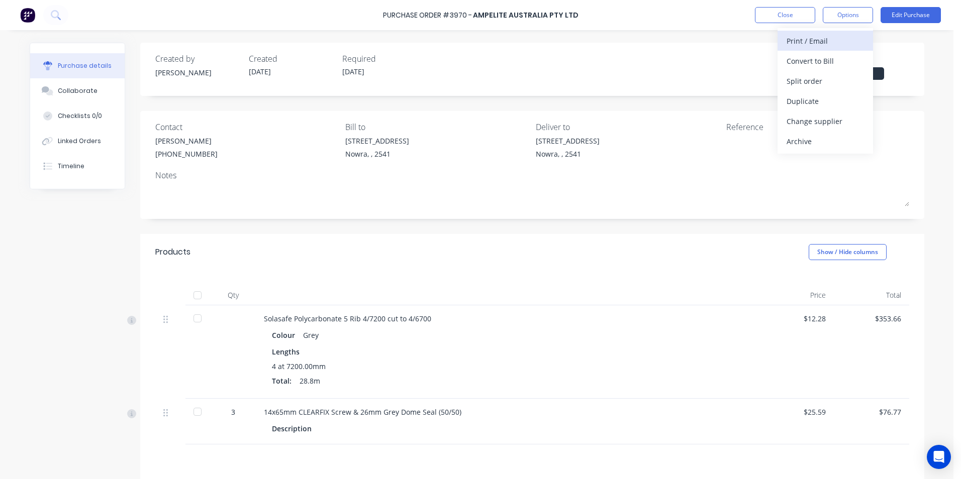
click at [832, 43] on div "Print / Email" at bounding box center [824, 41] width 77 height 15
click at [840, 62] on div "With pricing" at bounding box center [824, 61] width 77 height 15
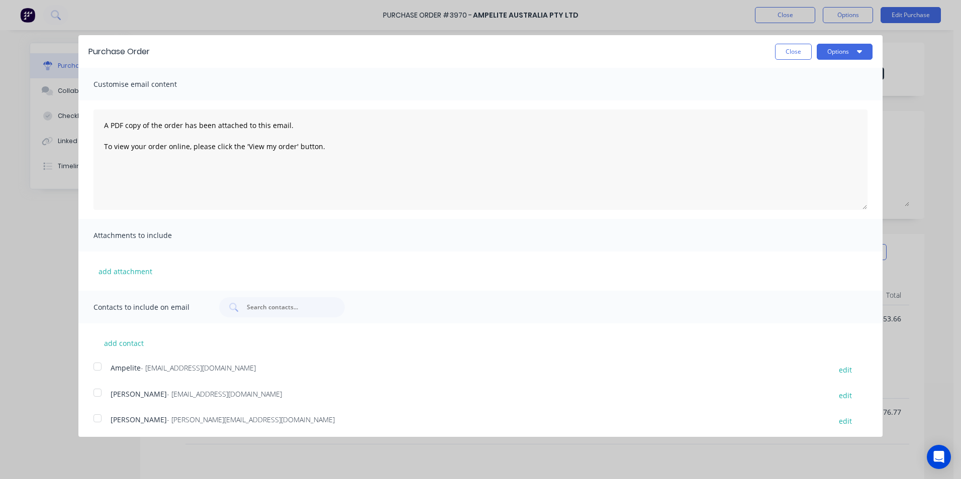
scroll to position [50, 0]
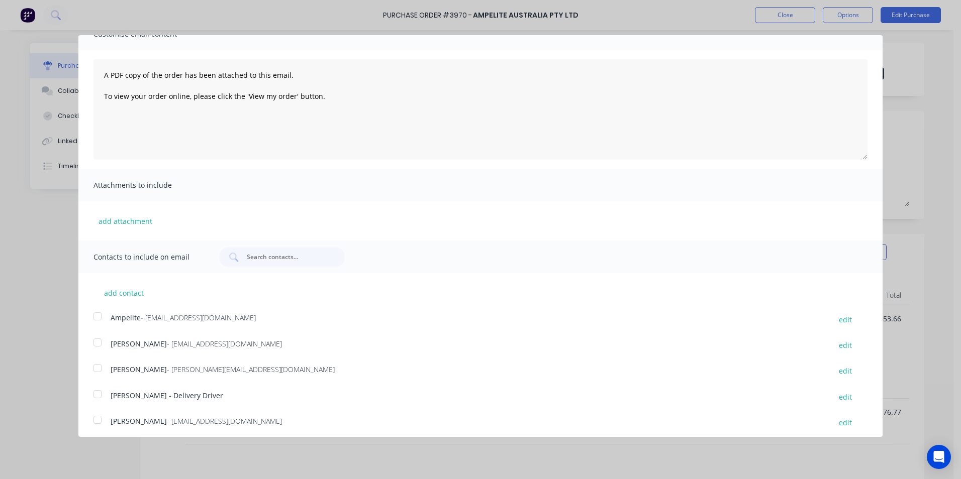
click at [97, 323] on div at bounding box center [97, 317] width 20 height 20
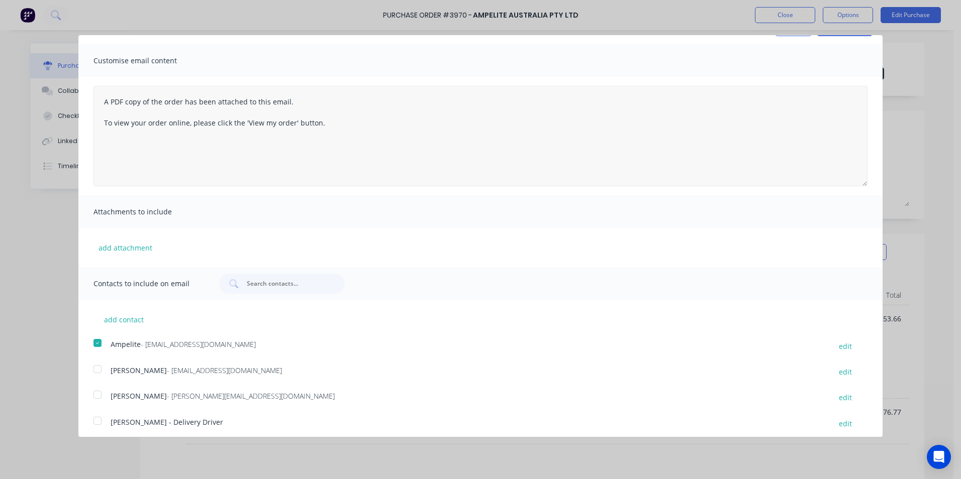
scroll to position [0, 0]
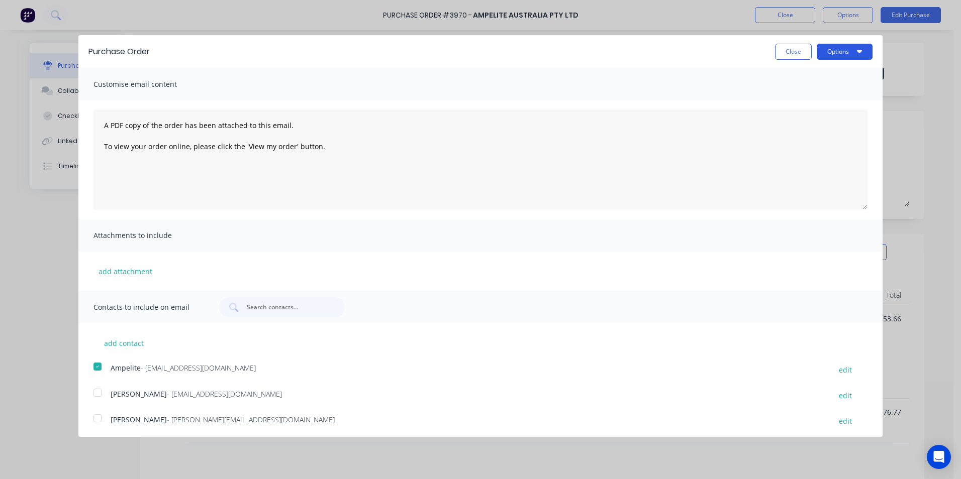
click at [839, 59] on button "Options" at bounding box center [844, 52] width 56 height 16
click at [835, 96] on div "Email" at bounding box center [824, 97] width 77 height 15
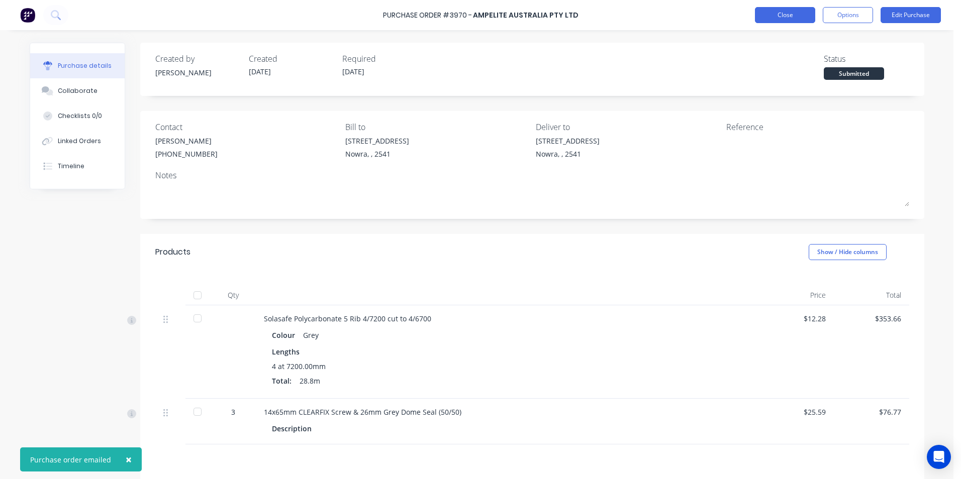
click at [797, 15] on button "Close" at bounding box center [785, 15] width 60 height 16
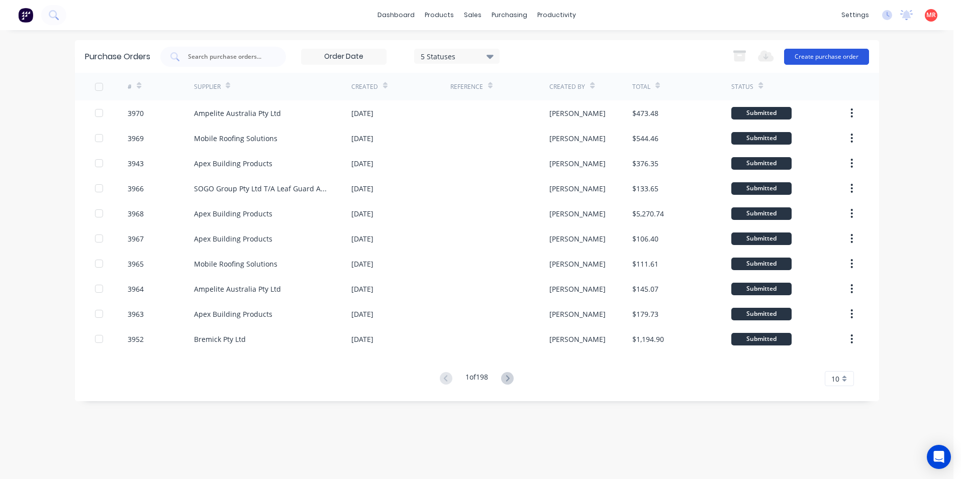
click at [800, 51] on button "Create purchase order" at bounding box center [826, 57] width 85 height 16
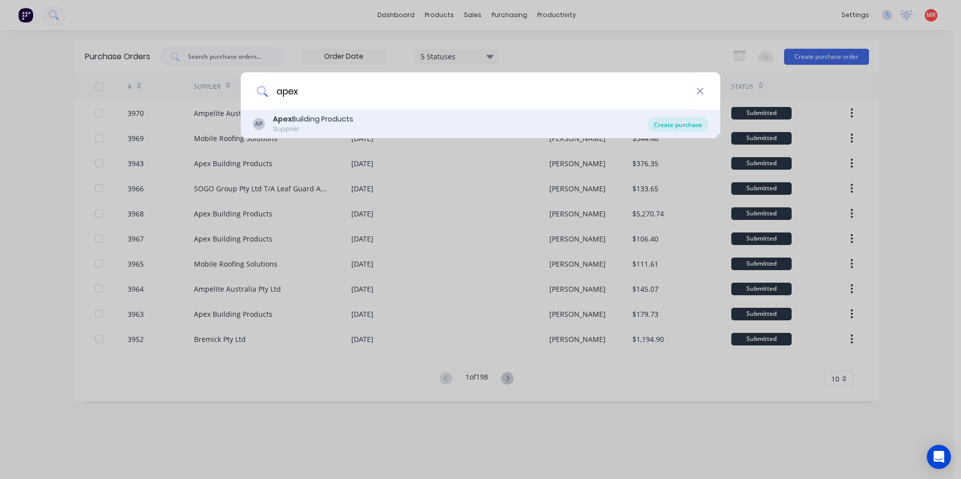
type input "apex"
drag, startPoint x: 670, startPoint y: 129, endPoint x: 667, endPoint y: 116, distance: 13.0
click at [667, 116] on div "AP Apex Building Products Supplier Create purchase" at bounding box center [480, 124] width 479 height 28
drag, startPoint x: 667, startPoint y: 116, endPoint x: 668, endPoint y: 124, distance: 7.7
click at [668, 124] on div "Create purchase" at bounding box center [678, 125] width 60 height 14
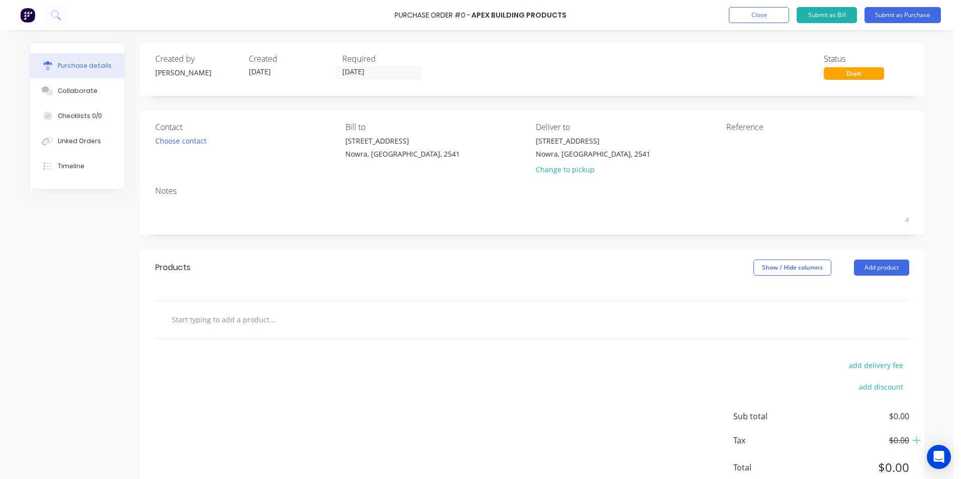
click at [225, 330] on div at bounding box center [532, 319] width 754 height 37
click at [223, 330] on div at bounding box center [532, 319] width 754 height 37
click at [229, 317] on input "text" at bounding box center [271, 320] width 201 height 20
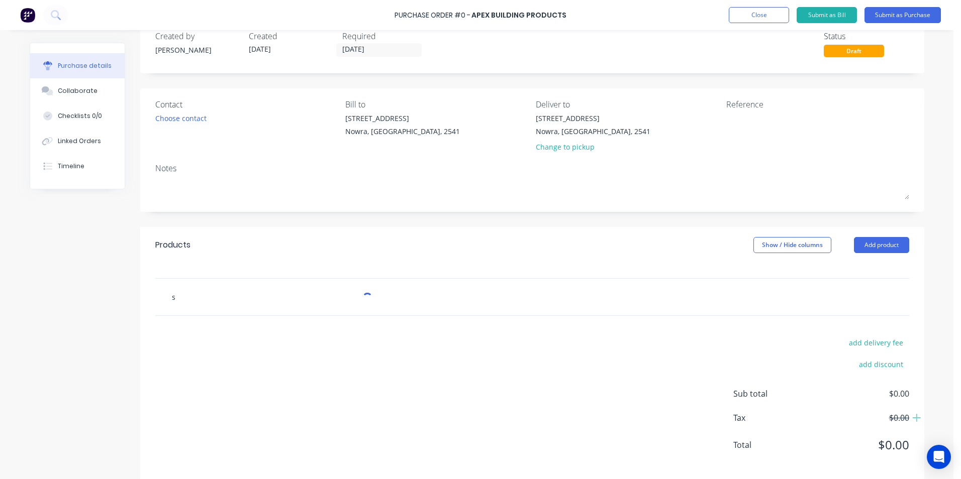
scroll to position [35, 0]
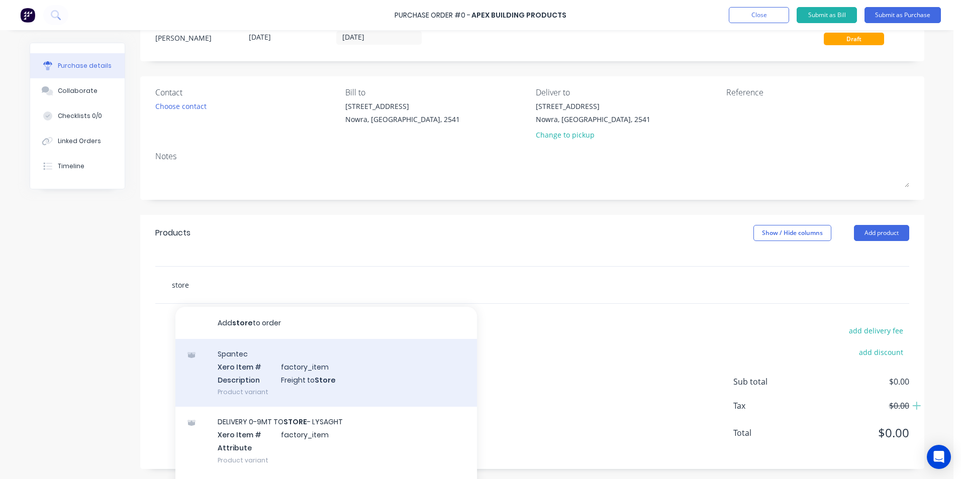
type input "store"
click at [244, 365] on div "Spantec Xero Item # factory_item Description Freight to Store Product variant" at bounding box center [325, 373] width 301 height 68
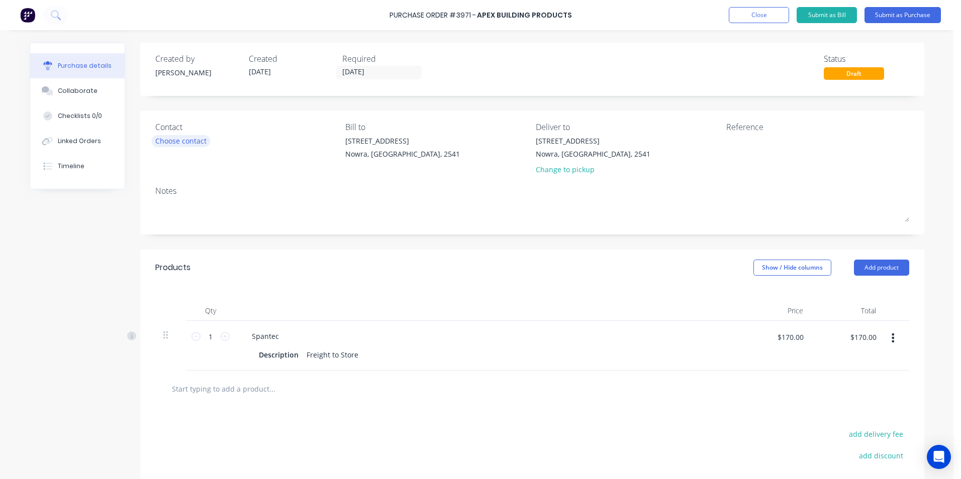
click at [199, 146] on div "Choose contact" at bounding box center [180, 141] width 51 height 11
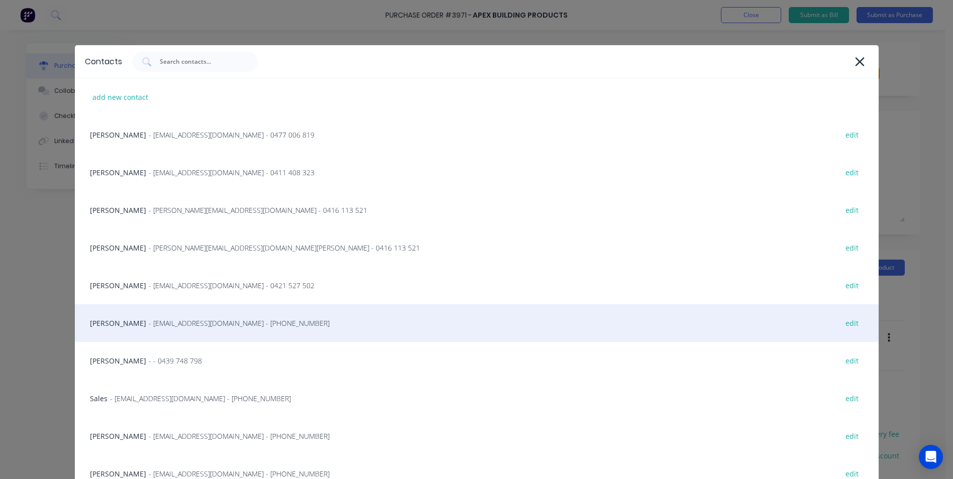
click at [165, 329] on div "Matt - info@SCRS.net.au - (02) 4411 1090 edit" at bounding box center [477, 323] width 804 height 38
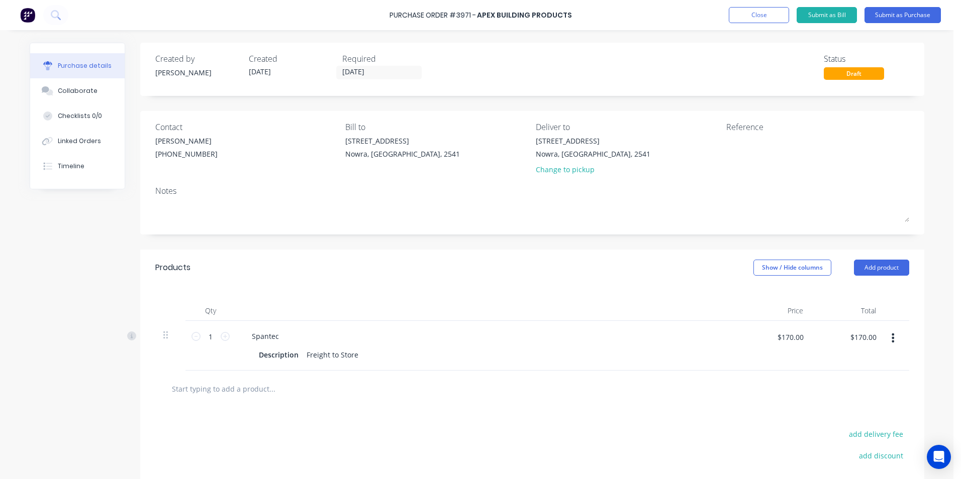
click at [891, 333] on icon "button" at bounding box center [892, 338] width 3 height 11
click at [849, 419] on button "Delete" at bounding box center [862, 425] width 85 height 20
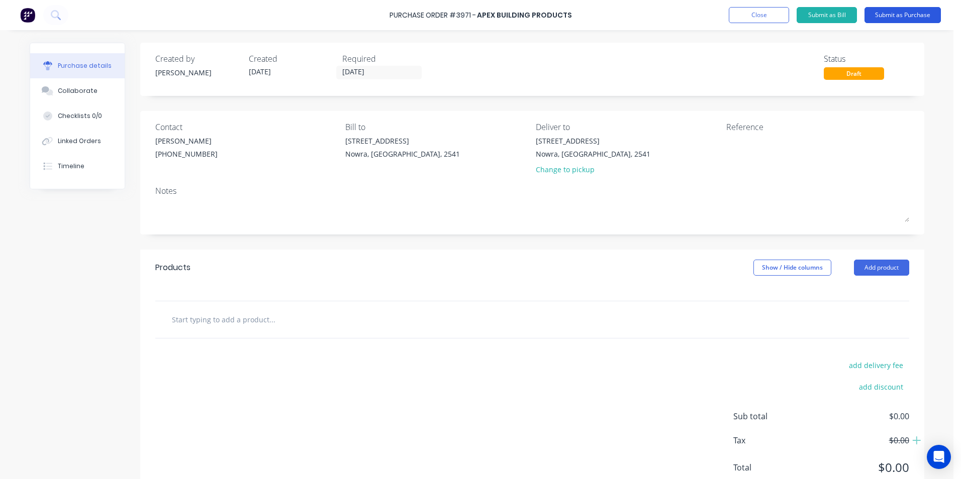
click at [890, 17] on button "Submit as Purchase" at bounding box center [902, 15] width 76 height 16
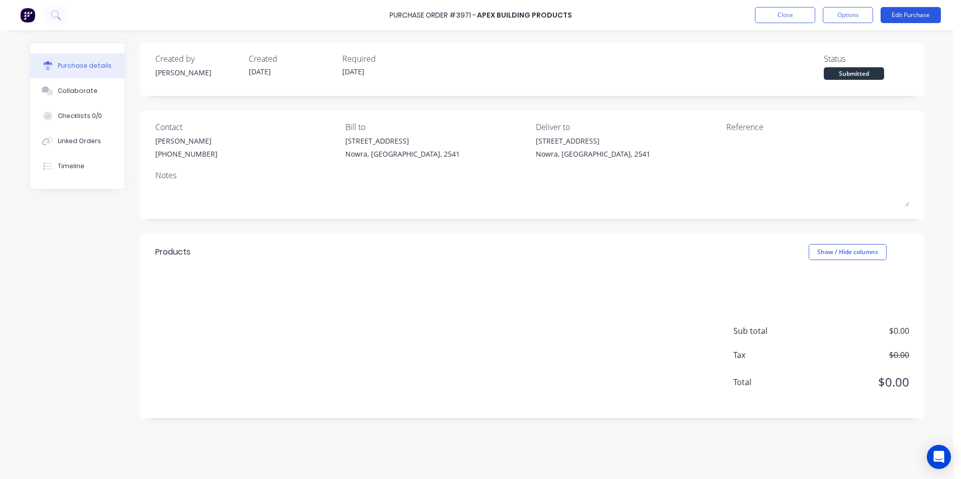
click at [892, 17] on button "Edit Purchase" at bounding box center [910, 15] width 60 height 16
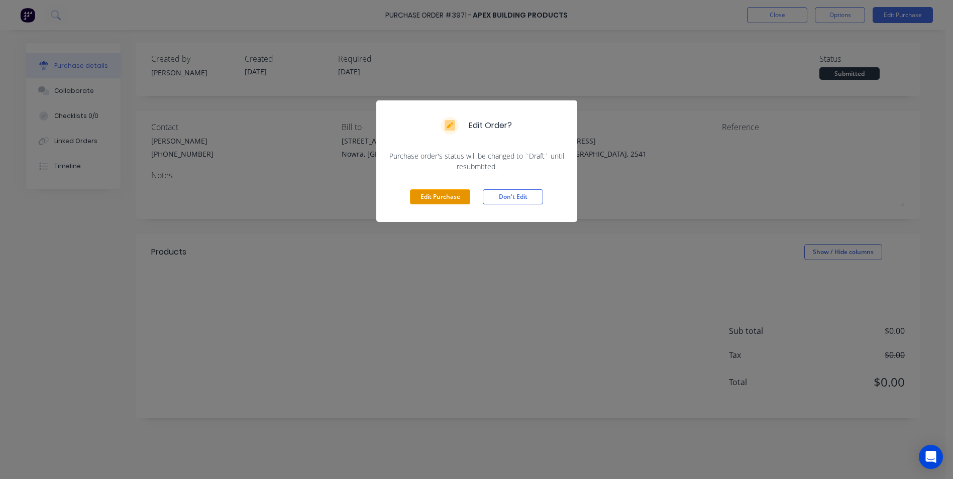
click at [443, 202] on button "Edit Purchase" at bounding box center [440, 196] width 60 height 15
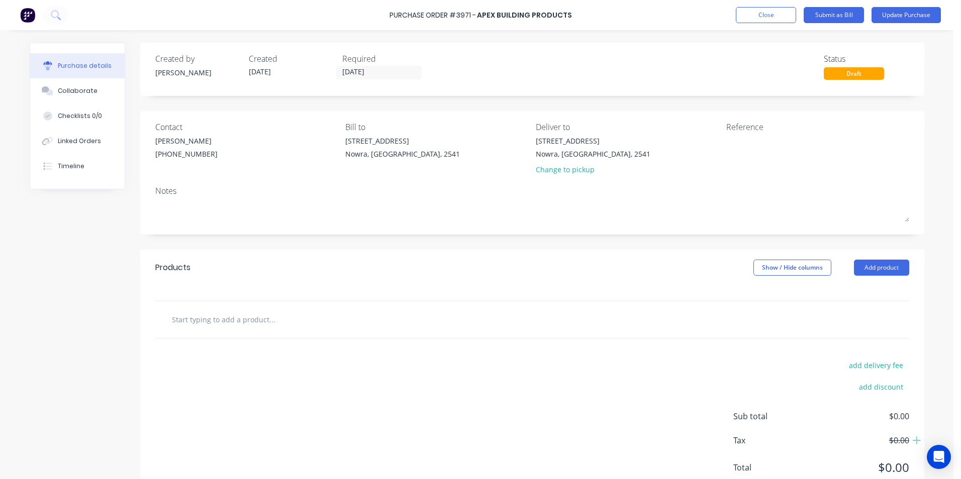
click at [223, 328] on input "text" at bounding box center [271, 320] width 201 height 20
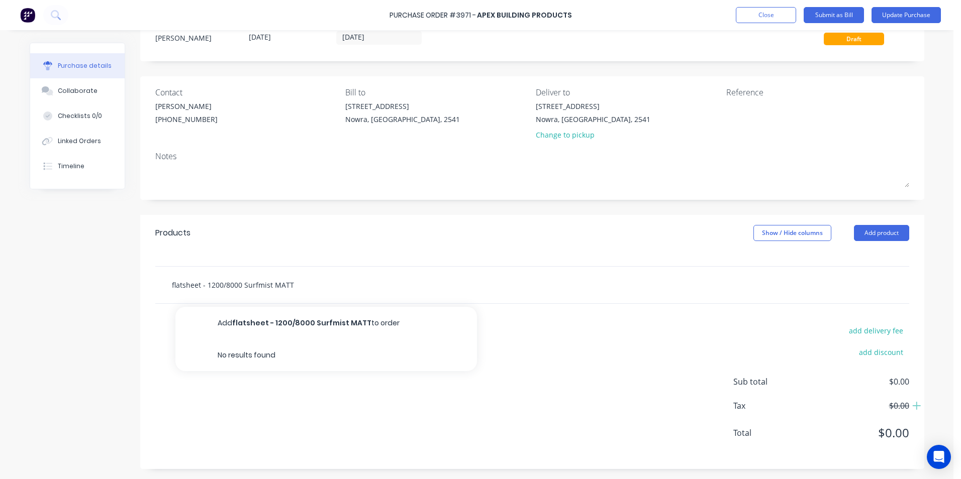
type input "flatsheet - 1200/8000 Surfmist MATT"
click at [641, 366] on div "add delivery fee add discount Sub total $0.00 Tax $0.00 Total $0.00" at bounding box center [532, 386] width 784 height 165
drag, startPoint x: 290, startPoint y: 286, endPoint x: 151, endPoint y: 285, distance: 138.7
click at [155, 285] on div "flatsheet - 1200/8000 Surfmist MATT Add flatsheet - 1200/8000 Surfmist MATT to …" at bounding box center [532, 285] width 754 height 37
click at [866, 231] on button "Add product" at bounding box center [881, 233] width 55 height 16
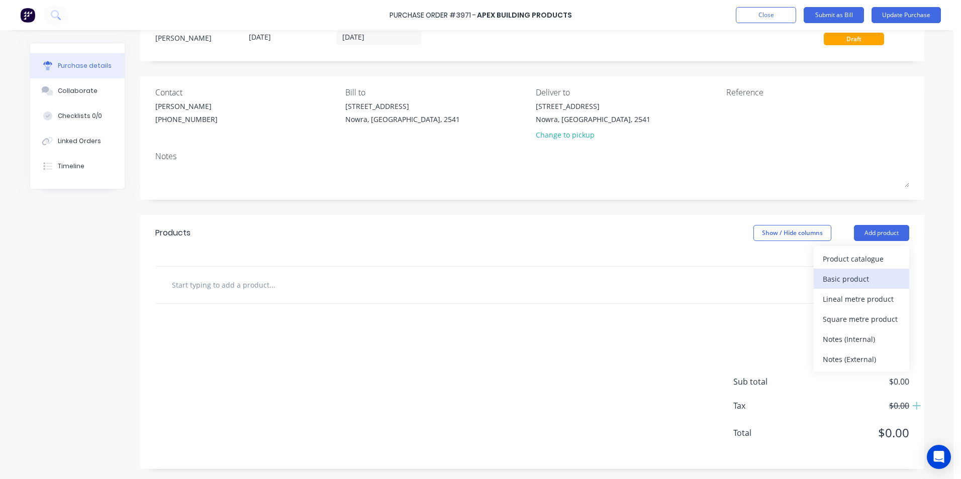
click at [862, 279] on div "Basic product" at bounding box center [861, 279] width 77 height 15
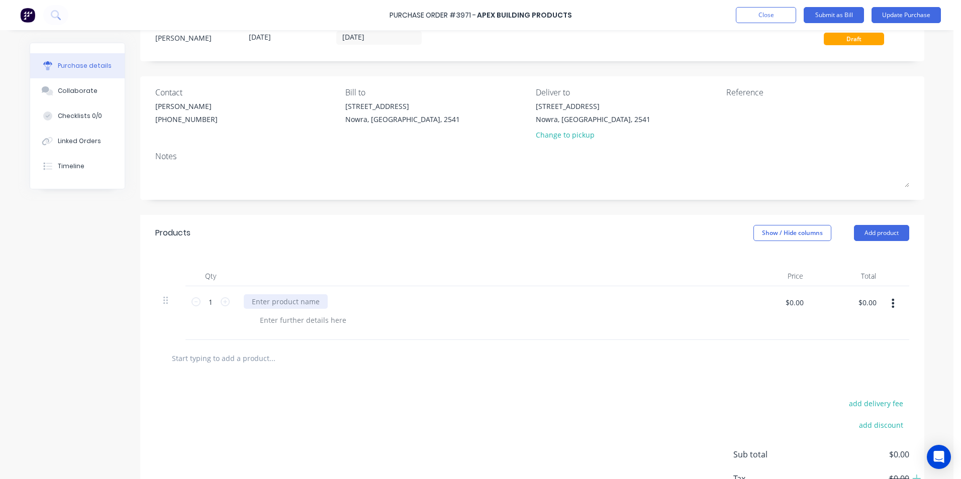
paste div
click at [224, 303] on icon at bounding box center [225, 301] width 9 height 9
click at [223, 305] on icon at bounding box center [225, 301] width 9 height 9
drag, startPoint x: 223, startPoint y: 305, endPoint x: 206, endPoint y: 385, distance: 82.2
click at [217, 413] on div "add delivery fee add discount Sub total $0.00 Tax $0.00 Total $0.00" at bounding box center [532, 459] width 784 height 165
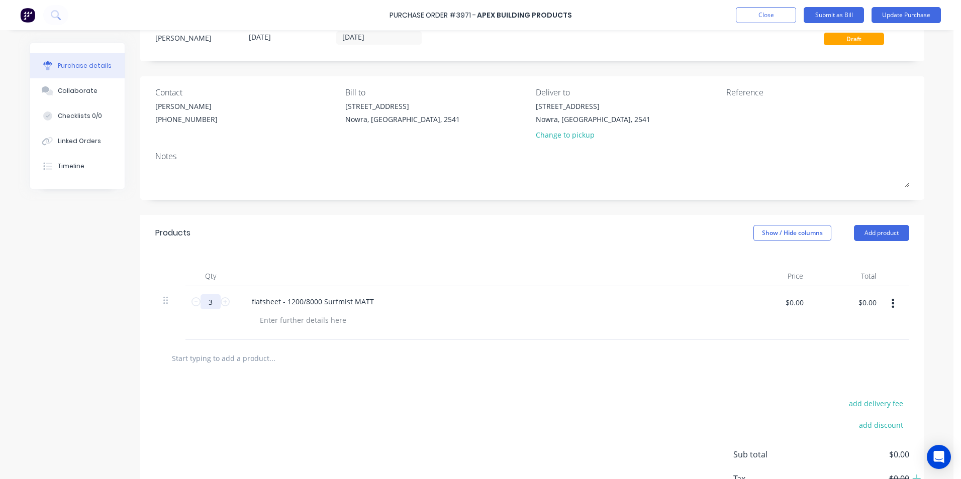
click at [210, 302] on input "3" at bounding box center [210, 301] width 20 height 15
type input "32"
click at [417, 384] on div "add delivery fee add discount Sub total $0.00 Tax $0.00 Total $0.00" at bounding box center [532, 459] width 784 height 165
click at [797, 304] on input "$0.00" at bounding box center [794, 302] width 30 height 16
type input "$28.70"
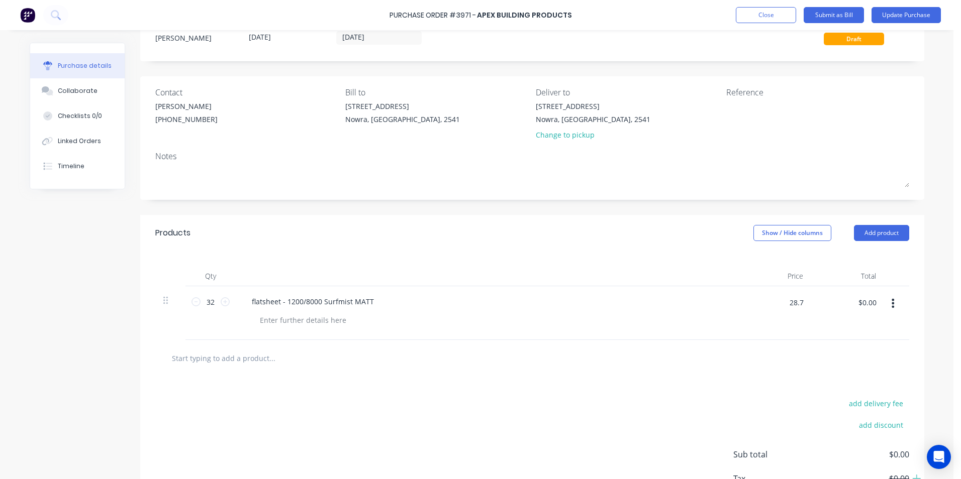
type input "$918.40"
click at [685, 389] on div "add delivery fee add discount Sub total $0.00 Tax $0.00 Total $0.00" at bounding box center [532, 459] width 784 height 165
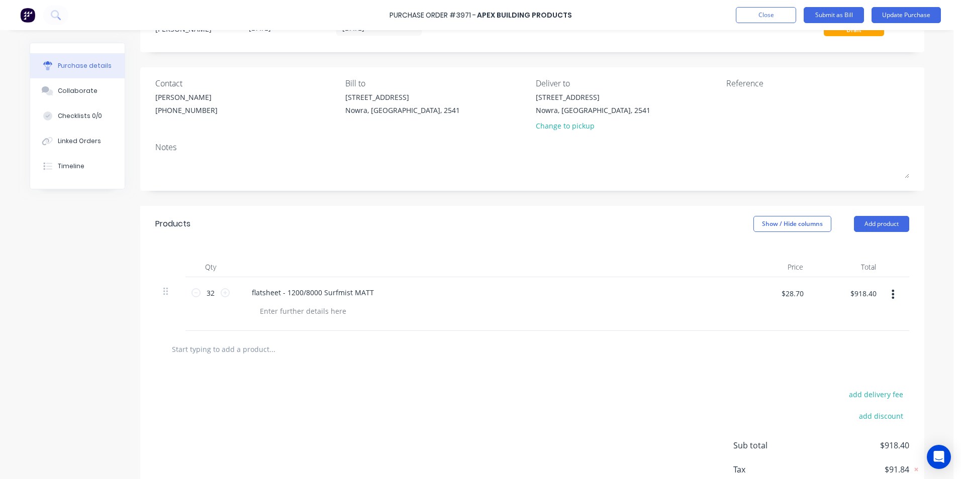
scroll to position [0, 0]
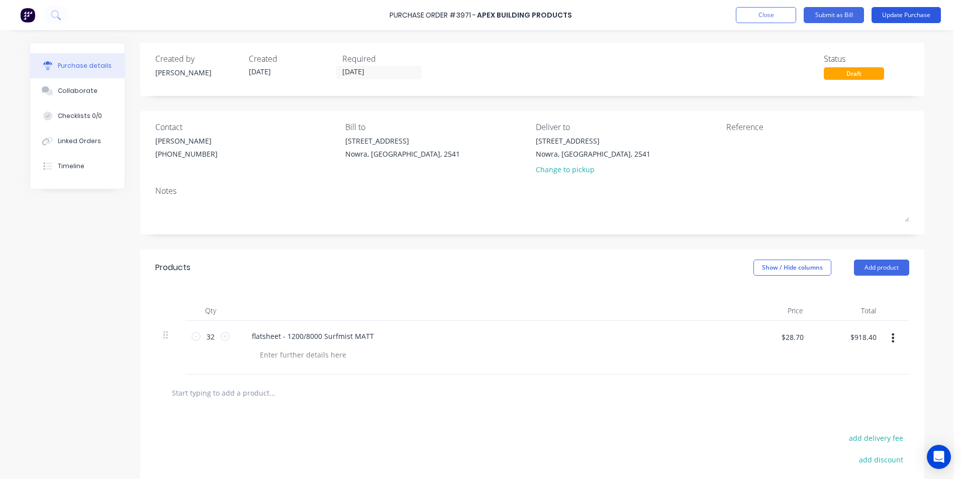
click at [902, 20] on button "Update Purchase" at bounding box center [905, 15] width 69 height 16
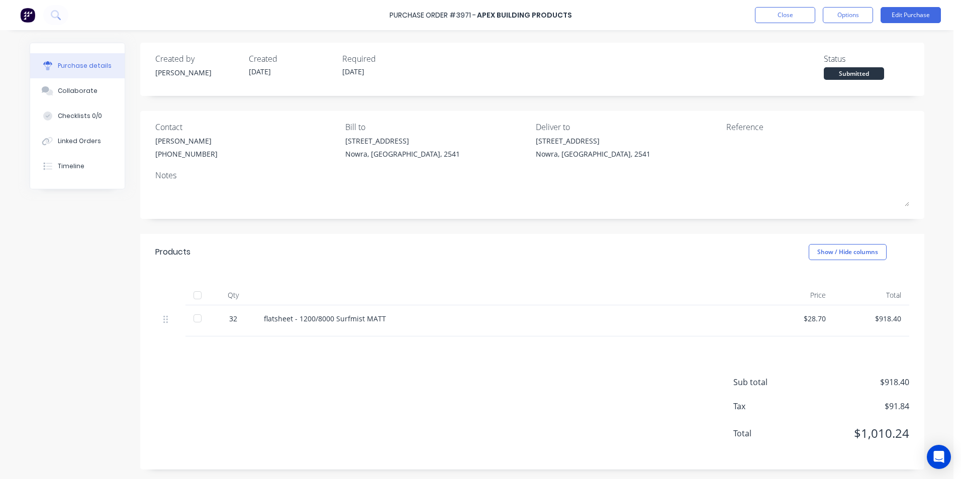
click at [378, 319] on div "flatsheet - 1200/8000 Surfmist MATT" at bounding box center [507, 319] width 486 height 11
click at [894, 12] on button "Edit Purchase" at bounding box center [910, 15] width 60 height 16
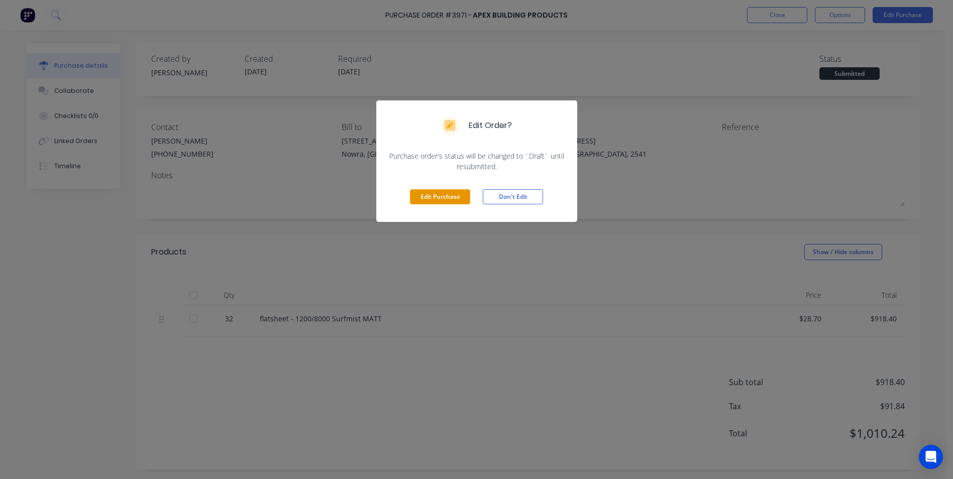
click at [429, 198] on button "Edit Purchase" at bounding box center [440, 196] width 60 height 15
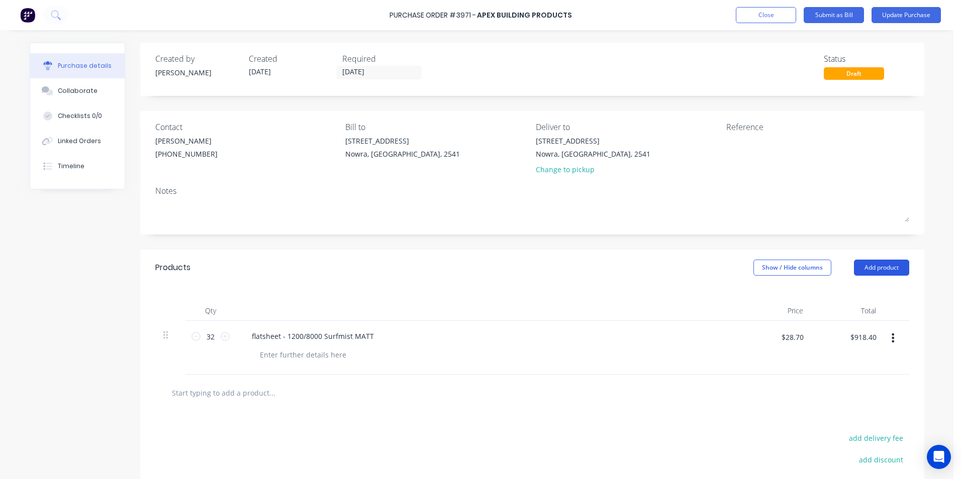
click at [880, 270] on button "Add product" at bounding box center [881, 268] width 55 height 16
click at [852, 331] on div "Lineal metre product" at bounding box center [861, 334] width 77 height 15
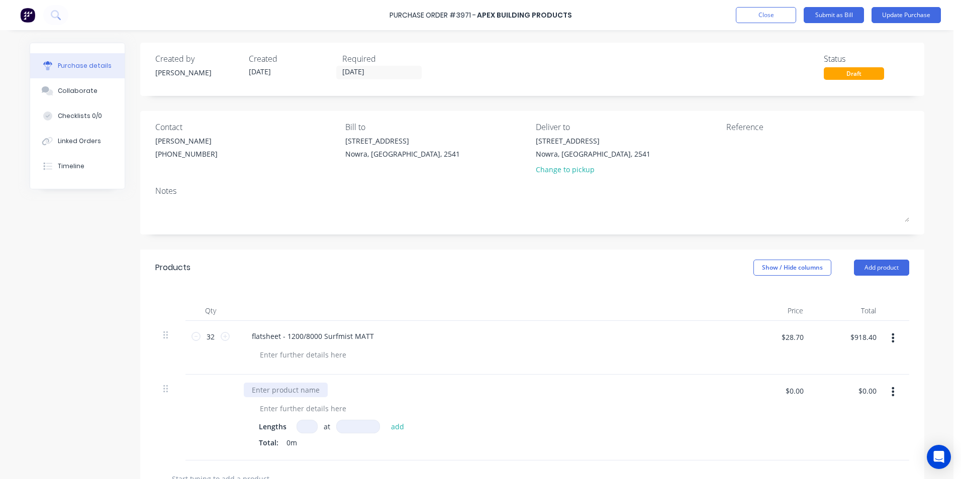
click at [306, 394] on div at bounding box center [286, 390] width 84 height 15
paste div
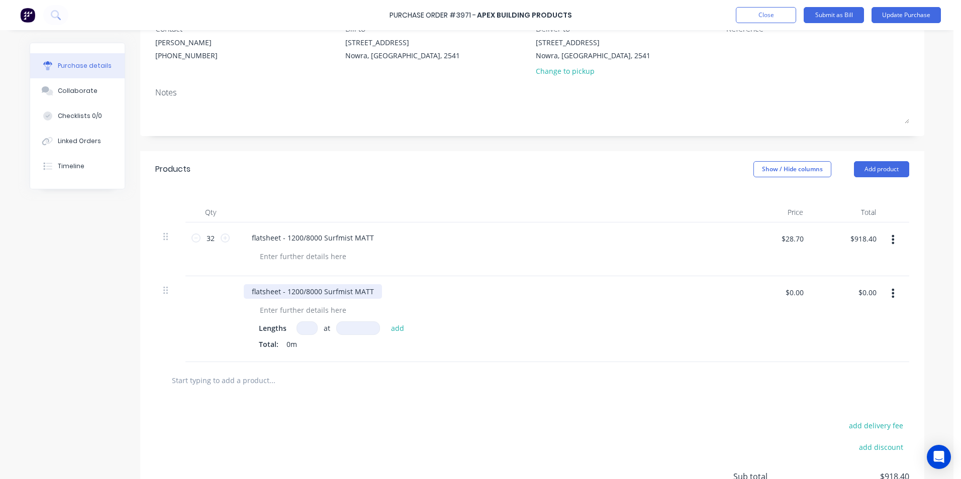
scroll to position [100, 0]
click at [308, 327] on input at bounding box center [306, 327] width 21 height 14
type input "4"
type input "8000"
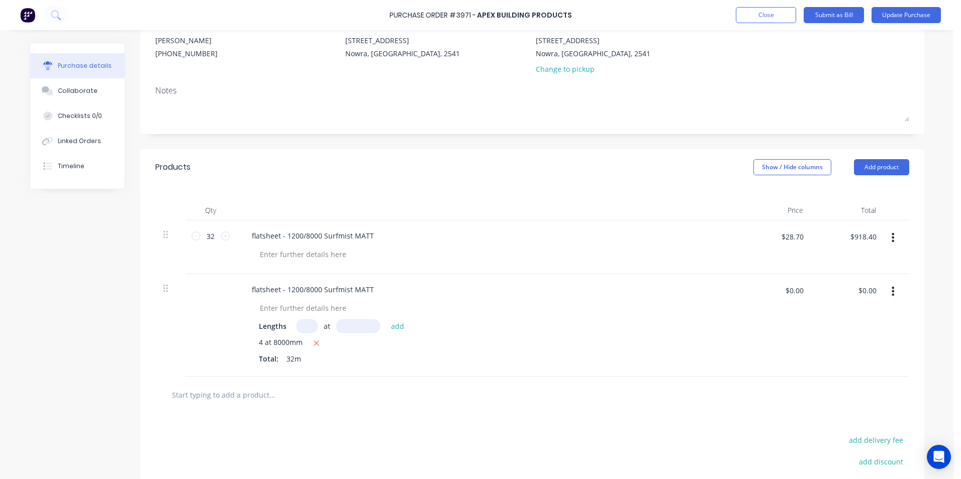
click at [891, 288] on button "button" at bounding box center [893, 291] width 24 height 18
click at [832, 378] on button "Delete" at bounding box center [862, 378] width 85 height 20
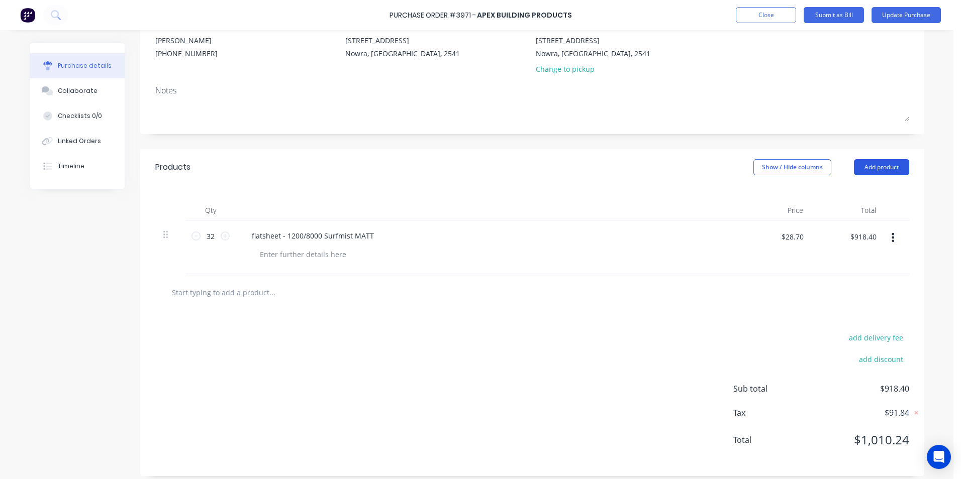
click at [869, 168] on button "Add product" at bounding box center [881, 167] width 55 height 16
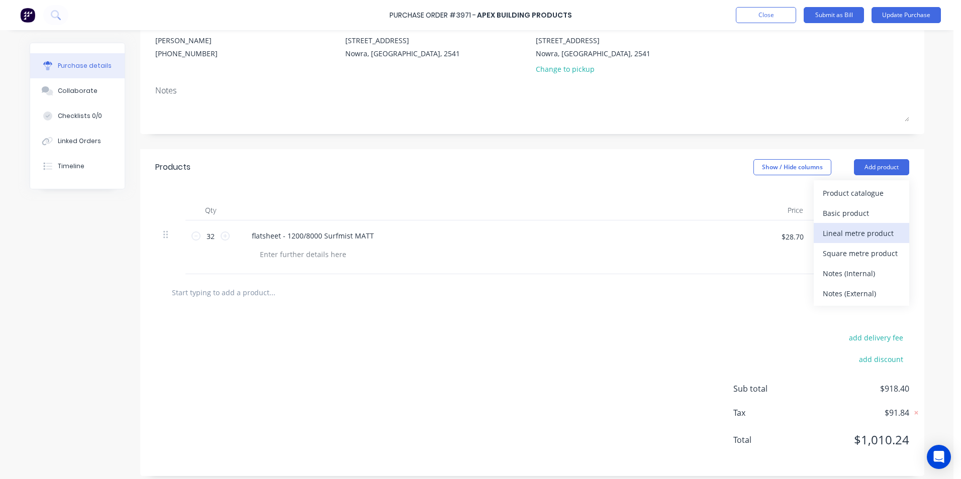
click at [862, 232] on div "Lineal metre product" at bounding box center [861, 233] width 77 height 15
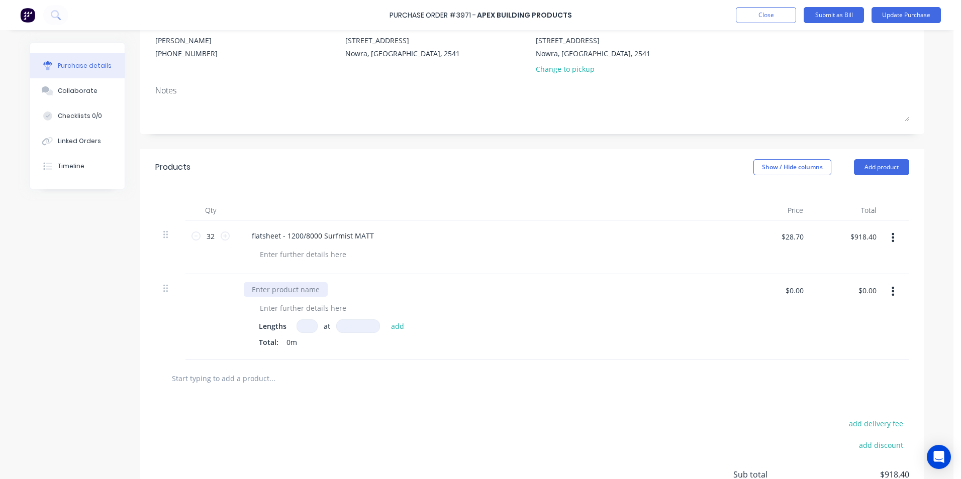
click at [273, 294] on div at bounding box center [286, 289] width 84 height 15
paste div
click at [298, 330] on input at bounding box center [306, 327] width 21 height 14
type input "4"
type input "8000"
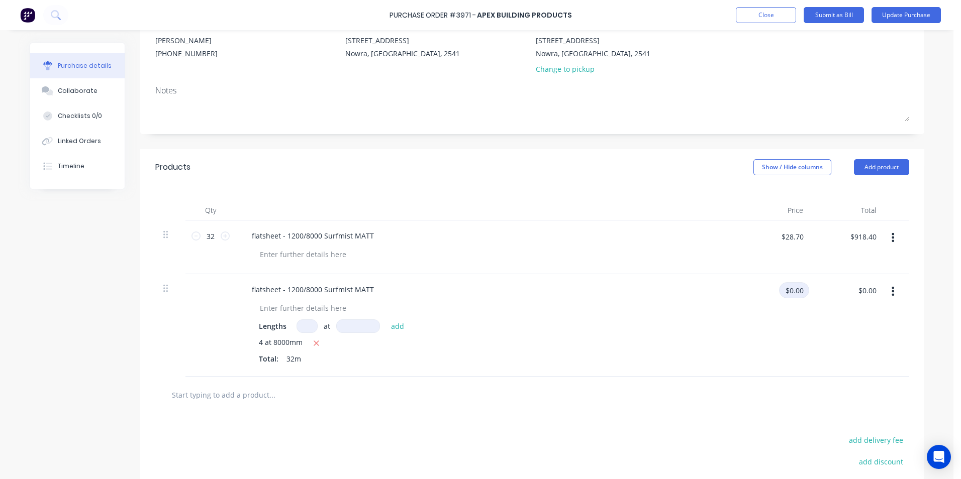
click at [801, 289] on input "$0.00" at bounding box center [794, 290] width 30 height 16
type input "$28.70"
type input "$918.40"
click at [744, 386] on div at bounding box center [532, 395] width 738 height 20
click at [891, 238] on icon "button" at bounding box center [892, 237] width 3 height 9
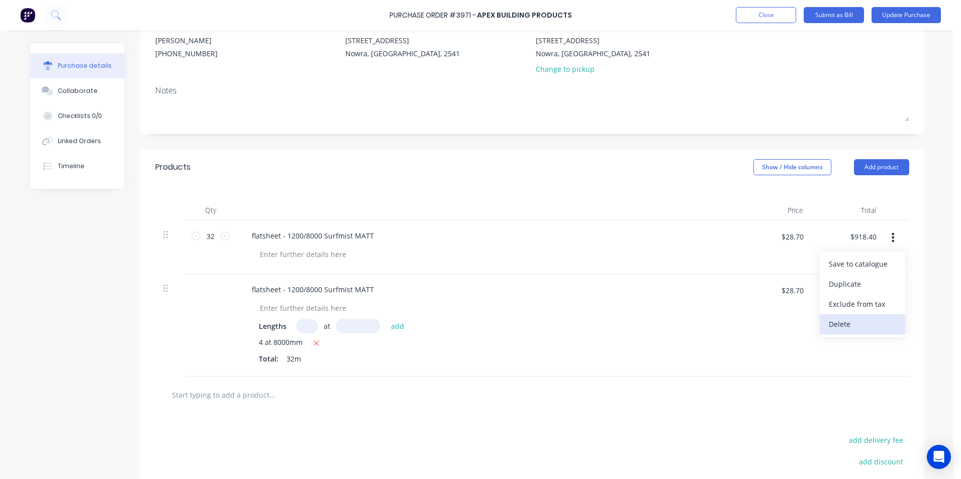
click at [846, 329] on button "Delete" at bounding box center [862, 325] width 85 height 20
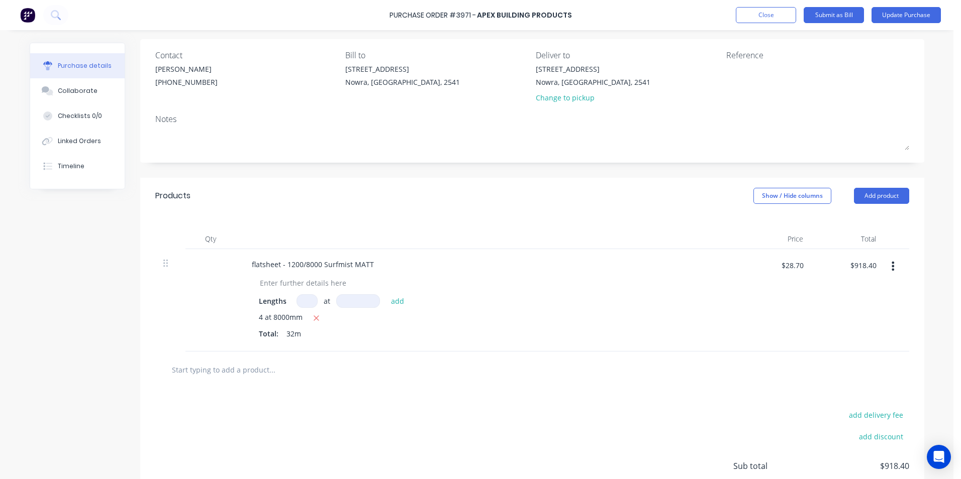
scroll to position [0, 0]
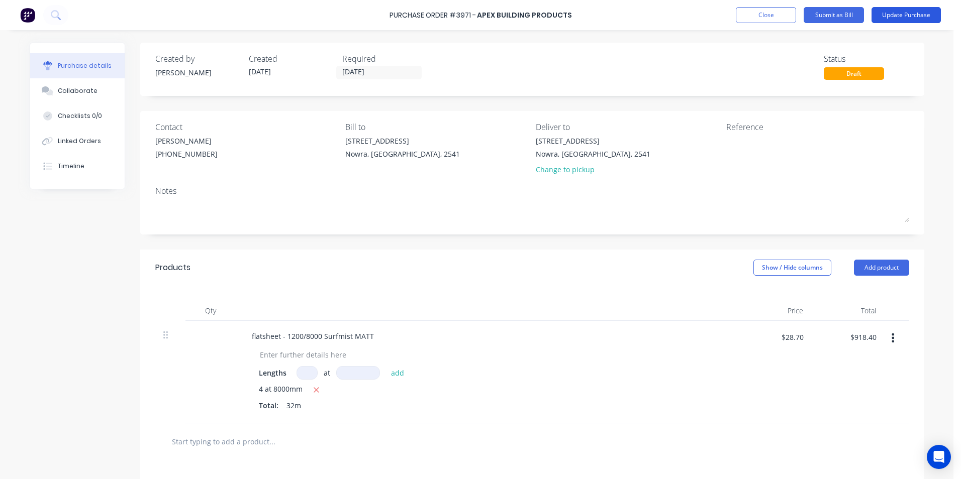
click at [907, 21] on button "Update Purchase" at bounding box center [905, 15] width 69 height 16
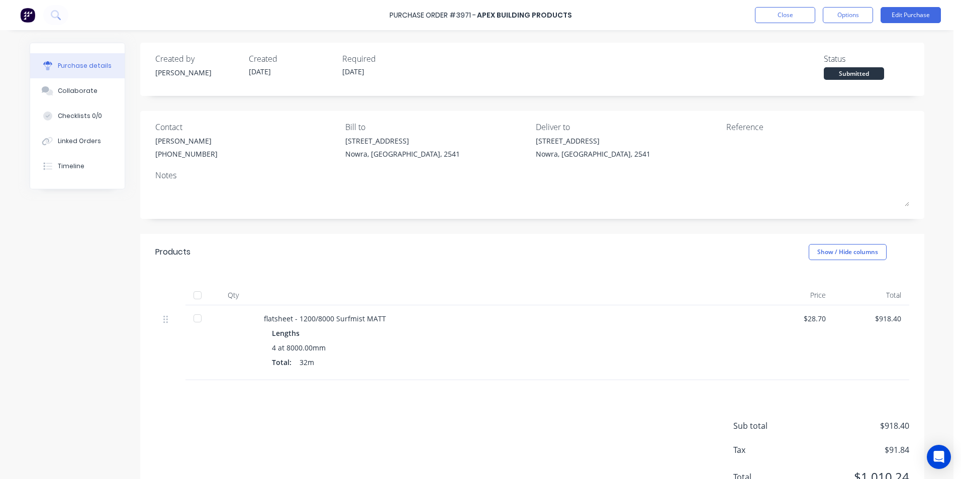
click at [34, 16] on img at bounding box center [27, 15] width 15 height 15
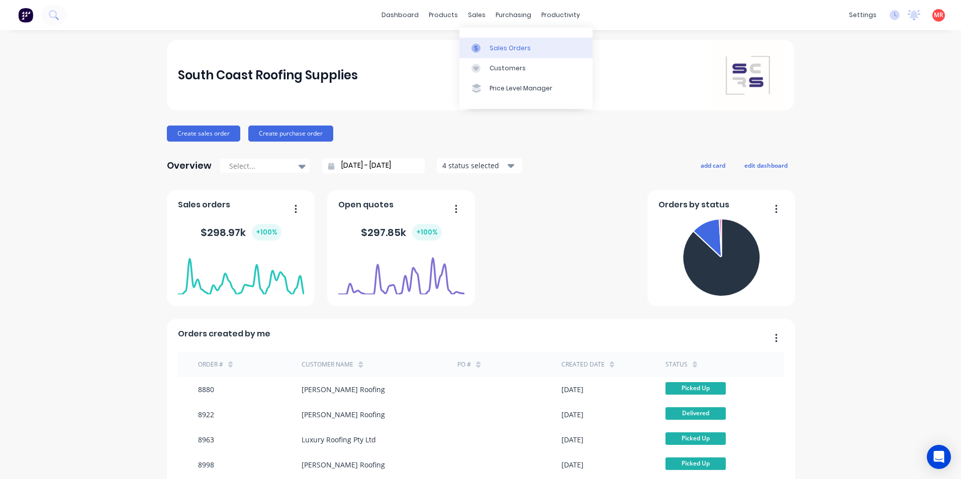
click at [492, 42] on link "Sales Orders" at bounding box center [525, 48] width 133 height 20
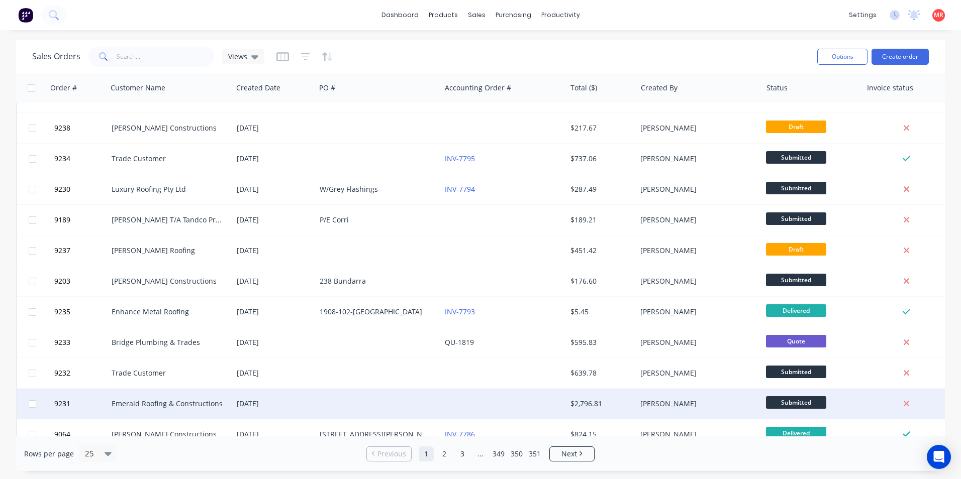
scroll to position [438, 0]
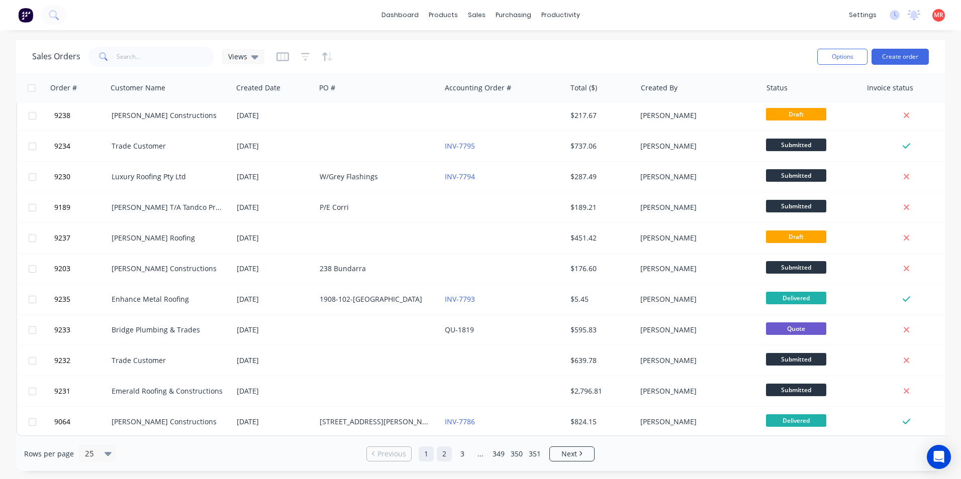
click at [443, 459] on link "2" at bounding box center [444, 454] width 15 height 15
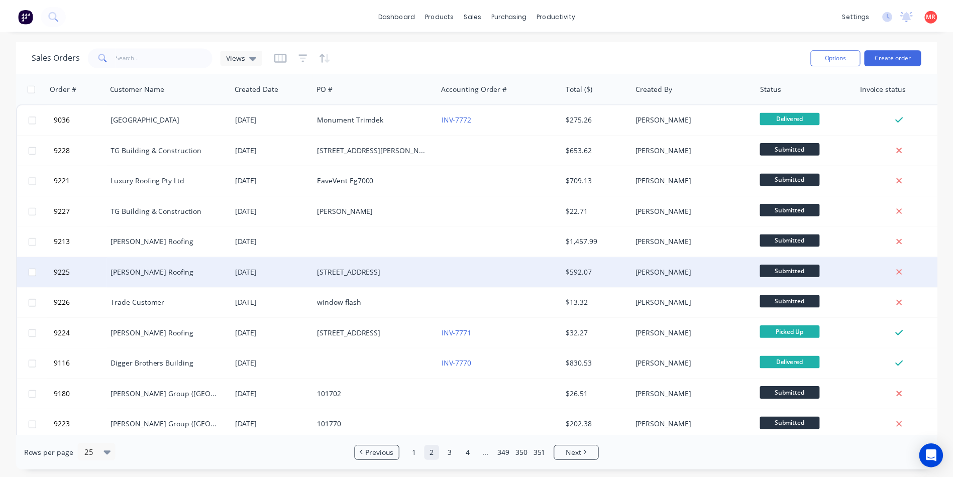
scroll to position [50, 0]
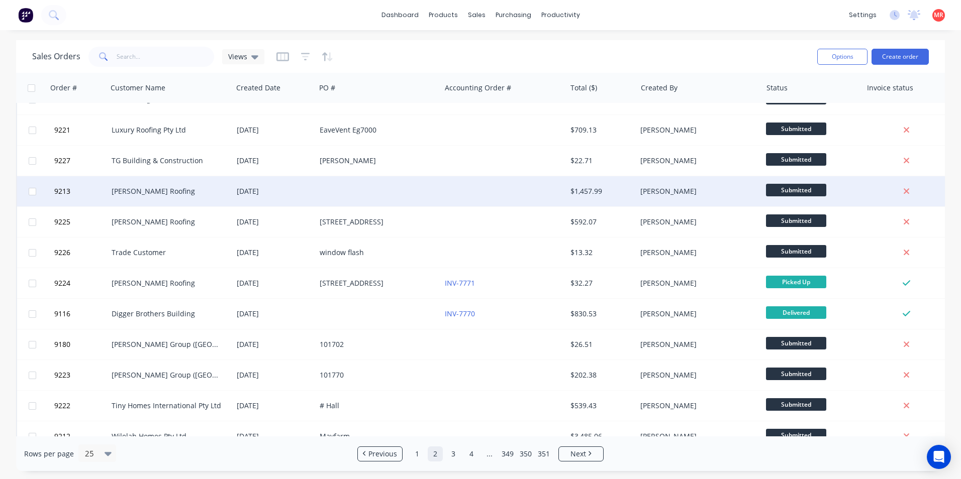
click at [381, 189] on div at bounding box center [378, 191] width 125 height 30
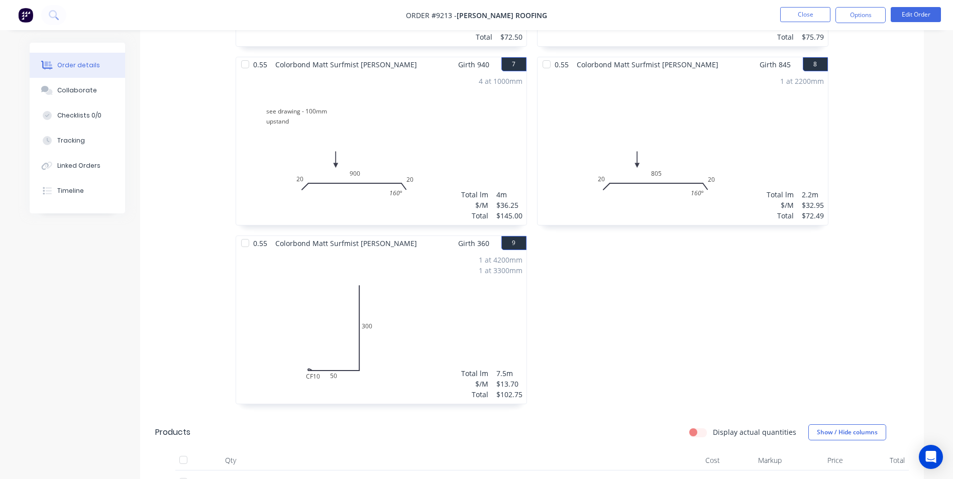
scroll to position [808, 0]
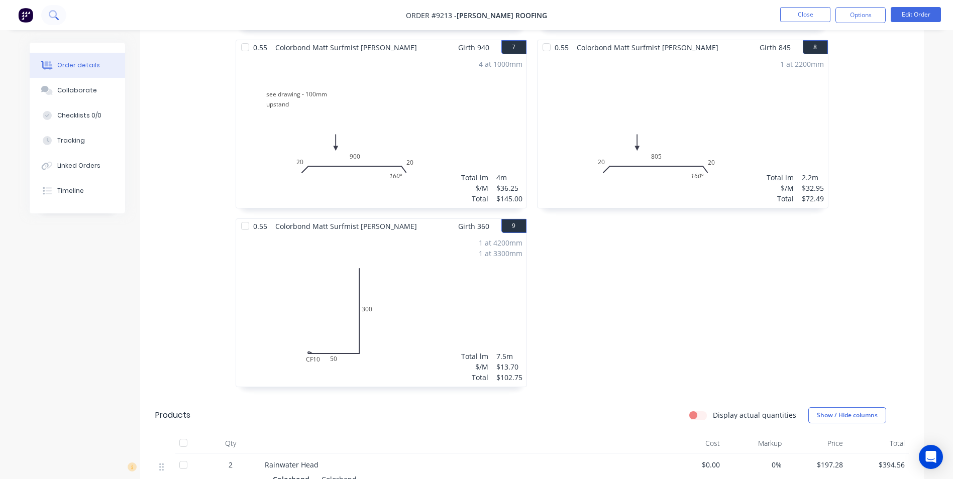
click at [61, 15] on button at bounding box center [53, 15] width 25 height 20
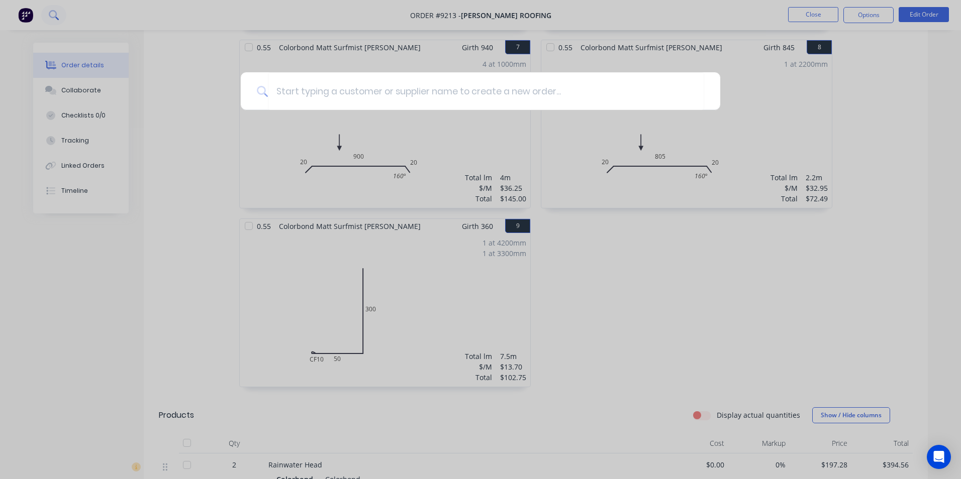
type input "p"
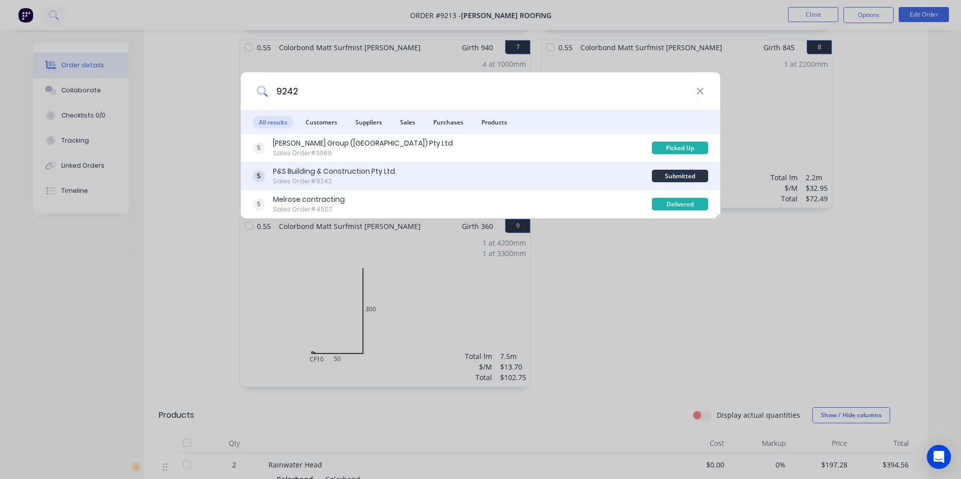
type input "9242"
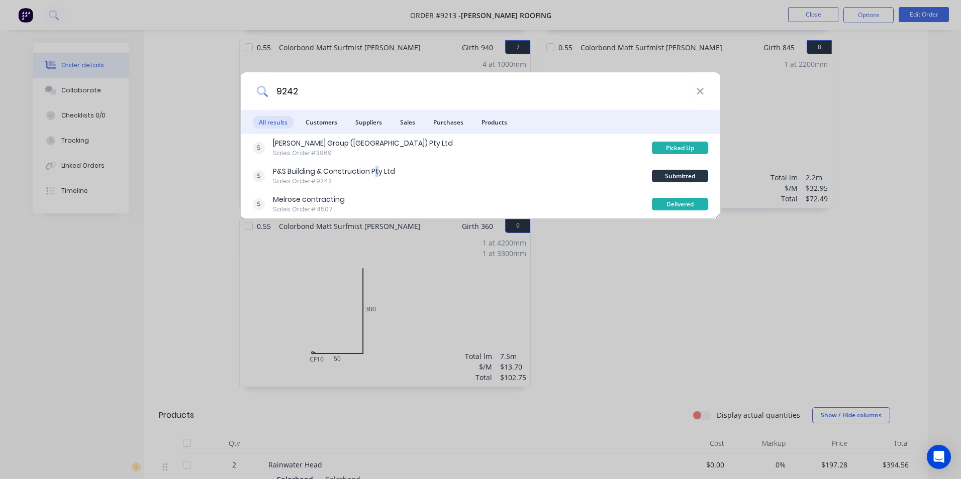
click at [376, 176] on div "P&S Building & Construction Pty Ltd" at bounding box center [334, 171] width 122 height 11
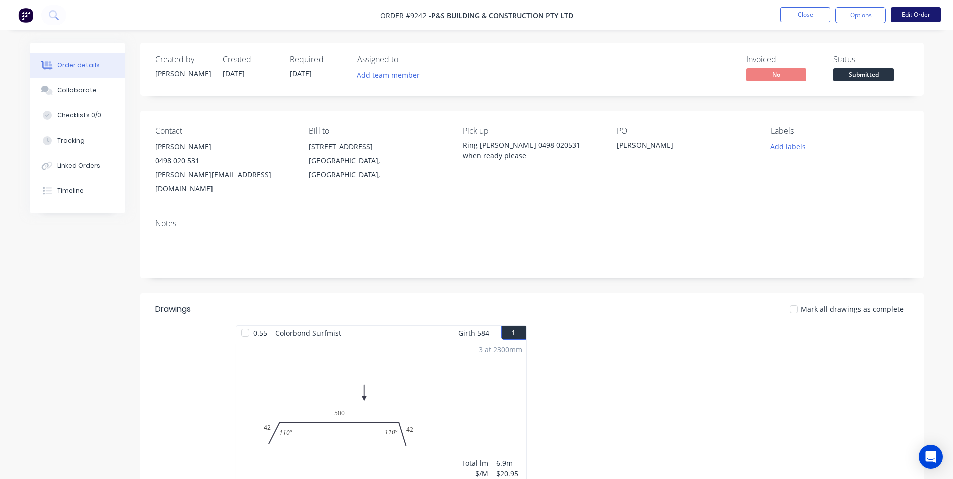
click at [927, 17] on button "Edit Order" at bounding box center [916, 14] width 50 height 15
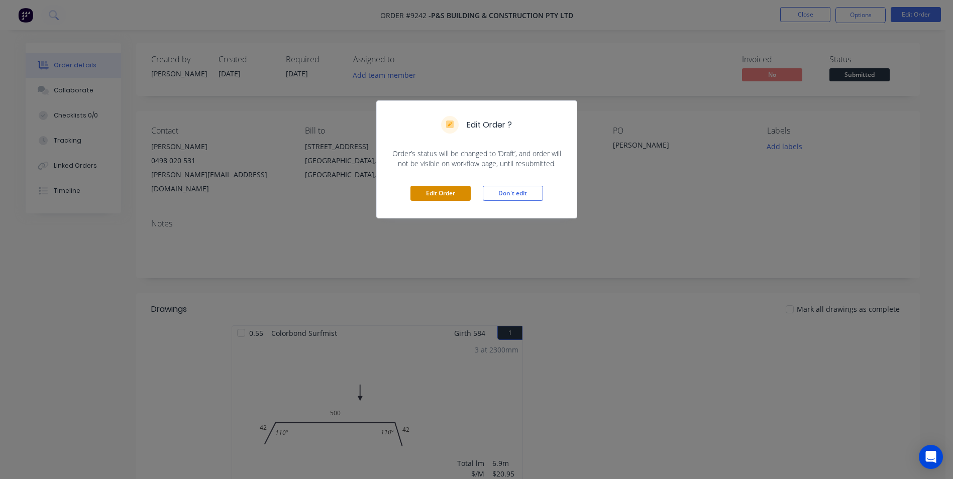
click at [449, 195] on button "Edit Order" at bounding box center [441, 193] width 60 height 15
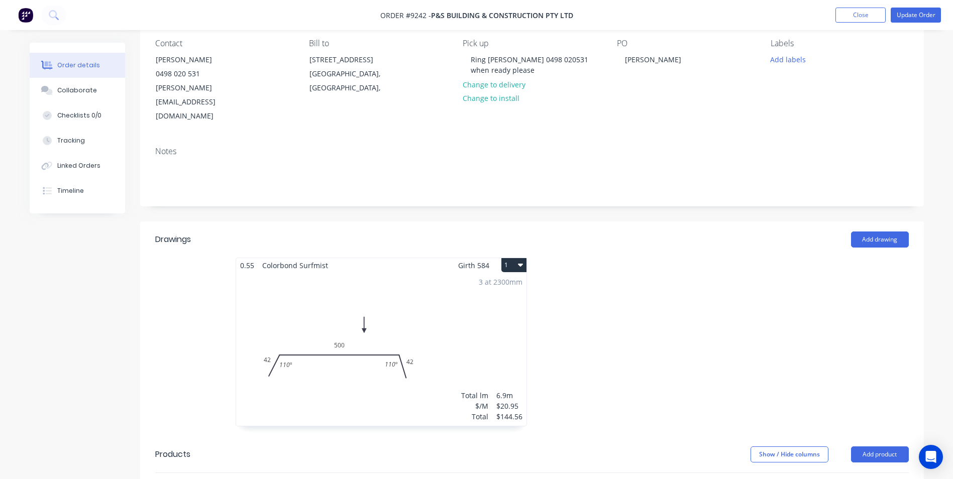
scroll to position [251, 0]
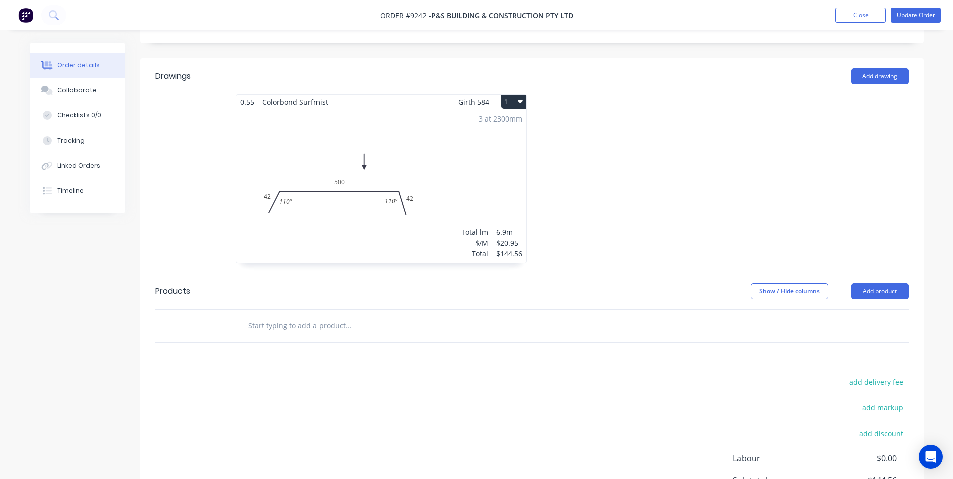
click at [311, 316] on input "text" at bounding box center [348, 326] width 201 height 20
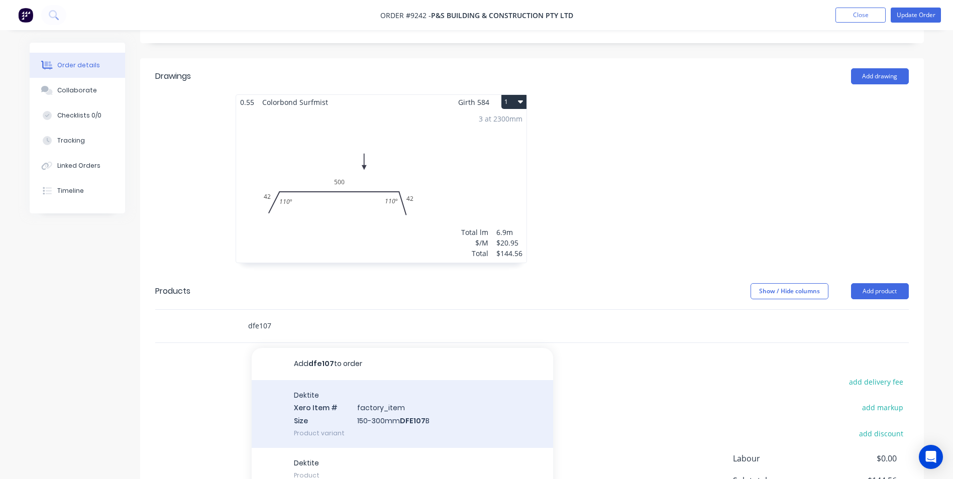
type input "dfe107"
click at [352, 380] on div "Dektite Xero Item # factory_item Size 150-300mm DFE107 B Product variant" at bounding box center [402, 414] width 301 height 68
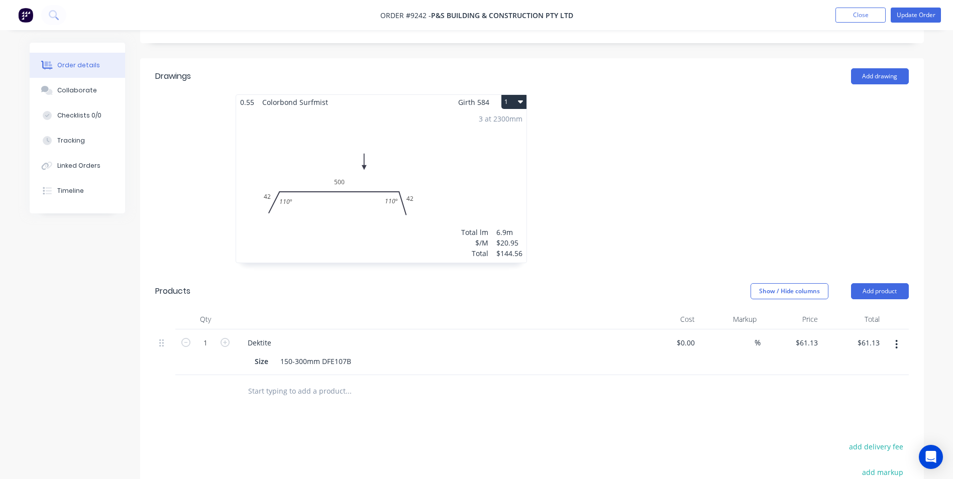
click at [351, 381] on input "text" at bounding box center [348, 391] width 201 height 20
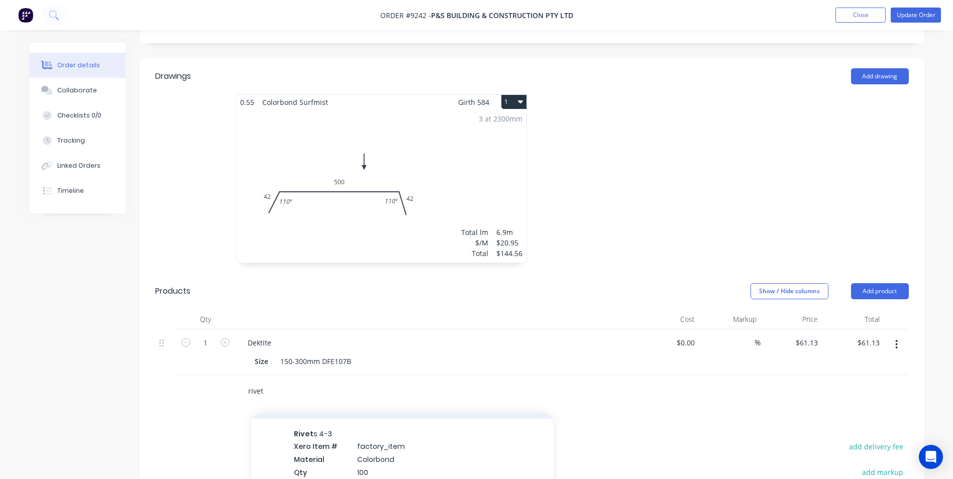
scroll to position [653, 0]
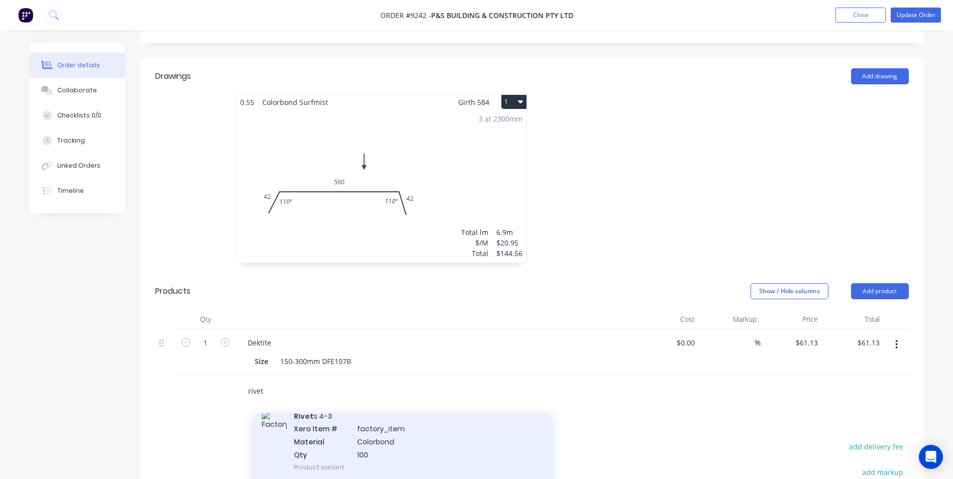
type input "rivet"
click at [367, 416] on div "Rivet s 4-3 Xero Item # factory_item Material Colorbond Qty 100 Product variant" at bounding box center [402, 441] width 301 height 81
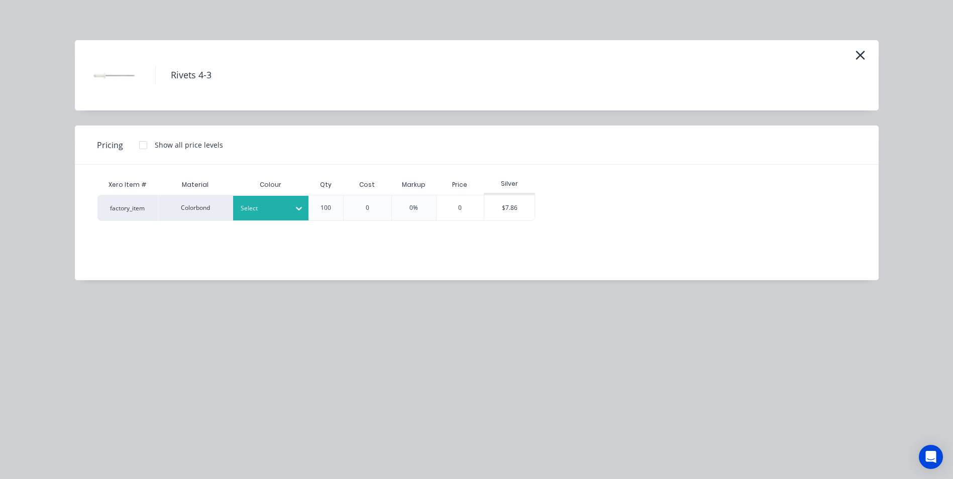
click at [261, 204] on div at bounding box center [263, 208] width 45 height 11
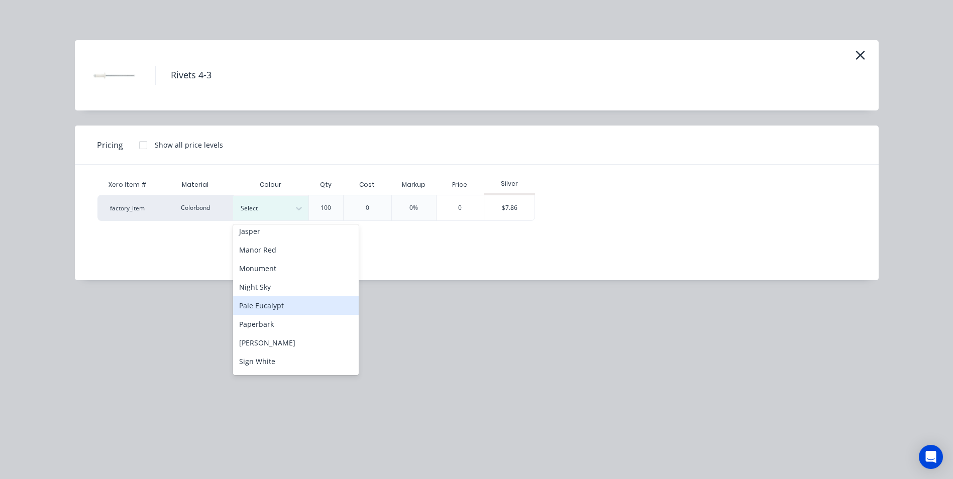
scroll to position [251, 0]
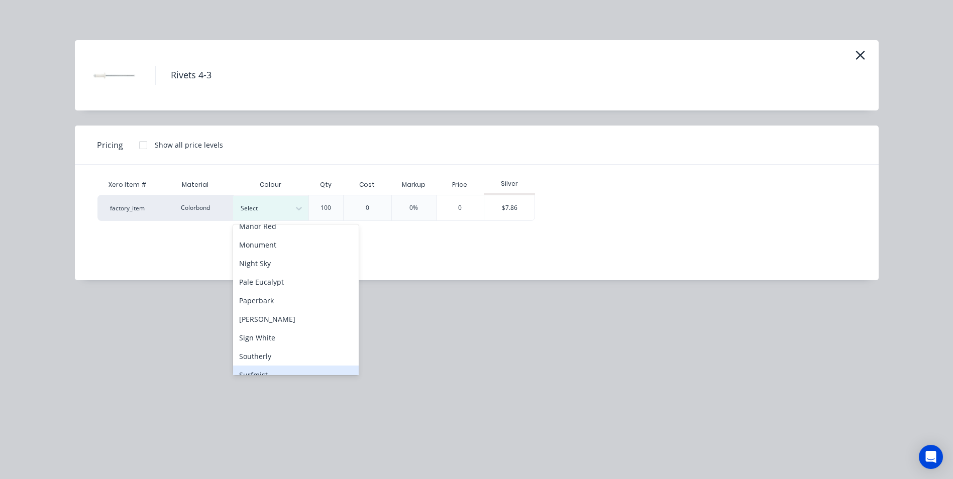
click at [273, 373] on div "Surfmist" at bounding box center [296, 375] width 126 height 19
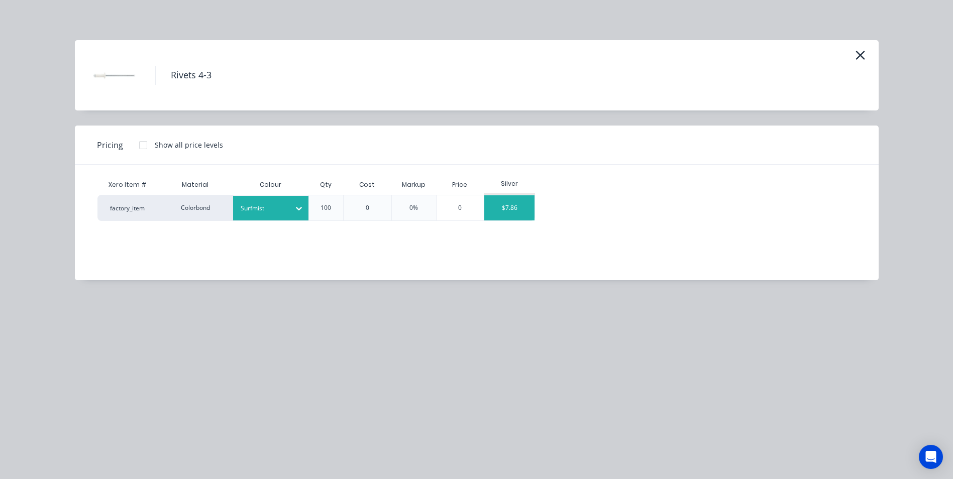
click at [502, 207] on div "$7.86" at bounding box center [509, 207] width 50 height 25
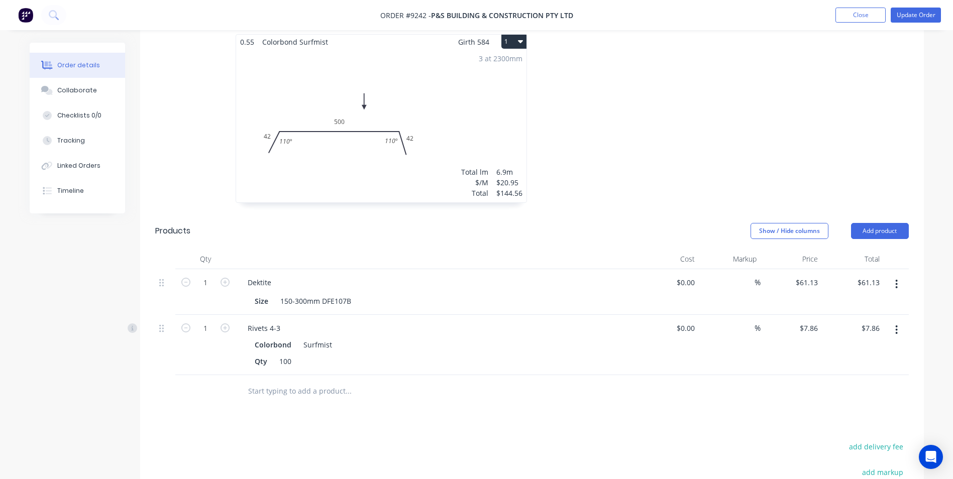
scroll to position [402, 0]
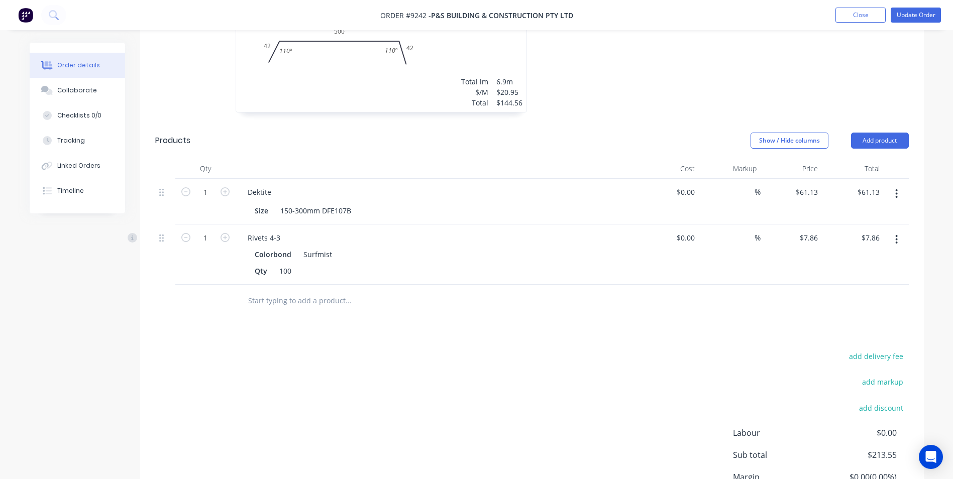
click at [276, 291] on input "text" at bounding box center [348, 301] width 201 height 20
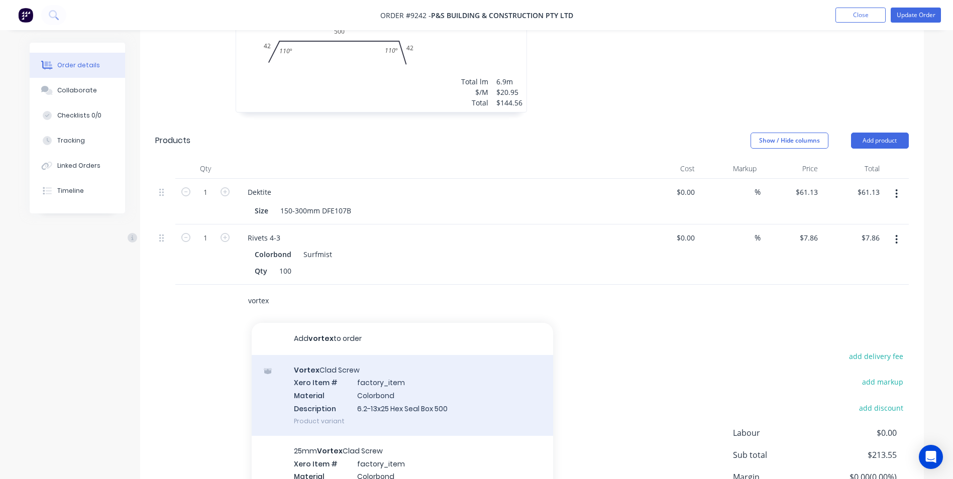
type input "vortex"
click at [407, 374] on div "Vortex Clad Screw Xero Item # factory_item Material Colorbond Description 6.2-1…" at bounding box center [402, 395] width 301 height 81
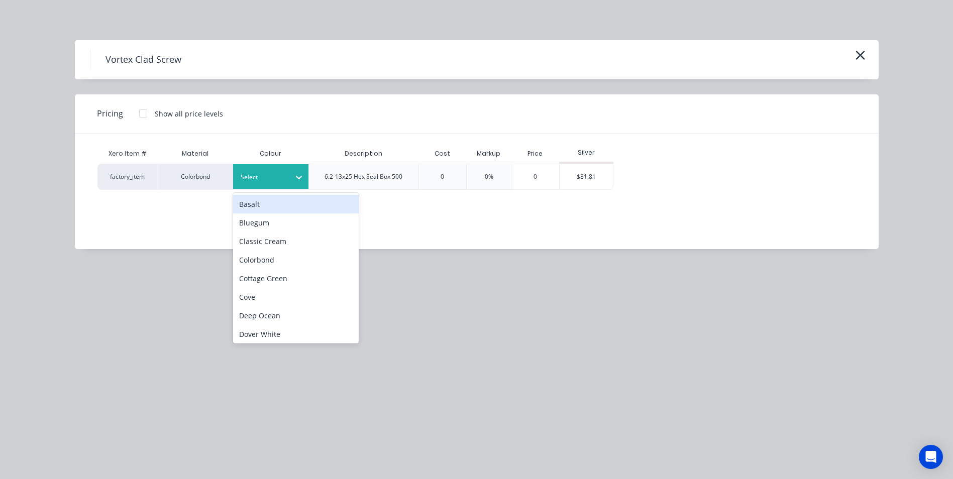
click at [260, 172] on div at bounding box center [263, 177] width 45 height 11
click at [873, 54] on div "Vortex Clad Screw" at bounding box center [477, 59] width 804 height 39
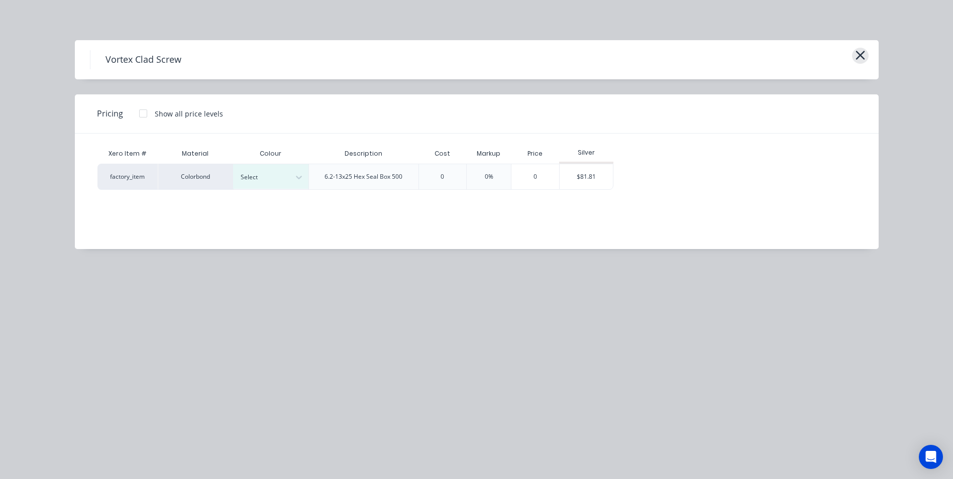
click at [863, 57] on icon "button" at bounding box center [860, 55] width 11 height 14
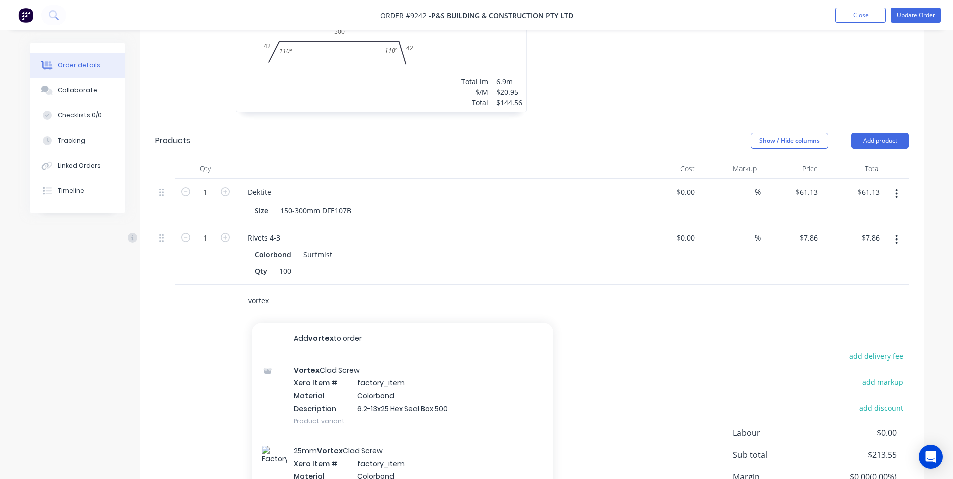
click at [273, 291] on input "vortex" at bounding box center [348, 301] width 201 height 20
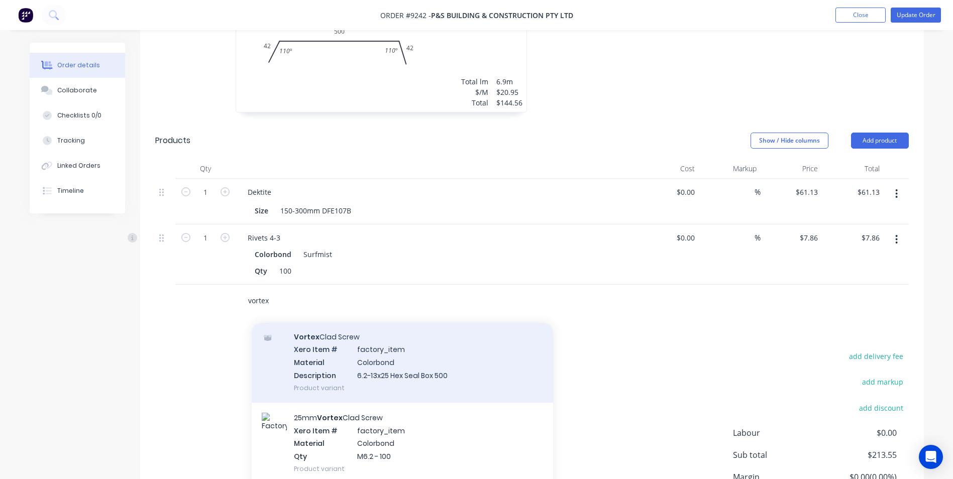
scroll to position [50, 0]
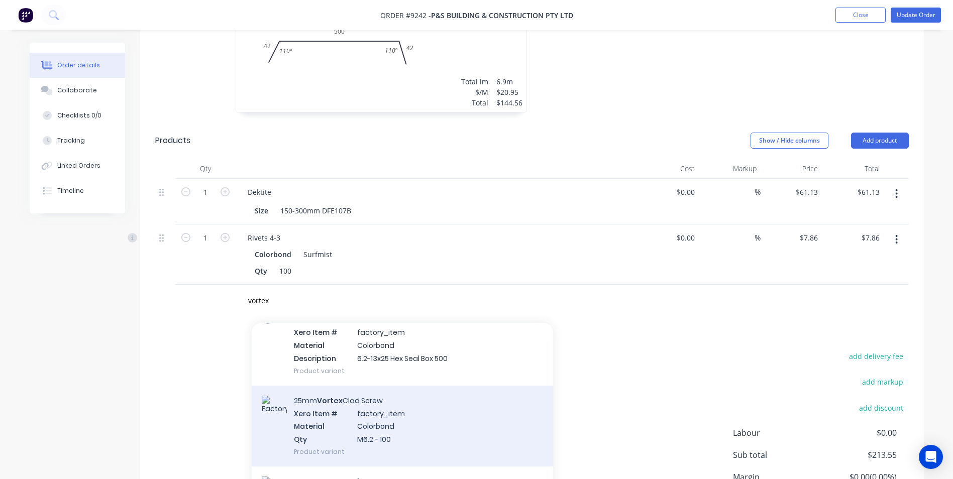
click at [349, 386] on div "25mm Vortex Clad Screw Xero Item # factory_item Material Colorbond Qty M6.2 - 1…" at bounding box center [402, 426] width 301 height 81
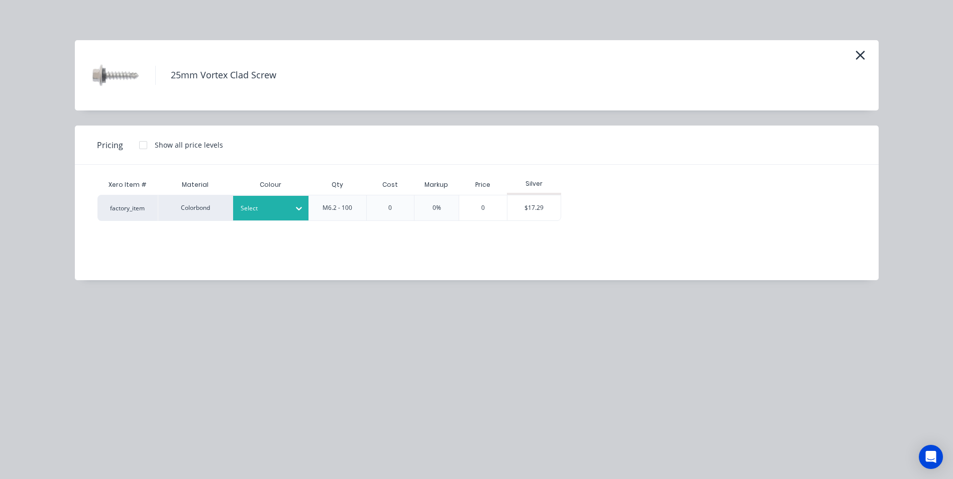
click at [274, 214] on div "Select" at bounding box center [262, 208] width 56 height 13
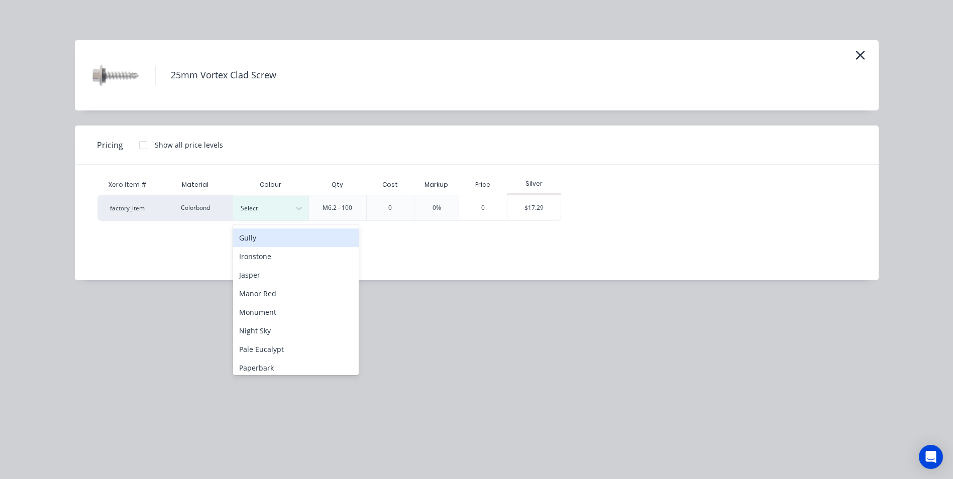
scroll to position [251, 0]
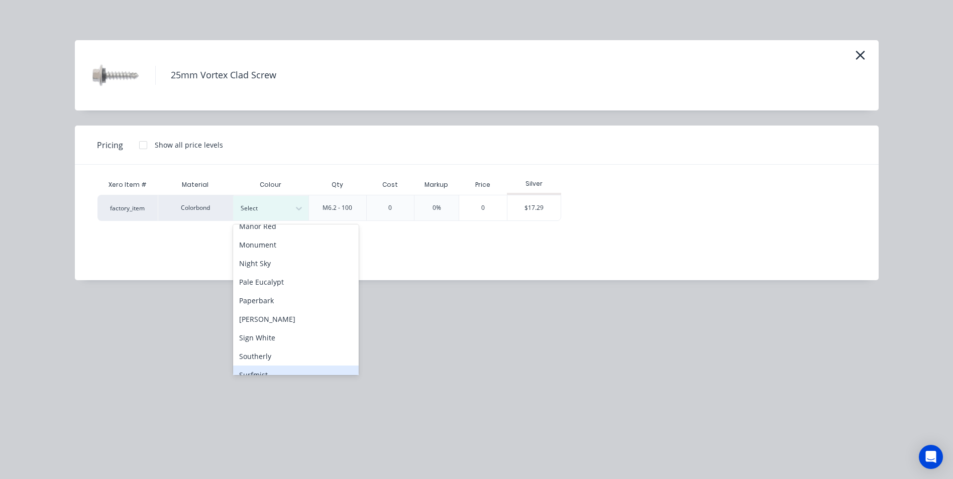
click at [265, 368] on div "Surfmist" at bounding box center [296, 375] width 126 height 19
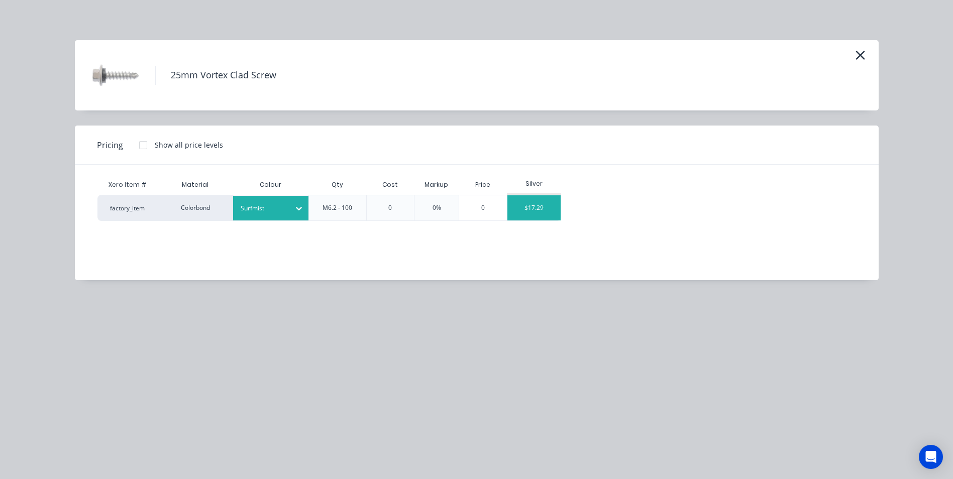
click at [536, 211] on div "$17.29" at bounding box center [534, 207] width 54 height 25
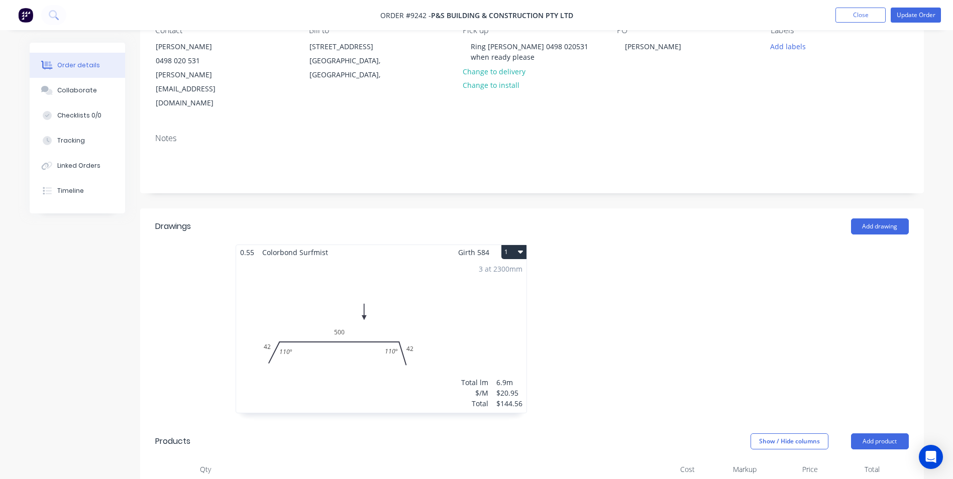
scroll to position [0, 0]
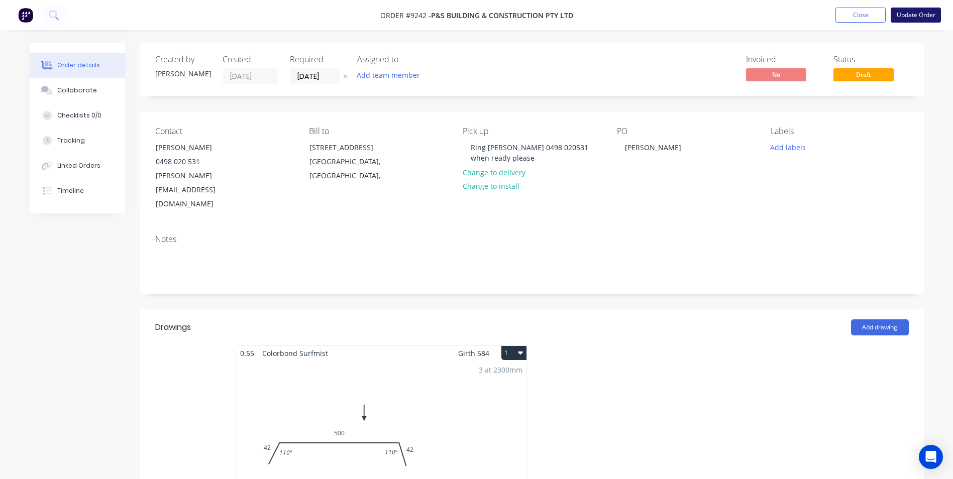
click at [912, 13] on button "Update Order" at bounding box center [916, 15] width 50 height 15
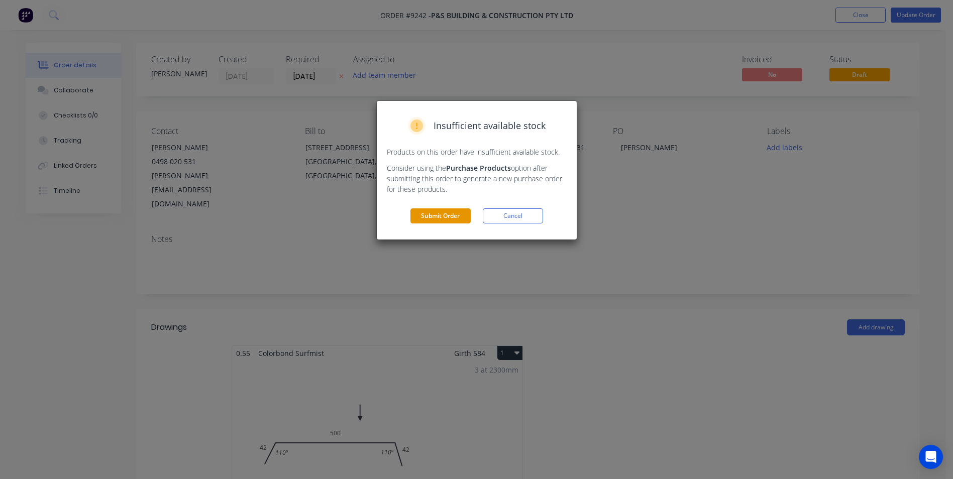
click at [461, 219] on button "Submit Order" at bounding box center [441, 216] width 60 height 15
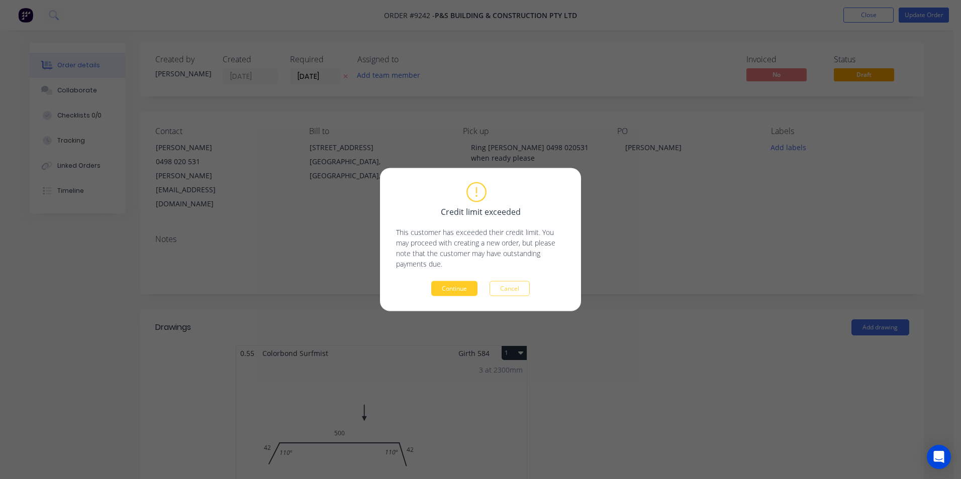
click at [462, 284] on button "Continue" at bounding box center [454, 288] width 46 height 15
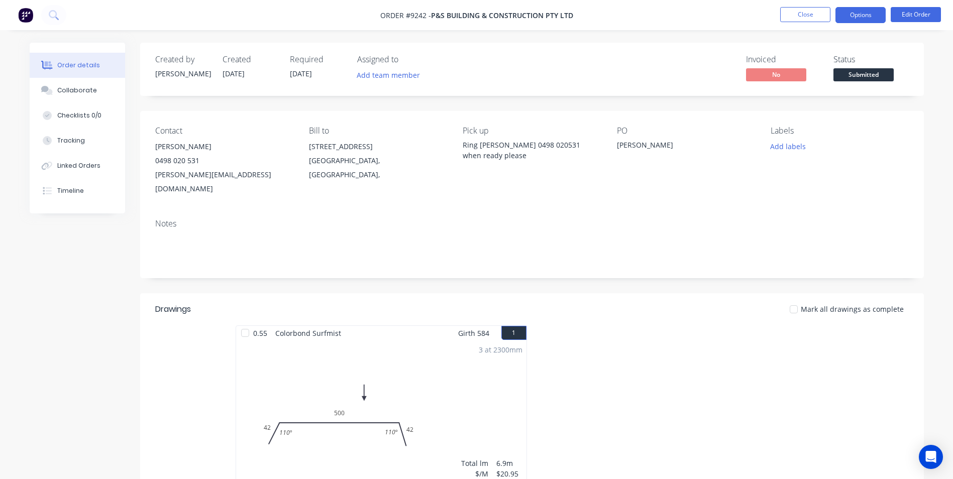
click at [852, 19] on button "Options" at bounding box center [861, 15] width 50 height 16
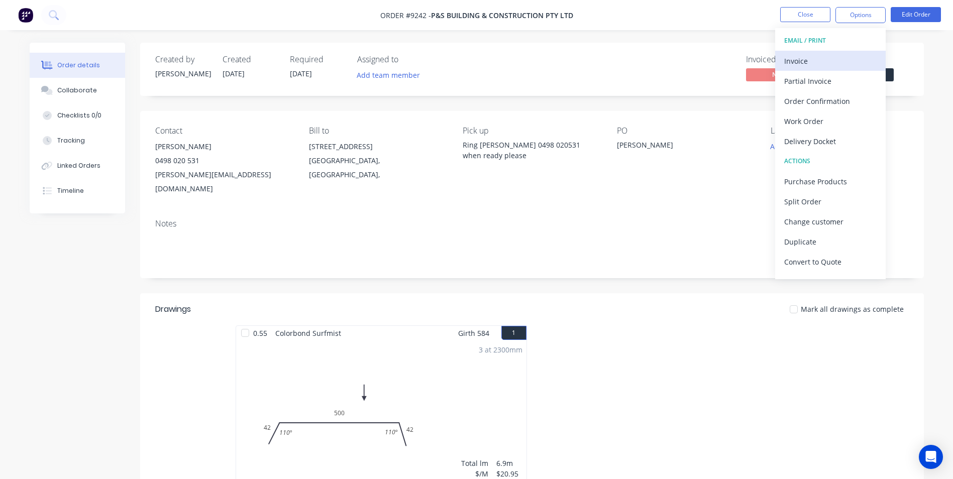
click at [814, 63] on div "Invoice" at bounding box center [830, 61] width 92 height 15
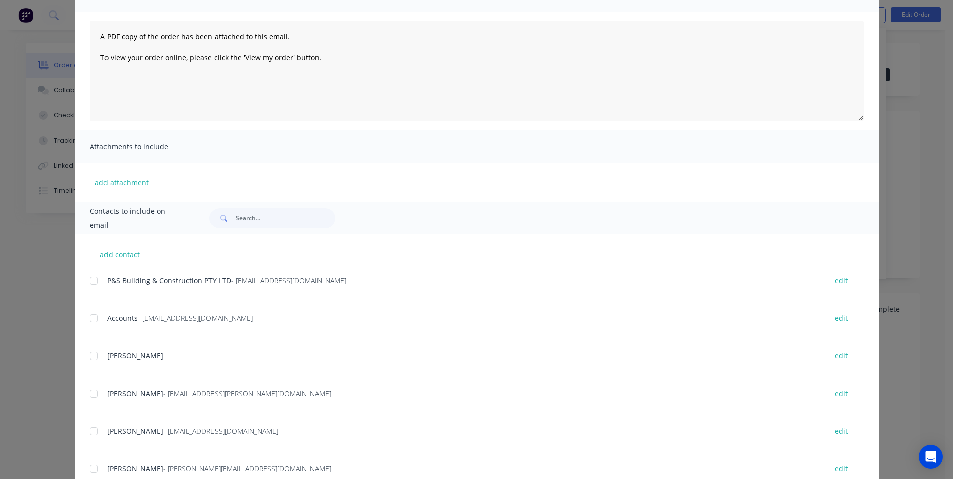
scroll to position [151, 0]
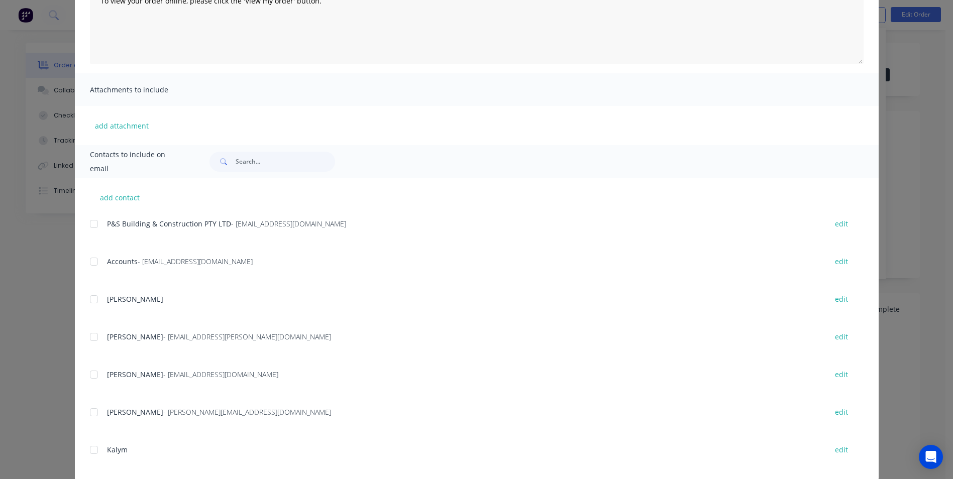
click at [93, 261] on div at bounding box center [94, 262] width 20 height 20
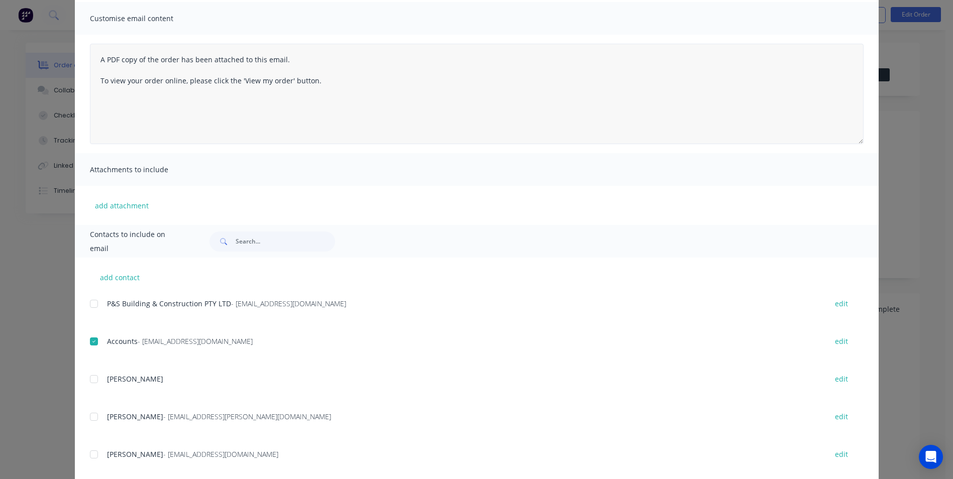
scroll to position [0, 0]
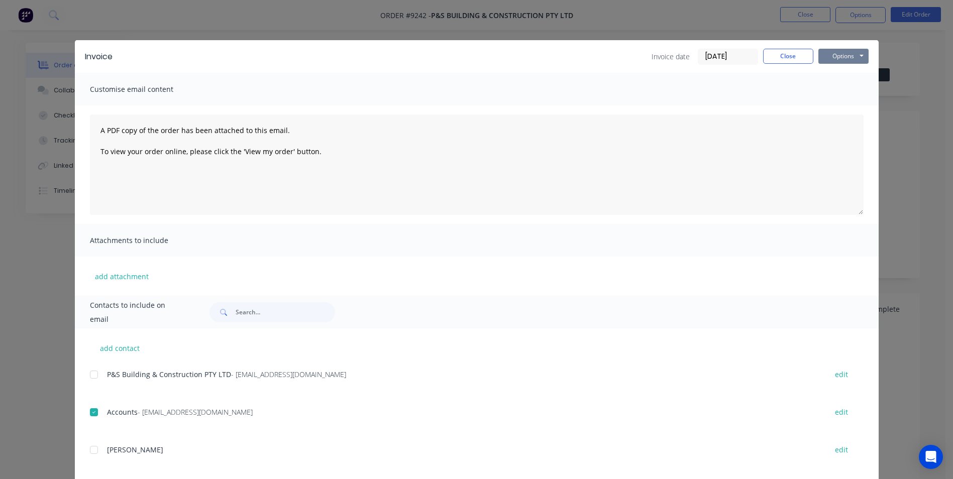
click at [826, 57] on button "Options" at bounding box center [844, 56] width 50 height 15
click at [825, 103] on button "Email" at bounding box center [851, 107] width 64 height 17
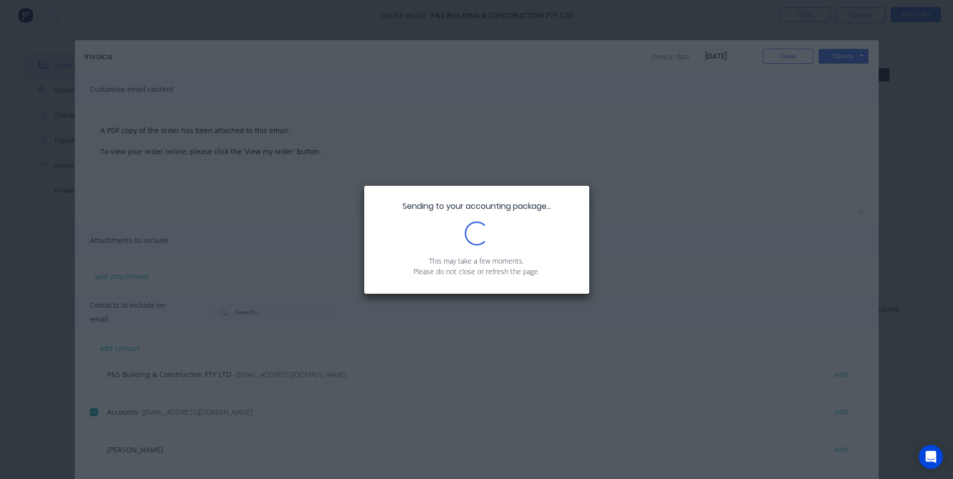
click at [786, 57] on div "Sending to your accounting package... Loading... This may take a few moments. P…" at bounding box center [476, 239] width 953 height 479
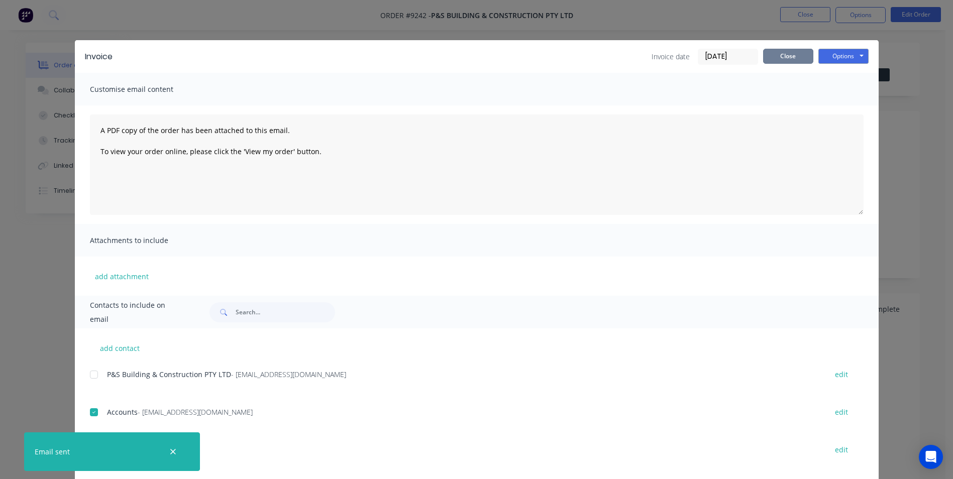
click at [792, 56] on button "Close" at bounding box center [788, 56] width 50 height 15
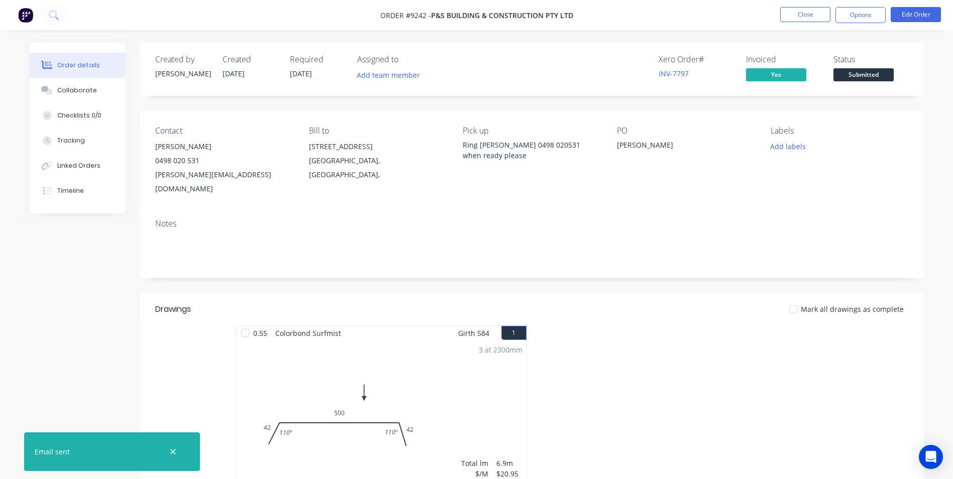
click at [871, 67] on div "Status Submitted" at bounding box center [871, 69] width 75 height 29
click at [876, 70] on span "Submitted" at bounding box center [864, 74] width 60 height 13
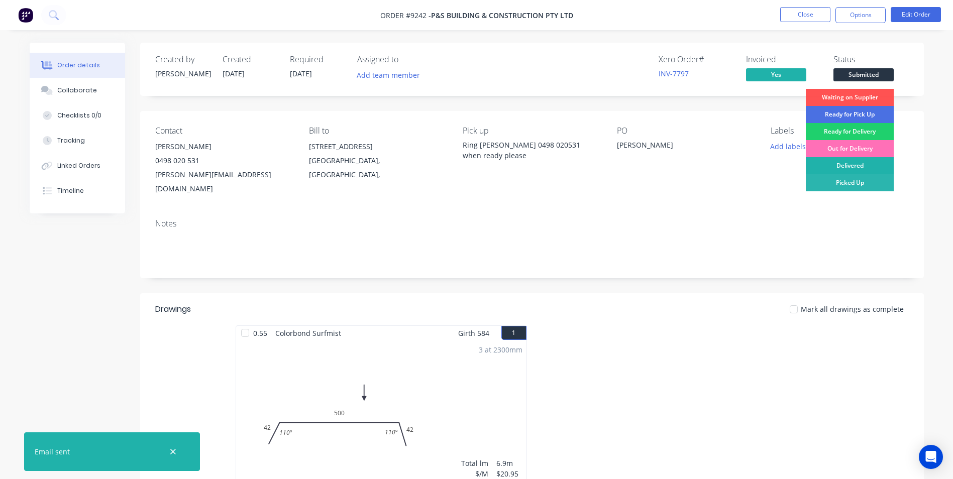
click at [834, 161] on div "Delivered" at bounding box center [850, 165] width 88 height 17
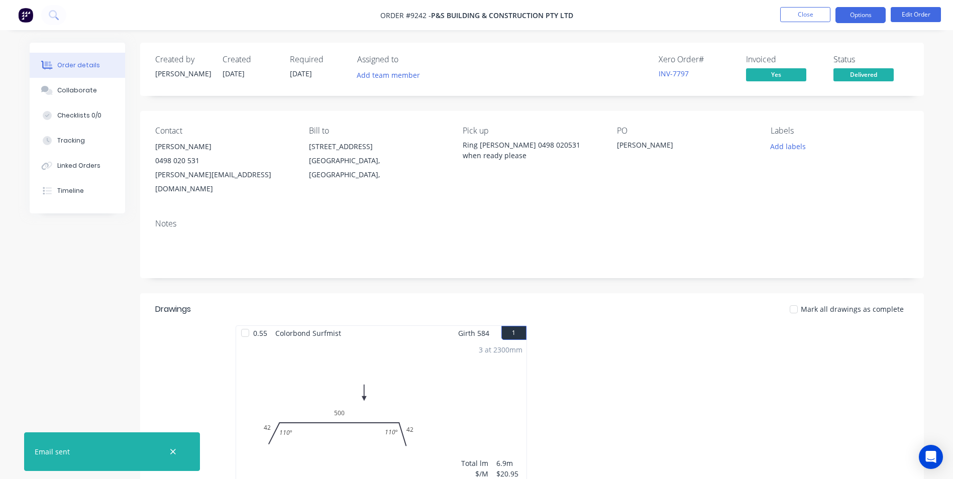
click at [848, 17] on button "Options" at bounding box center [861, 15] width 50 height 16
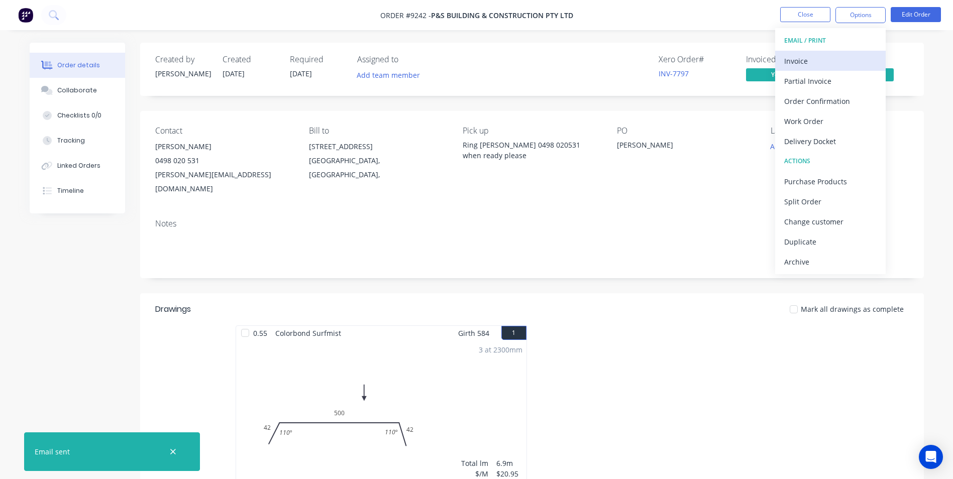
click at [827, 57] on div "Invoice" at bounding box center [830, 61] width 92 height 15
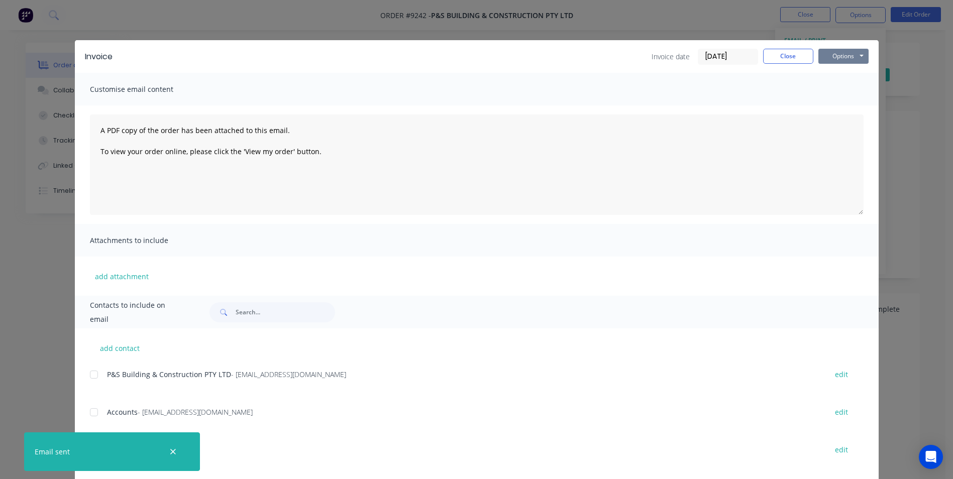
click at [831, 56] on button "Options" at bounding box center [844, 56] width 50 height 15
click at [835, 90] on button "Print" at bounding box center [851, 90] width 64 height 17
click at [784, 59] on button "Close" at bounding box center [788, 56] width 50 height 15
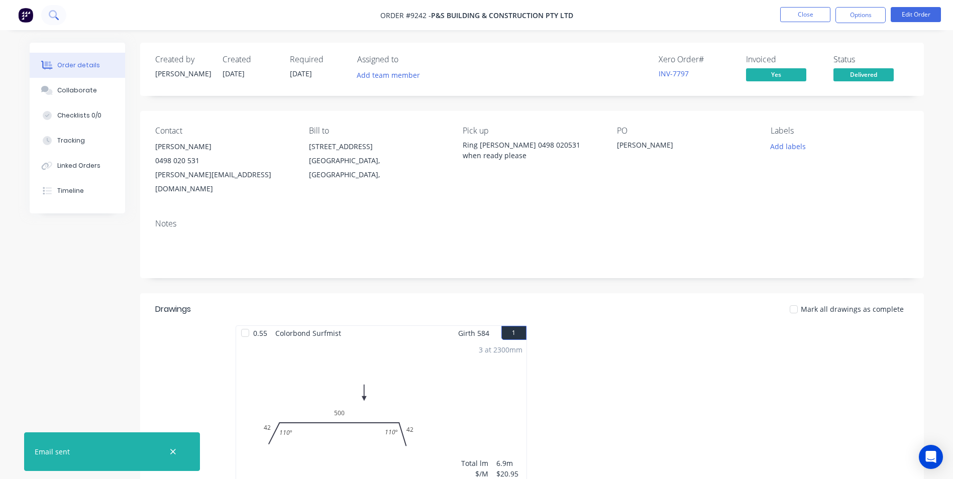
click at [56, 18] on icon at bounding box center [57, 19] width 4 height 4
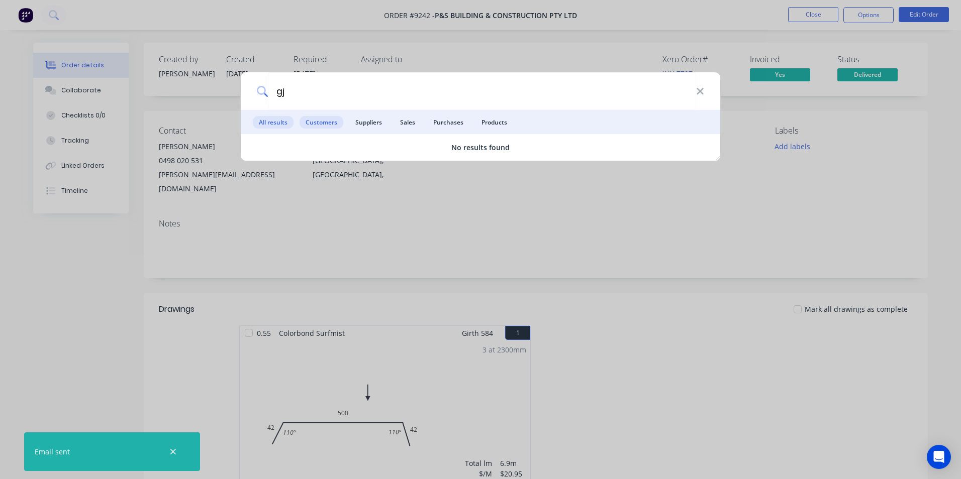
click at [338, 124] on span "Customers" at bounding box center [321, 122] width 44 height 13
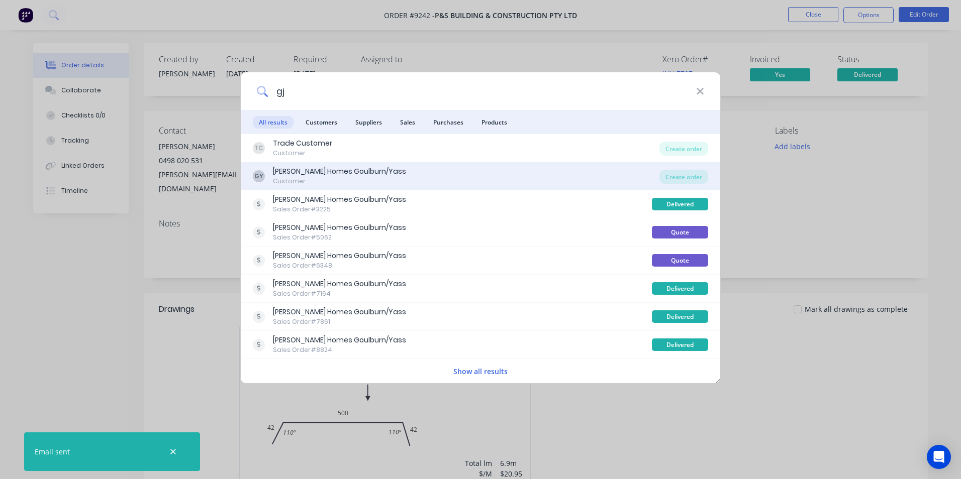
type input "gj"
click at [634, 177] on div "GY [PERSON_NAME] Homes Goulburn/Yass Customer" at bounding box center [456, 176] width 406 height 20
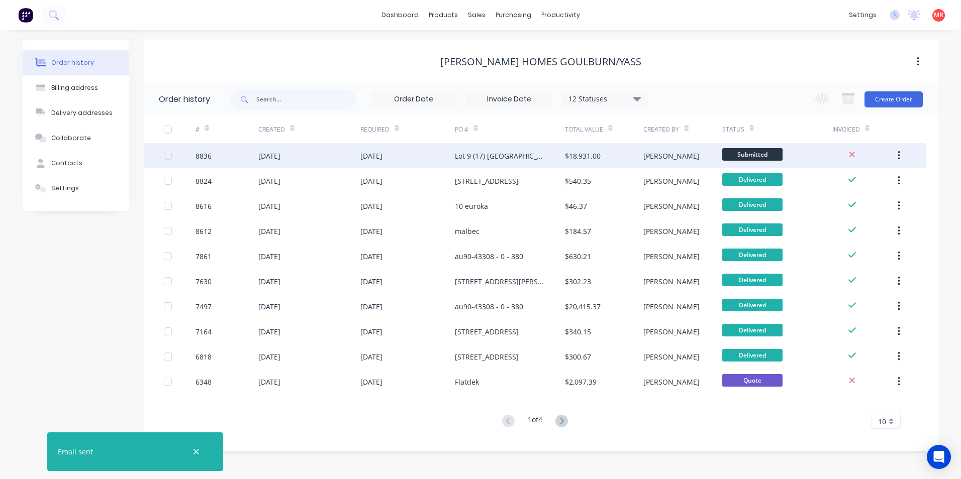
click at [551, 152] on div "Lot 9 (17) [GEOGRAPHIC_DATA]" at bounding box center [510, 155] width 110 height 25
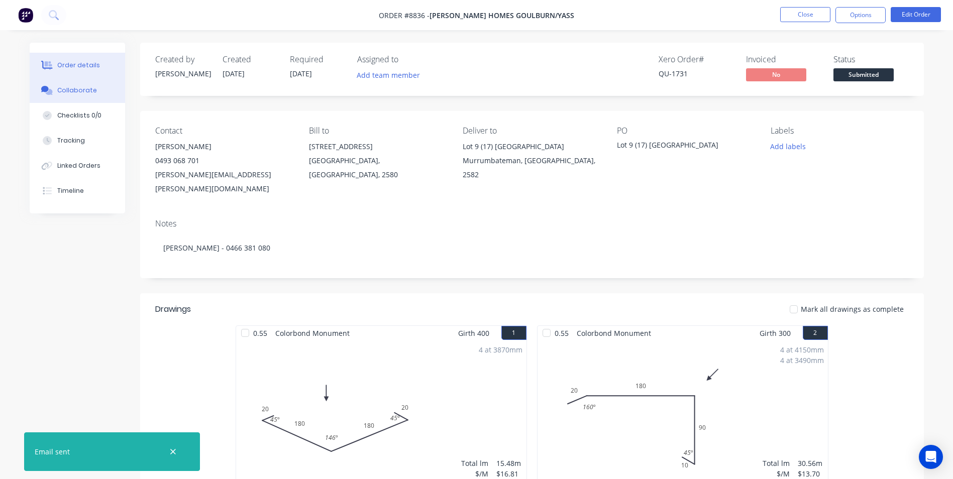
click at [93, 92] on button "Collaborate" at bounding box center [77, 90] width 95 height 25
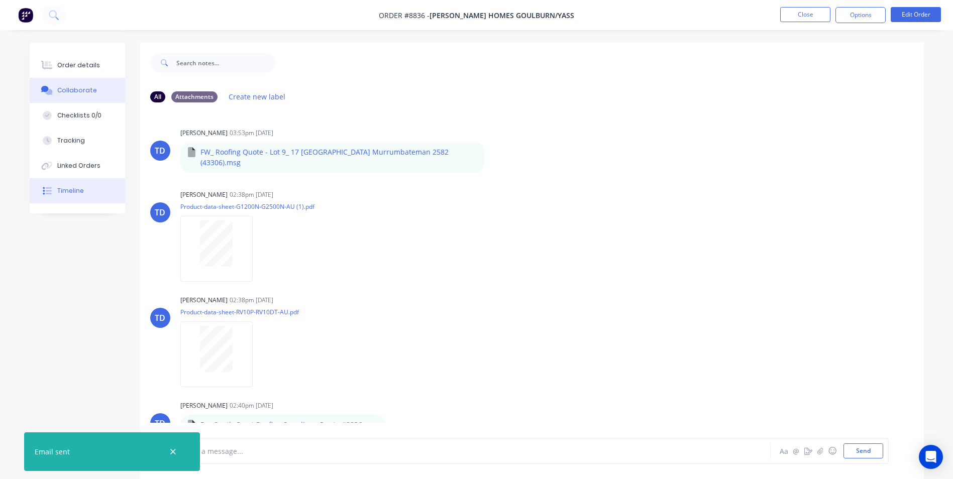
click at [73, 181] on button "Timeline" at bounding box center [77, 190] width 95 height 25
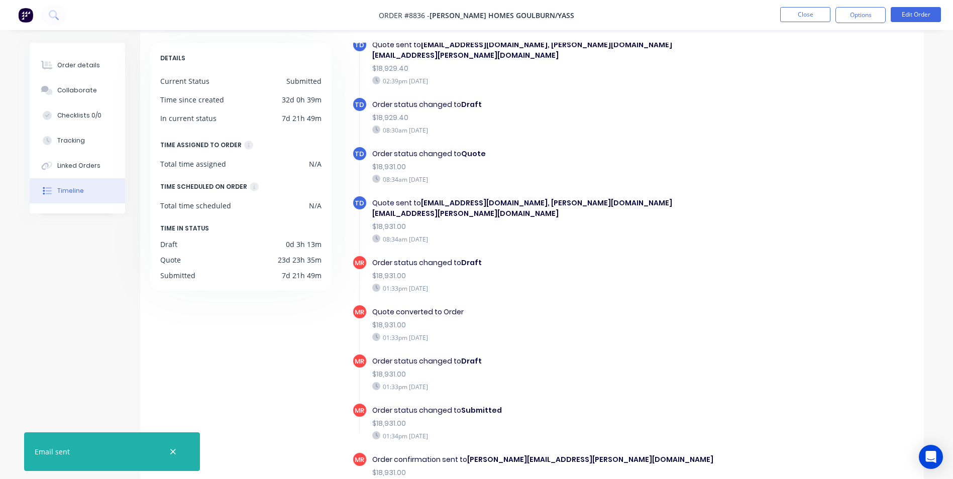
scroll to position [76, 0]
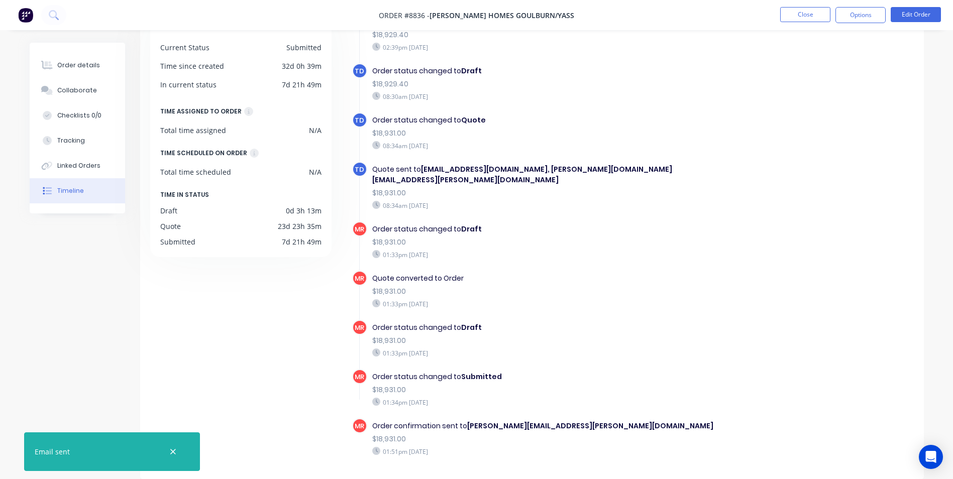
click at [28, 19] on img at bounding box center [25, 15] width 15 height 15
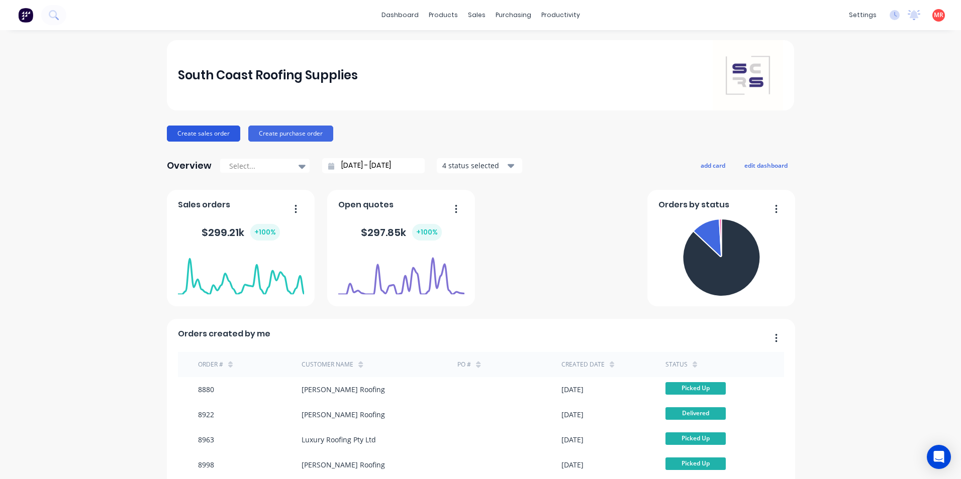
click at [209, 137] on button "Create sales order" at bounding box center [203, 134] width 73 height 16
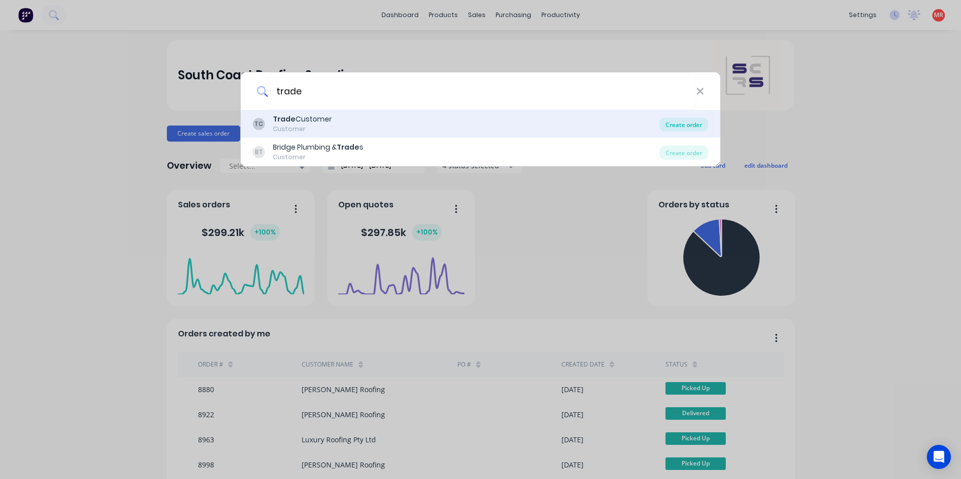
type input "trade"
click at [690, 120] on div "Create order" at bounding box center [683, 125] width 49 height 14
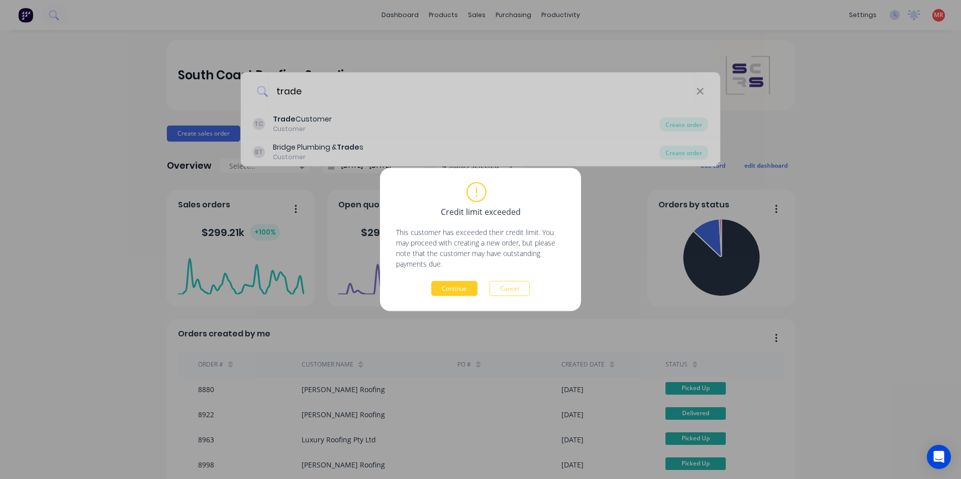
click at [456, 290] on button "Continue" at bounding box center [454, 288] width 46 height 15
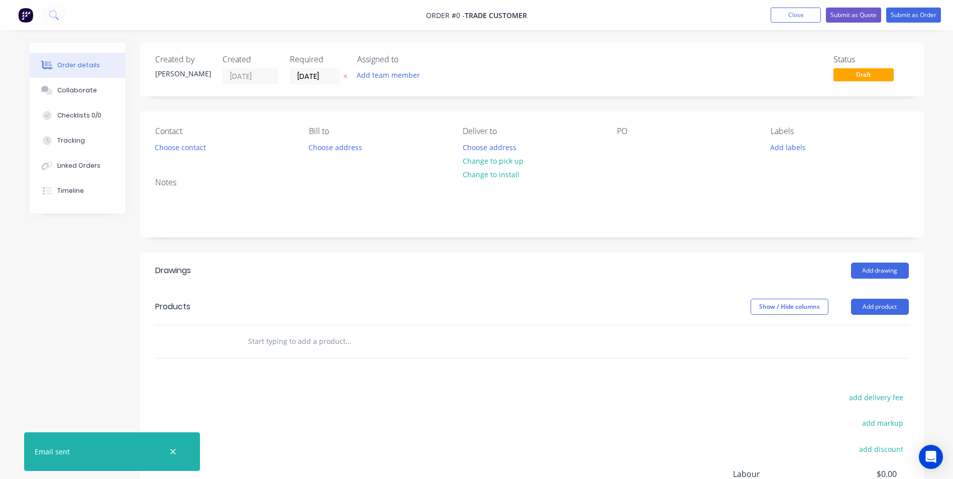
click at [314, 339] on input "text" at bounding box center [348, 342] width 201 height 20
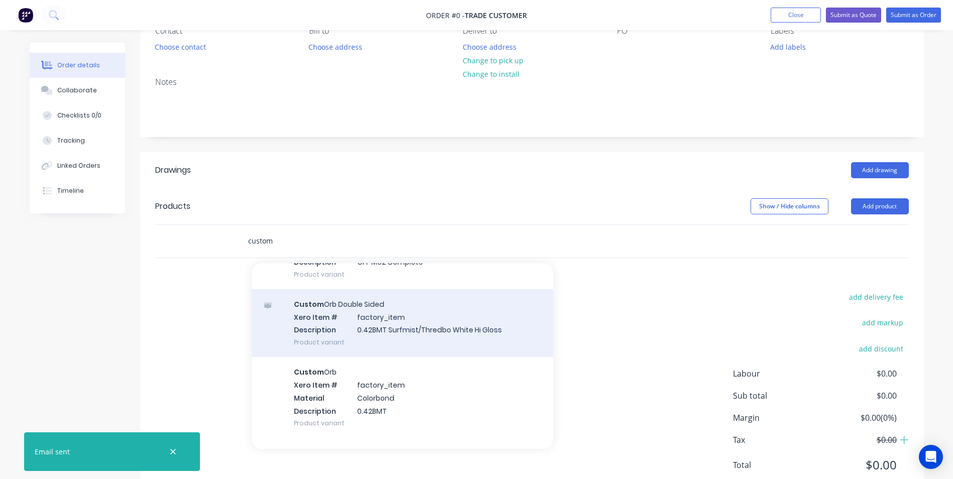
scroll to position [502, 0]
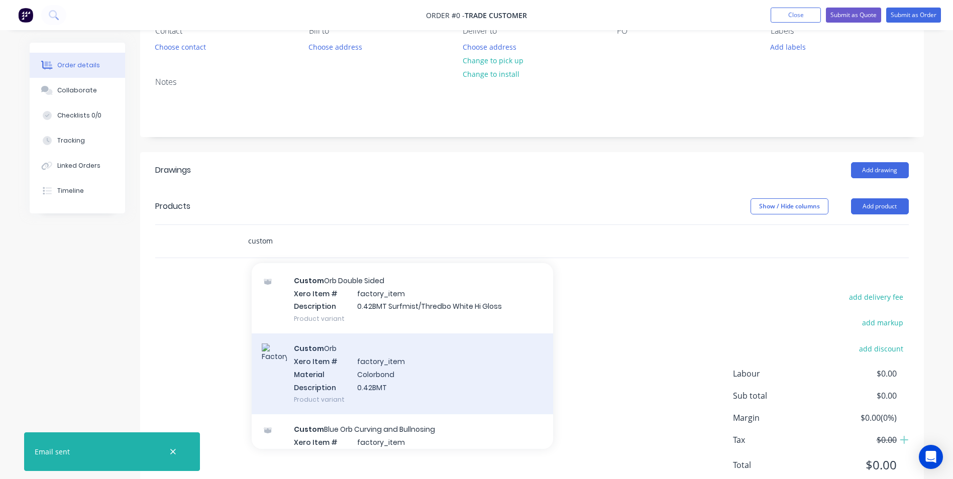
type input "custom"
click at [363, 373] on div "Custom Orb Xero Item # factory_item Material Colorbond Description 0.42BMT Prod…" at bounding box center [402, 374] width 301 height 81
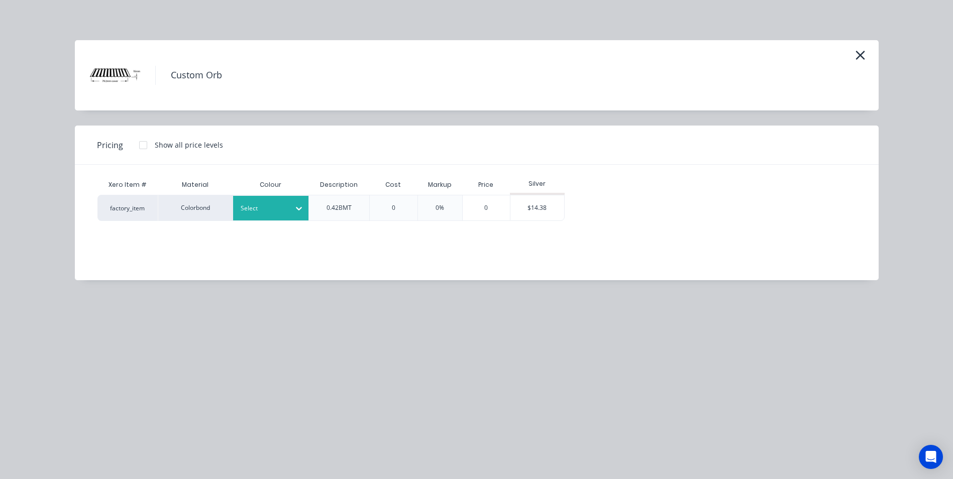
click at [288, 209] on div "Select" at bounding box center [262, 208] width 56 height 13
click at [288, 216] on div "Select" at bounding box center [270, 208] width 75 height 25
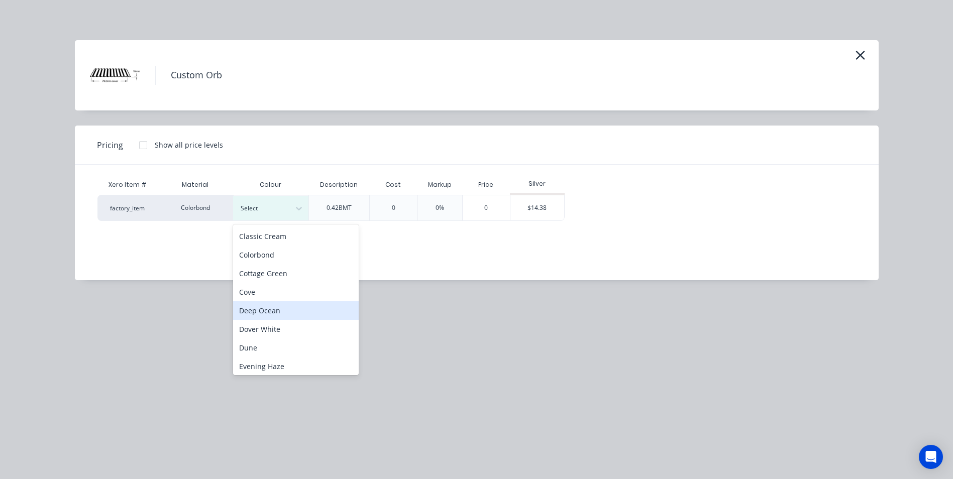
scroll to position [151, 0]
click at [269, 288] on div "Ironstone" at bounding box center [296, 289] width 126 height 19
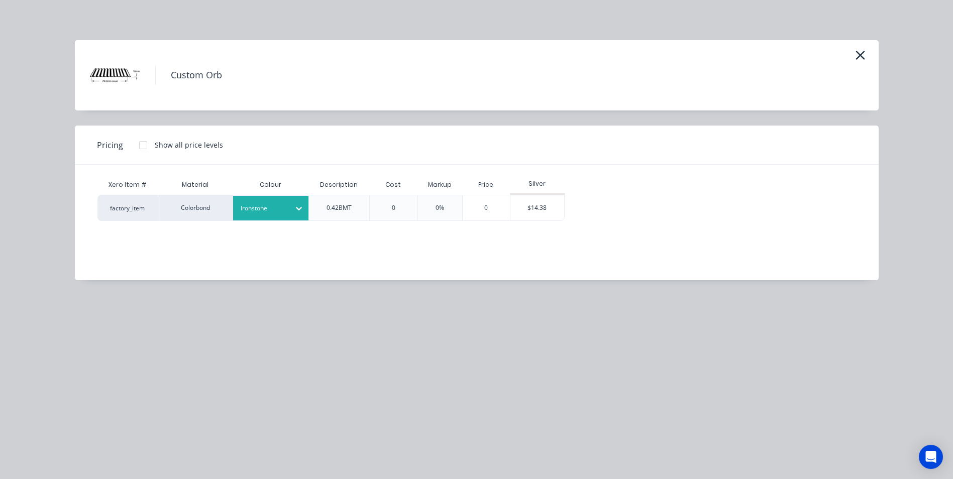
click at [139, 144] on div at bounding box center [143, 145] width 20 height 20
click at [586, 215] on div "$13.48" at bounding box center [592, 207] width 54 height 25
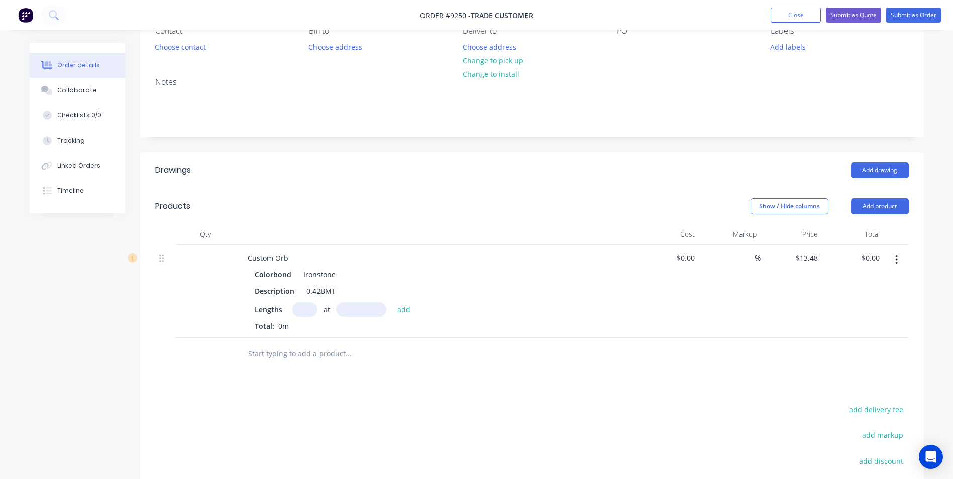
click at [304, 307] on input "text" at bounding box center [304, 309] width 25 height 15
type input "20"
type input "4500"
click at [392, 302] on button "add" at bounding box center [404, 309] width 24 height 14
type input "$1,213.20"
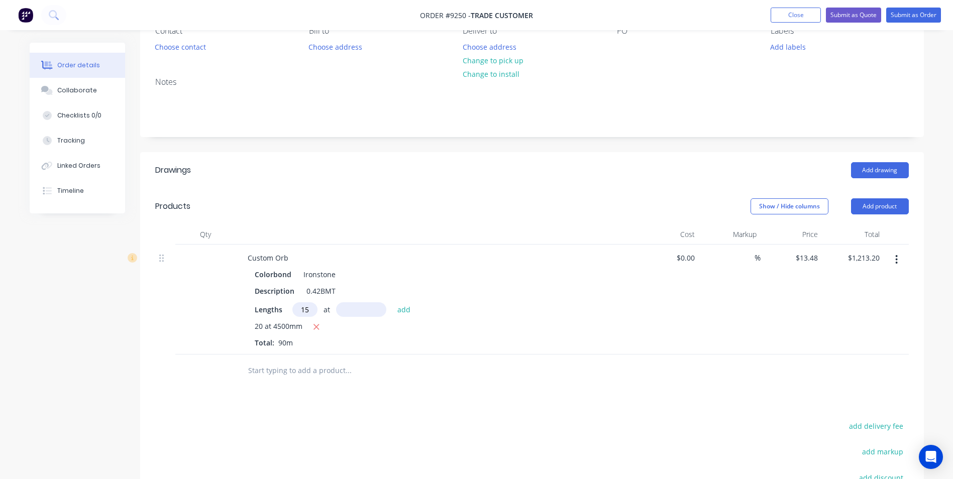
type input "15"
type input "6000"
click at [392, 302] on button "add" at bounding box center [404, 309] width 24 height 14
type input "$2,426.40"
type input "4"
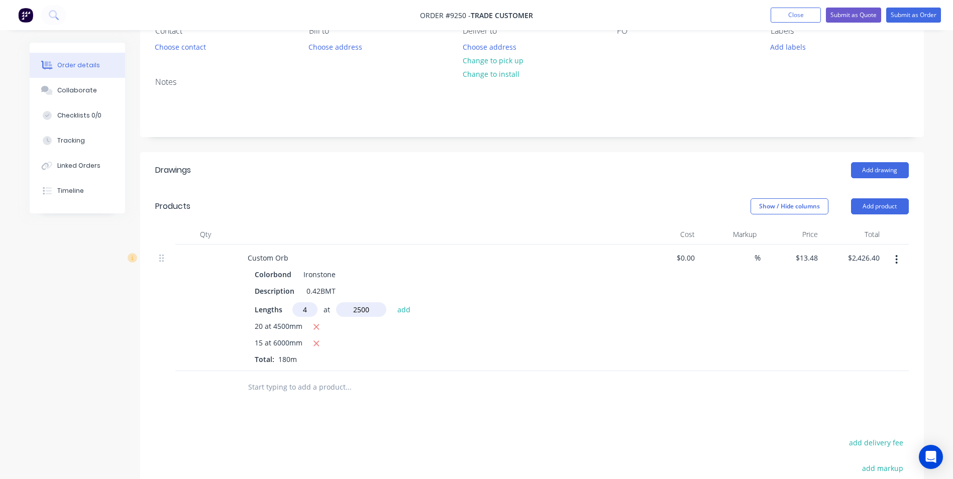
type input "2500"
click at [392, 302] on button "add" at bounding box center [404, 309] width 24 height 14
type input "$2,561.20"
type input "11"
type input "1400"
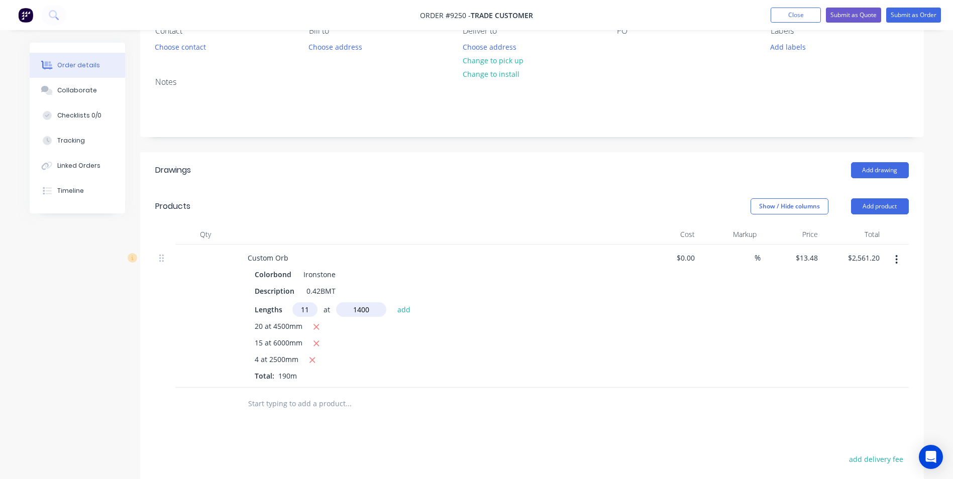
click at [392, 302] on button "add" at bounding box center [404, 309] width 24 height 14
type input "$2,768.79"
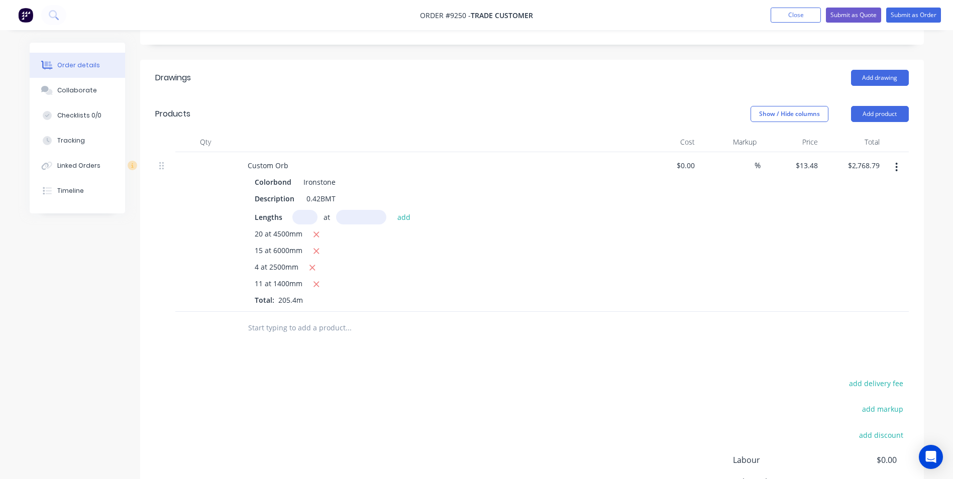
scroll to position [201, 0]
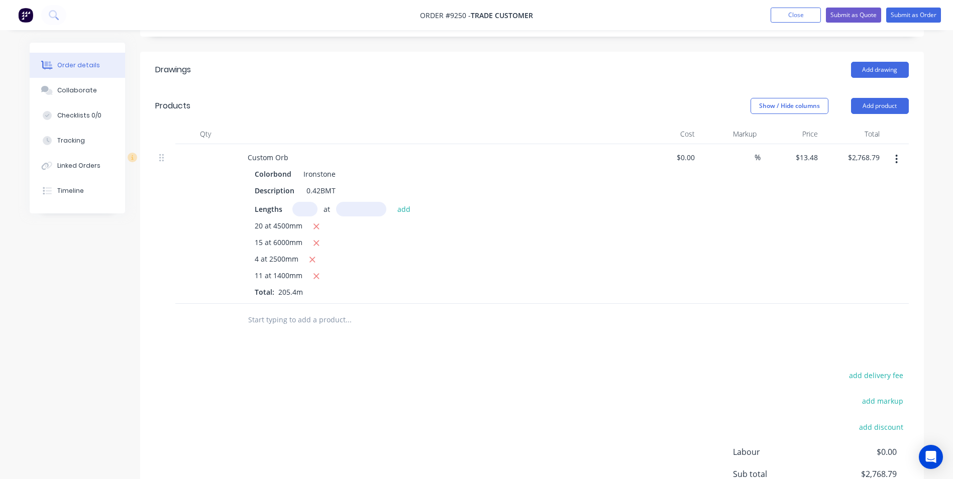
click at [310, 320] on input "text" at bounding box center [348, 320] width 201 height 20
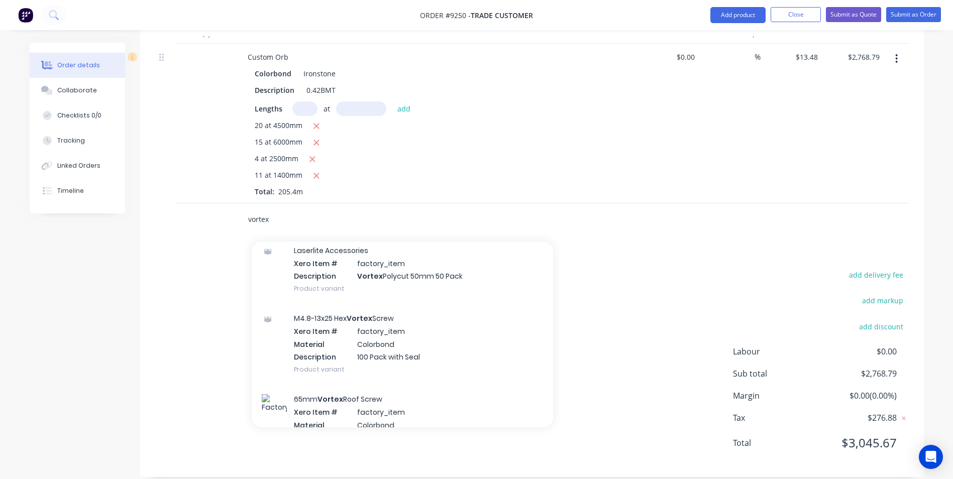
scroll to position [452, 0]
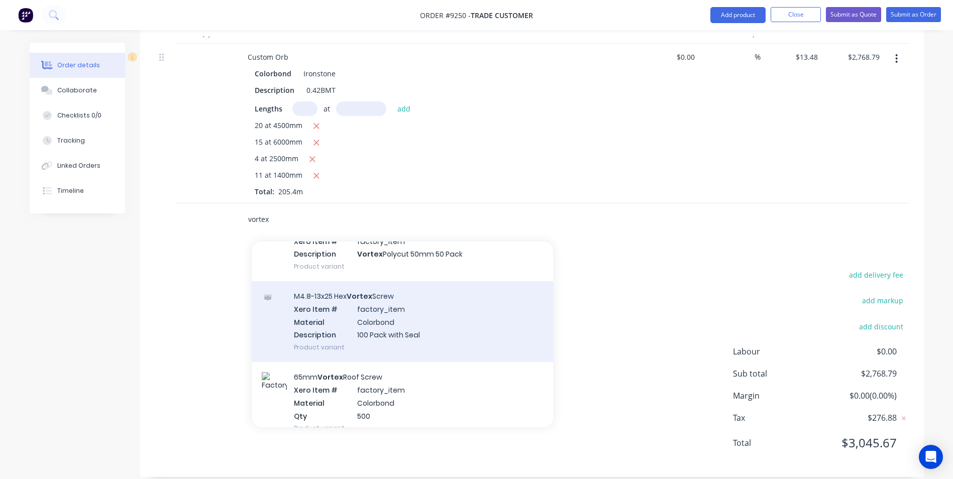
type input "vortex"
click at [355, 341] on div "M4.8-13x25 Hex Vortex Screw Xero Item # factory_item Material Colorbond Descrip…" at bounding box center [402, 321] width 301 height 81
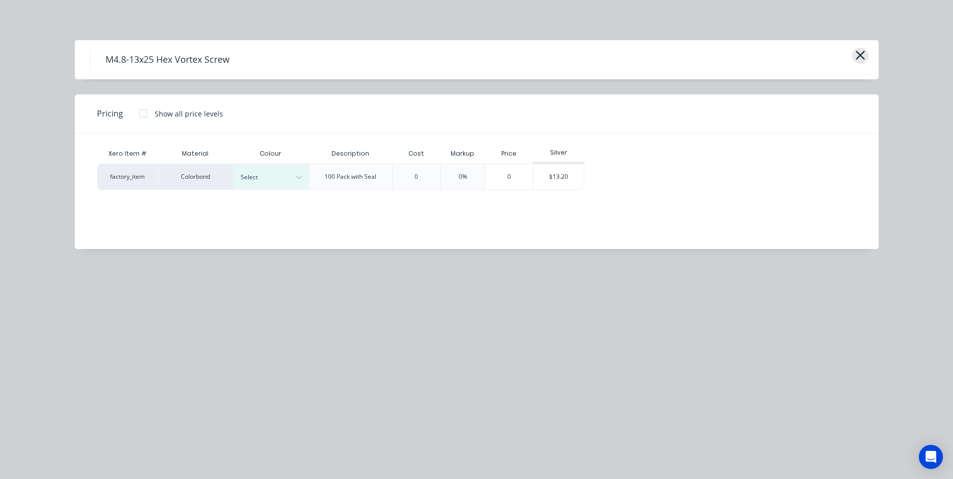
click at [859, 57] on icon "button" at bounding box center [860, 55] width 9 height 9
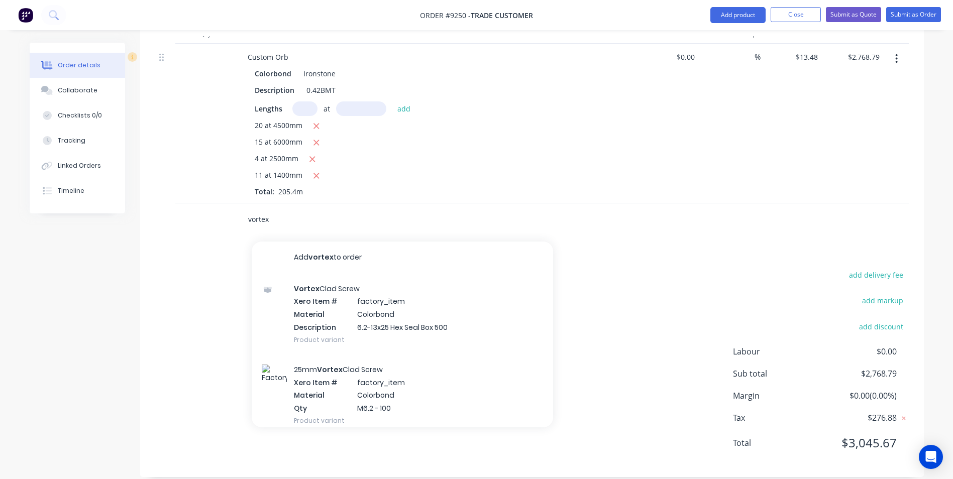
click at [280, 225] on input "vortex" at bounding box center [348, 220] width 201 height 20
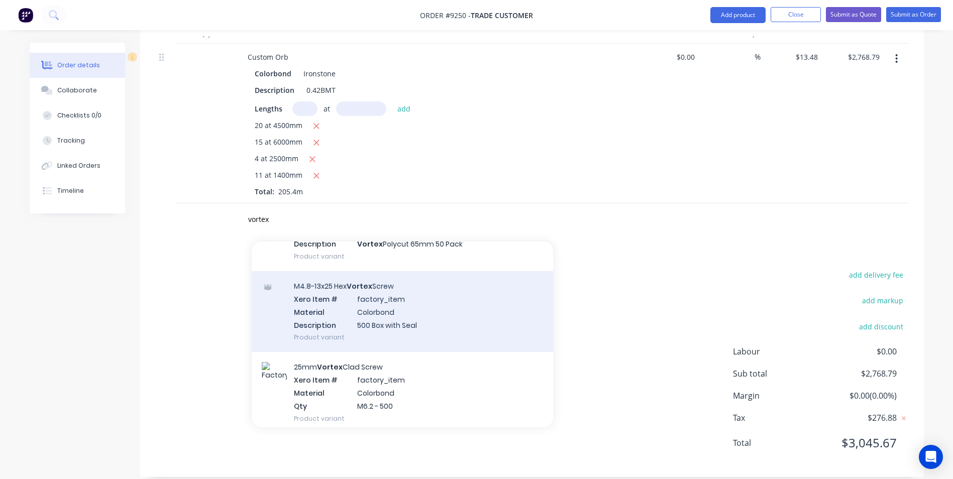
click at [407, 313] on div "M4.8-13x25 Hex Vortex Screw Xero Item # factory_item Material Colorbond Descrip…" at bounding box center [402, 311] width 301 height 81
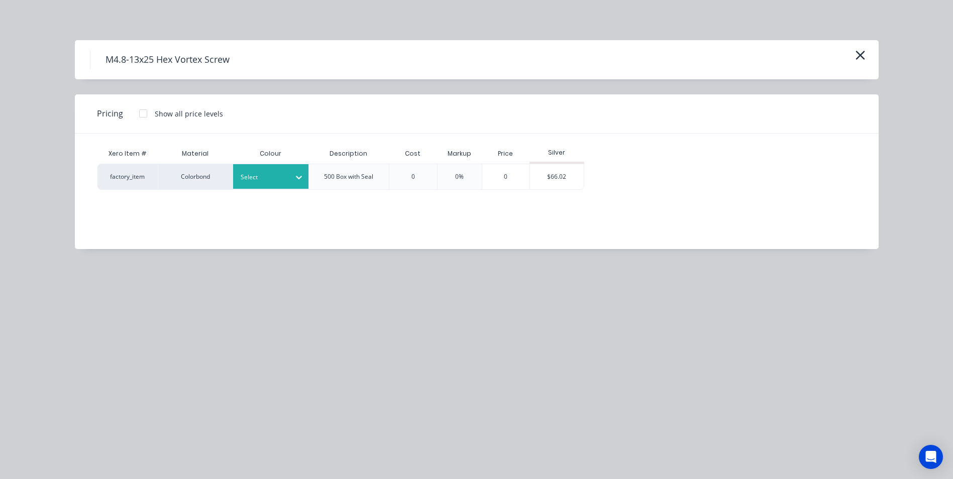
click at [271, 183] on div "Select" at bounding box center [262, 177] width 56 height 13
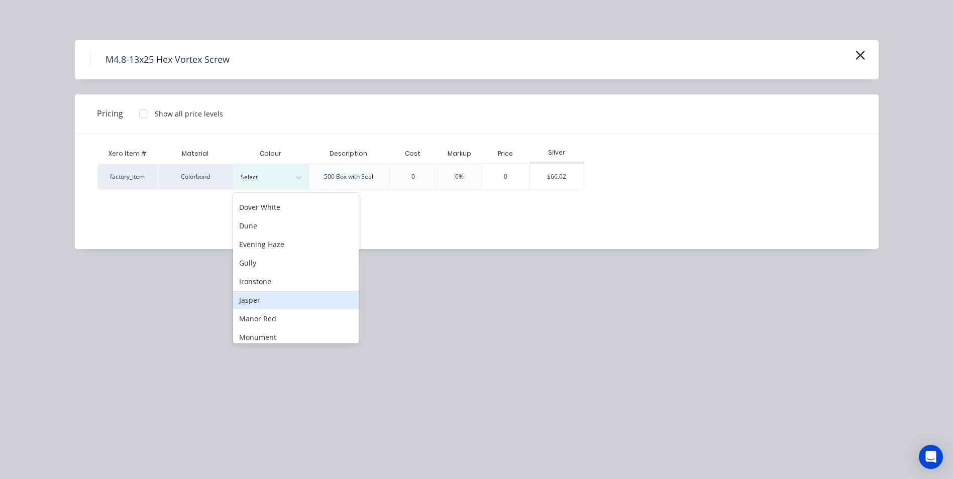
scroll to position [151, 0]
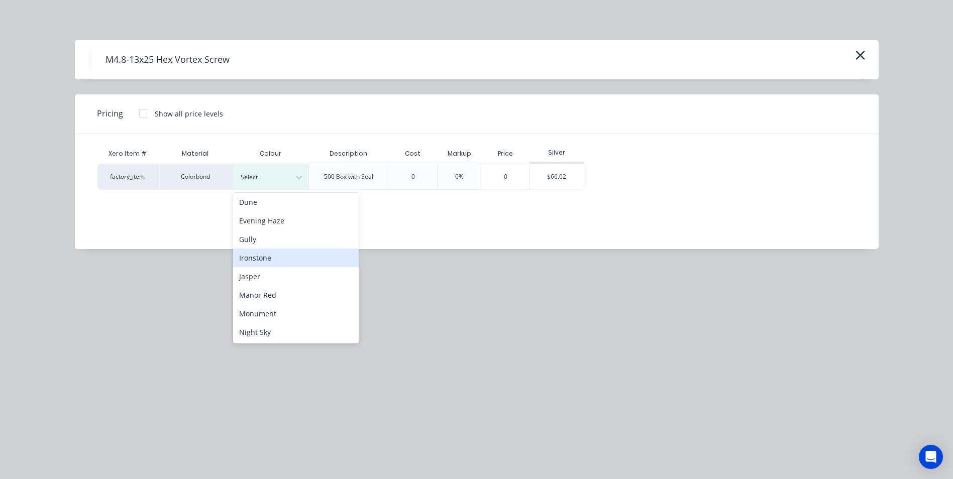
click at [277, 262] on div "Ironstone" at bounding box center [296, 258] width 126 height 19
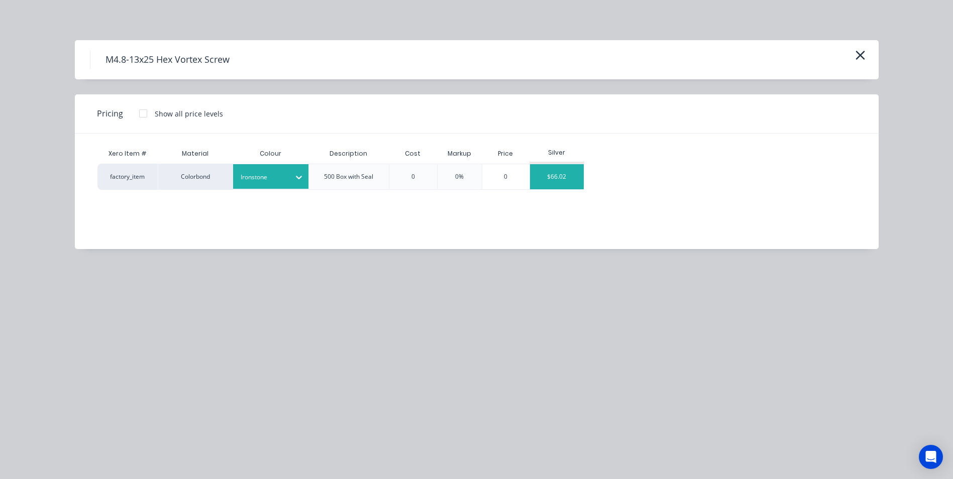
click at [568, 183] on div "$66.02" at bounding box center [557, 176] width 54 height 25
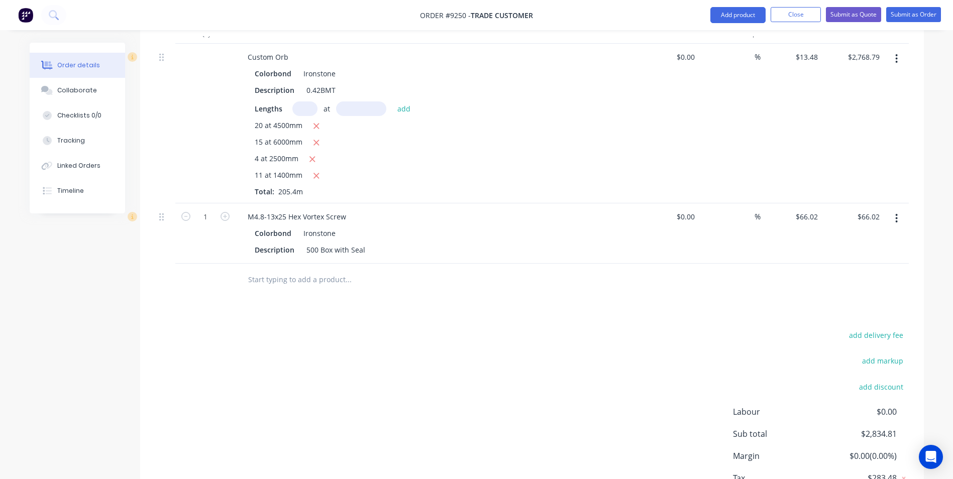
click at [892, 221] on button "button" at bounding box center [897, 219] width 24 height 18
click at [856, 248] on div "Edit" at bounding box center [861, 245] width 77 height 15
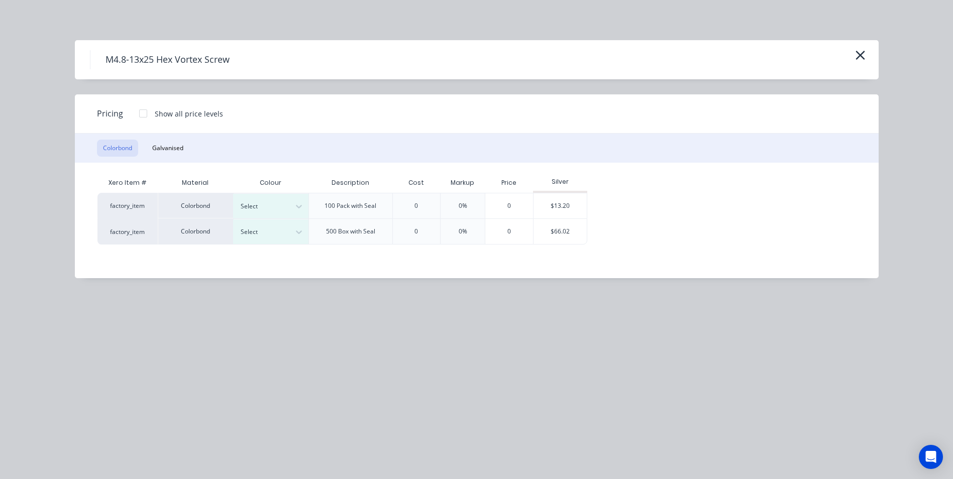
click at [144, 110] on div at bounding box center [143, 114] width 20 height 20
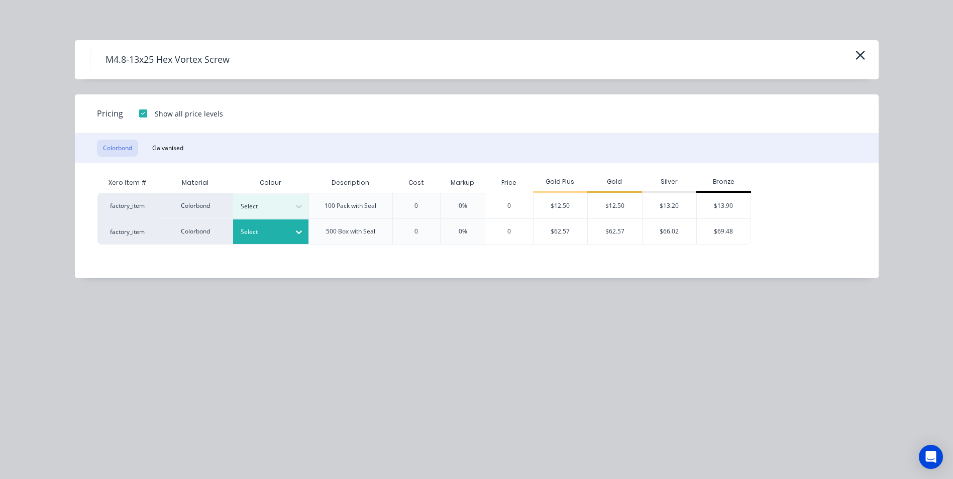
click at [293, 229] on div at bounding box center [299, 232] width 18 height 16
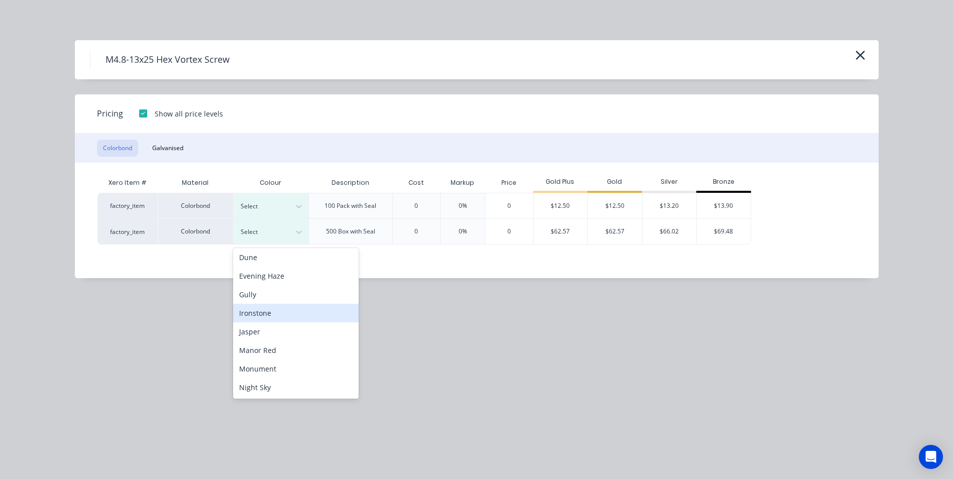
click at [296, 315] on div "Ironstone" at bounding box center [296, 313] width 126 height 19
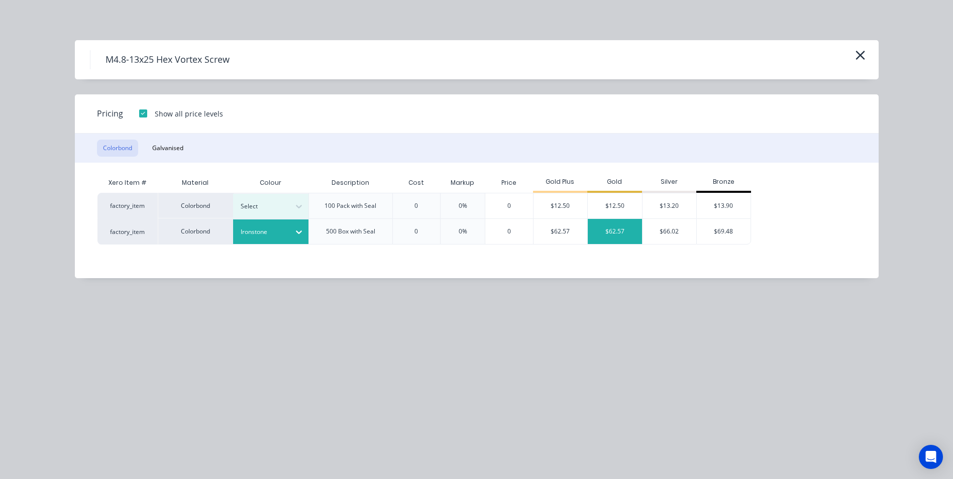
click at [627, 231] on div "$62.57" at bounding box center [615, 231] width 54 height 25
type input "$62.57"
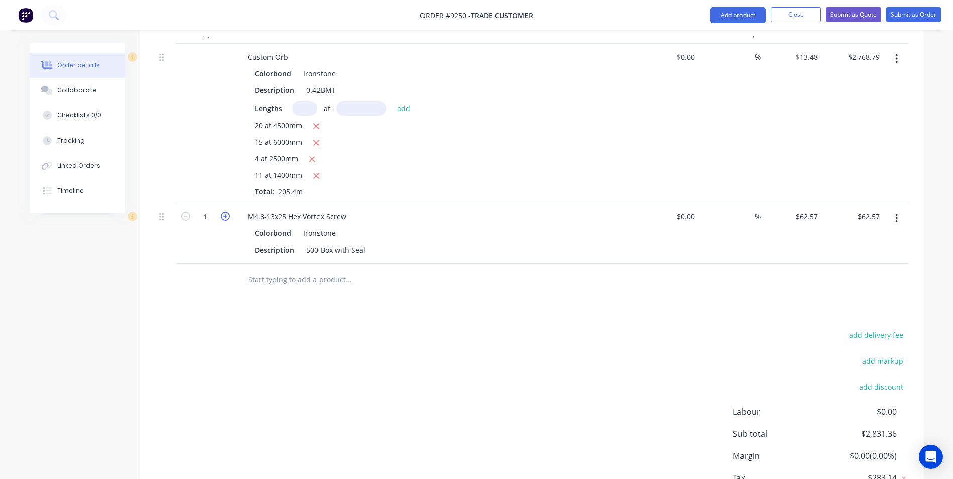
click at [228, 218] on icon "button" at bounding box center [225, 216] width 9 height 9
type input "2"
type input "$125.14"
click at [228, 218] on icon "button" at bounding box center [225, 216] width 9 height 9
type input "3"
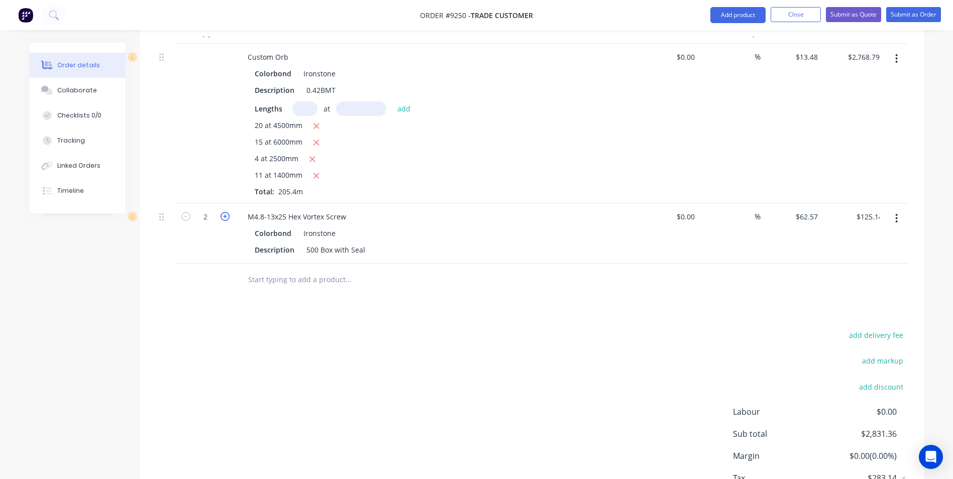
type input "$187.71"
click at [188, 213] on icon "button" at bounding box center [185, 216] width 9 height 9
type input "2"
type input "$125.14"
click at [230, 217] on button "button" at bounding box center [225, 216] width 13 height 11
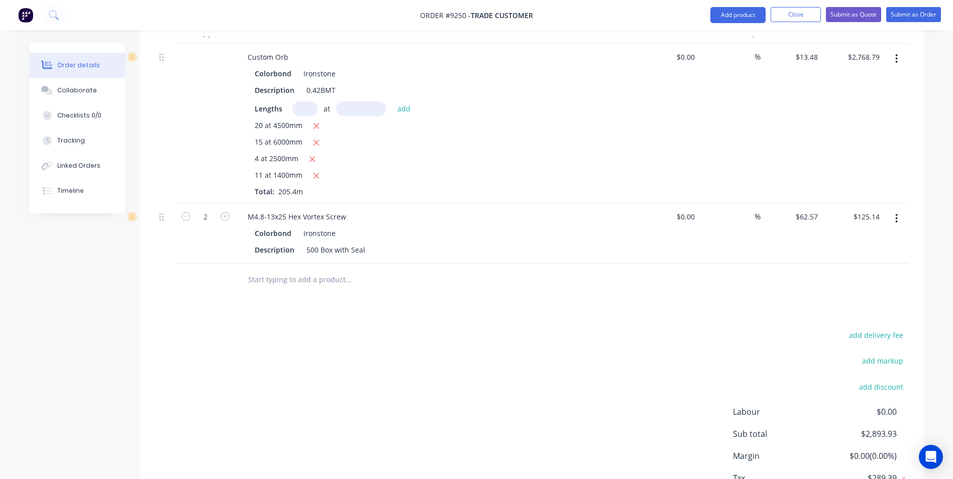
type input "3"
type input "$187.71"
click at [186, 218] on icon "button" at bounding box center [185, 216] width 9 height 9
type input "2"
type input "$125.14"
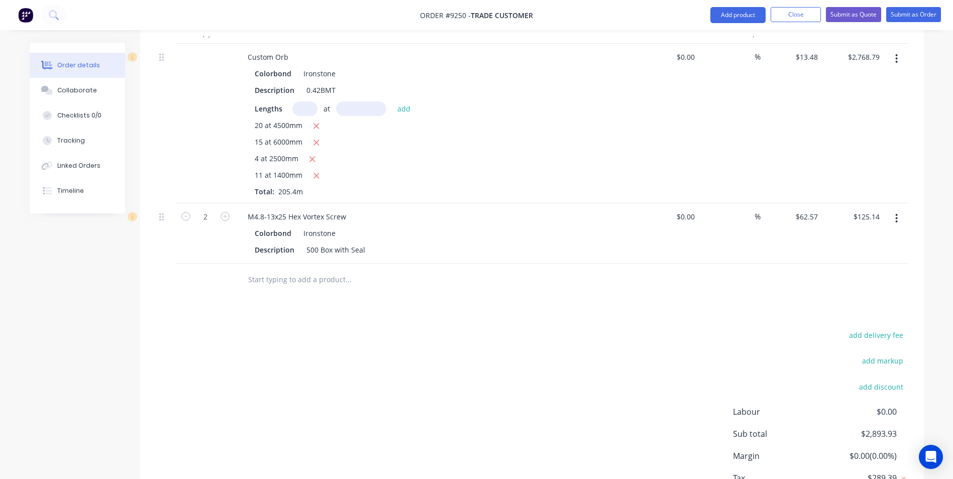
click at [310, 278] on input "text" at bounding box center [348, 280] width 201 height 20
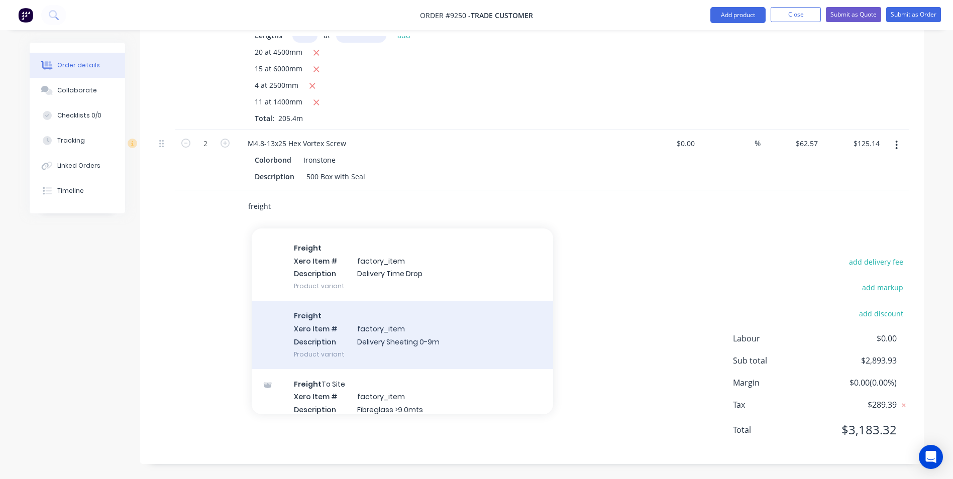
scroll to position [804, 0]
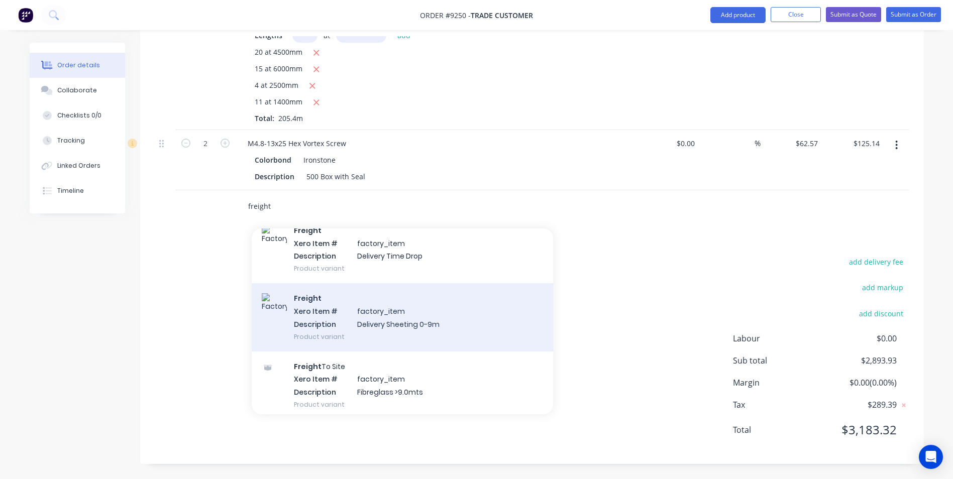
type input "freight"
click at [421, 317] on div "Freight Xero Item # factory_item Description Delivery Sheeting 0-9m Product var…" at bounding box center [402, 317] width 301 height 68
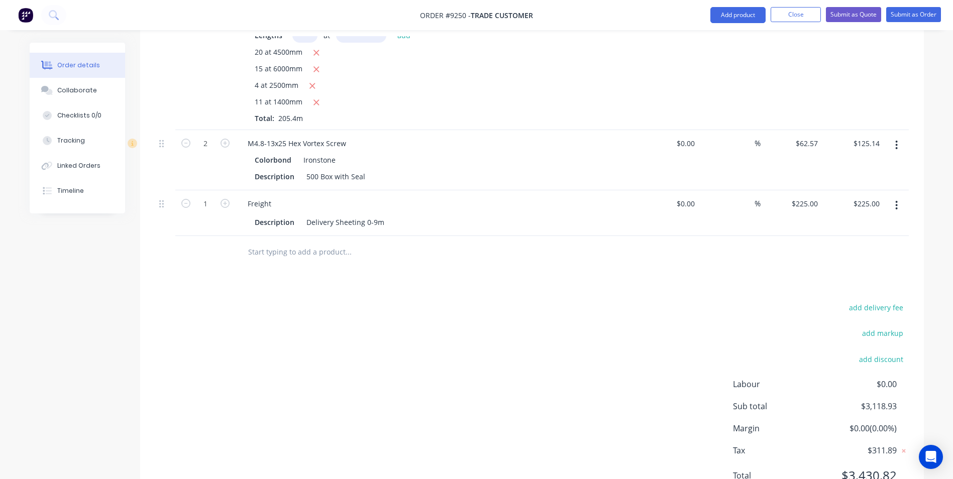
click at [335, 257] on input "text" at bounding box center [348, 252] width 201 height 20
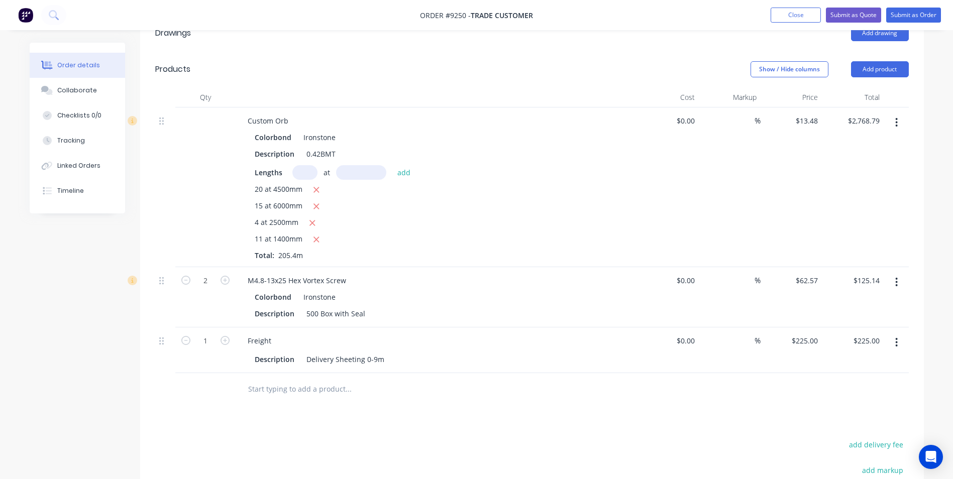
scroll to position [124, 0]
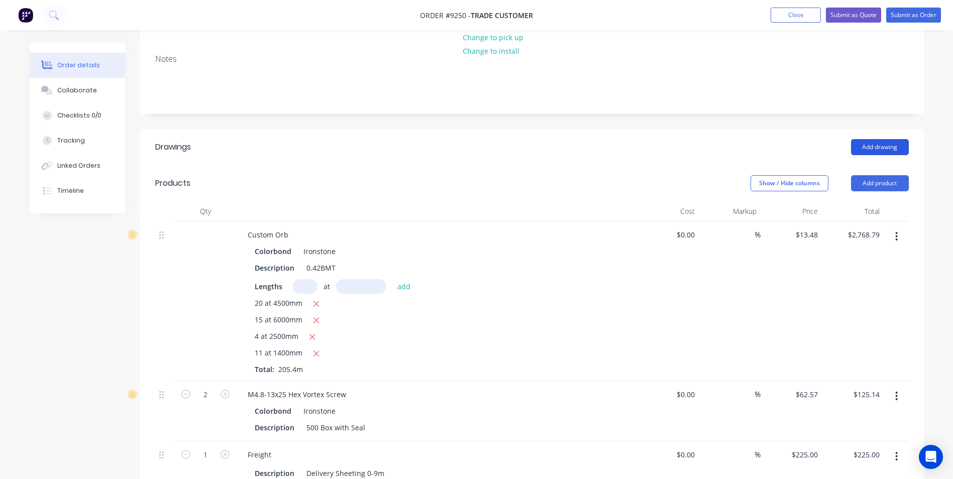
click at [861, 145] on button "Add drawing" at bounding box center [880, 147] width 58 height 16
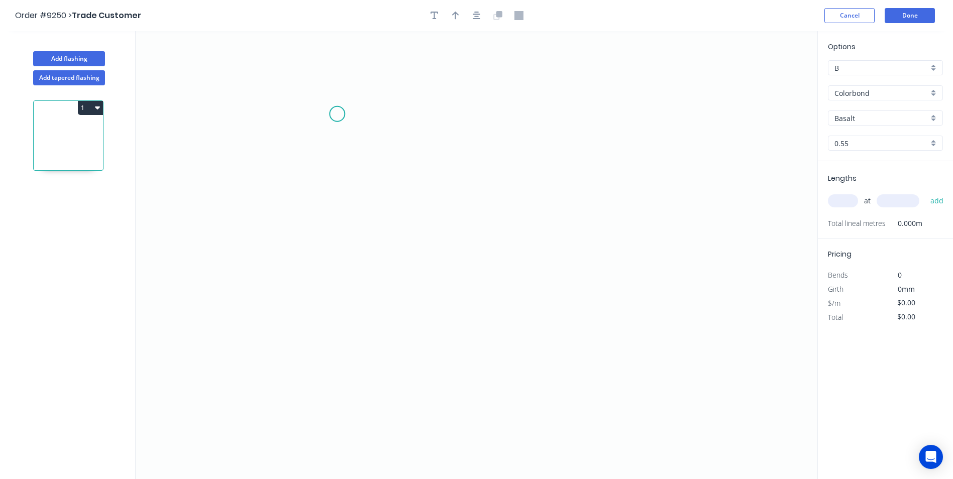
click at [337, 114] on icon "0" at bounding box center [477, 255] width 682 height 448
click at [338, 309] on icon "0" at bounding box center [477, 255] width 682 height 448
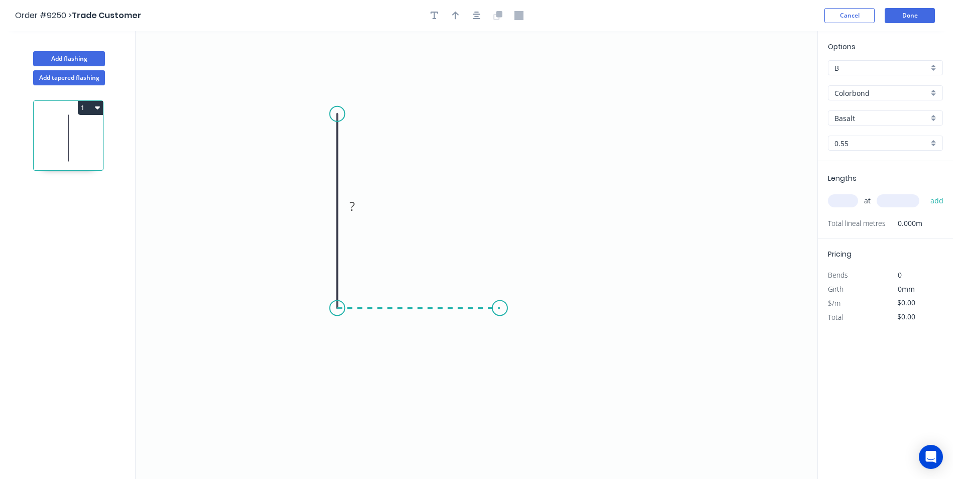
click at [500, 315] on icon "0 ?" at bounding box center [477, 255] width 682 height 448
click at [501, 442] on icon "0 ? ?" at bounding box center [477, 255] width 682 height 448
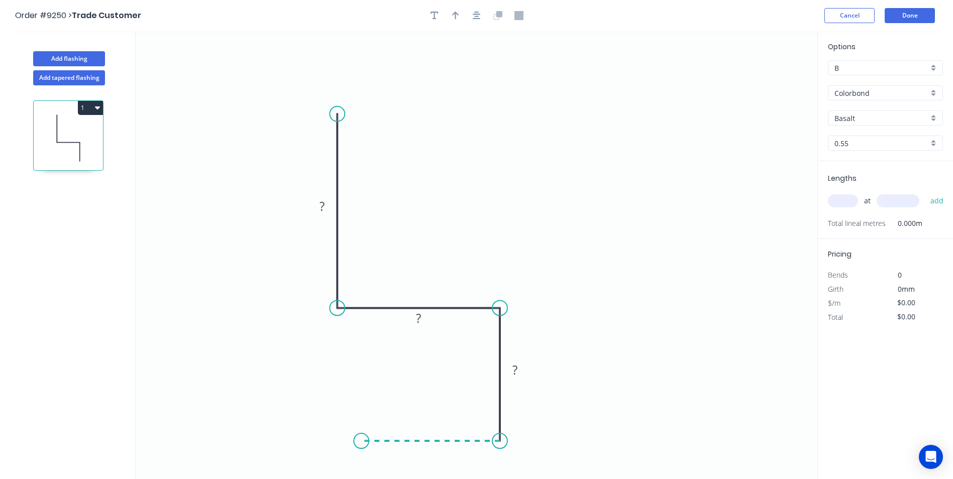
click at [361, 447] on icon "0 ? ? ?" at bounding box center [477, 255] width 682 height 448
click at [324, 209] on tspan "?" at bounding box center [322, 206] width 5 height 17
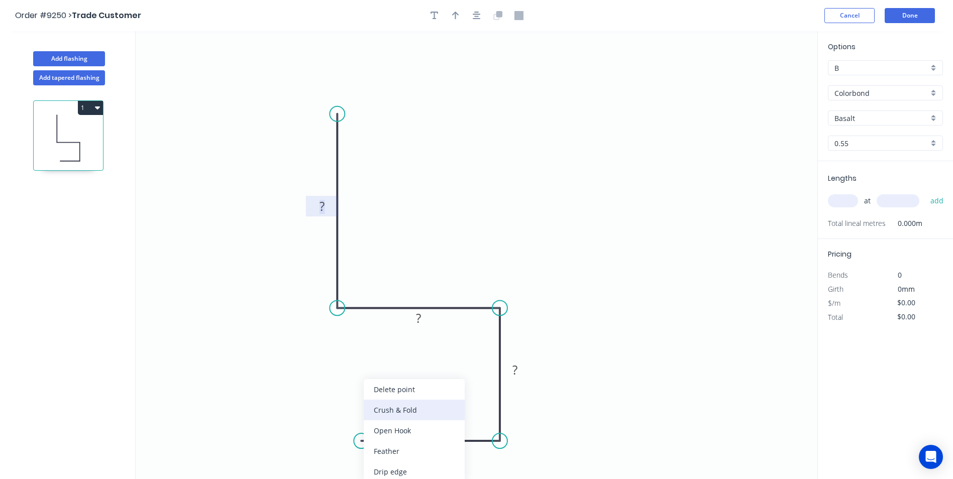
click at [386, 414] on div "Crush & Fold" at bounding box center [414, 410] width 101 height 21
click at [386, 449] on div "Flip bend" at bounding box center [418, 451] width 101 height 21
click at [324, 208] on tspan "?" at bounding box center [322, 206] width 5 height 17
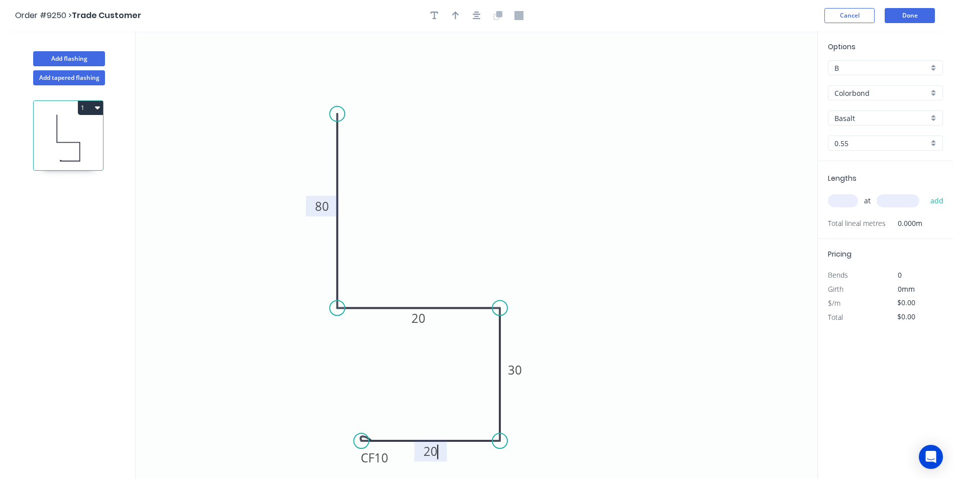
click at [506, 49] on icon "0 80 20 30 CF 10 20" at bounding box center [477, 255] width 682 height 448
type input "$13.52"
click at [458, 17] on icon "button" at bounding box center [455, 15] width 7 height 9
click at [768, 78] on icon at bounding box center [766, 70] width 9 height 32
drag, startPoint x: 767, startPoint y: 81, endPoint x: 503, endPoint y: 220, distance: 298.3
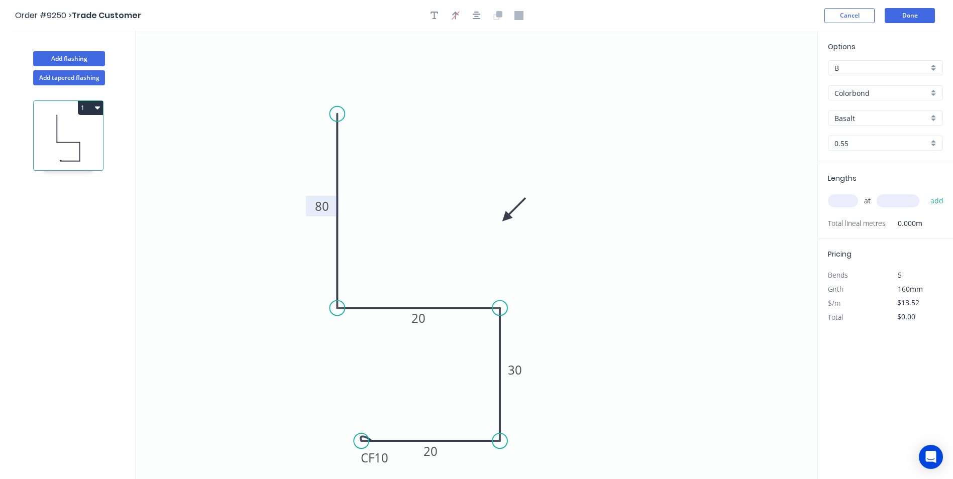
click at [503, 220] on icon at bounding box center [513, 209] width 29 height 29
click at [936, 116] on div "Basalt" at bounding box center [885, 118] width 115 height 15
click at [859, 196] on div "Ironstone" at bounding box center [886, 193] width 114 height 18
type input "Ironstone"
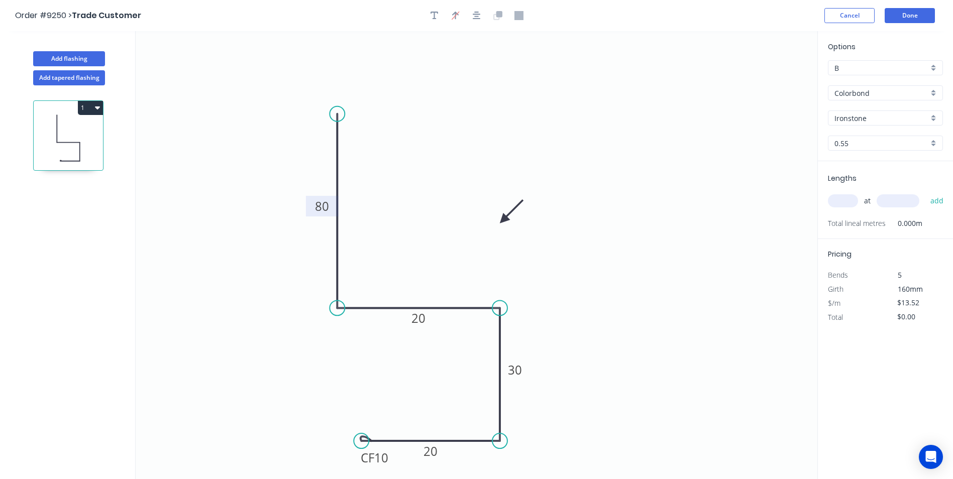
click at [845, 205] on input "text" at bounding box center [843, 200] width 30 height 13
type input "2"
type input "7900"
click at [926, 192] on button "add" at bounding box center [938, 200] width 24 height 17
type input "$213.62"
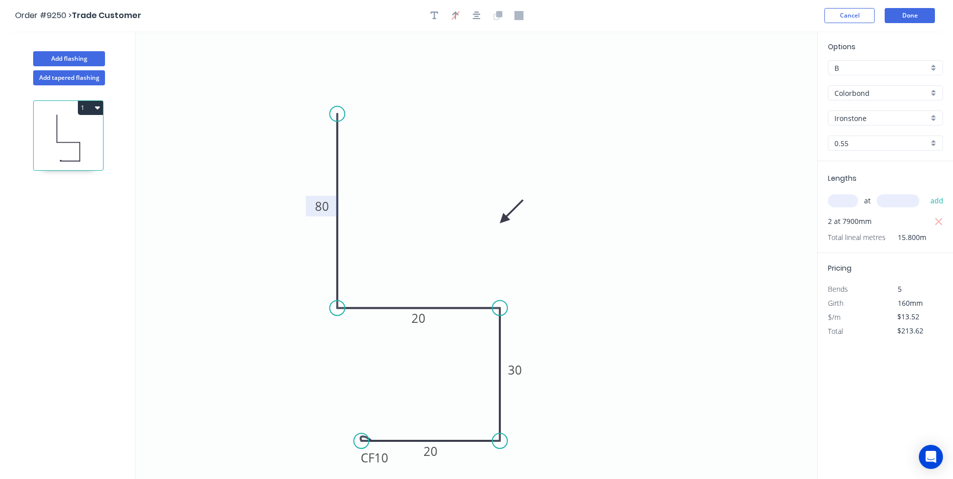
click at [937, 69] on div "B" at bounding box center [885, 67] width 115 height 15
click at [901, 89] on div "A" at bounding box center [886, 87] width 114 height 18
type input "A"
type input "$10.02"
type input "$158.32"
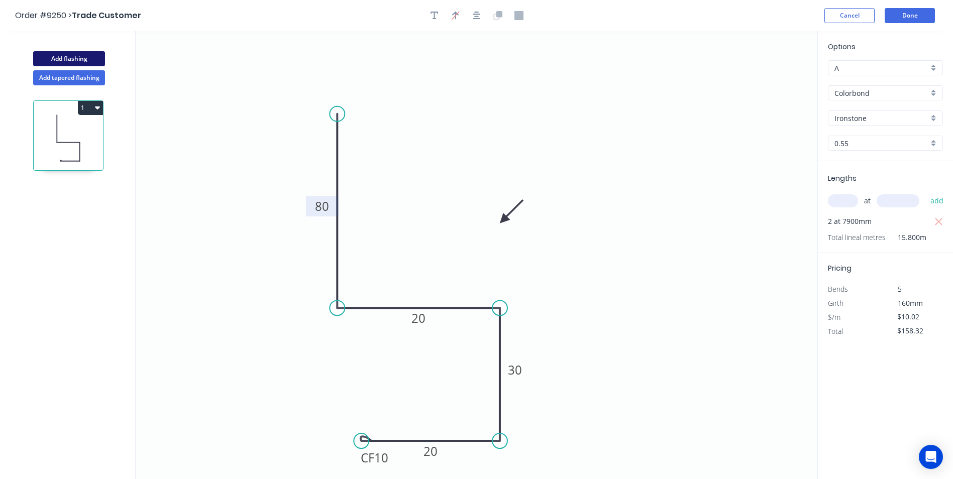
click at [85, 61] on button "Add flashing" at bounding box center [69, 58] width 72 height 15
type input "B"
type input "$0.00"
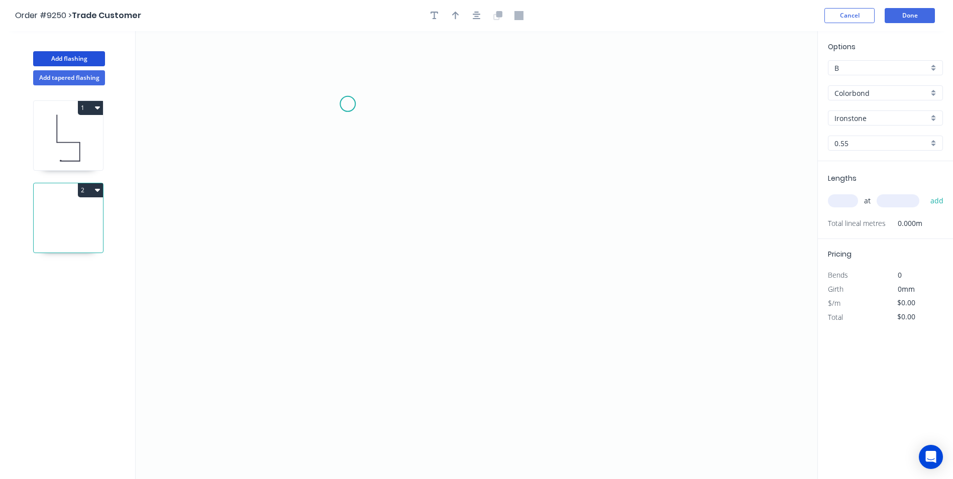
click at [348, 104] on icon "0" at bounding box center [477, 255] width 682 height 448
click at [348, 378] on icon "0" at bounding box center [477, 255] width 682 height 448
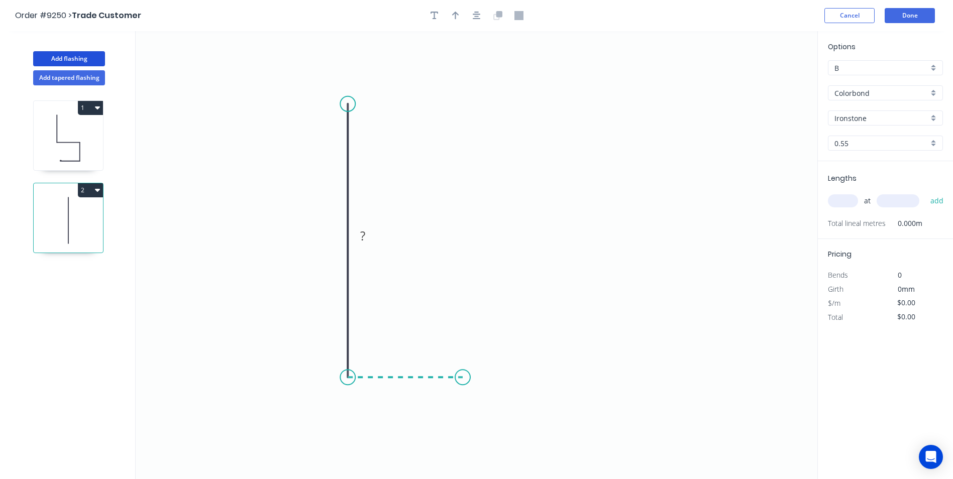
click at [463, 384] on icon "0 ?" at bounding box center [477, 255] width 682 height 448
click at [457, 230] on icon "0 ? ?" at bounding box center [477, 255] width 682 height 448
click at [457, 230] on circle at bounding box center [462, 229] width 15 height 15
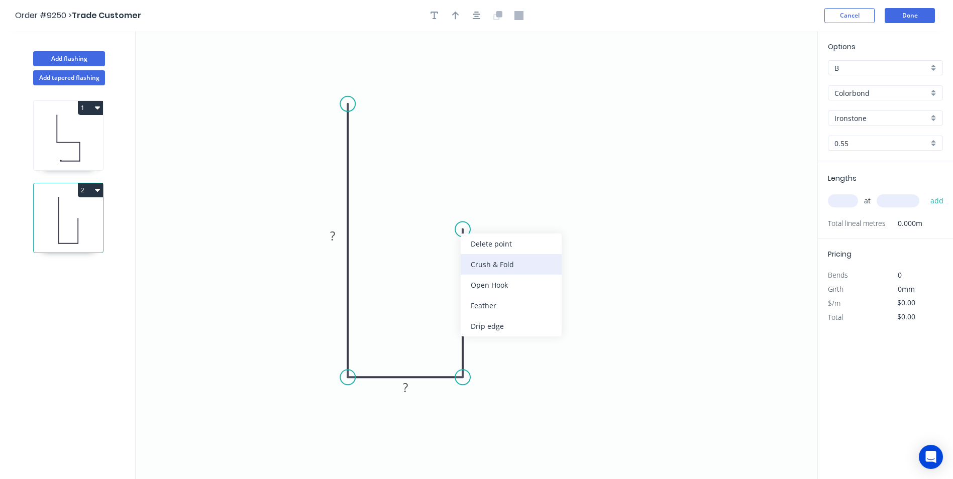
click at [475, 263] on div "Crush & Fold" at bounding box center [511, 264] width 101 height 21
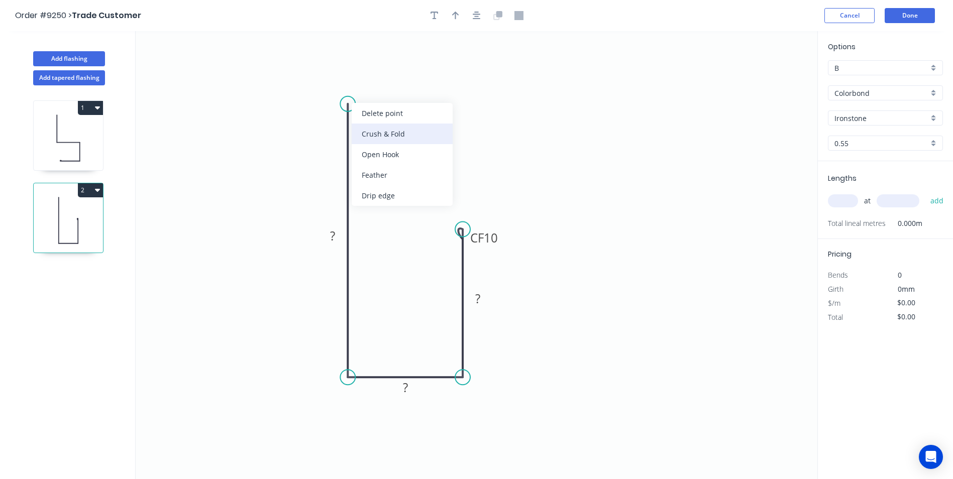
click at [379, 138] on div "Crush & Fold" at bounding box center [402, 134] width 101 height 21
click at [368, 143] on div "Flip bend" at bounding box center [399, 142] width 101 height 21
click at [334, 234] on tspan "?" at bounding box center [332, 236] width 5 height 17
click at [533, 162] on icon "0 CF 10 60 20 CF 10 30" at bounding box center [477, 255] width 682 height 448
type input "$13.44"
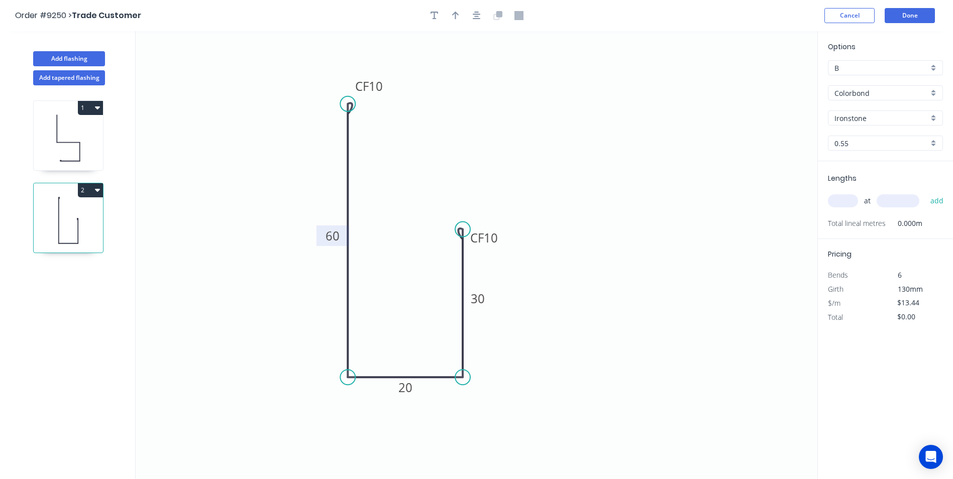
click at [936, 67] on div "B" at bounding box center [885, 67] width 115 height 15
click at [887, 83] on div "A" at bounding box center [886, 87] width 114 height 18
type input "A"
type input "$9.96"
click at [839, 198] on input "text" at bounding box center [843, 200] width 30 height 13
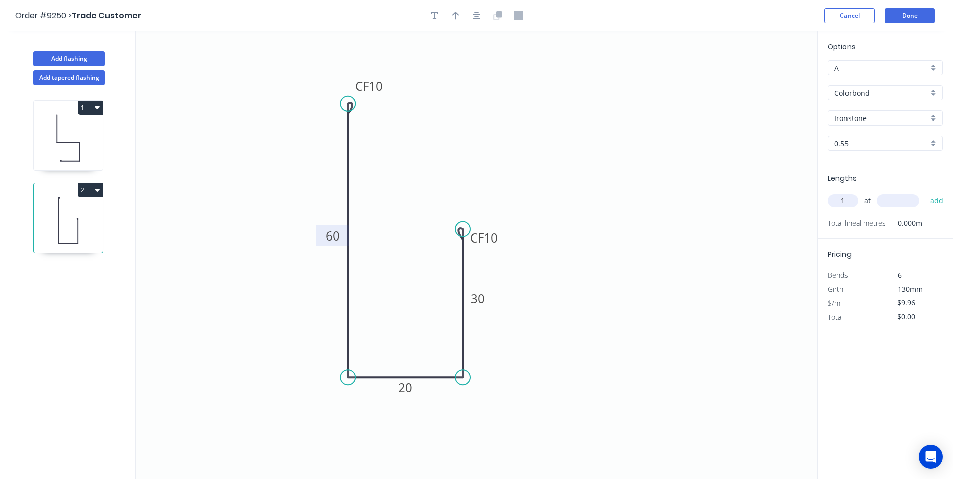
type input "1"
type input "600"
click at [926, 192] on button "add" at bounding box center [938, 200] width 24 height 17
type input "$9.96"
click at [905, 17] on button "Done" at bounding box center [910, 15] width 50 height 15
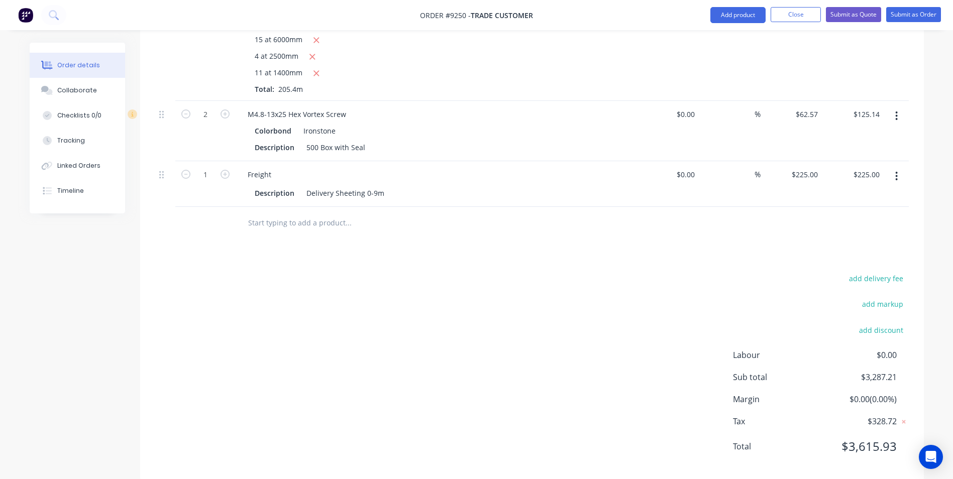
scroll to position [599, 0]
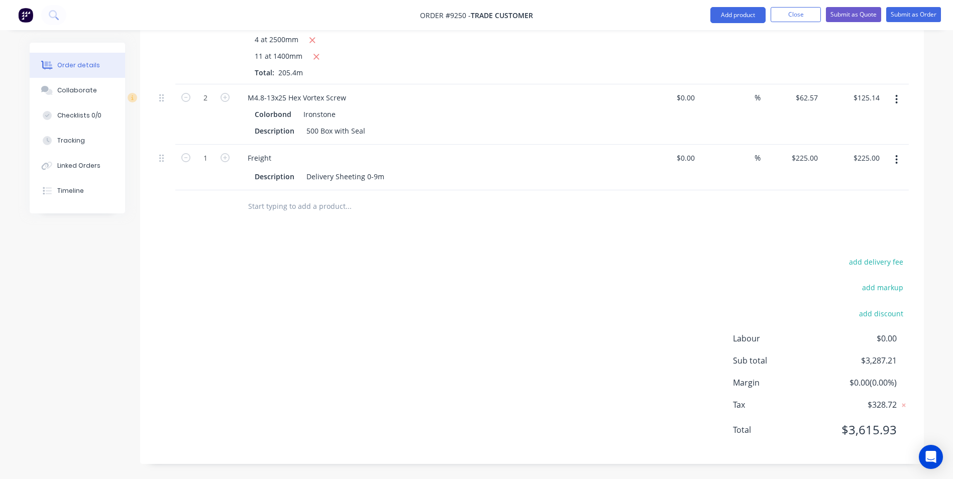
click at [302, 206] on input "text" at bounding box center [348, 206] width 201 height 20
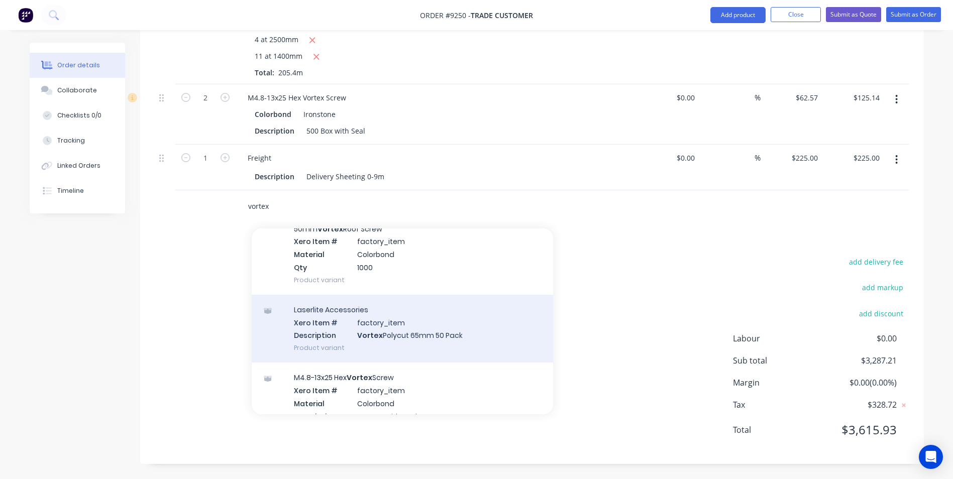
scroll to position [754, 0]
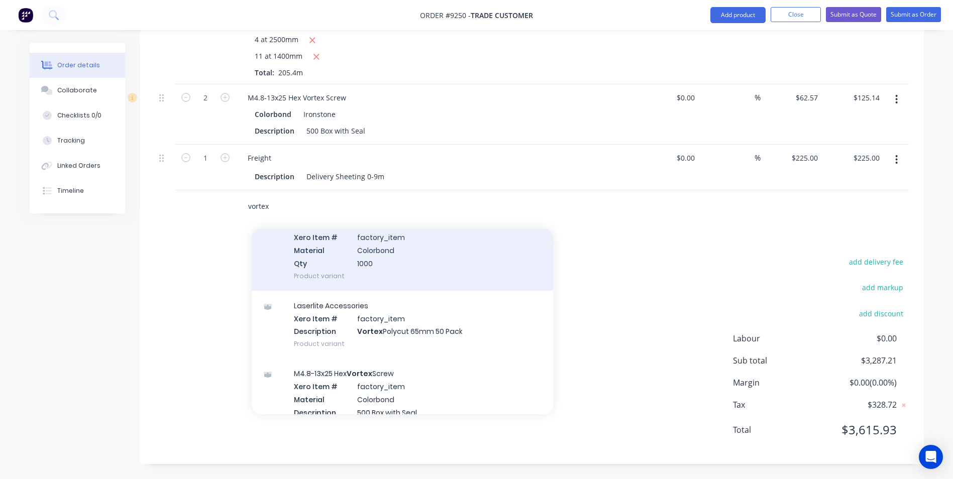
type input "vortex"
click at [338, 263] on div "50mm Vortex Roof Screw Xero Item # factory_item Material Colorbond Qty 1000 Pro…" at bounding box center [402, 250] width 301 height 81
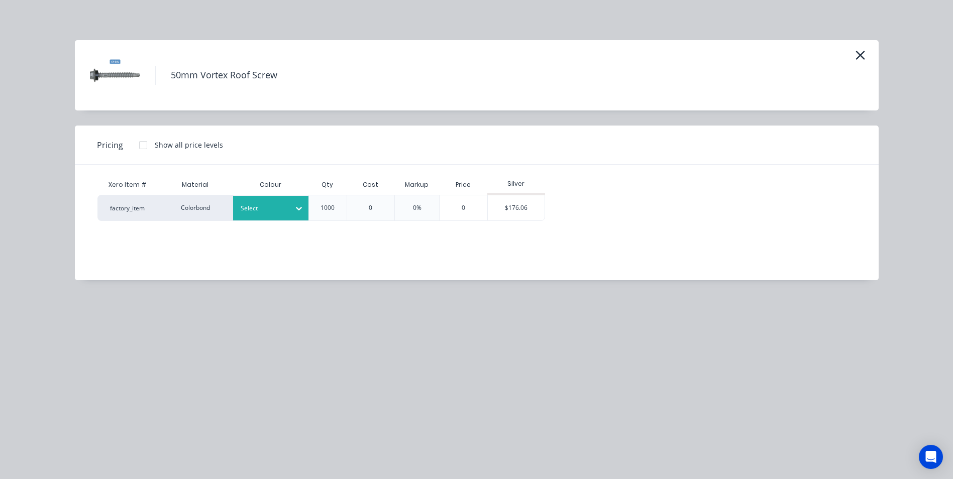
click at [281, 212] on div at bounding box center [263, 208] width 45 height 11
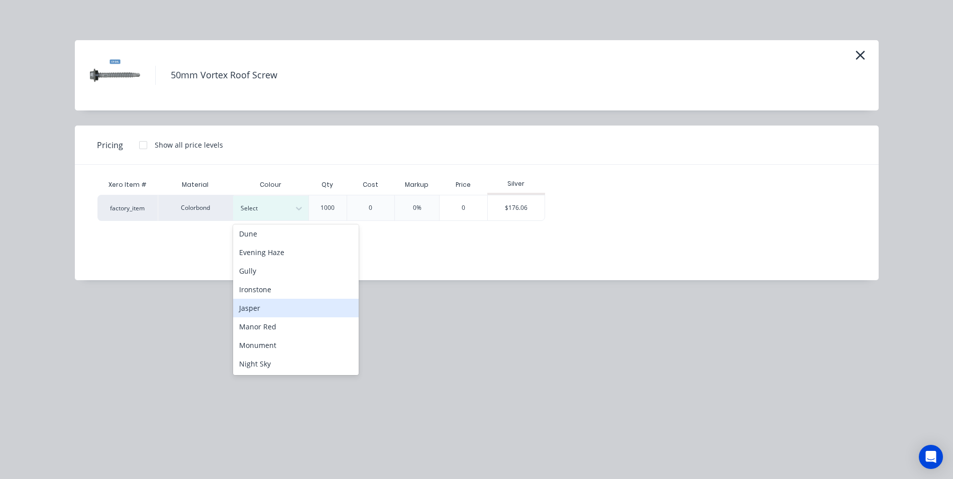
scroll to position [301, 0]
click at [281, 273] on div "Shale Grey" at bounding box center [296, 269] width 126 height 19
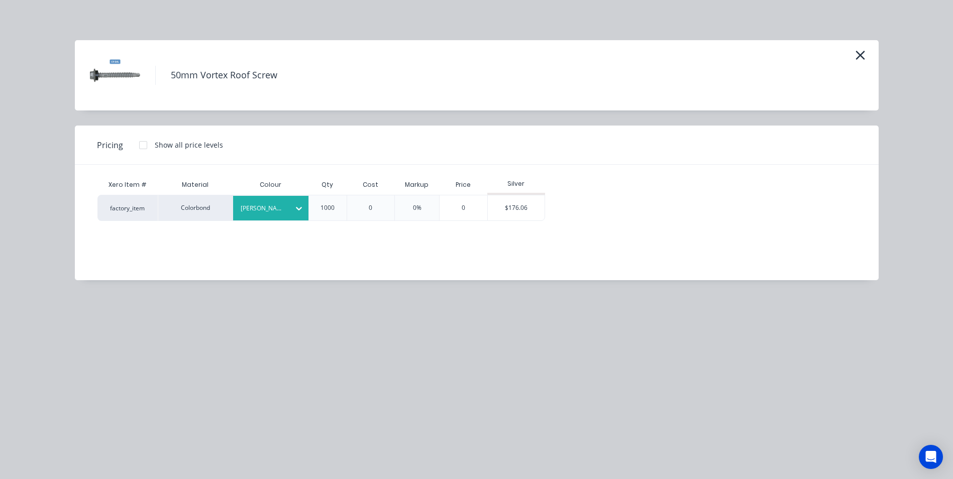
click at [143, 143] on div at bounding box center [143, 145] width 20 height 20
click at [572, 200] on div "$153.90" at bounding box center [573, 207] width 54 height 25
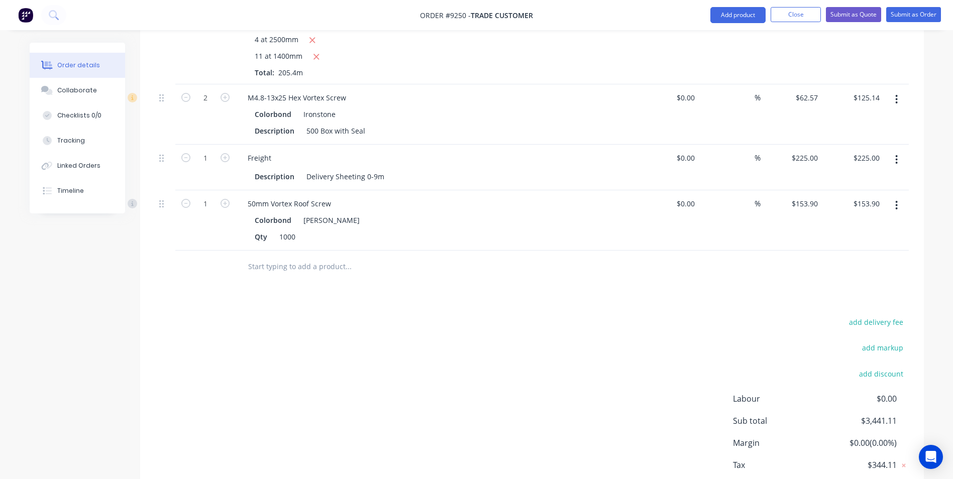
click at [334, 271] on input "text" at bounding box center [348, 267] width 201 height 20
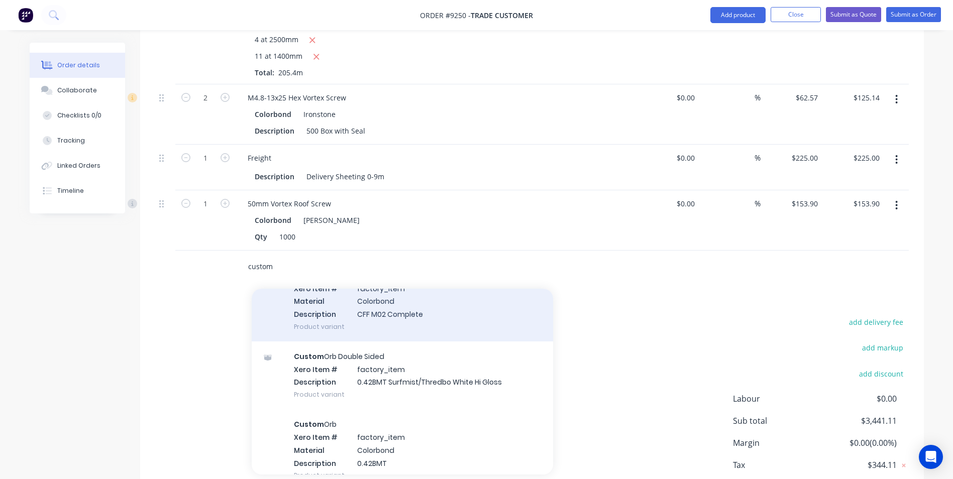
scroll to position [502, 0]
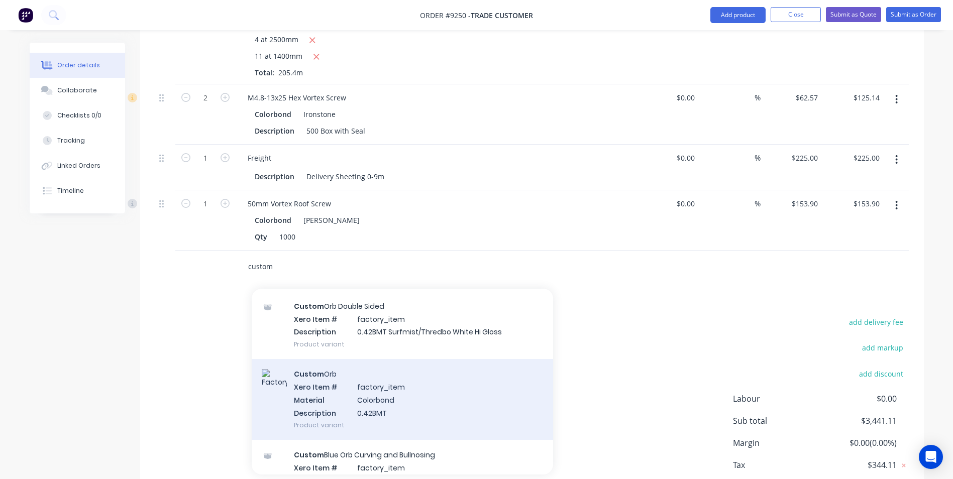
type input "custom"
click at [353, 391] on div "Custom Orb Xero Item # factory_item Material Colorbond Description 0.42BMT Prod…" at bounding box center [402, 399] width 301 height 81
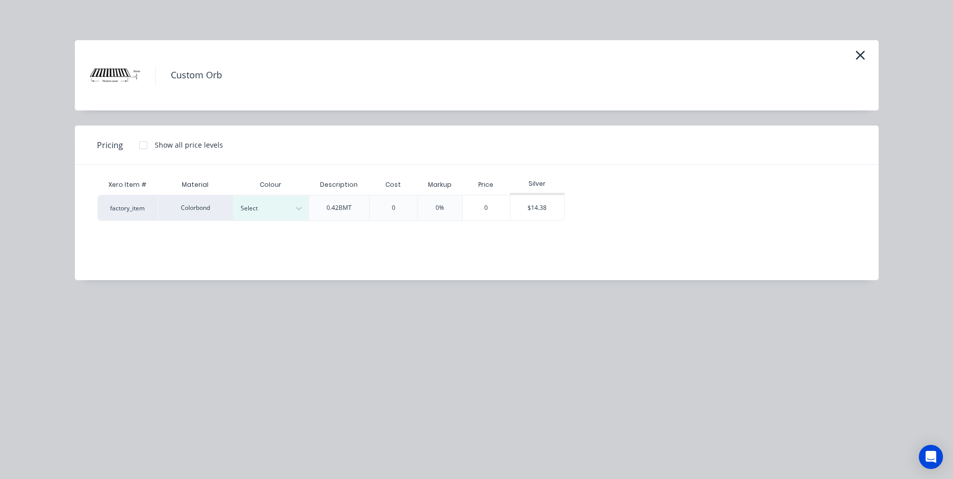
click at [142, 148] on div at bounding box center [143, 145] width 20 height 20
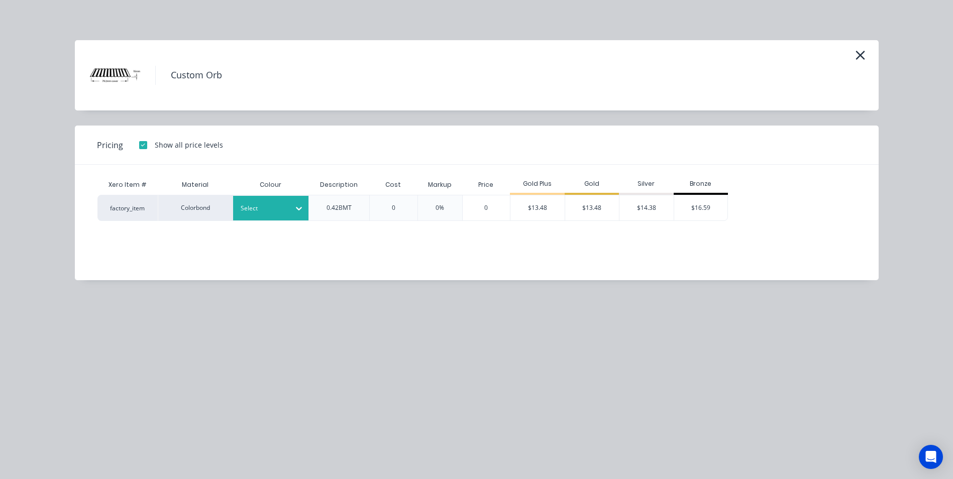
click at [299, 206] on icon at bounding box center [299, 208] width 10 height 10
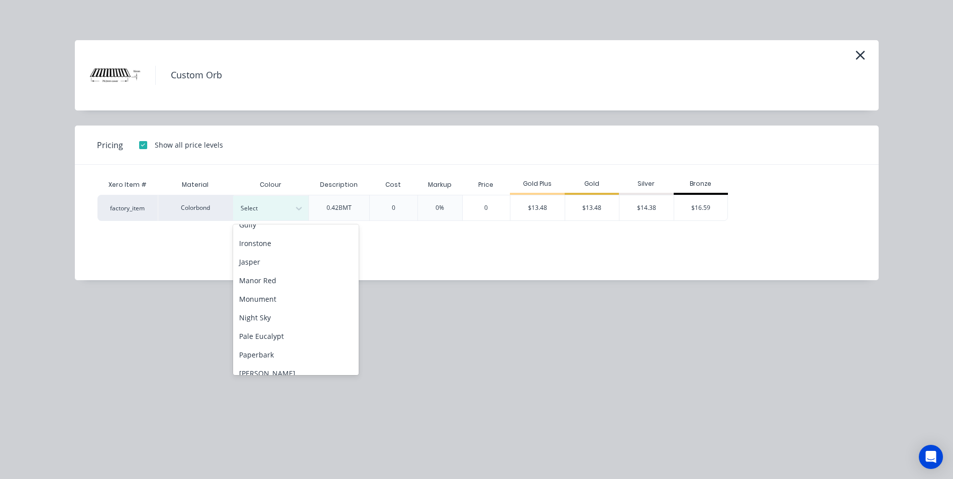
scroll to position [201, 0]
click at [276, 365] on div "Shale Grey" at bounding box center [296, 369] width 126 height 19
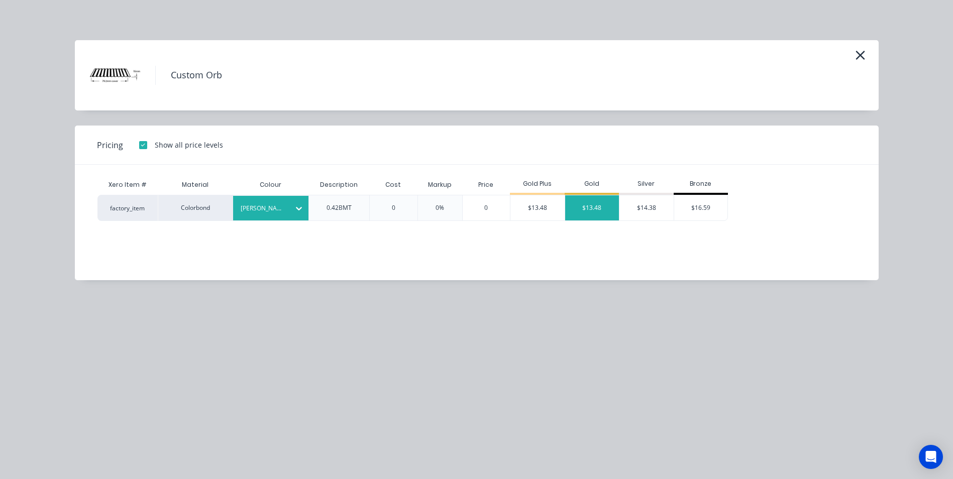
click at [571, 209] on div "$13.48" at bounding box center [592, 207] width 54 height 25
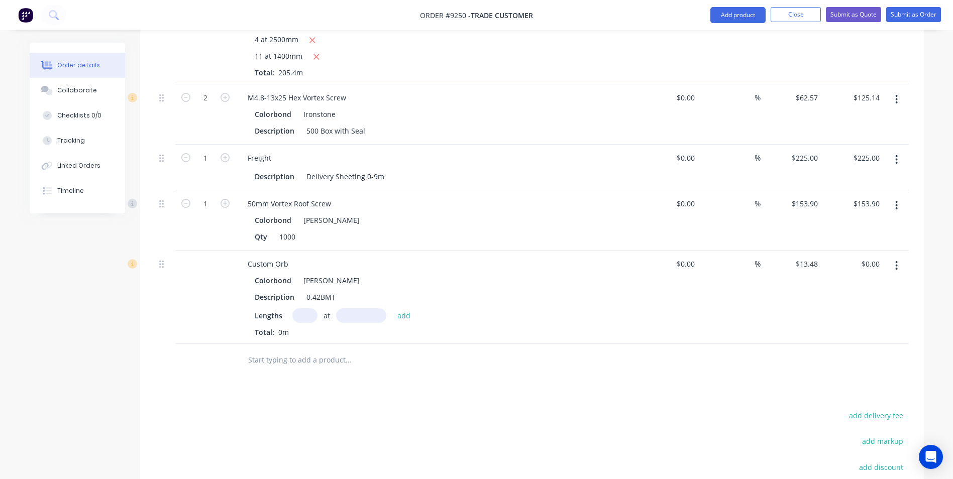
click at [307, 316] on input "text" at bounding box center [304, 316] width 25 height 15
type input "12"
type input "7970"
click at [392, 309] on button "add" at bounding box center [404, 316] width 24 height 14
type input "$1,289.23"
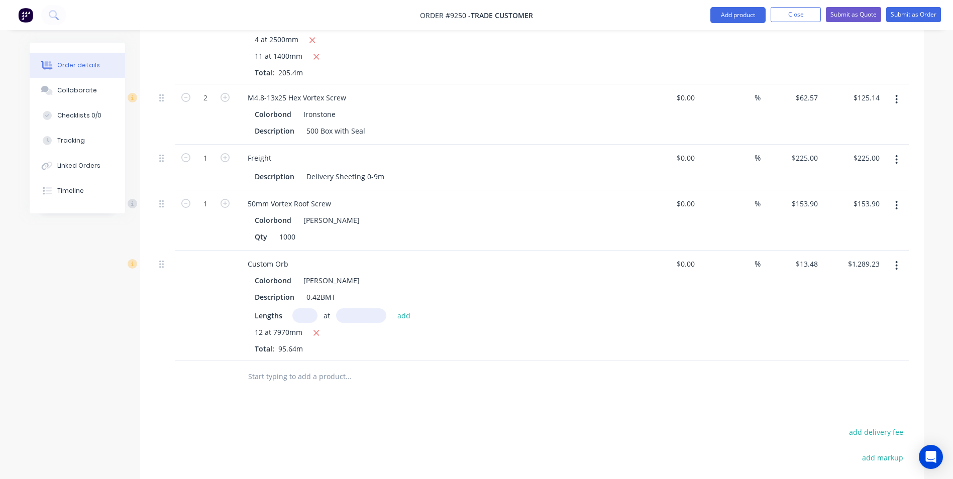
type input "1"
type input "3"
type input "11960"
click at [392, 309] on button "add" at bounding box center [404, 316] width 24 height 14
type input "$1,772.89"
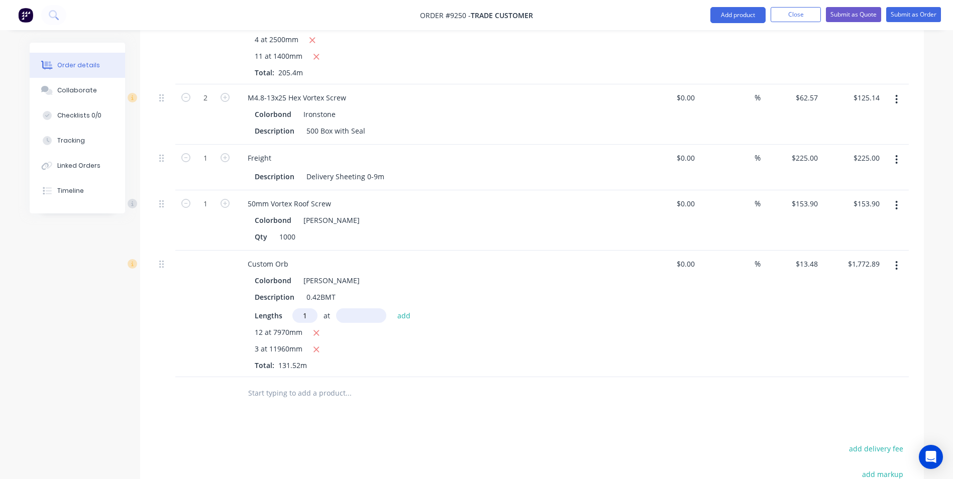
type input "1"
type input "3980"
click at [392, 309] on button "add" at bounding box center [404, 316] width 24 height 14
type input "$1,826.54"
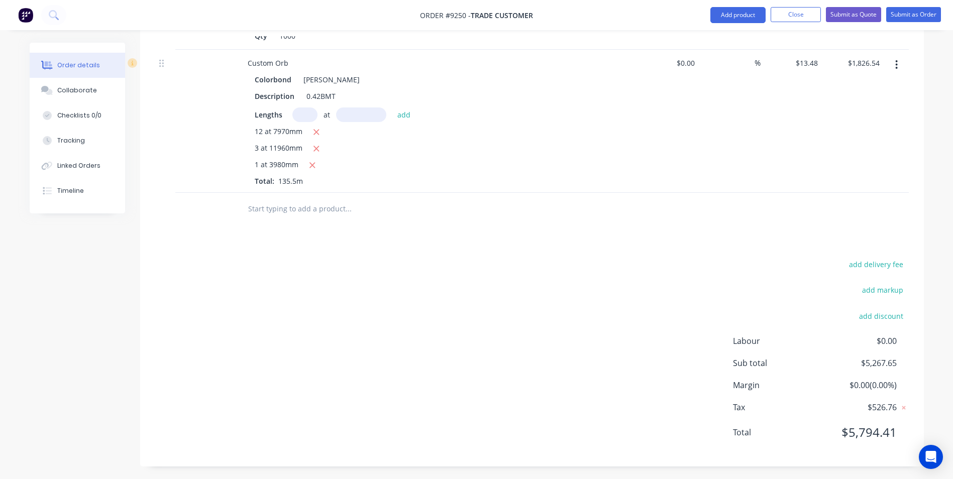
scroll to position [499, 0]
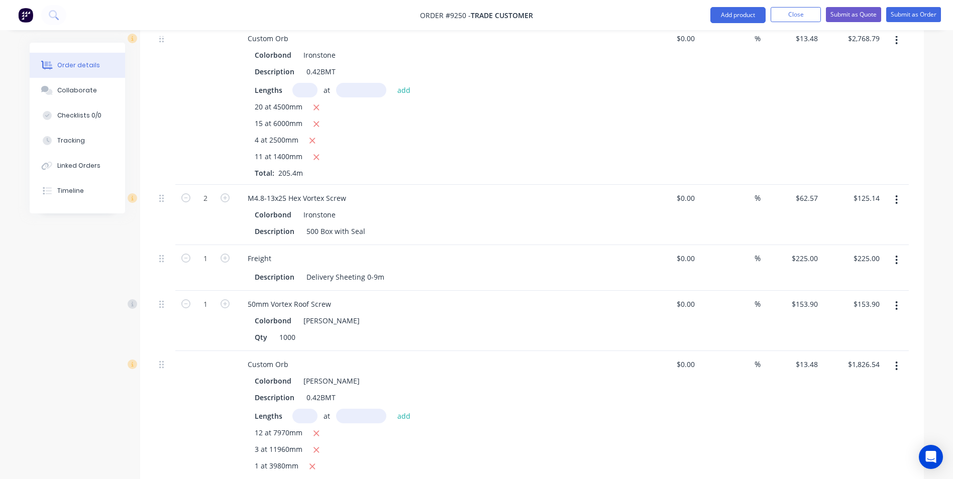
click at [897, 258] on icon "button" at bounding box center [896, 260] width 3 height 11
click at [852, 288] on div "Edit" at bounding box center [861, 286] width 77 height 15
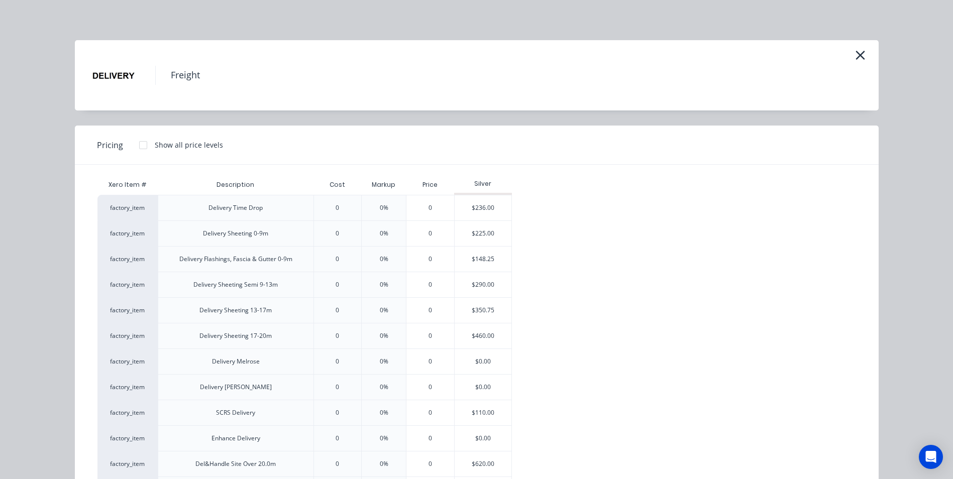
click at [141, 142] on div at bounding box center [143, 145] width 20 height 20
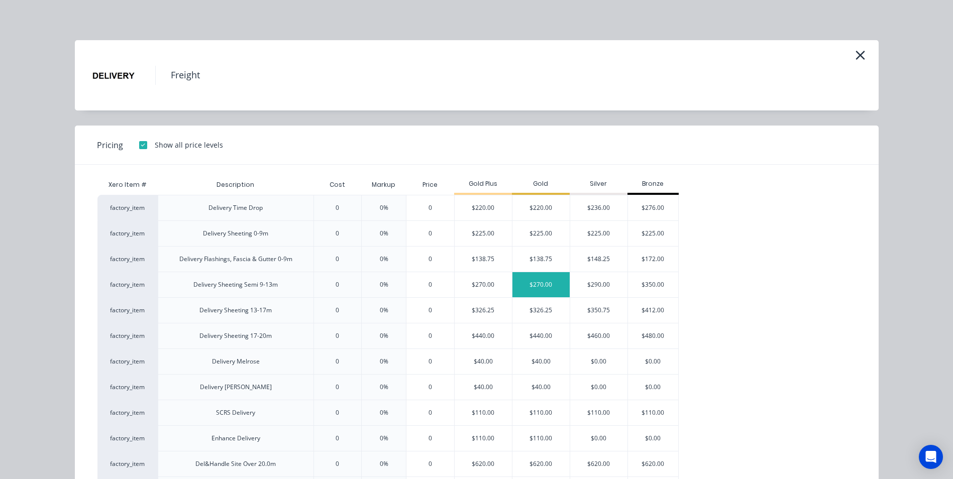
click at [550, 279] on div "$270.00" at bounding box center [541, 284] width 57 height 25
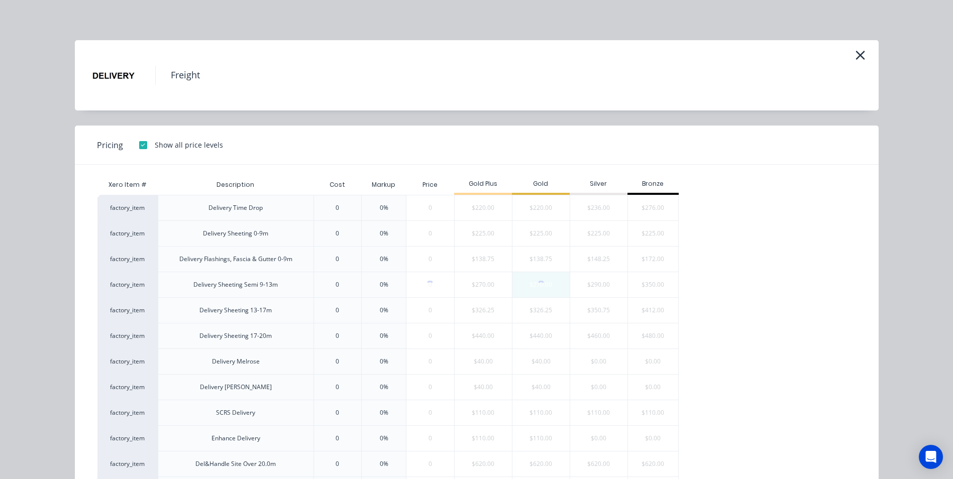
type input "$270.00"
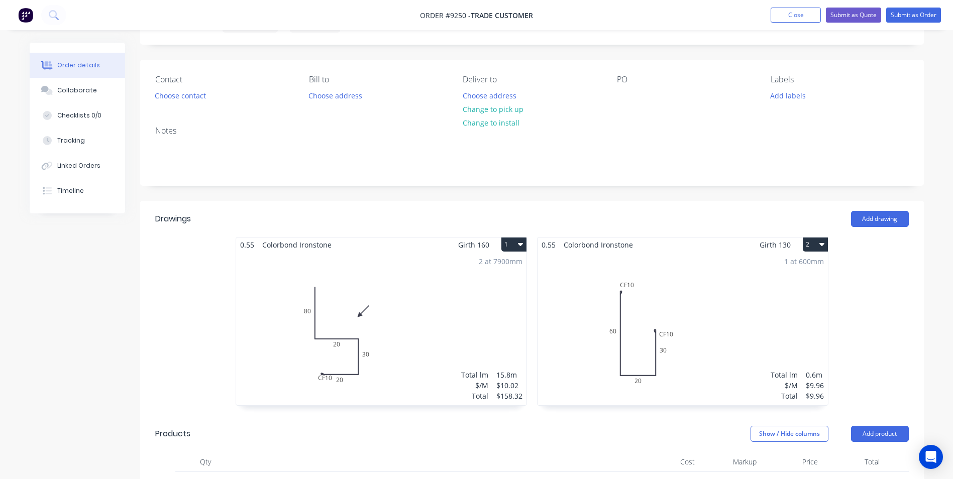
scroll to position [0, 0]
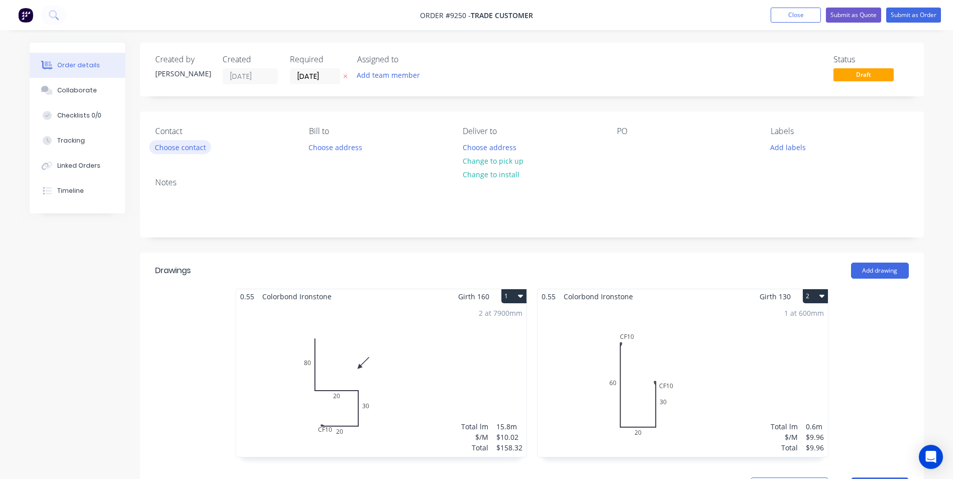
click at [176, 143] on button "Choose contact" at bounding box center [180, 147] width 62 height 14
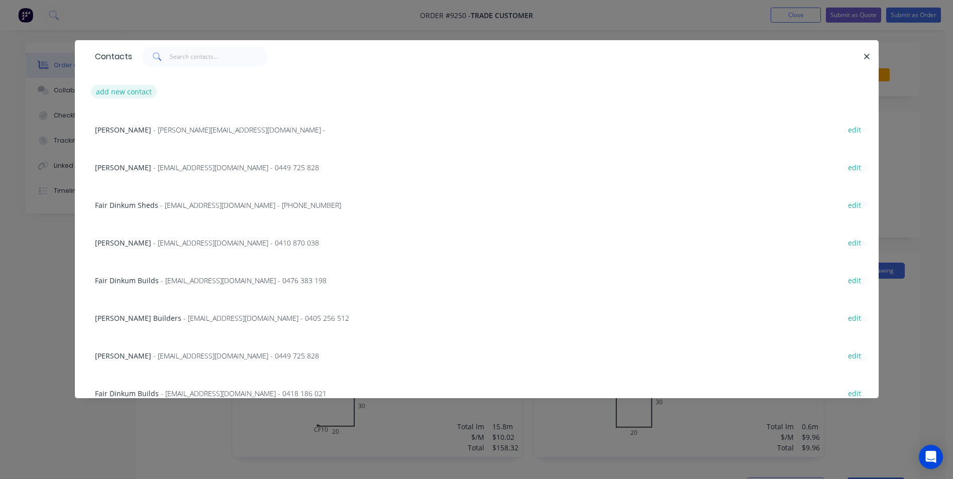
click at [127, 89] on button "add new contact" at bounding box center [124, 92] width 66 height 14
select select "AU"
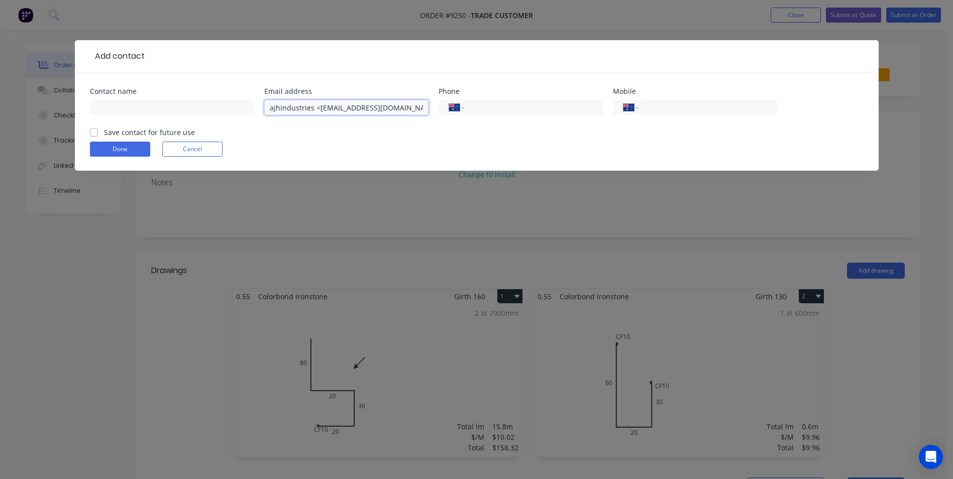
click at [317, 105] on input "ajhindustries <ajhindustries@bigpond.com>" at bounding box center [346, 107] width 164 height 15
drag, startPoint x: 311, startPoint y: 108, endPoint x: 253, endPoint y: 108, distance: 58.3
click at [253, 108] on div "Contact name Email address ajhindustries ajhindustries@bigpond.com> Phone Inter…" at bounding box center [477, 107] width 774 height 39
type input "ajhindustries@bigpond.com>"
click at [110, 106] on input "text" at bounding box center [172, 107] width 164 height 15
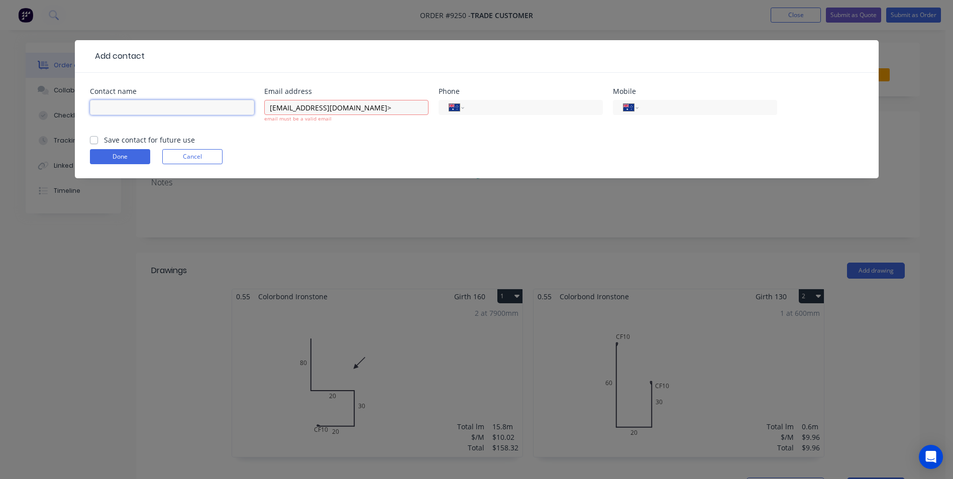
paste input "ajhindustries"
type input "ajhindustries"
click at [272, 108] on input "ajhindustries@bigpond.com>" at bounding box center [346, 107] width 164 height 15
type input "ajhindustries@bigpond.com>"
click at [104, 105] on input "ajhindustries" at bounding box center [172, 107] width 164 height 15
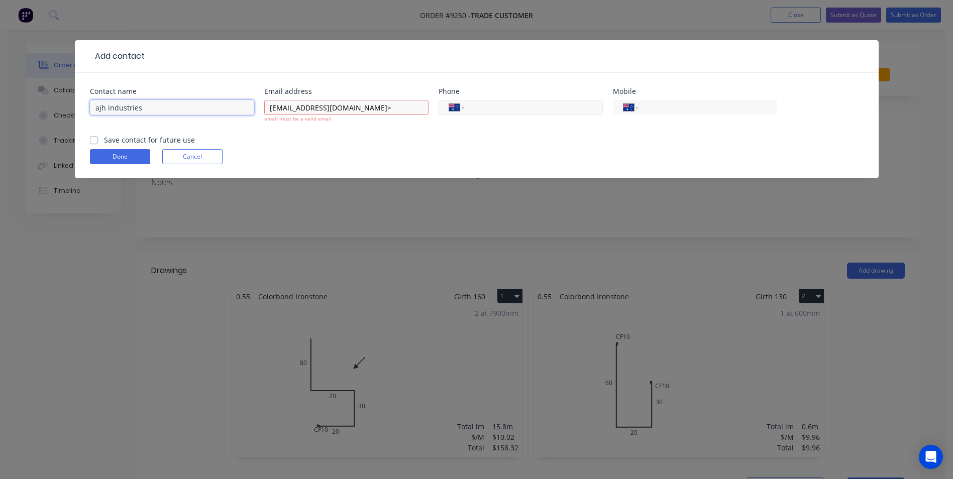
type input "ajh industries"
click at [512, 107] on input "tel" at bounding box center [531, 108] width 121 height 12
click at [372, 106] on input "ajhindustries@bigpond.com>" at bounding box center [346, 107] width 164 height 15
type input "ajhindustries@bigpond.com"
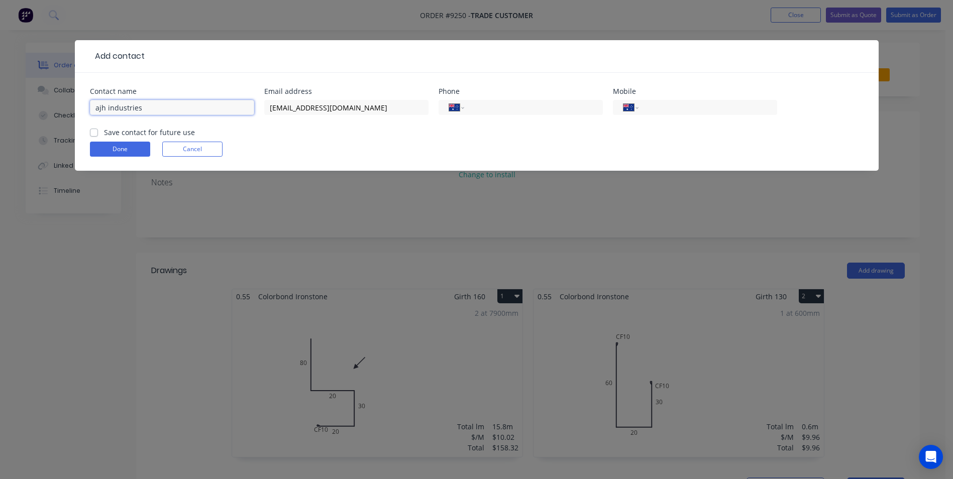
click at [91, 108] on input "ajh industries" at bounding box center [172, 107] width 164 height 15
type input "Aaron - ajh industries"
click at [657, 112] on input "tel" at bounding box center [706, 108] width 121 height 12
type input "0409 300 631"
click at [104, 135] on label "Save contact for future use" at bounding box center [149, 132] width 91 height 11
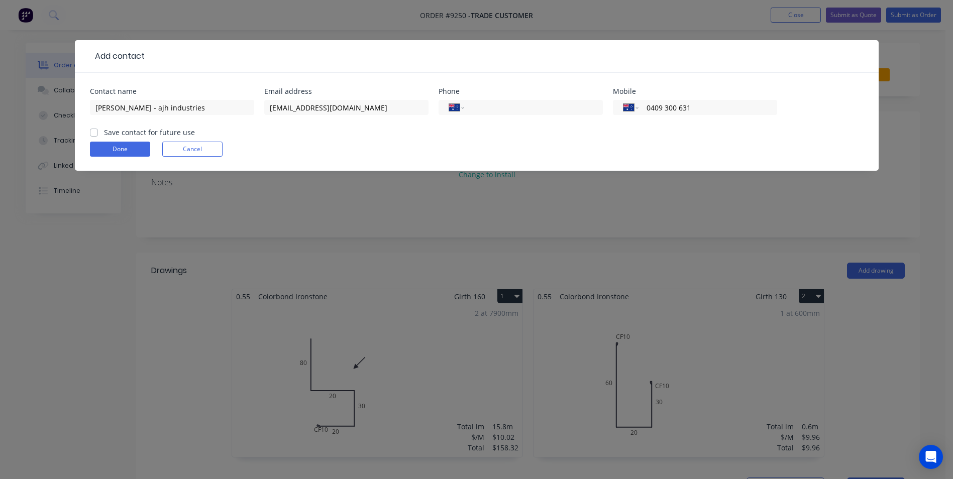
click at [94, 135] on input "Save contact for future use" at bounding box center [94, 132] width 8 height 10
checkbox input "true"
click at [102, 142] on button "Done" at bounding box center [120, 149] width 60 height 15
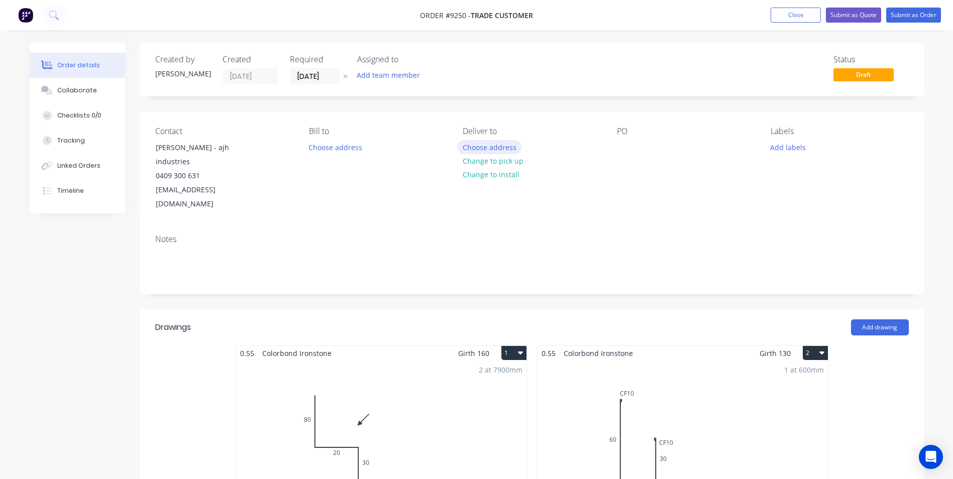
click at [490, 150] on button "Choose address" at bounding box center [489, 147] width 64 height 14
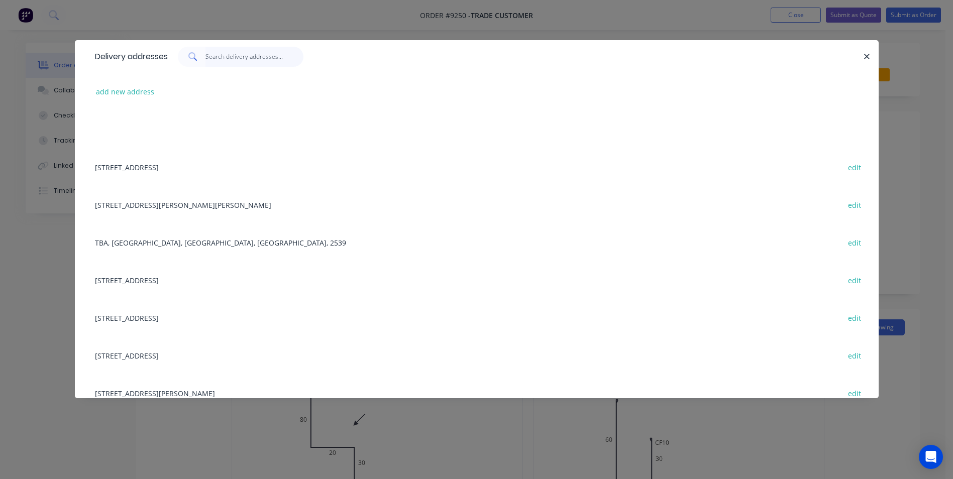
click at [246, 55] on input "text" at bounding box center [255, 57] width 98 height 20
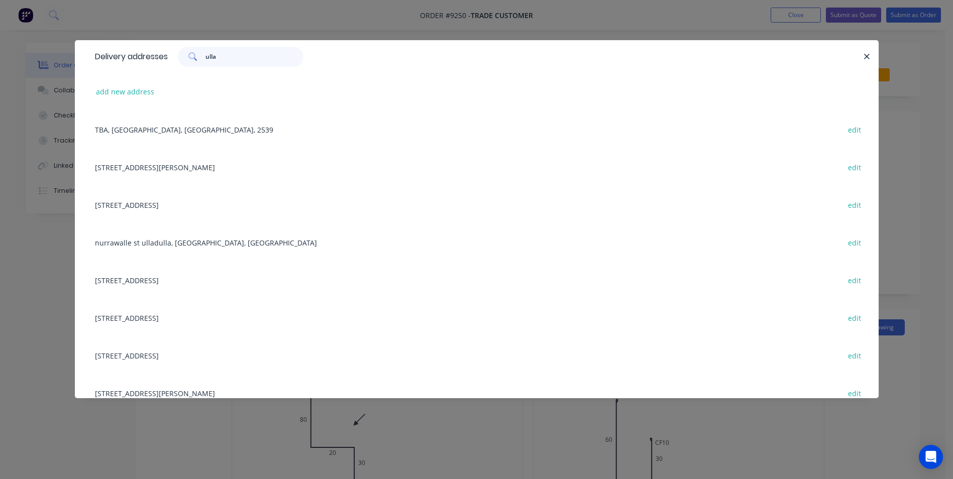
type input "ulla"
click at [168, 134] on div "TBA, Ulladulla, Australia, 2539 edit" at bounding box center [477, 130] width 774 height 38
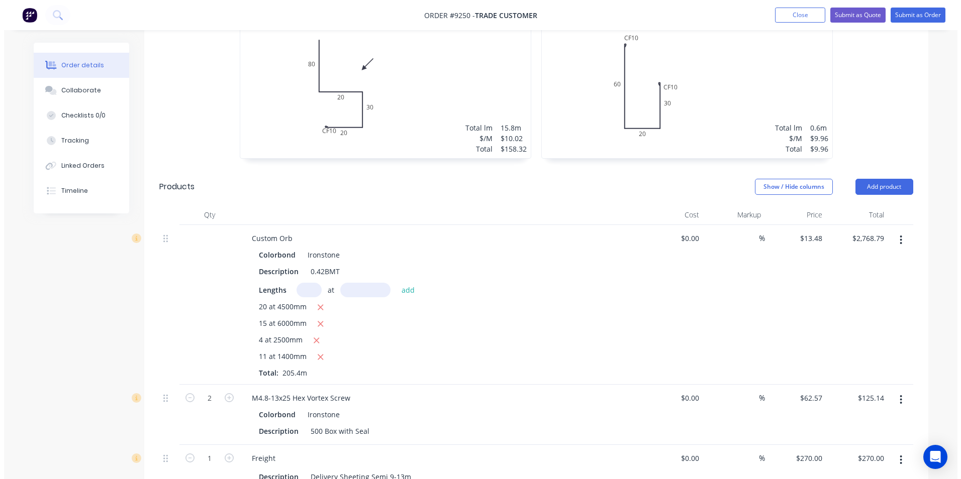
scroll to position [352, 0]
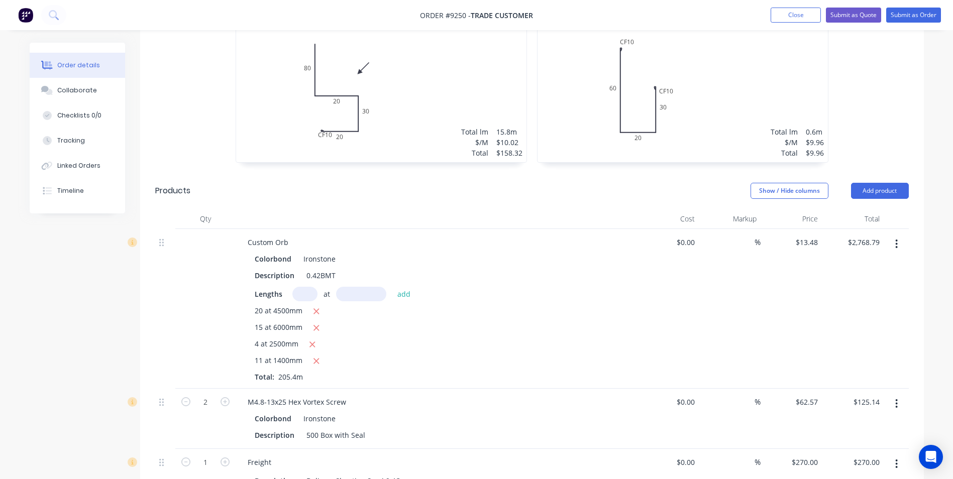
click at [834, 23] on nav "Order #9250 - Trade Customer Add product Close Submit as Quote Submit as Order" at bounding box center [476, 15] width 953 height 30
drag, startPoint x: 834, startPoint y: 23, endPoint x: 834, endPoint y: 14, distance: 9.1
click at [834, 14] on button "Submit as Quote" at bounding box center [853, 15] width 55 height 15
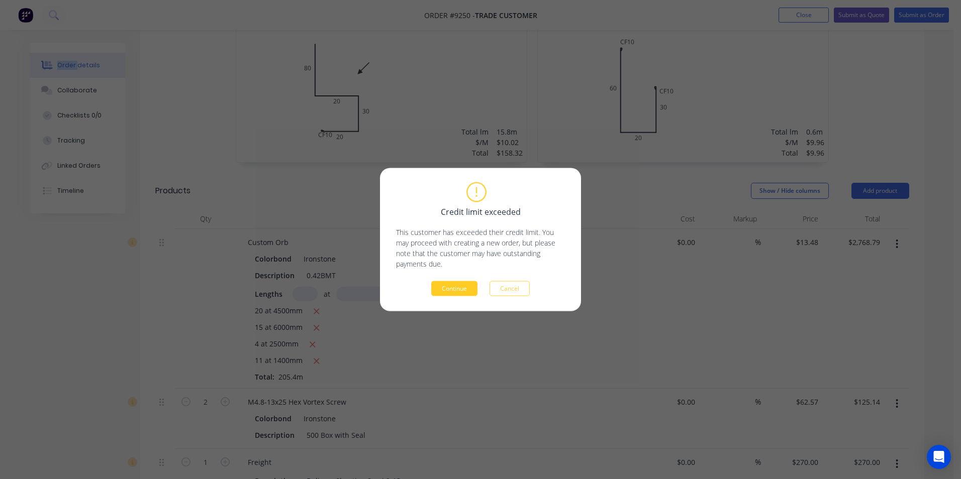
click at [451, 286] on button "Continue" at bounding box center [454, 288] width 46 height 15
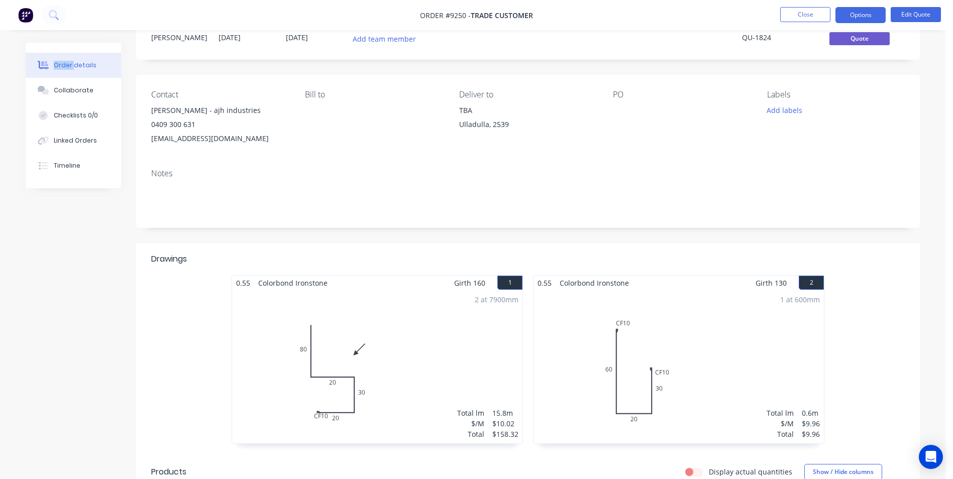
scroll to position [0, 0]
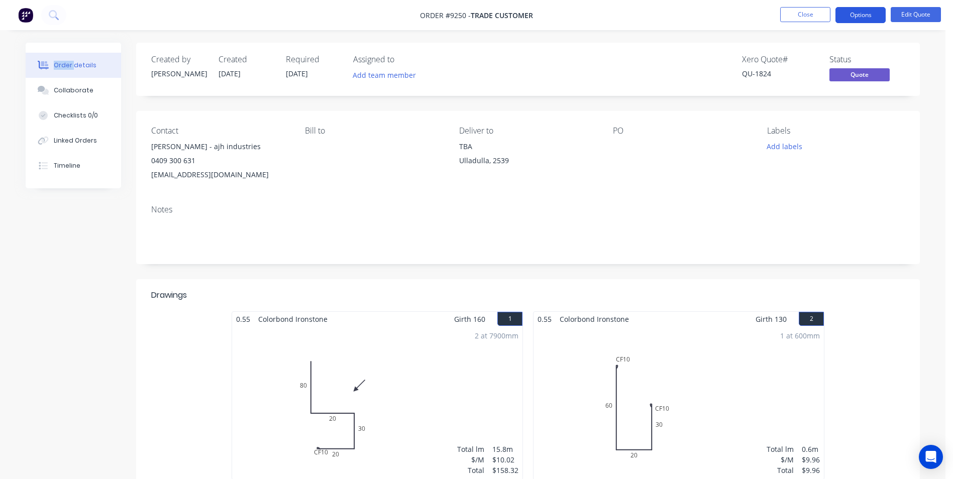
click at [861, 13] on button "Options" at bounding box center [861, 15] width 50 height 16
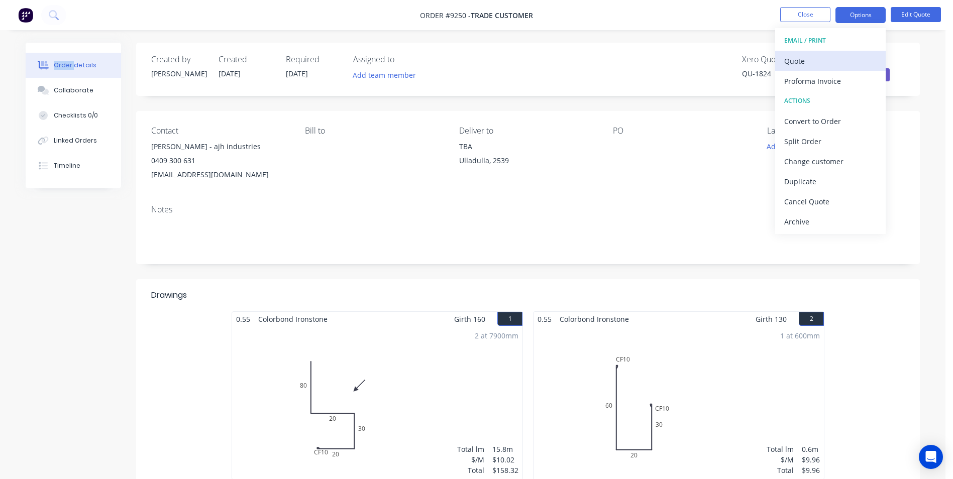
click at [811, 55] on div "Quote" at bounding box center [830, 61] width 92 height 15
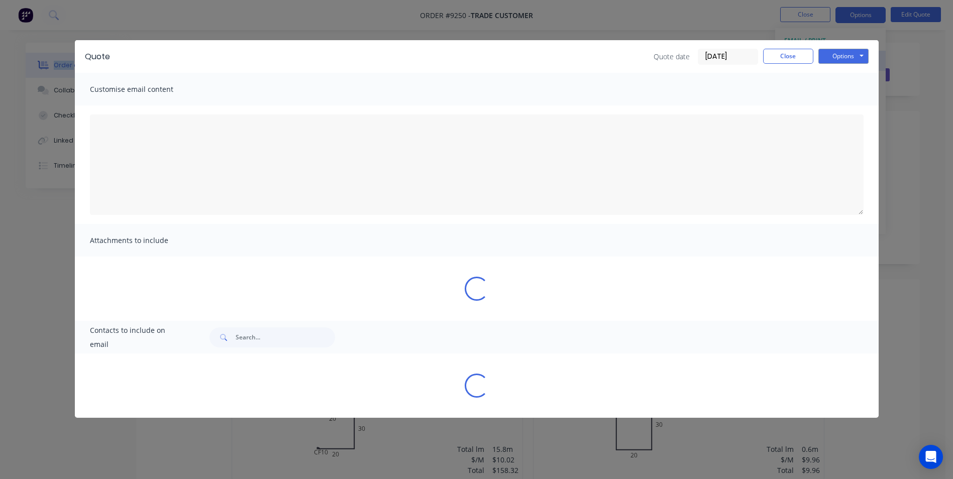
type textarea "A PDF copy of the quote has been attached to this email. To view your quote onl…"
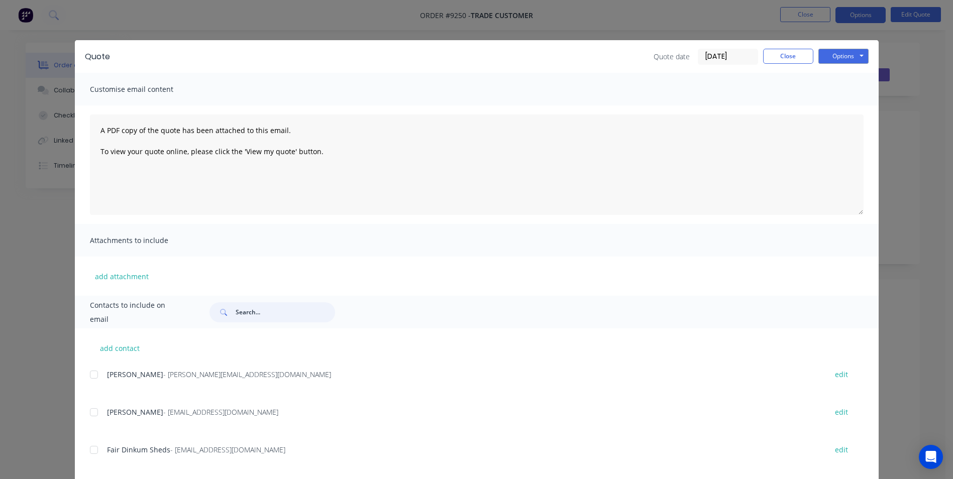
click at [278, 308] on input "text" at bounding box center [285, 312] width 99 height 20
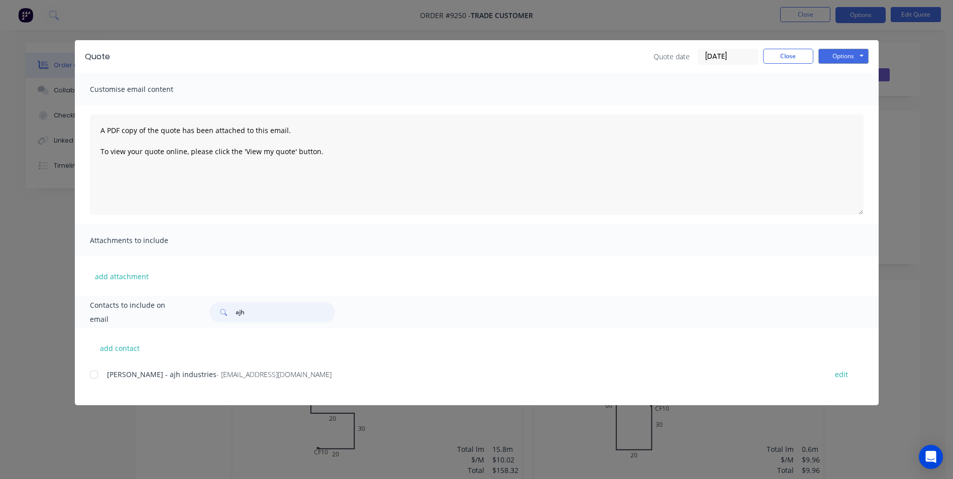
click at [95, 377] on div at bounding box center [94, 375] width 20 height 20
type input "ajh"
click at [834, 62] on button "Options" at bounding box center [844, 56] width 50 height 15
click at [841, 113] on button "Email" at bounding box center [851, 107] width 64 height 17
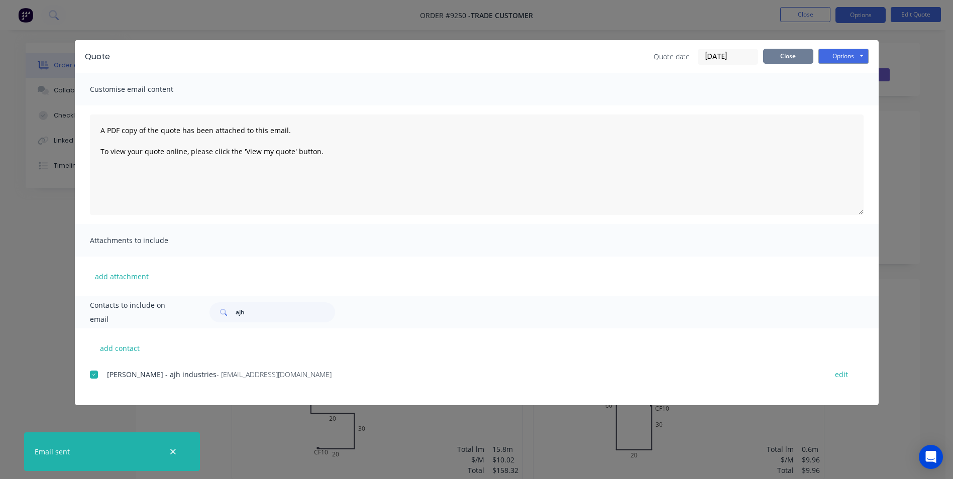
click at [782, 54] on button "Close" at bounding box center [788, 56] width 50 height 15
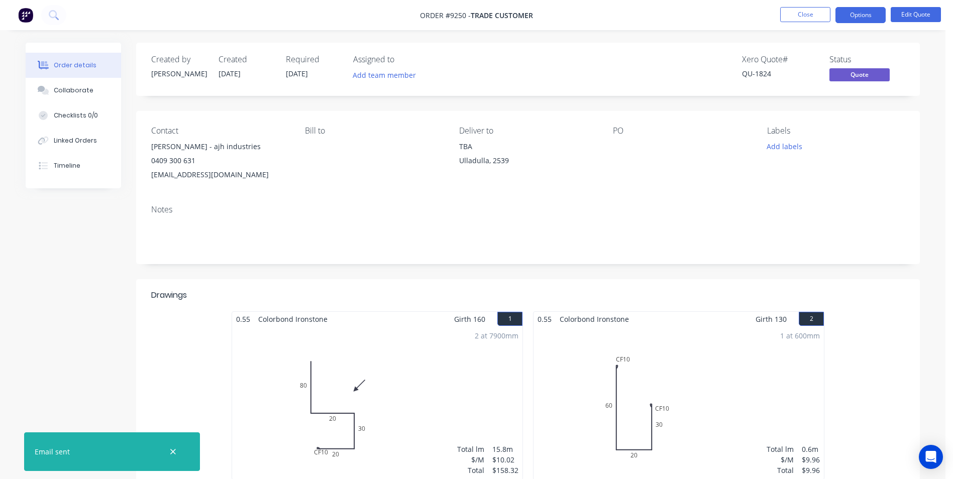
click at [25, 16] on img at bounding box center [25, 15] width 15 height 15
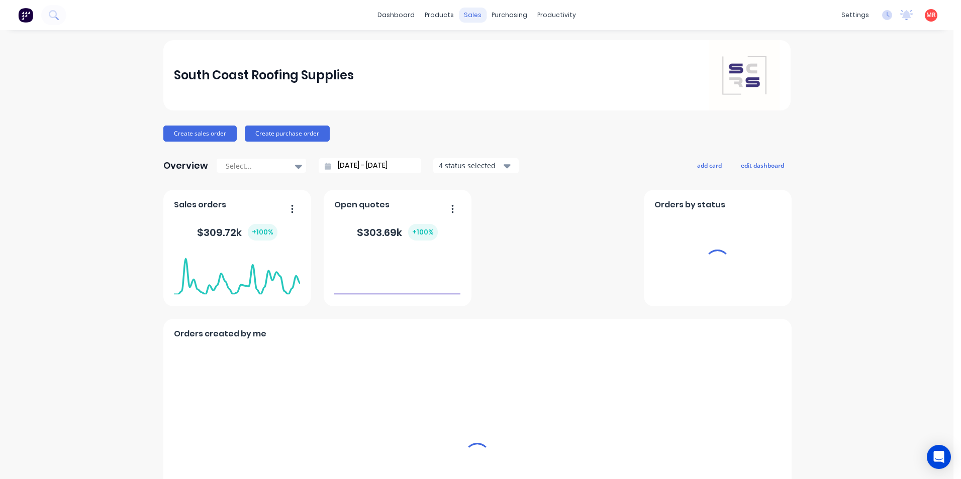
click at [471, 15] on div "sales" at bounding box center [473, 15] width 28 height 15
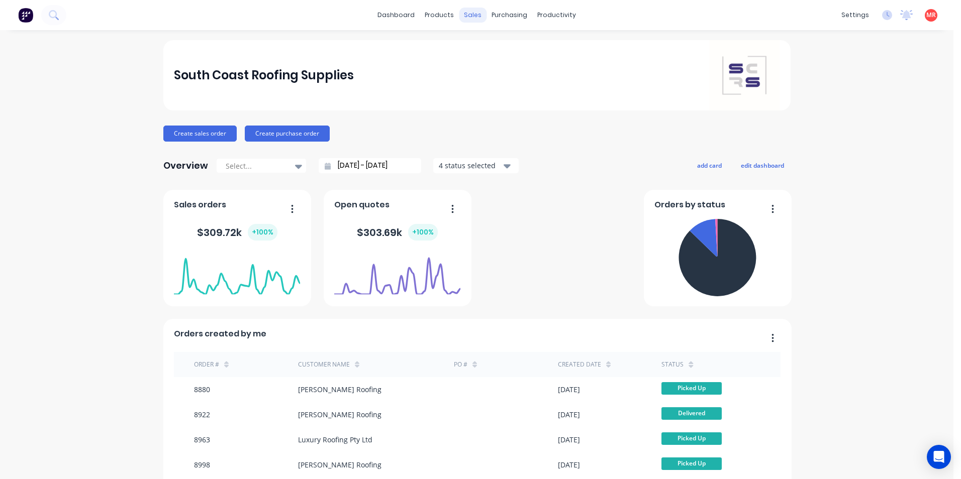
click at [474, 17] on div "sales" at bounding box center [473, 15] width 28 height 15
click at [484, 51] on link "Sales Orders" at bounding box center [521, 48] width 133 height 20
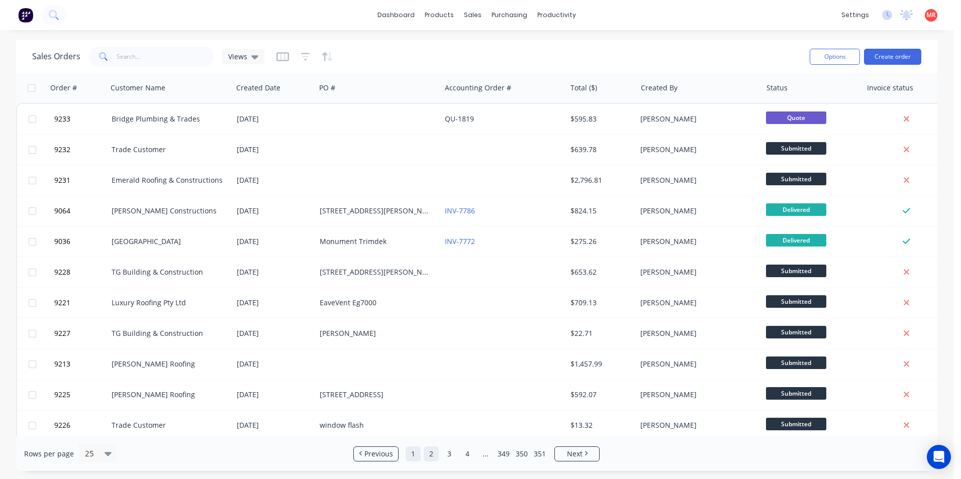
click at [411, 450] on link "1" at bounding box center [412, 454] width 15 height 15
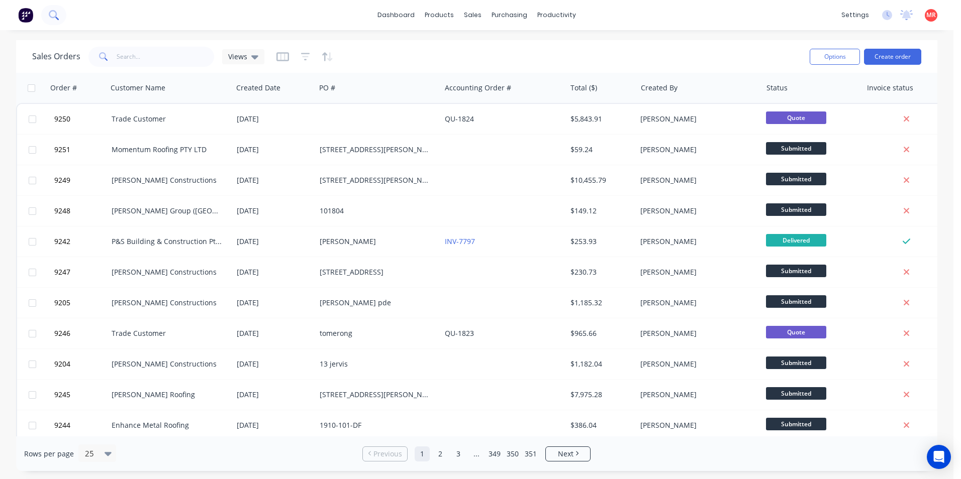
click at [53, 19] on icon at bounding box center [54, 15] width 10 height 10
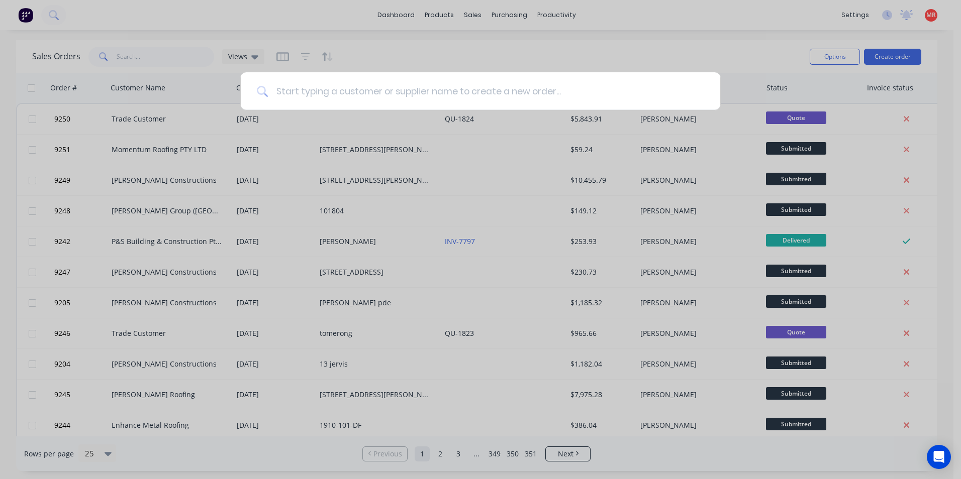
click at [297, 92] on input at bounding box center [486, 91] width 436 height 38
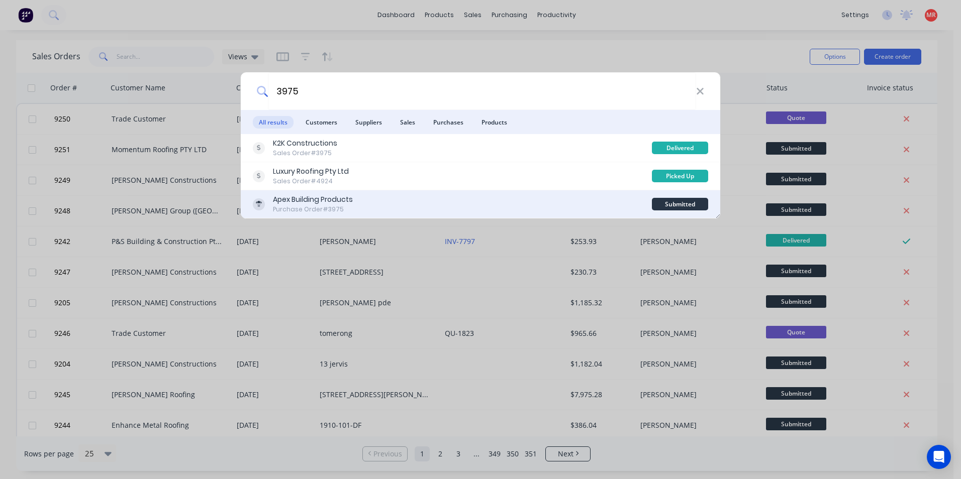
type input "3975"
click at [426, 201] on div "Apex Building Products Purchase Order #3975" at bounding box center [452, 204] width 399 height 20
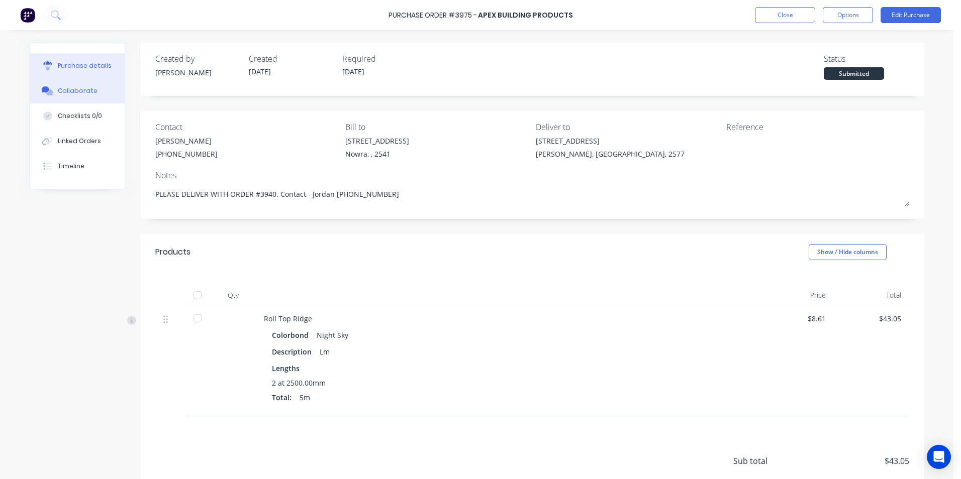
click at [88, 90] on div "Collaborate" at bounding box center [78, 90] width 40 height 9
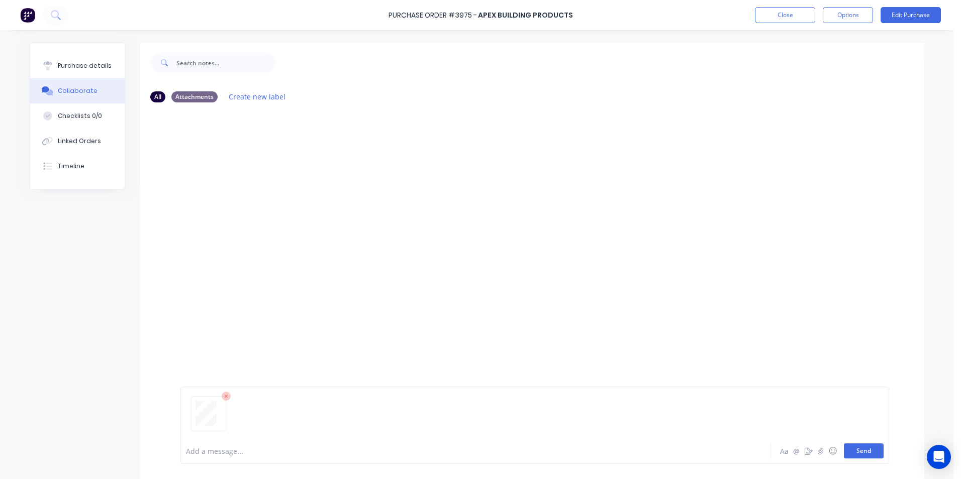
click at [864, 455] on button "Send" at bounding box center [864, 451] width 40 height 15
click at [26, 16] on img at bounding box center [27, 15] width 15 height 15
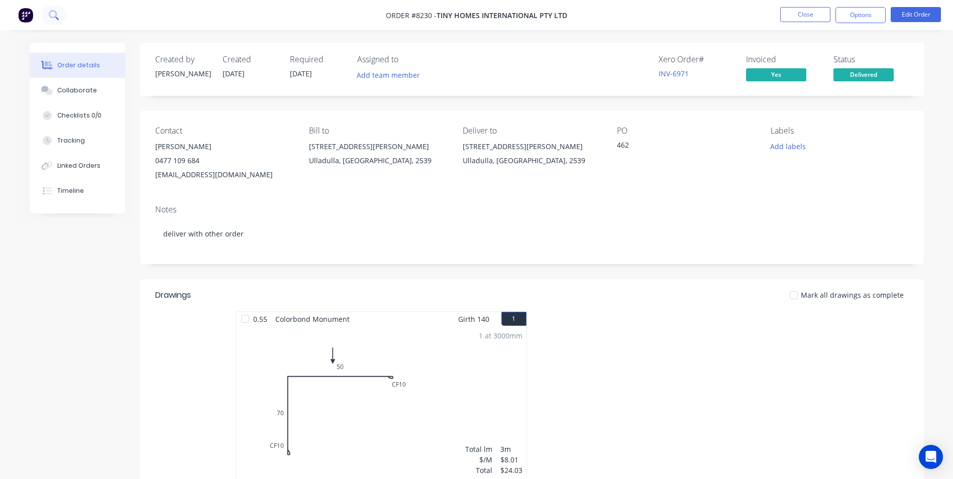
click at [55, 20] on icon at bounding box center [54, 15] width 10 height 10
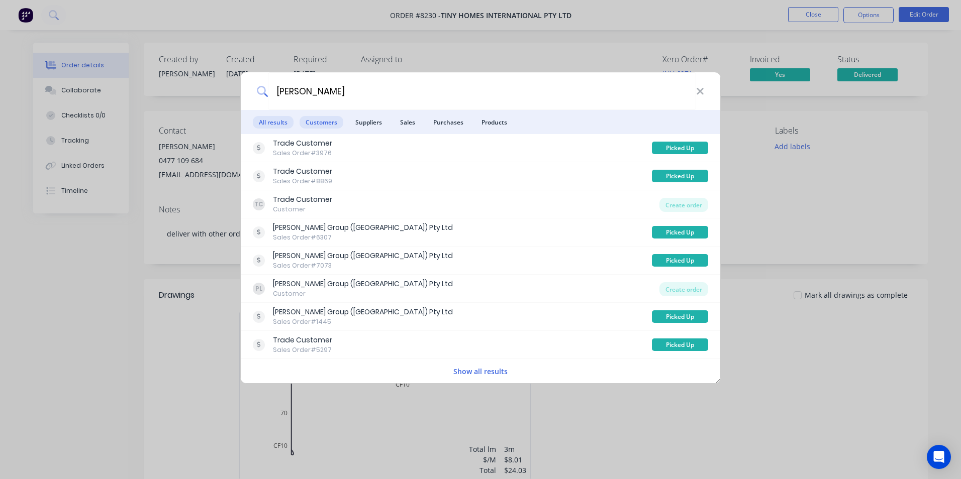
type input "[PERSON_NAME]"
click at [321, 128] on span "Customers" at bounding box center [321, 122] width 44 height 13
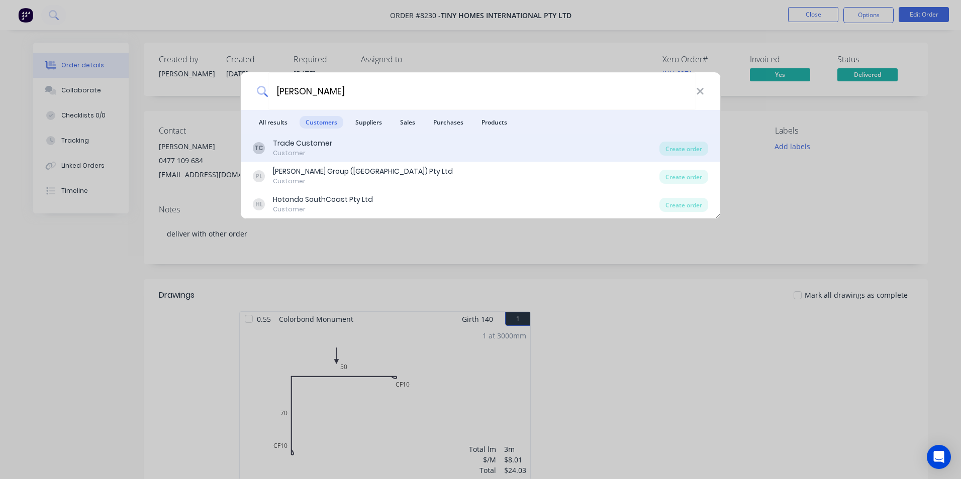
click at [337, 142] on div "TC Trade Customer Customer" at bounding box center [456, 148] width 406 height 20
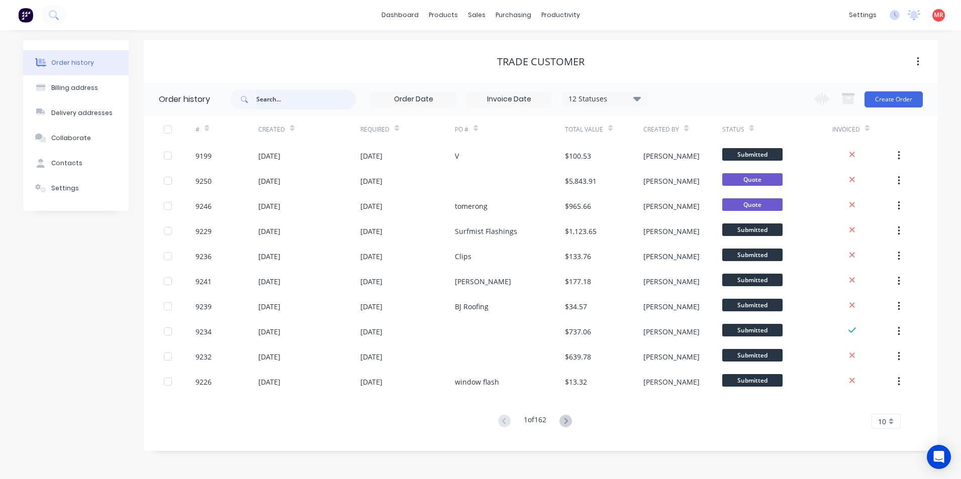
click at [285, 101] on input "text" at bounding box center [305, 99] width 99 height 20
type input "[PERSON_NAME]"
